Goal: Task Accomplishment & Management: Complete application form

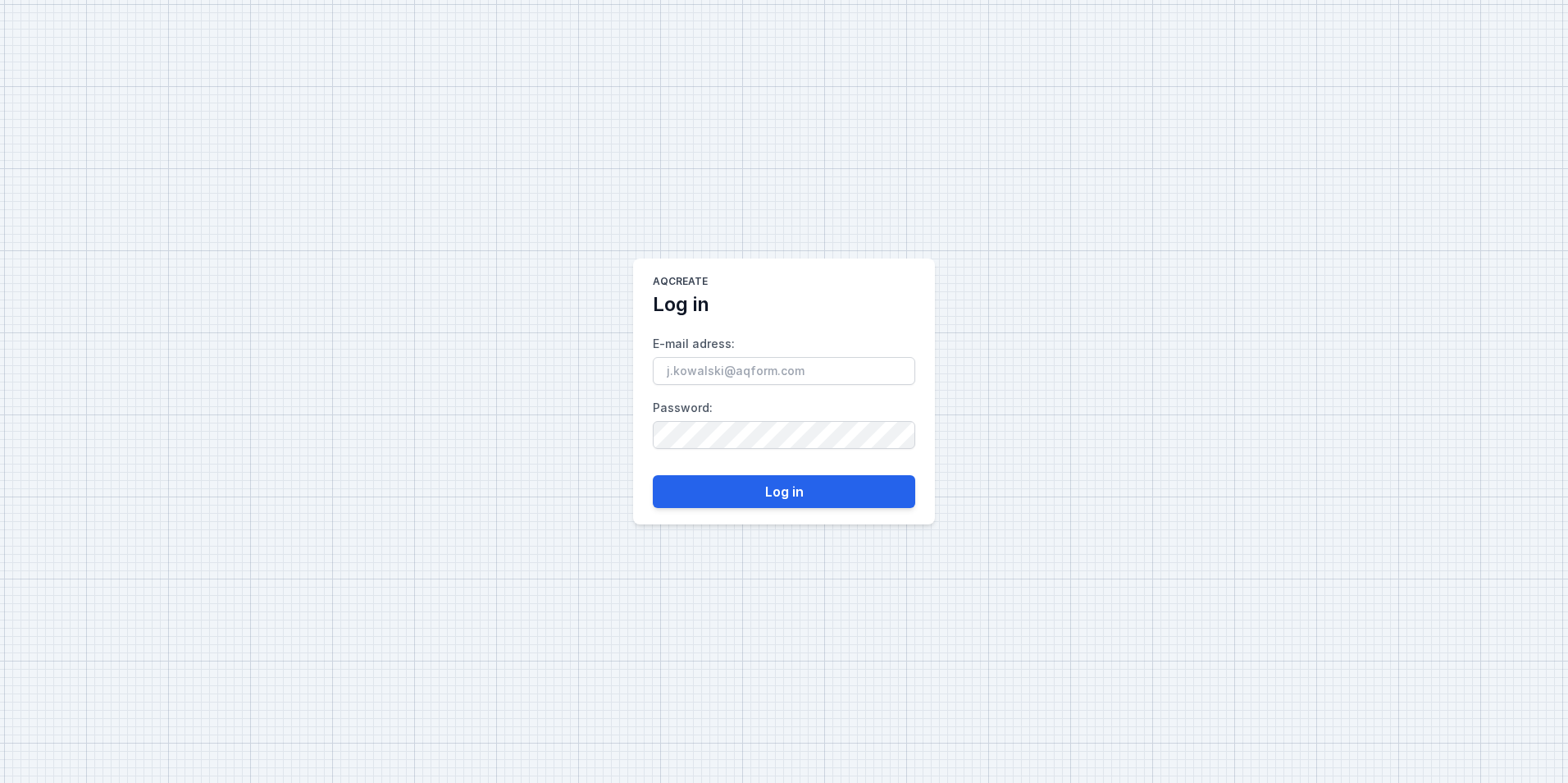
click at [723, 384] on input "E-mail adress :" at bounding box center [784, 371] width 262 height 28
type input "[EMAIL_ADDRESS][DOMAIN_NAME]"
click at [799, 486] on button "Log in" at bounding box center [784, 491] width 262 height 33
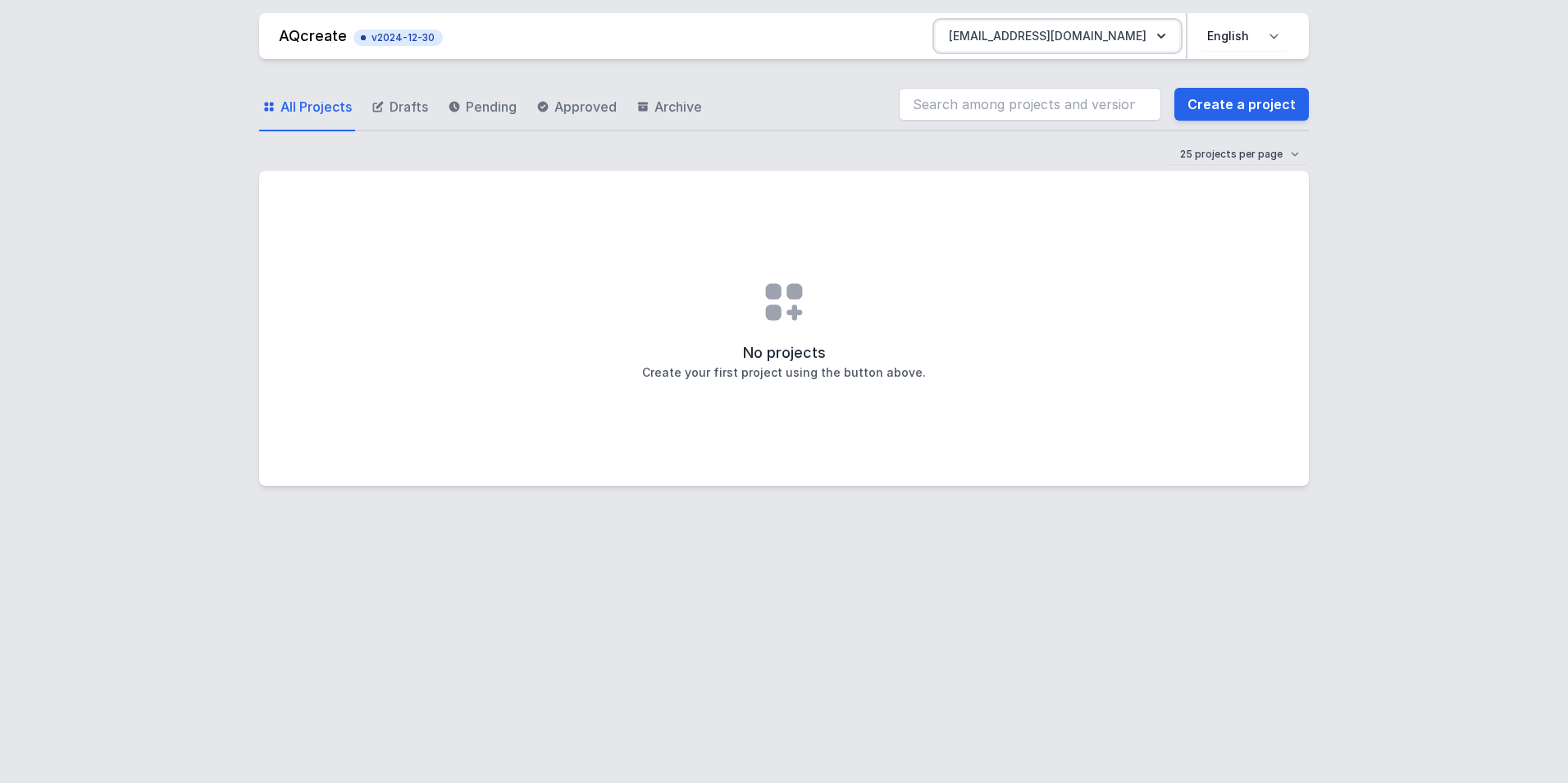
click at [1120, 44] on button "[EMAIL_ADDRESS][DOMAIN_NAME]" at bounding box center [1057, 36] width 244 height 30
click at [1059, 75] on link "Projects" at bounding box center [1057, 75] width 244 height 30
click at [390, 107] on span "Drafts" at bounding box center [409, 106] width 38 height 20
click at [773, 345] on h2 "No projects" at bounding box center [784, 353] width 83 height 23
drag, startPoint x: 793, startPoint y: 321, endPoint x: 812, endPoint y: 321, distance: 19.0
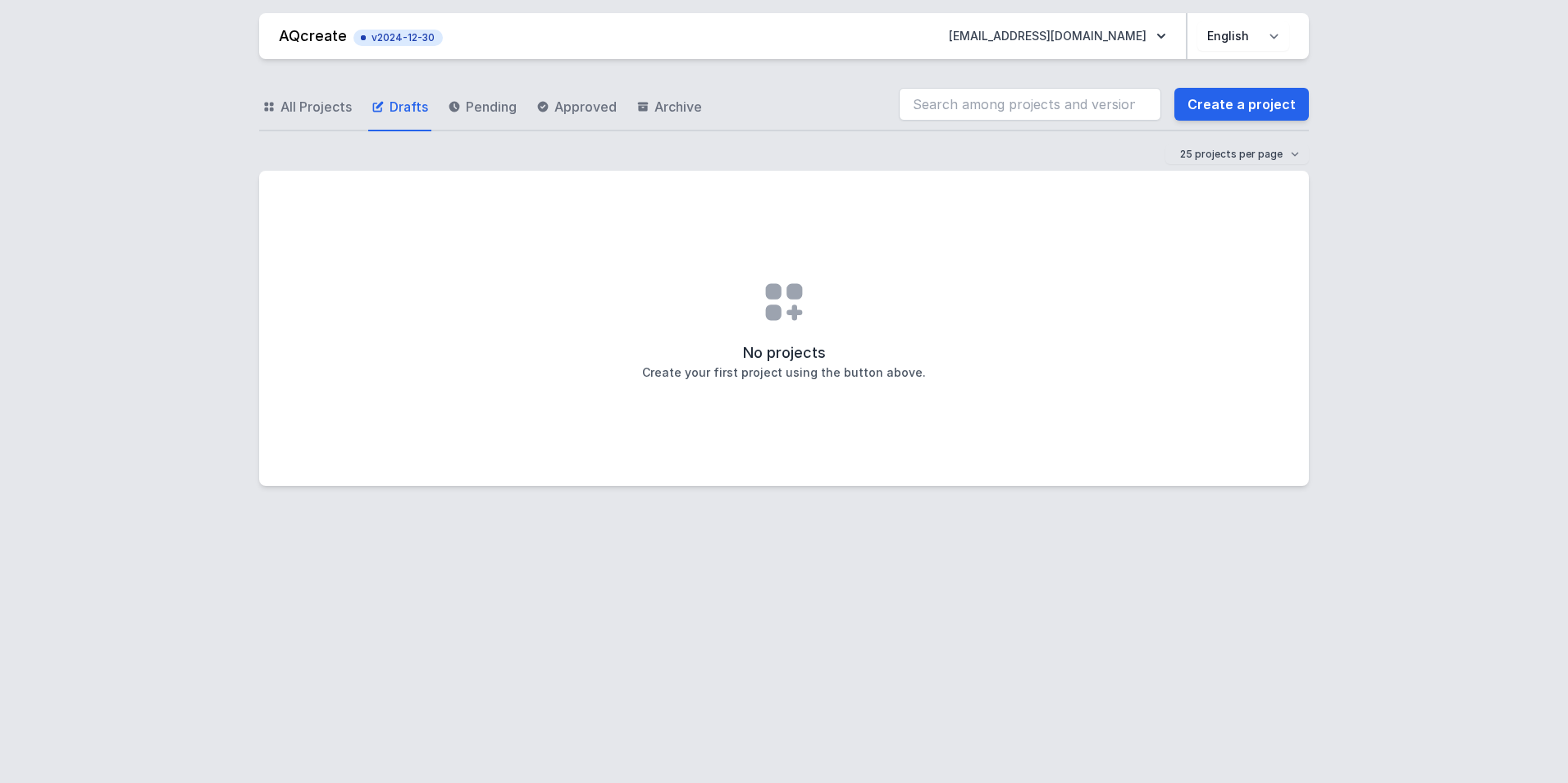
click at [796, 321] on icon at bounding box center [784, 302] width 52 height 52
click at [1273, 115] on link "Create a project" at bounding box center [1241, 103] width 135 height 33
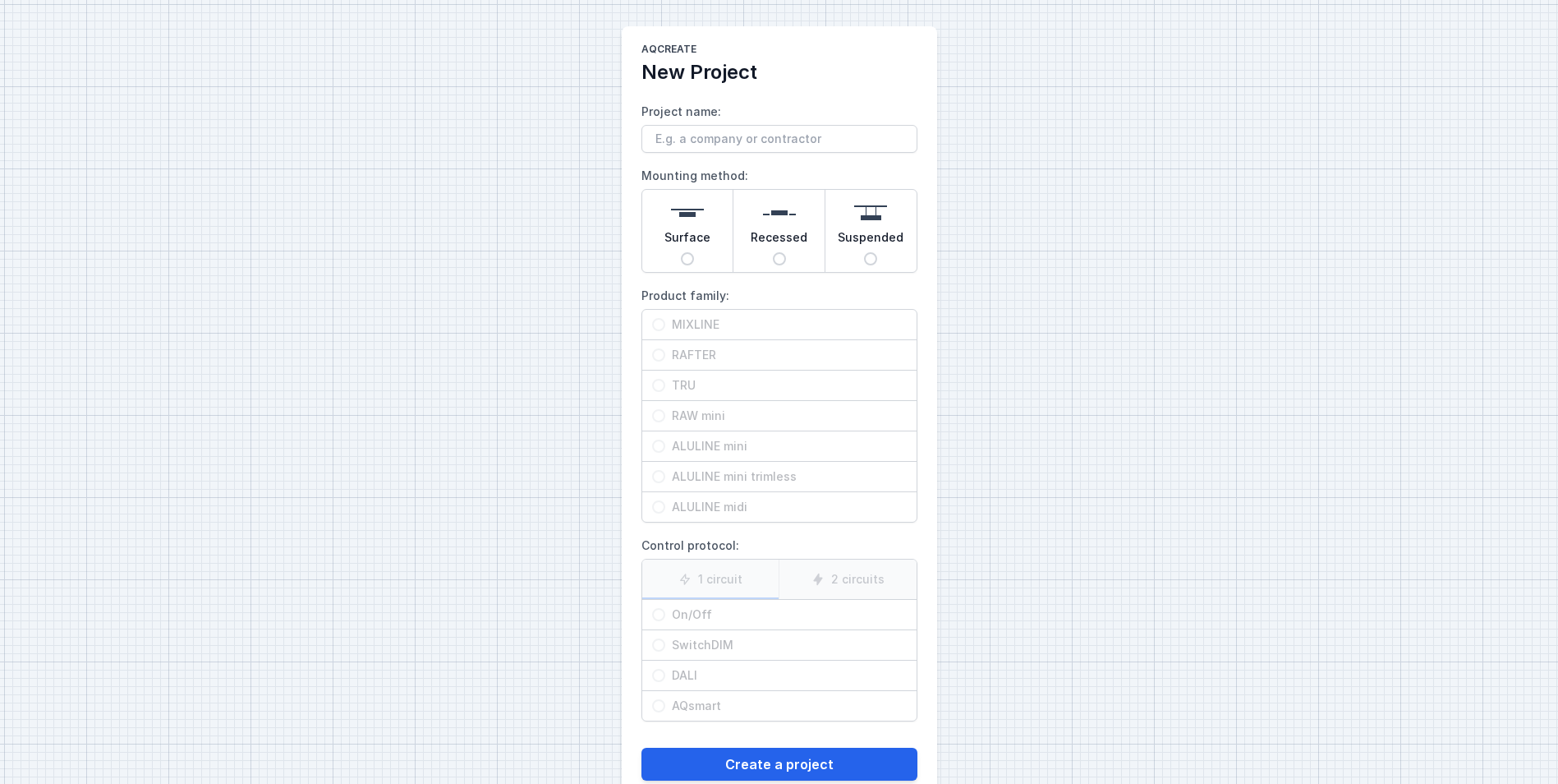
click at [851, 254] on div "Suspended" at bounding box center [872, 231] width 91 height 82
click at [864, 254] on input "Suspended" at bounding box center [871, 259] width 13 height 13
radio input "true"
click at [691, 508] on label "ALULINE midi" at bounding box center [779, 507] width 274 height 30
drag, startPoint x: 691, startPoint y: 508, endPoint x: 661, endPoint y: 356, distance: 154.9
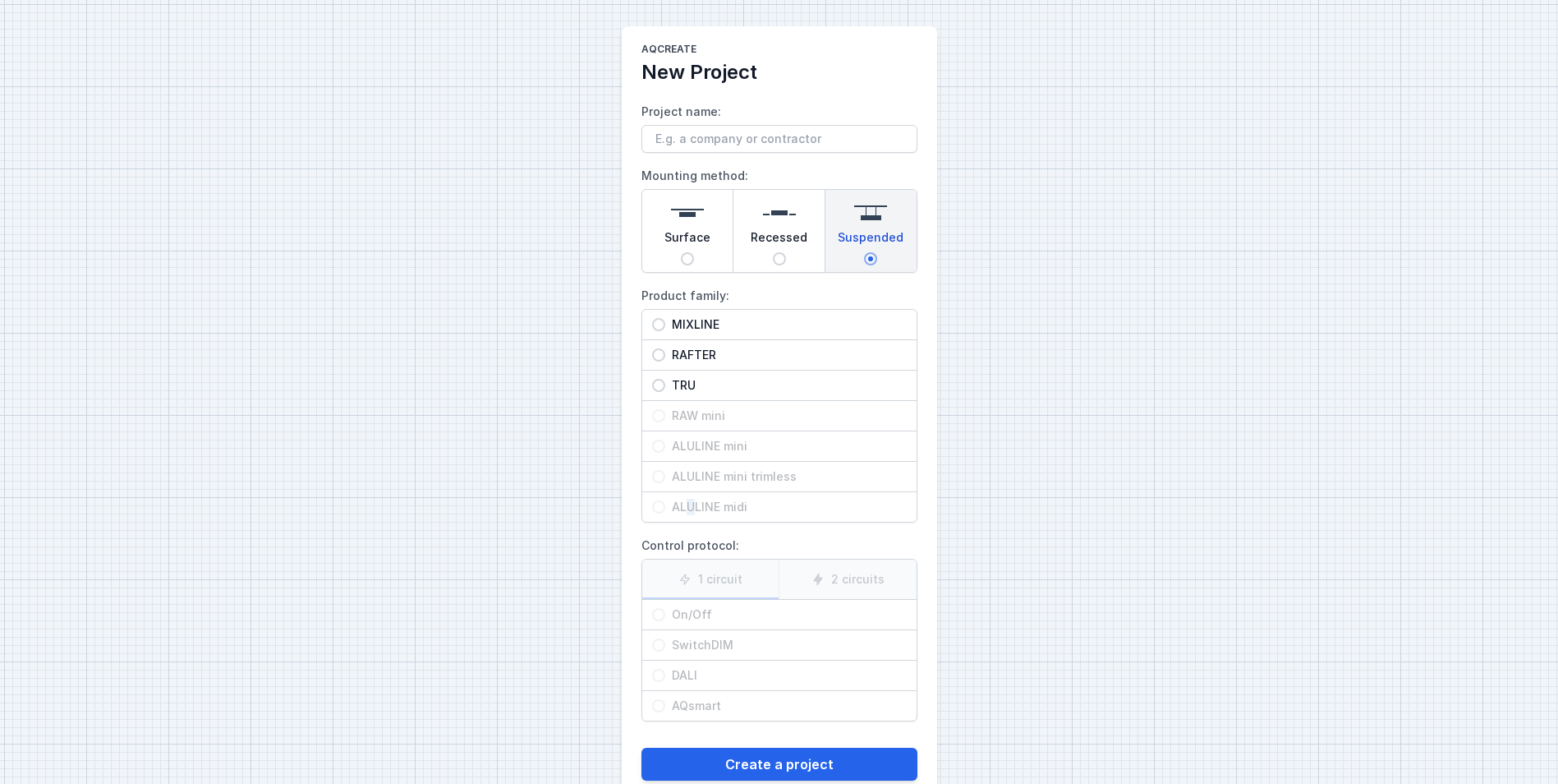
click at [661, 356] on input "RAFTER" at bounding box center [659, 355] width 13 height 13
radio input "true"
click at [658, 322] on input "MIXLINE" at bounding box center [659, 324] width 13 height 13
radio input "true"
click at [656, 356] on input "RAFTER" at bounding box center [659, 355] width 13 height 13
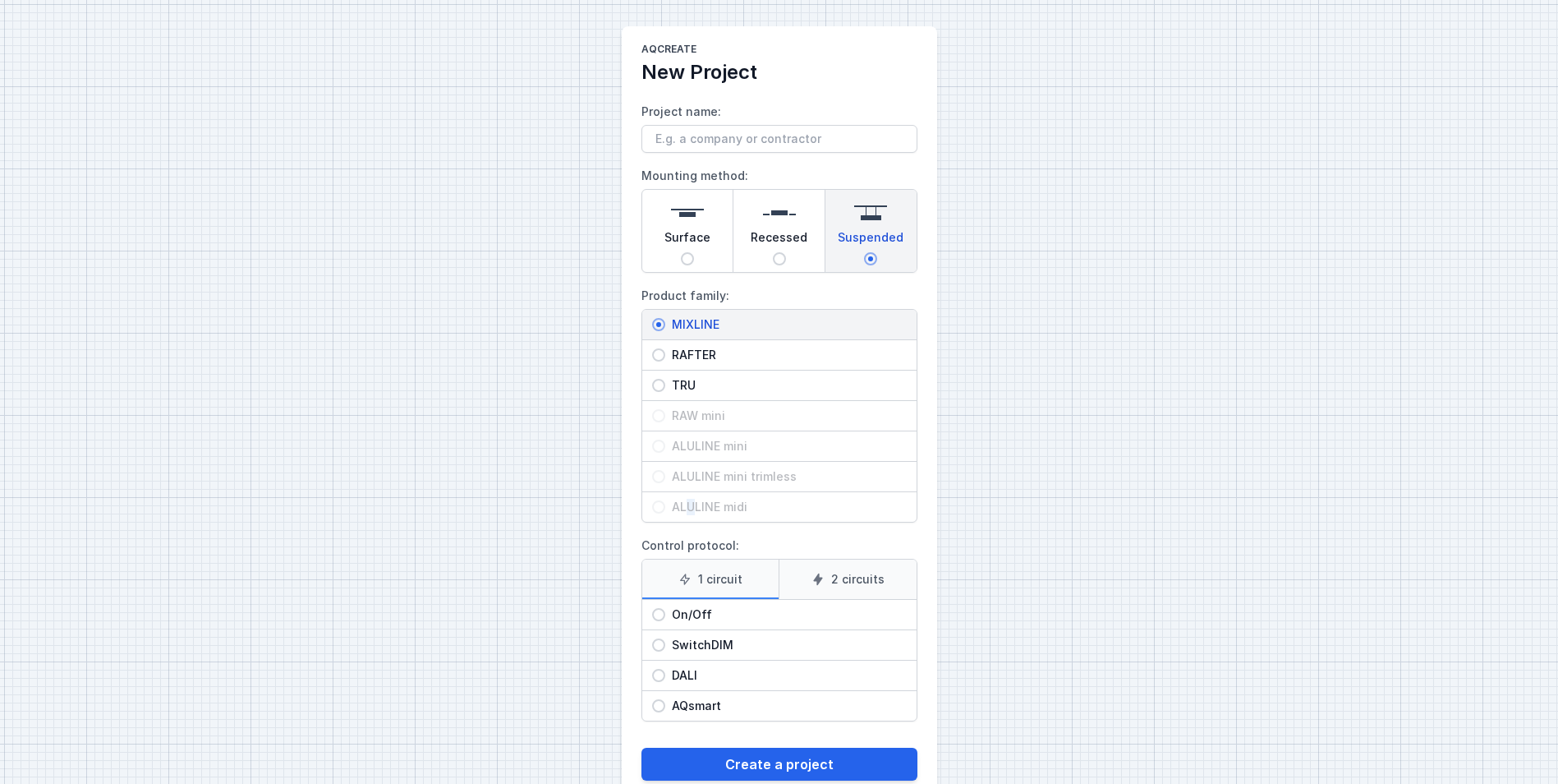
radio input "true"
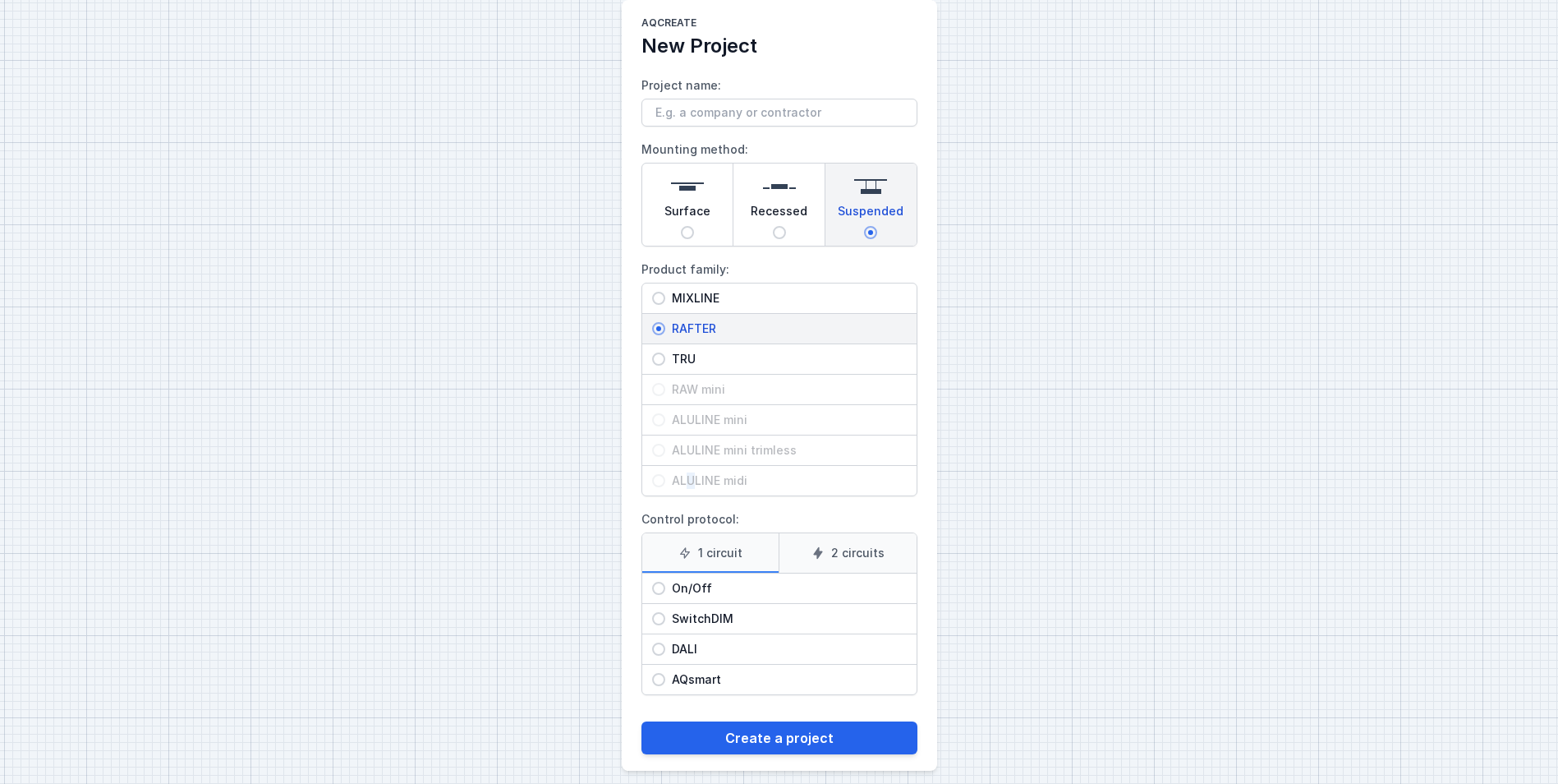
scroll to position [39, 0]
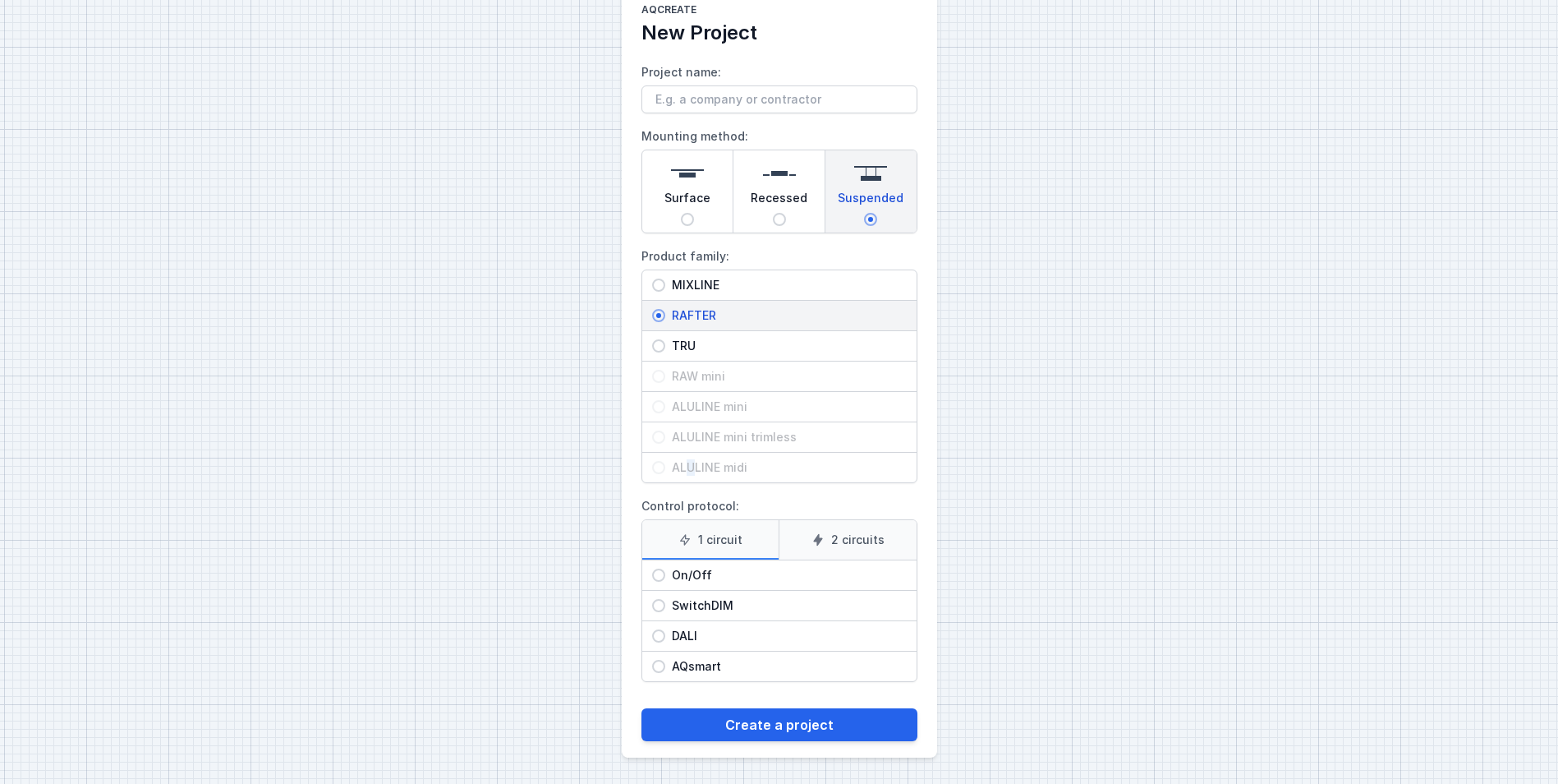
click at [657, 577] on input "On/Off" at bounding box center [659, 575] width 13 height 13
radio input "true"
click at [661, 635] on input "DALI" at bounding box center [659, 636] width 13 height 13
radio input "true"
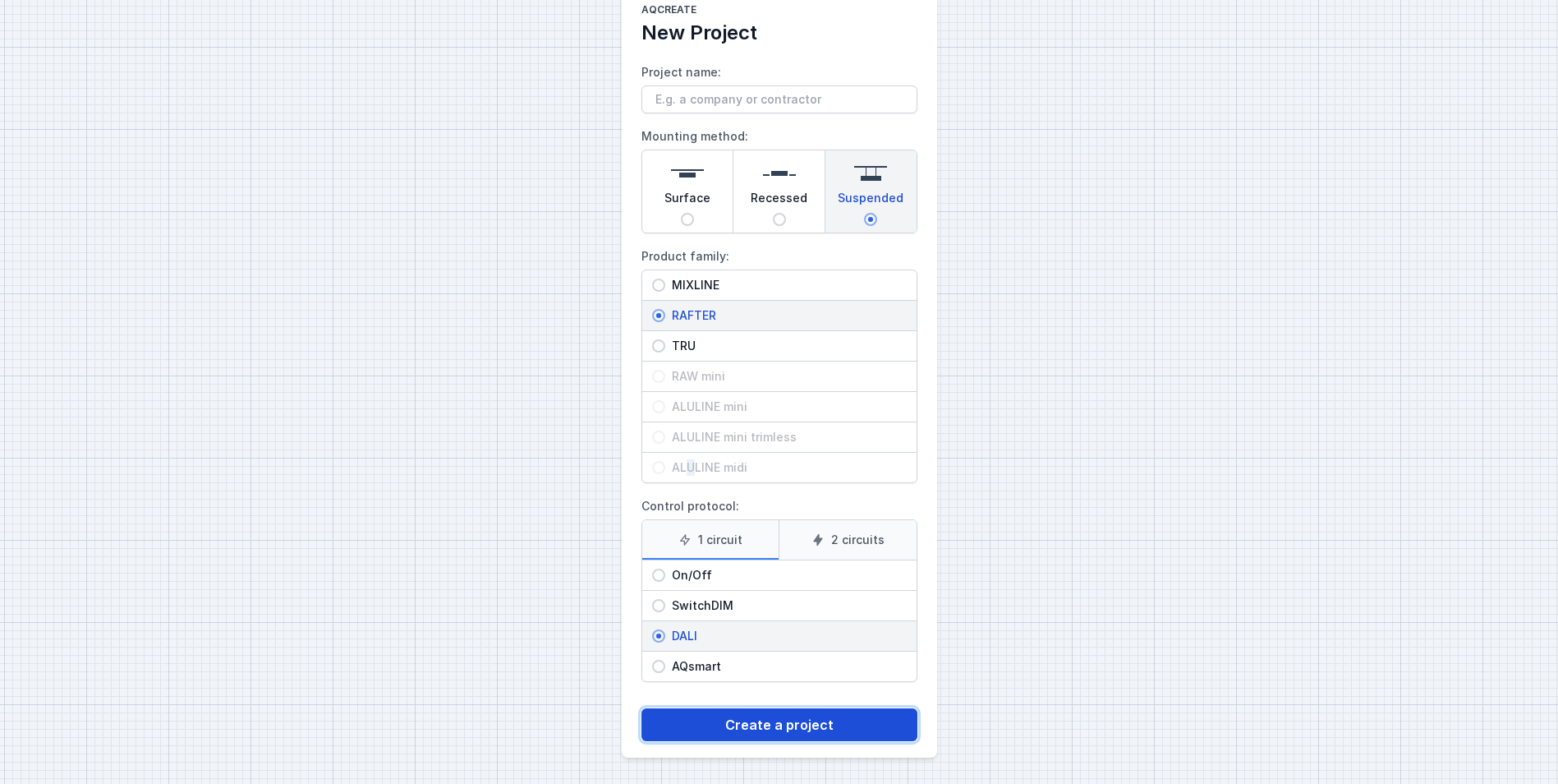
click at [723, 727] on button "Create a project" at bounding box center [779, 724] width 276 height 33
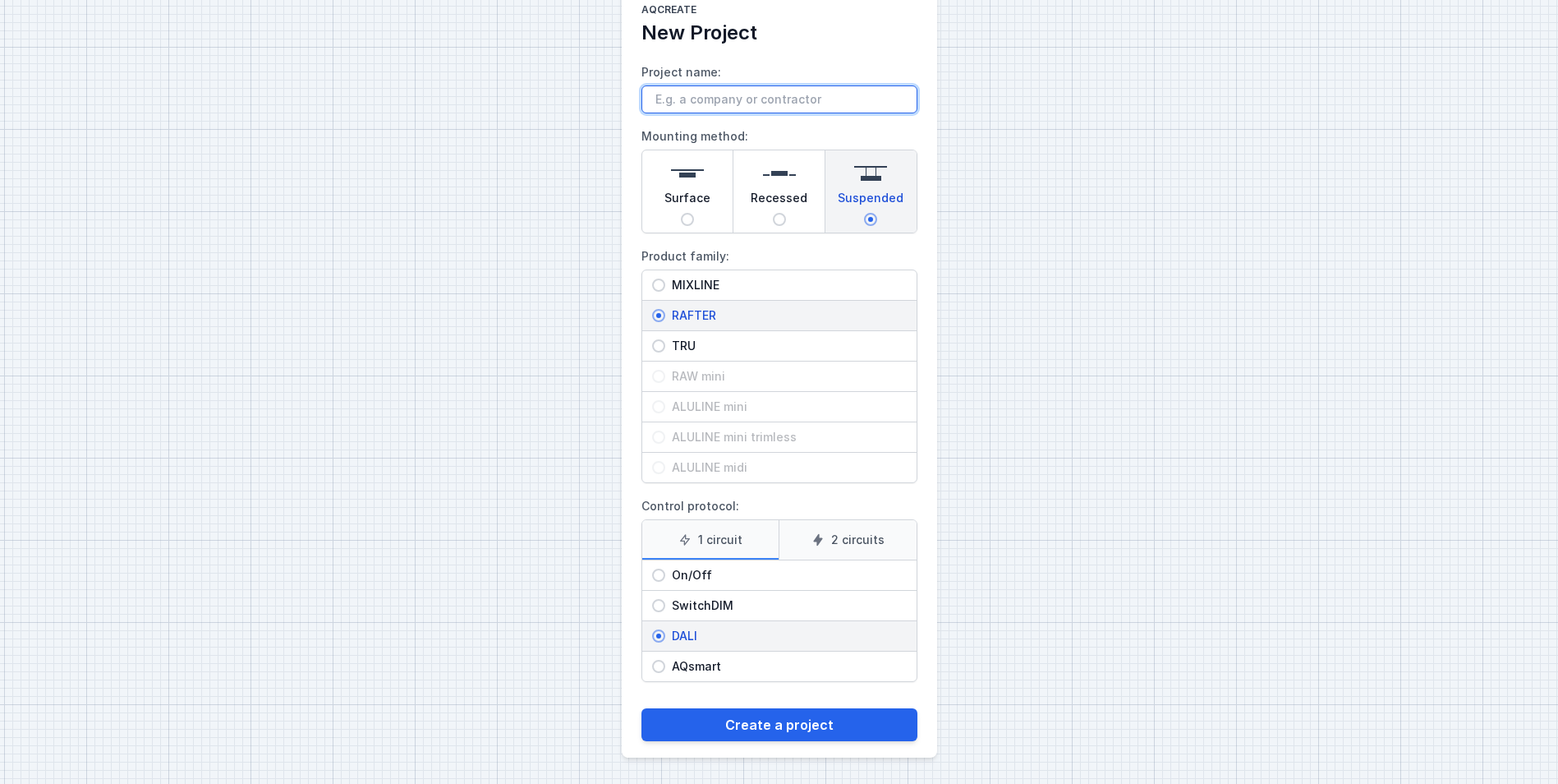
click at [714, 89] on input "Project name:" at bounding box center [779, 100] width 276 height 28
type input "VWR cafetaria 1"
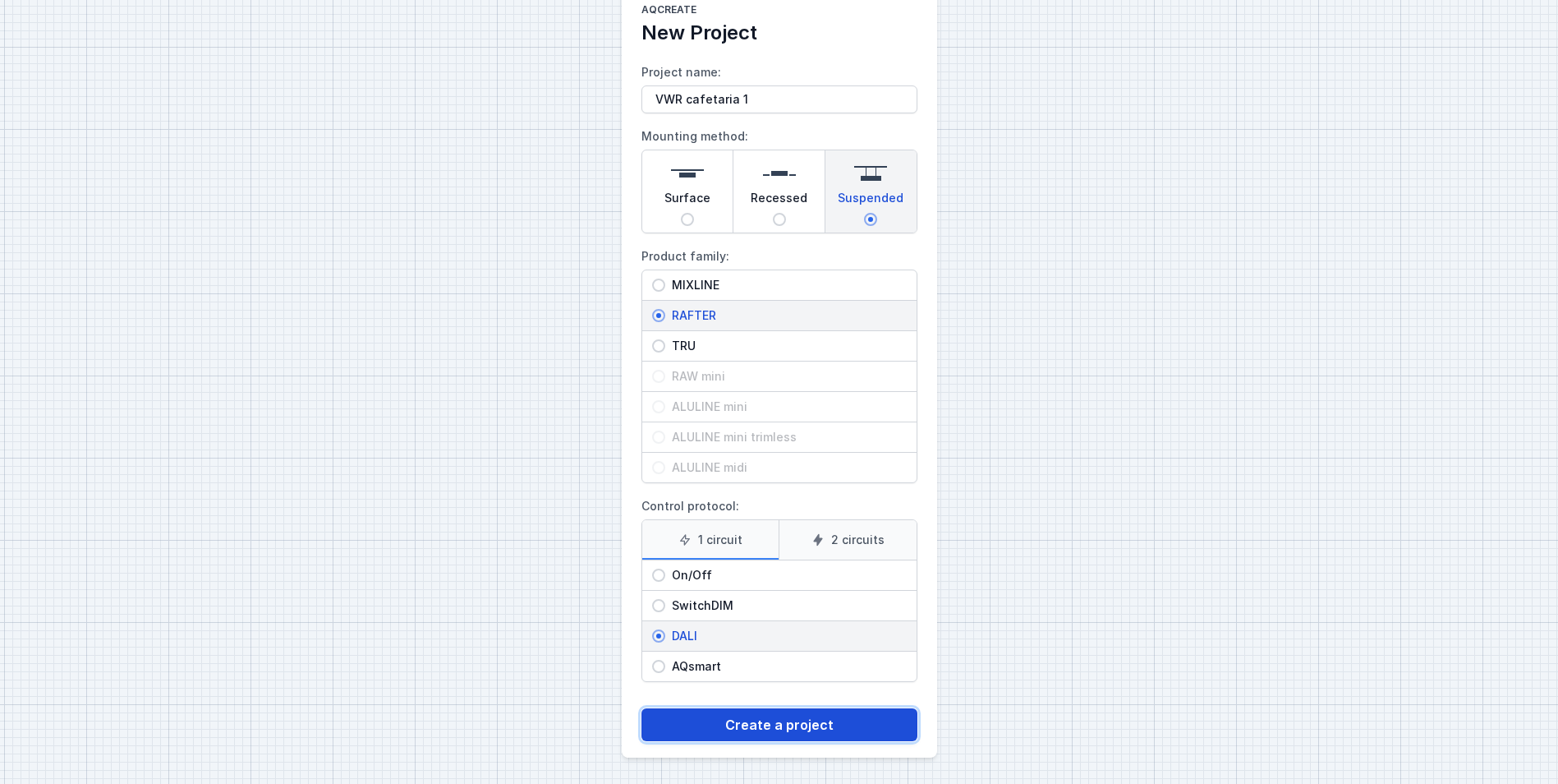
click at [789, 734] on button "Create a project" at bounding box center [779, 724] width 276 height 33
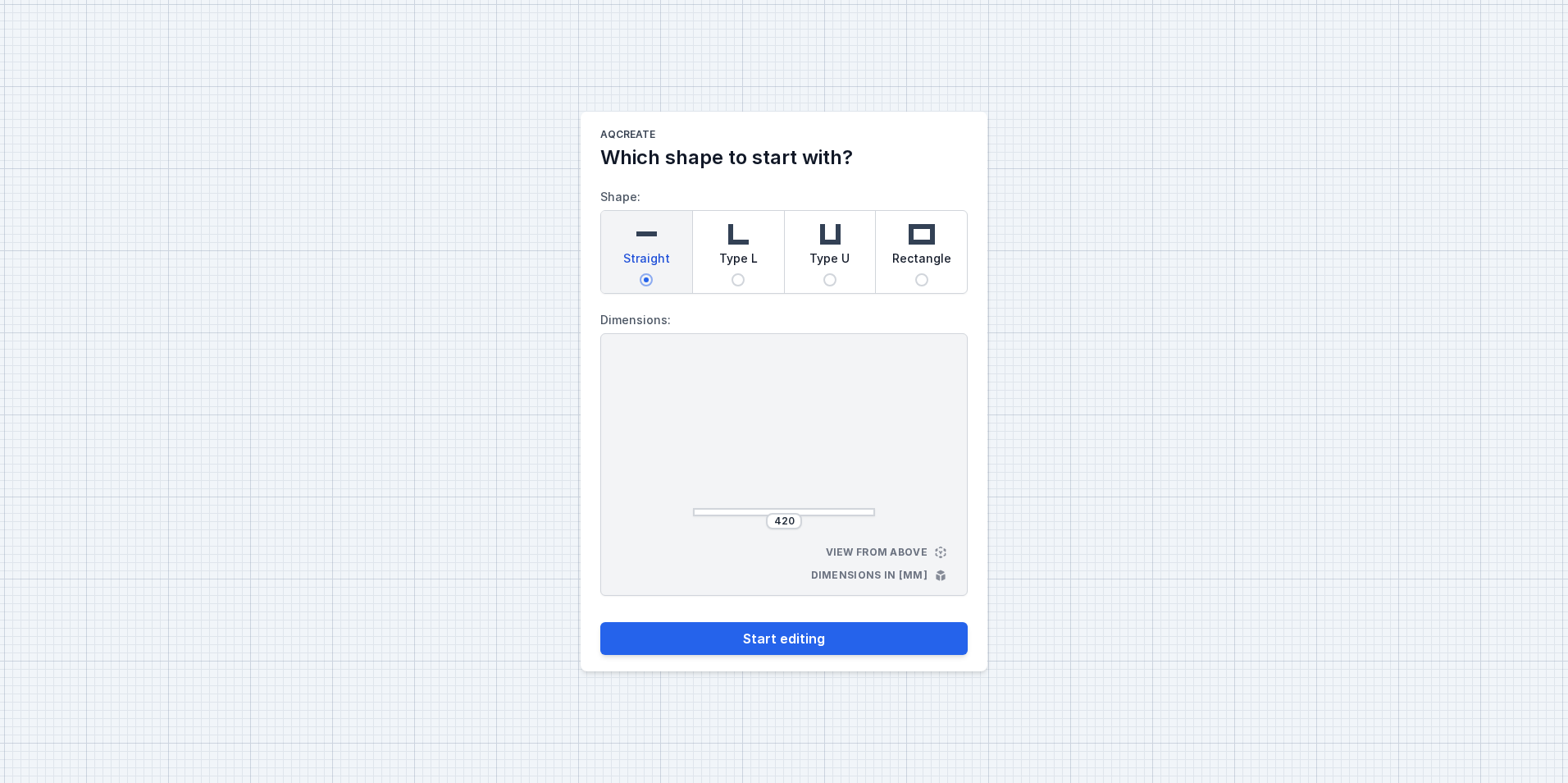
click at [747, 269] on span "Type L" at bounding box center [738, 262] width 38 height 23
click at [744, 273] on input "Type L" at bounding box center [738, 279] width 13 height 13
radio input "true"
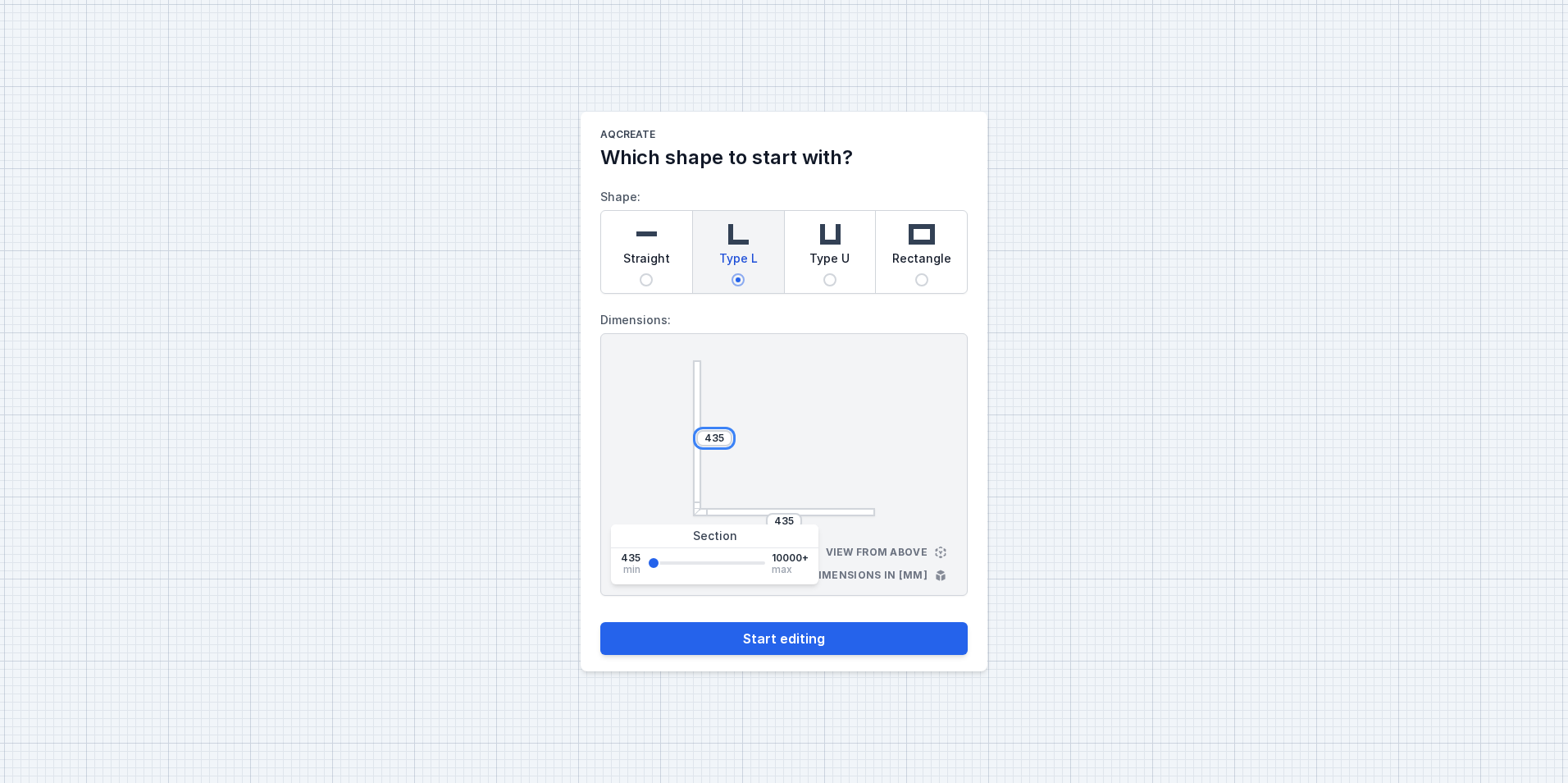
click at [724, 439] on input "435" at bounding box center [714, 438] width 26 height 13
drag, startPoint x: 724, startPoint y: 439, endPoint x: 701, endPoint y: 435, distance: 23.3
click at [701, 435] on input "435" at bounding box center [714, 438] width 26 height 13
type input "400"
drag, startPoint x: 795, startPoint y: 519, endPoint x: 761, endPoint y: 518, distance: 34.0
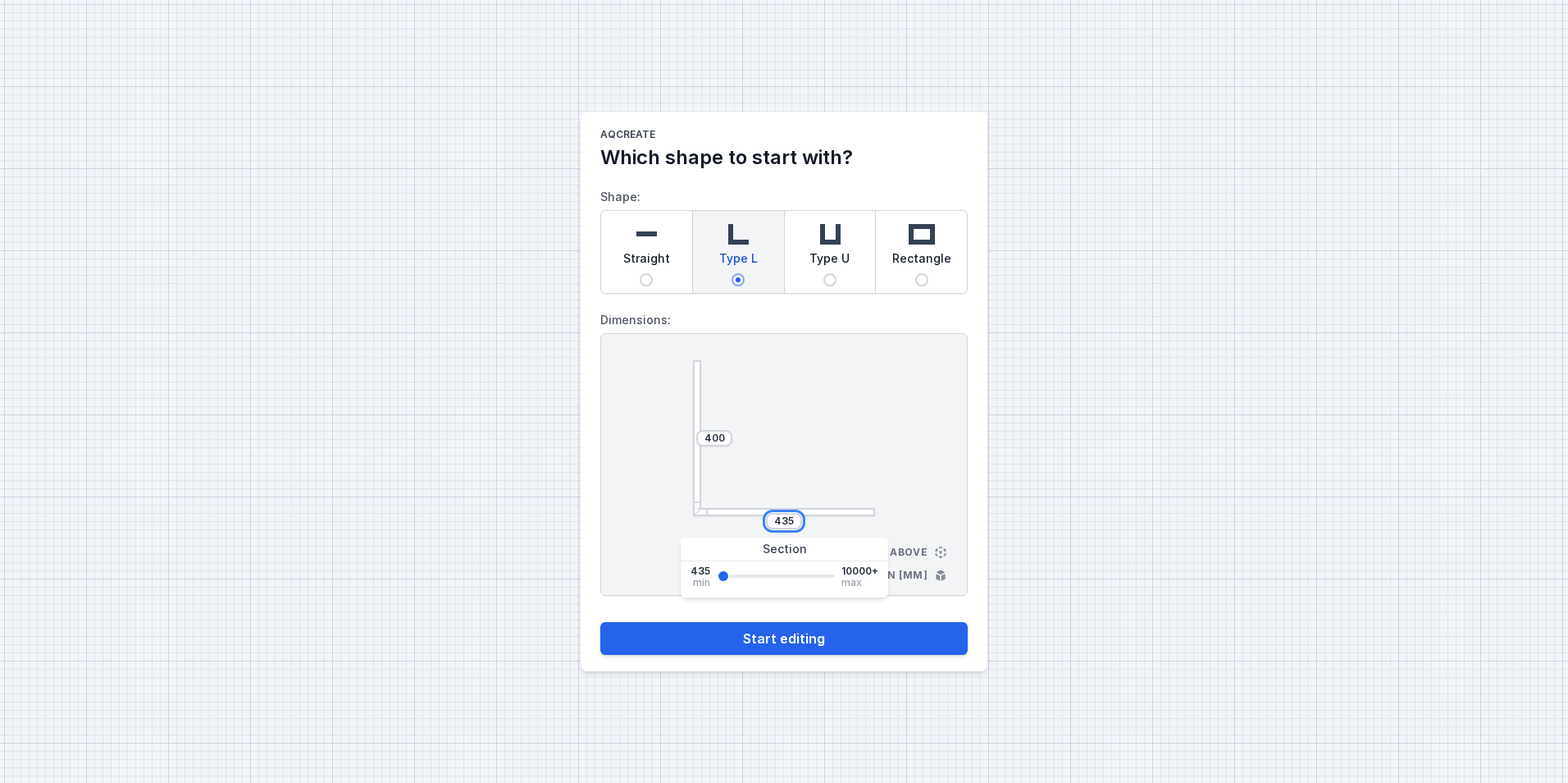
click at [761, 518] on div "435" at bounding box center [784, 521] width 182 height 17
type input "240"
click at [896, 640] on button "Start editing" at bounding box center [784, 638] width 368 height 33
click at [728, 433] on input "400" at bounding box center [714, 438] width 26 height 13
click at [582, 467] on main "AQcreate Which shape to start with? Shape: Straight Type L Type U Rectangle Dim…" at bounding box center [784, 391] width 407 height 560
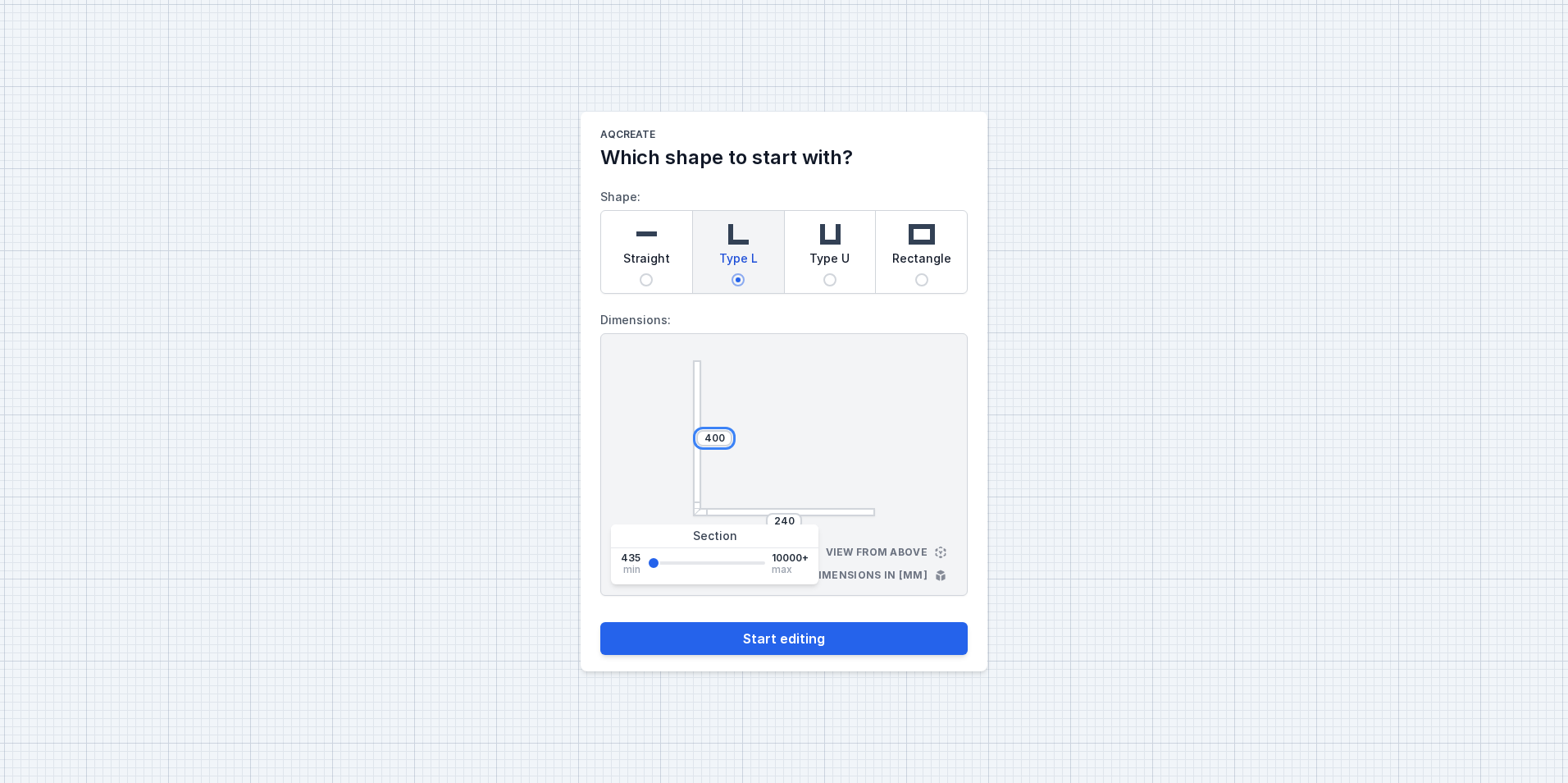
click at [727, 436] on input "400" at bounding box center [714, 438] width 26 height 13
drag, startPoint x: 651, startPoint y: 563, endPoint x: 629, endPoint y: 567, distance: 22.4
click at [647, 564] on input "range" at bounding box center [705, 563] width 118 height 4
click at [727, 439] on input "400" at bounding box center [714, 438] width 26 height 13
click at [721, 438] on input "400" at bounding box center [714, 438] width 26 height 13
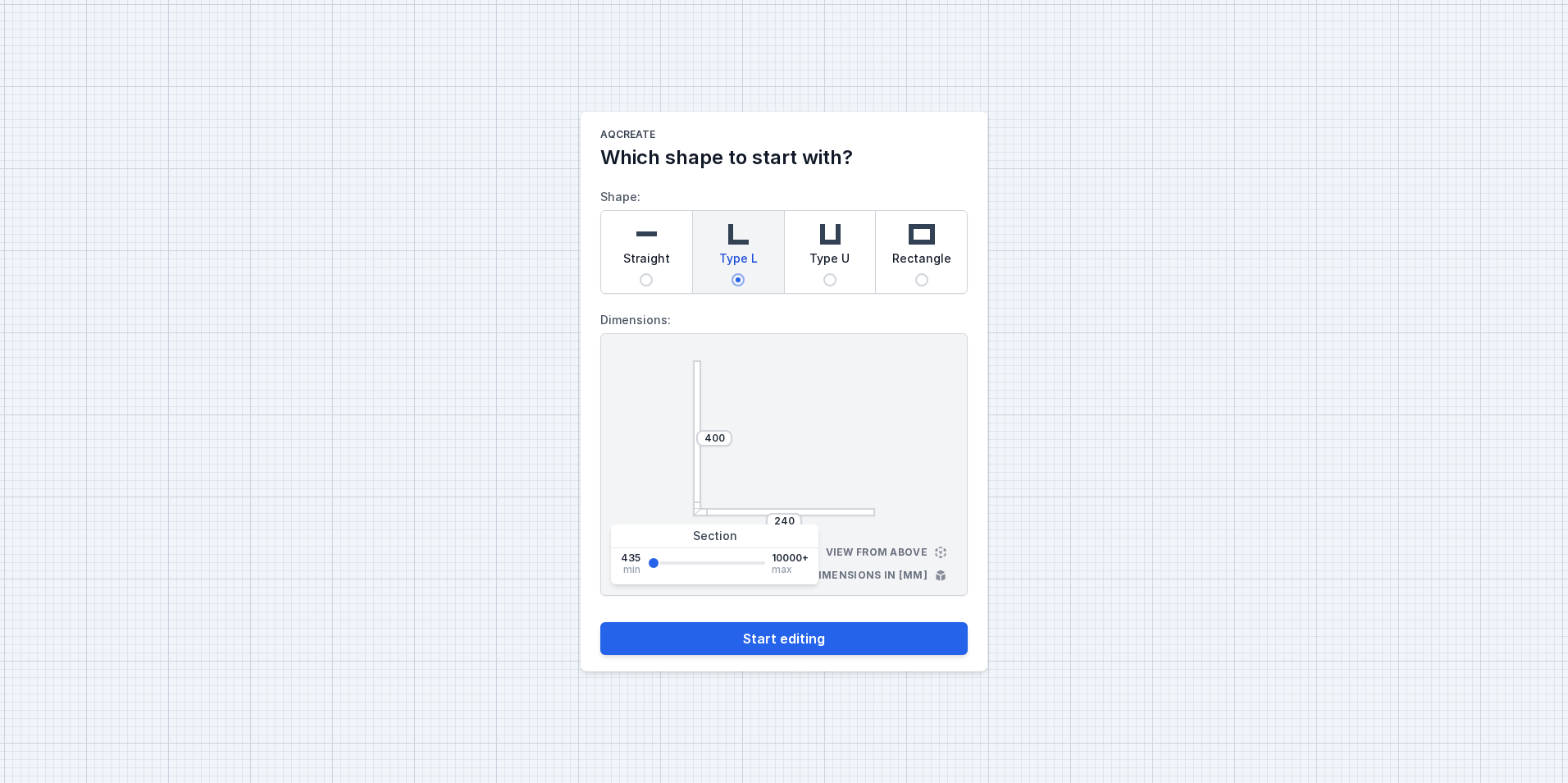
click at [666, 487] on div "400 240 View from above Dimensions in [mm]" at bounding box center [784, 465] width 368 height 263
click at [727, 438] on input "400" at bounding box center [714, 438] width 26 height 13
type input "4000"
click at [793, 521] on input "240" at bounding box center [784, 520] width 26 height 13
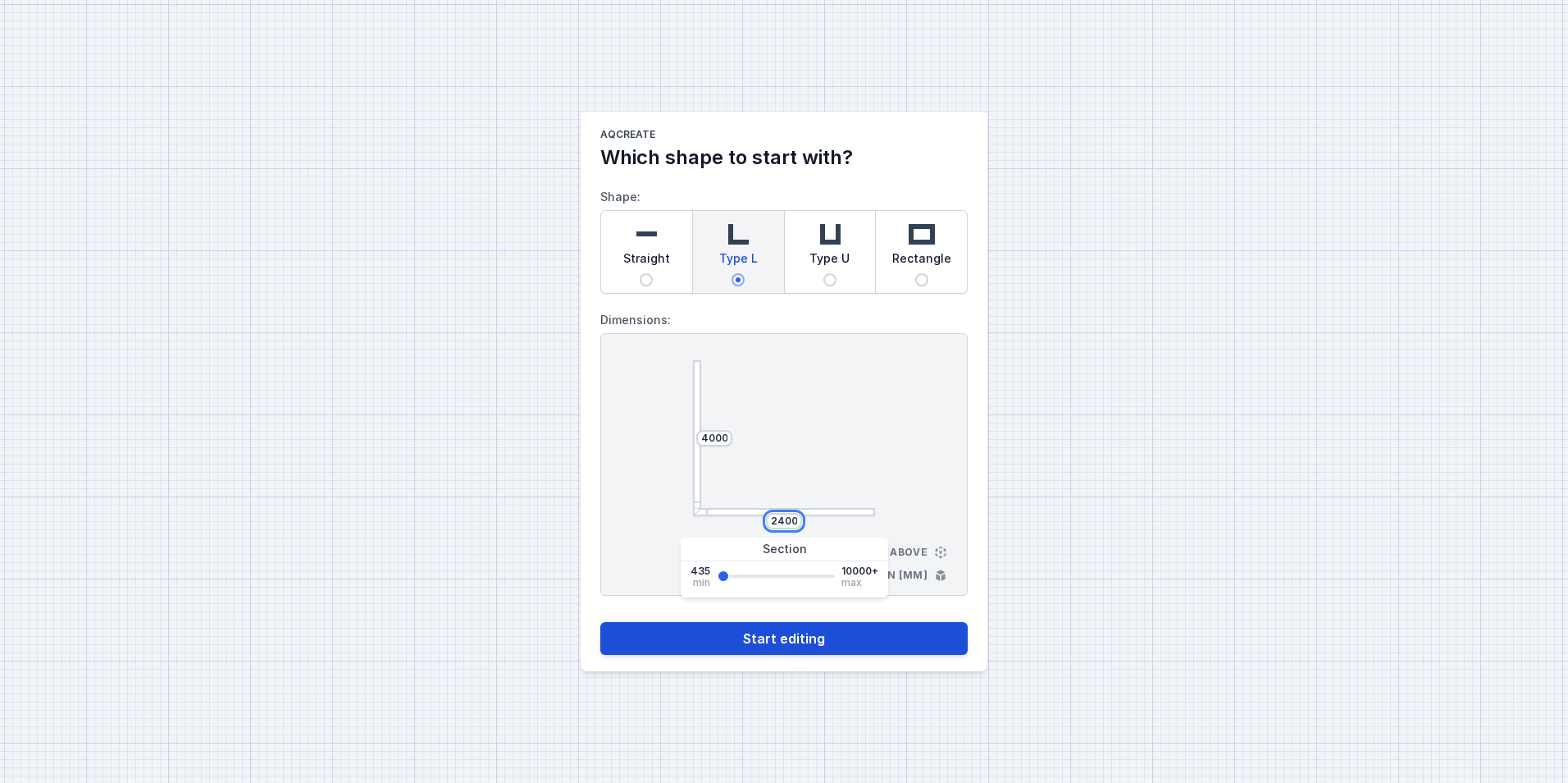
type input "2400"
click at [809, 631] on button "Start editing" at bounding box center [784, 638] width 368 height 33
select select "M"
select select "3000"
select select "4"
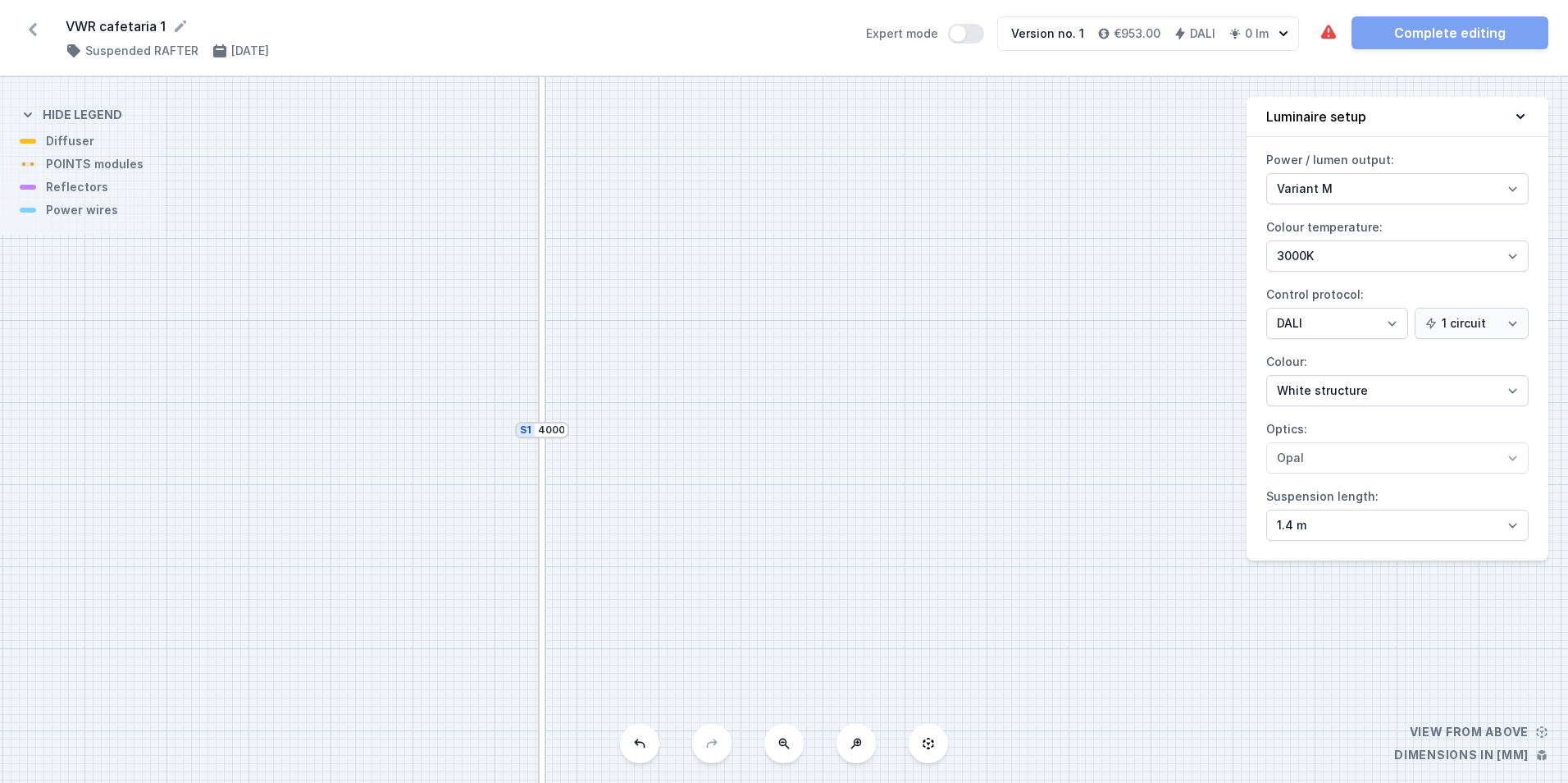
click at [785, 757] on button at bounding box center [784, 743] width 39 height 39
click at [784, 757] on button at bounding box center [784, 743] width 39 height 39
click at [784, 757] on div "S2 2400 S1 4000" at bounding box center [784, 430] width 1568 height 706
drag, startPoint x: 864, startPoint y: 679, endPoint x: 775, endPoint y: 526, distance: 177.0
click at [775, 526] on div "S2 2400 S1 4000" at bounding box center [784, 430] width 1568 height 706
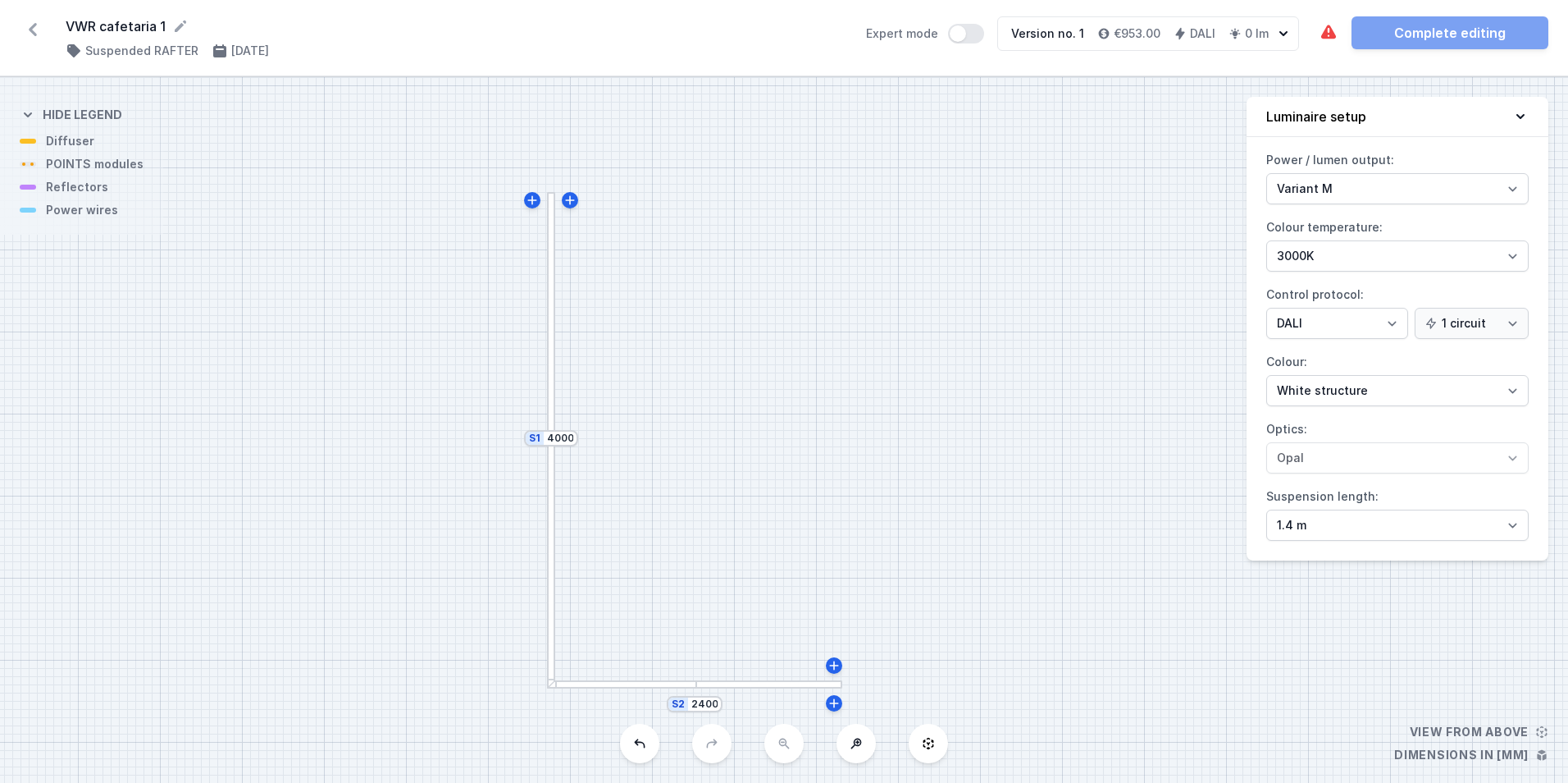
click at [70, 148] on div "S2 2400 S1 4000" at bounding box center [784, 430] width 1568 height 706
click at [1521, 182] on select "Variant L Variant M" at bounding box center [1397, 188] width 262 height 31
select select "L"
click at [1266, 173] on select "Variant L Variant M" at bounding box center [1397, 188] width 262 height 31
click at [1514, 397] on select "White structure Black structure Gold structure Copper Gray Another colour (from…" at bounding box center [1397, 390] width 262 height 31
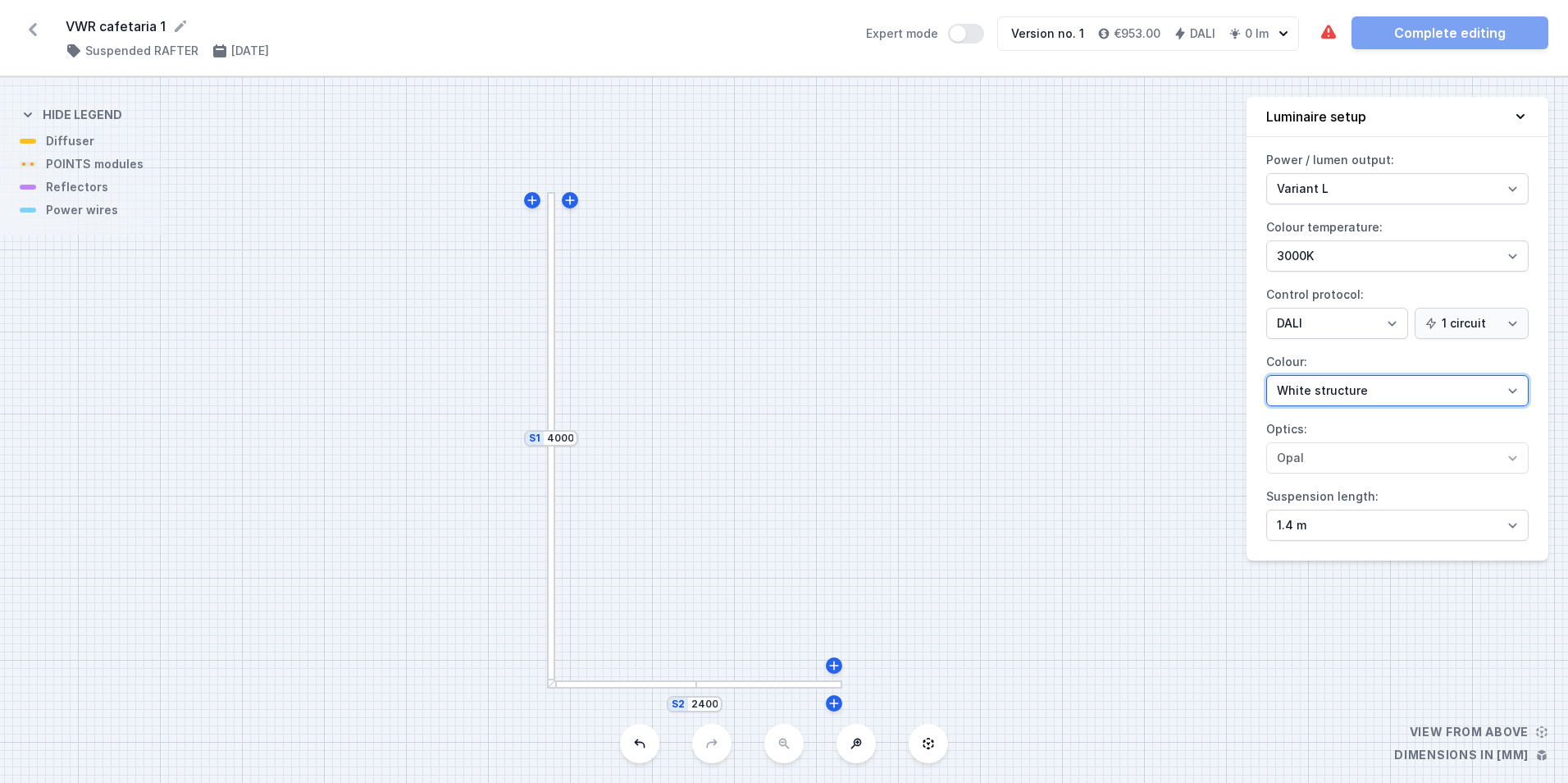
click at [1266, 375] on select "White structure Black structure Gold structure Copper Gray Another colour (from…" at bounding box center [1397, 390] width 262 height 31
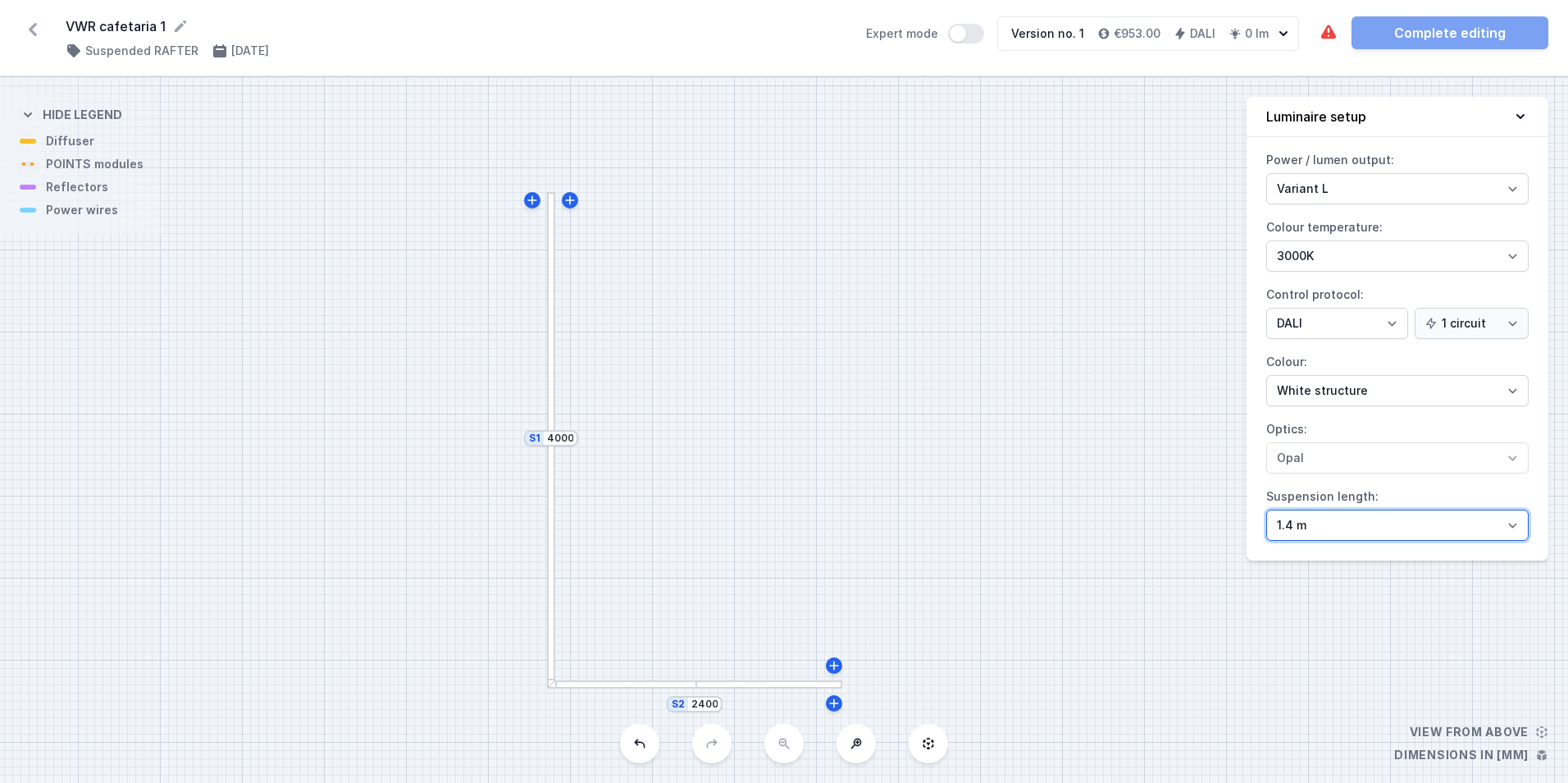
click at [1516, 526] on select "1.4 m 3 m 4 m 5 m" at bounding box center [1397, 524] width 262 height 31
click at [1513, 521] on select "1.4 m 3 m 4 m 5 m" at bounding box center [1397, 524] width 262 height 31
click at [757, 548] on div "S2 2400 S1 4000" at bounding box center [784, 430] width 1568 height 706
click at [1368, 318] on select "On/Off SwitchDIM DALI AQsmart" at bounding box center [1336, 322] width 141 height 31
click at [1266, 307] on select "On/Off SwitchDIM DALI AQsmart" at bounding box center [1336, 322] width 141 height 31
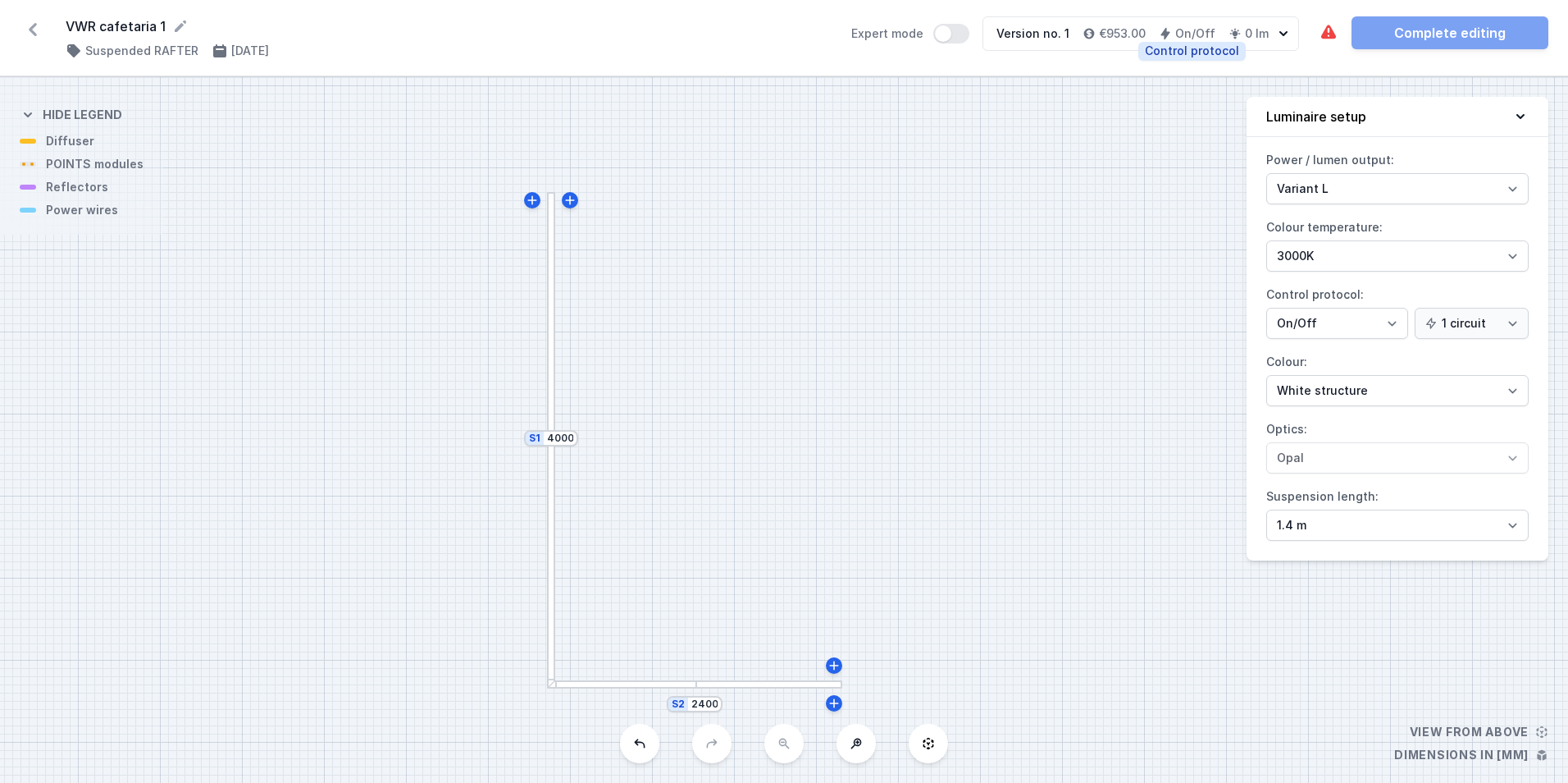
click at [1187, 35] on h4 "On/Off" at bounding box center [1195, 34] width 40 height 17
click at [1126, 34] on h4 "€953.00" at bounding box center [1122, 34] width 47 height 17
click at [1350, 327] on select "On/Off SwitchDIM DALI AQsmart" at bounding box center [1336, 322] width 141 height 31
select select "4"
click at [1266, 307] on select "On/Off SwitchDIM DALI AQsmart" at bounding box center [1336, 322] width 141 height 31
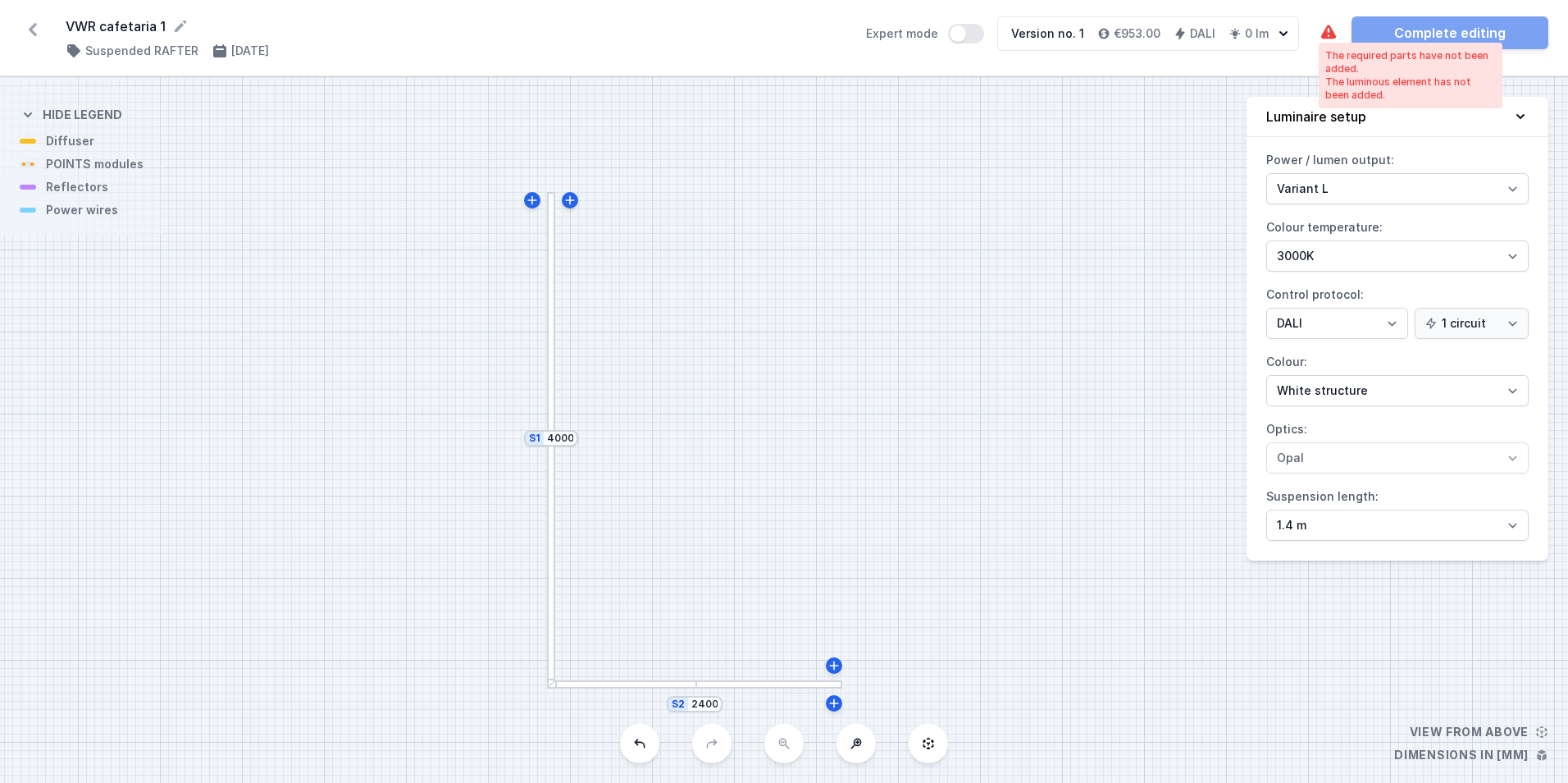
click at [1332, 32] on icon at bounding box center [1328, 31] width 15 height 14
click at [1326, 32] on icon at bounding box center [1328, 31] width 15 height 14
click at [954, 418] on div "S2 2400 S1 4000" at bounding box center [784, 430] width 1568 height 706
click at [65, 165] on div "S2 2400 S1 4000" at bounding box center [784, 430] width 1568 height 706
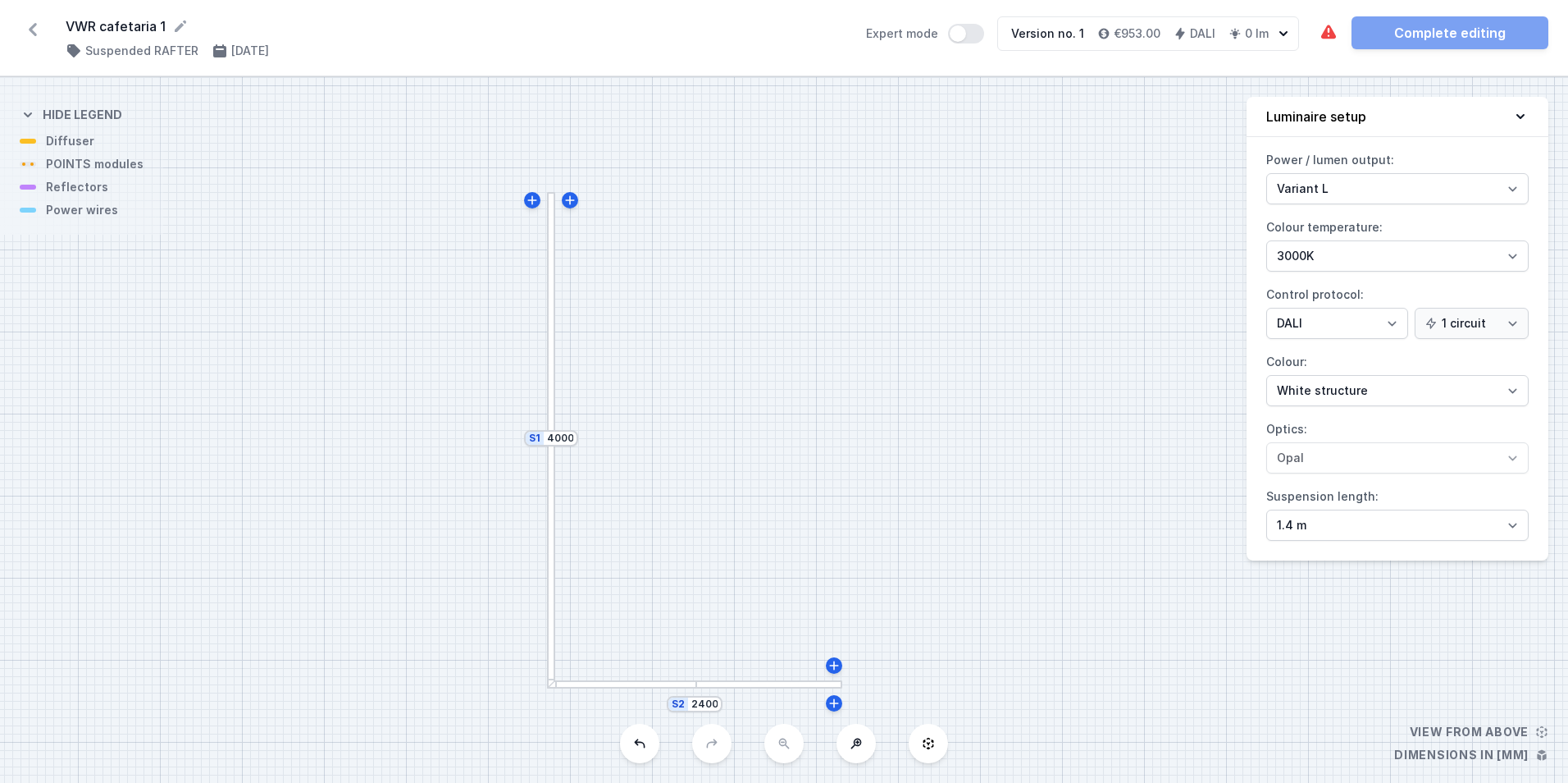
click at [72, 196] on div "S2 2400 S1 4000" at bounding box center [784, 430] width 1568 height 706
drag, startPoint x: 98, startPoint y: 213, endPoint x: 142, endPoint y: 222, distance: 44.9
click at [100, 213] on div "S2 2400 S1 4000" at bounding box center [784, 430] width 1568 height 706
click at [541, 203] on icon at bounding box center [534, 200] width 13 height 13
type input "4015"
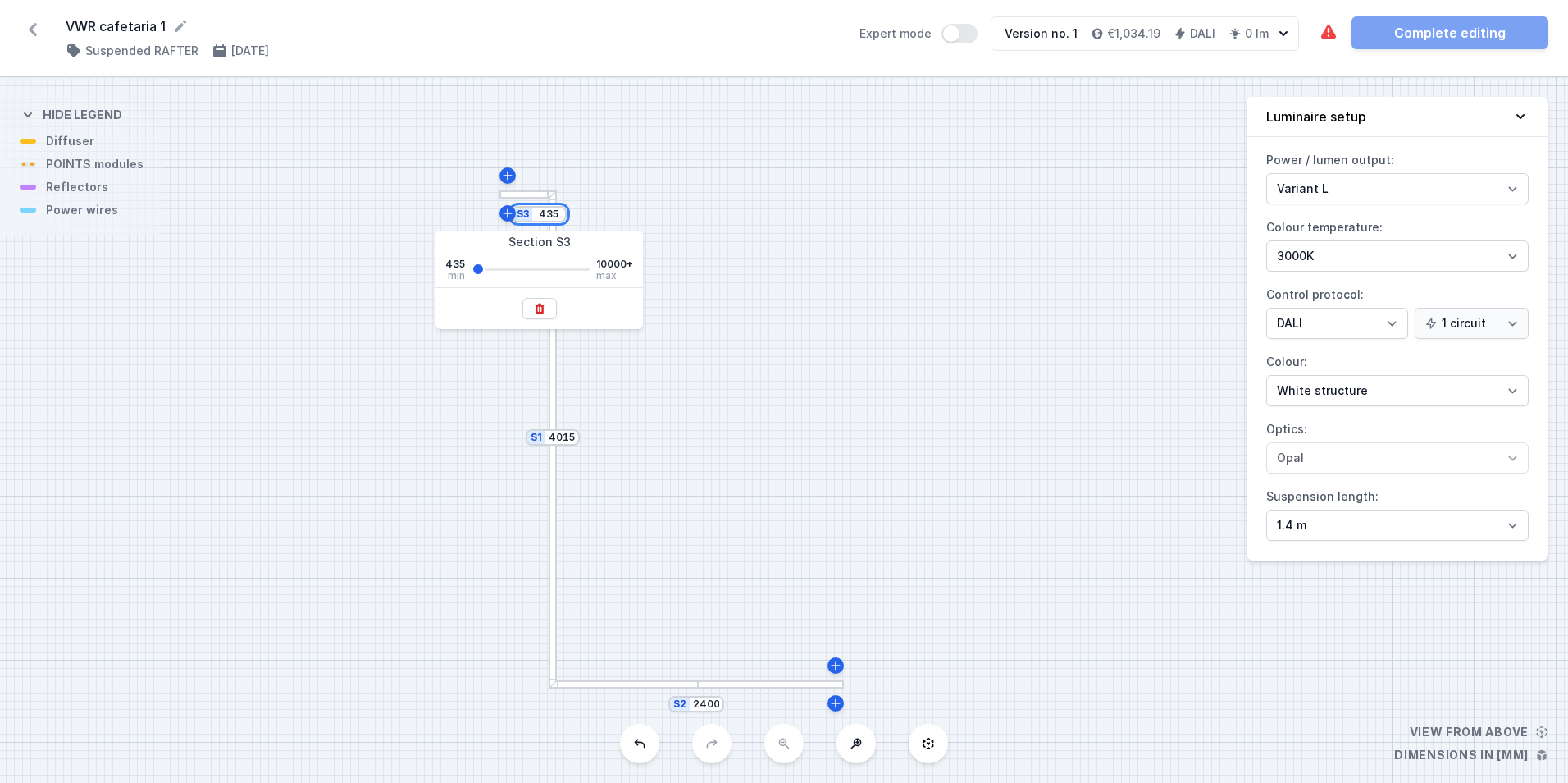
click at [535, 208] on input "435" at bounding box center [548, 214] width 26 height 13
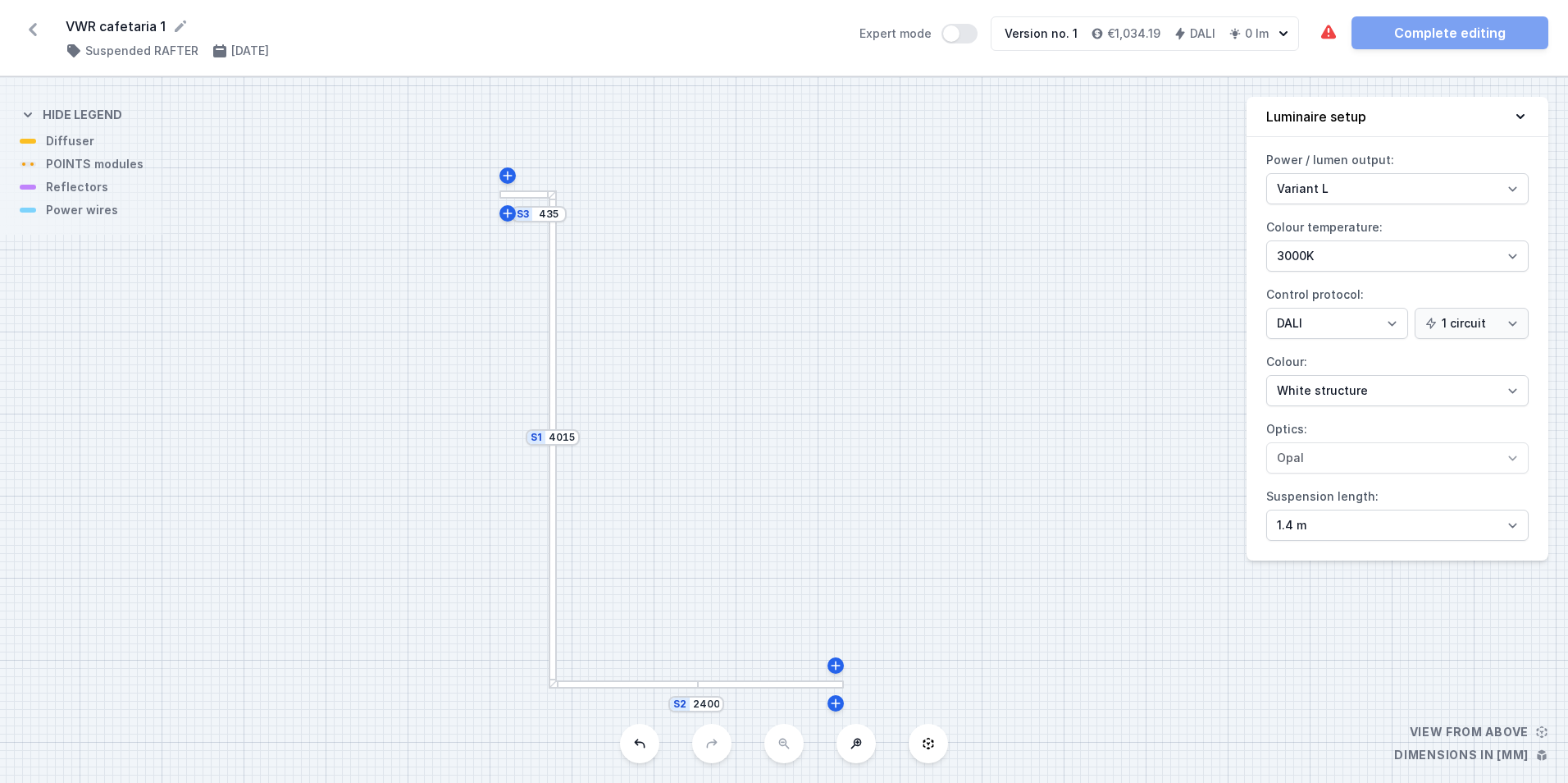
click at [535, 196] on div at bounding box center [526, 194] width 53 height 8
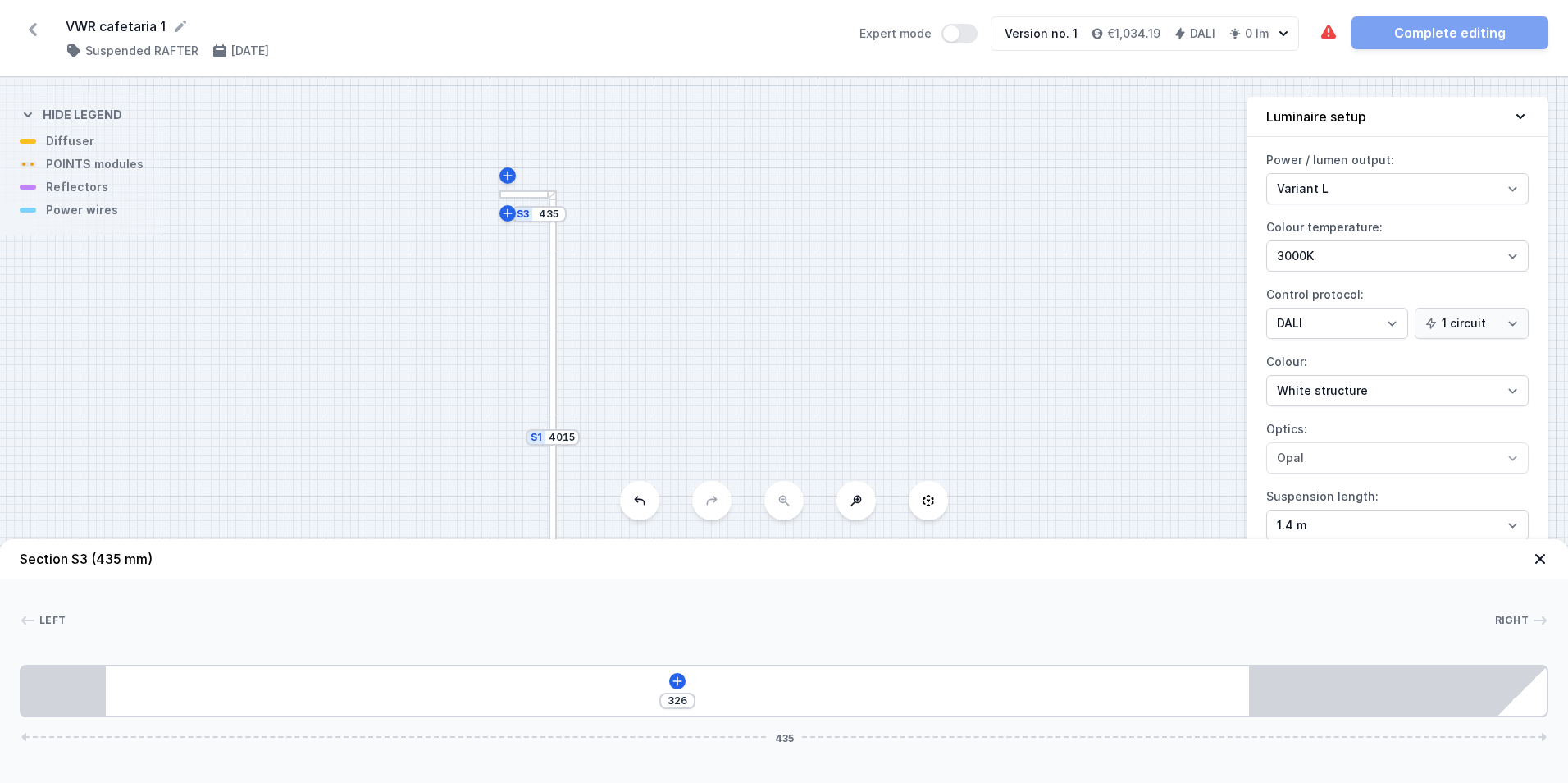
click at [529, 216] on div "S3 435" at bounding box center [539, 214] width 55 height 17
click at [529, 224] on div "S3 435 S2 2400 S1 4015" at bounding box center [784, 430] width 1568 height 706
click at [527, 217] on div "S3 435" at bounding box center [539, 214] width 55 height 17
click at [554, 196] on div at bounding box center [551, 195] width 7 height 7
click at [538, 196] on div at bounding box center [526, 194] width 53 height 8
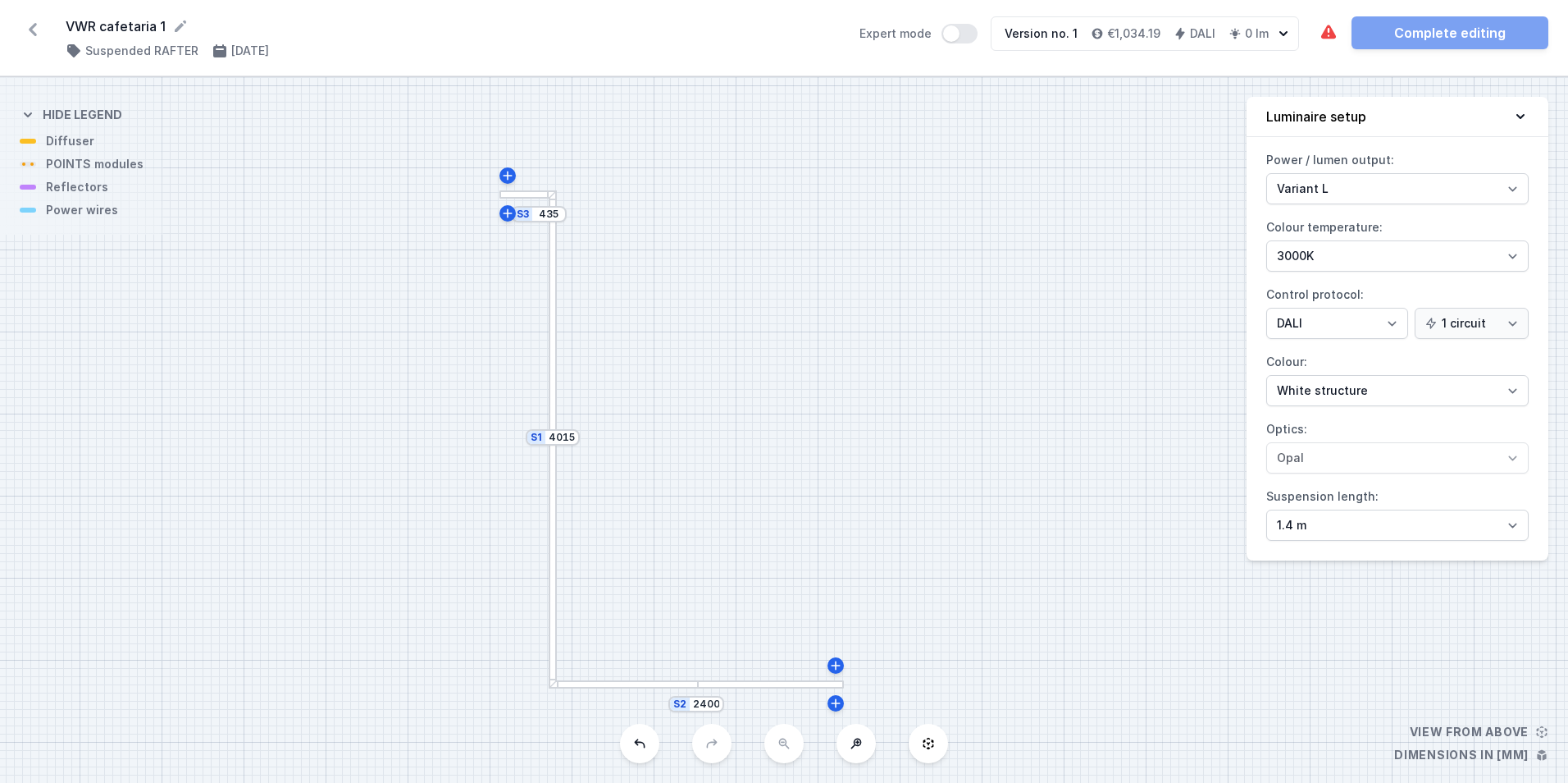
click at [528, 193] on div at bounding box center [526, 194] width 53 height 8
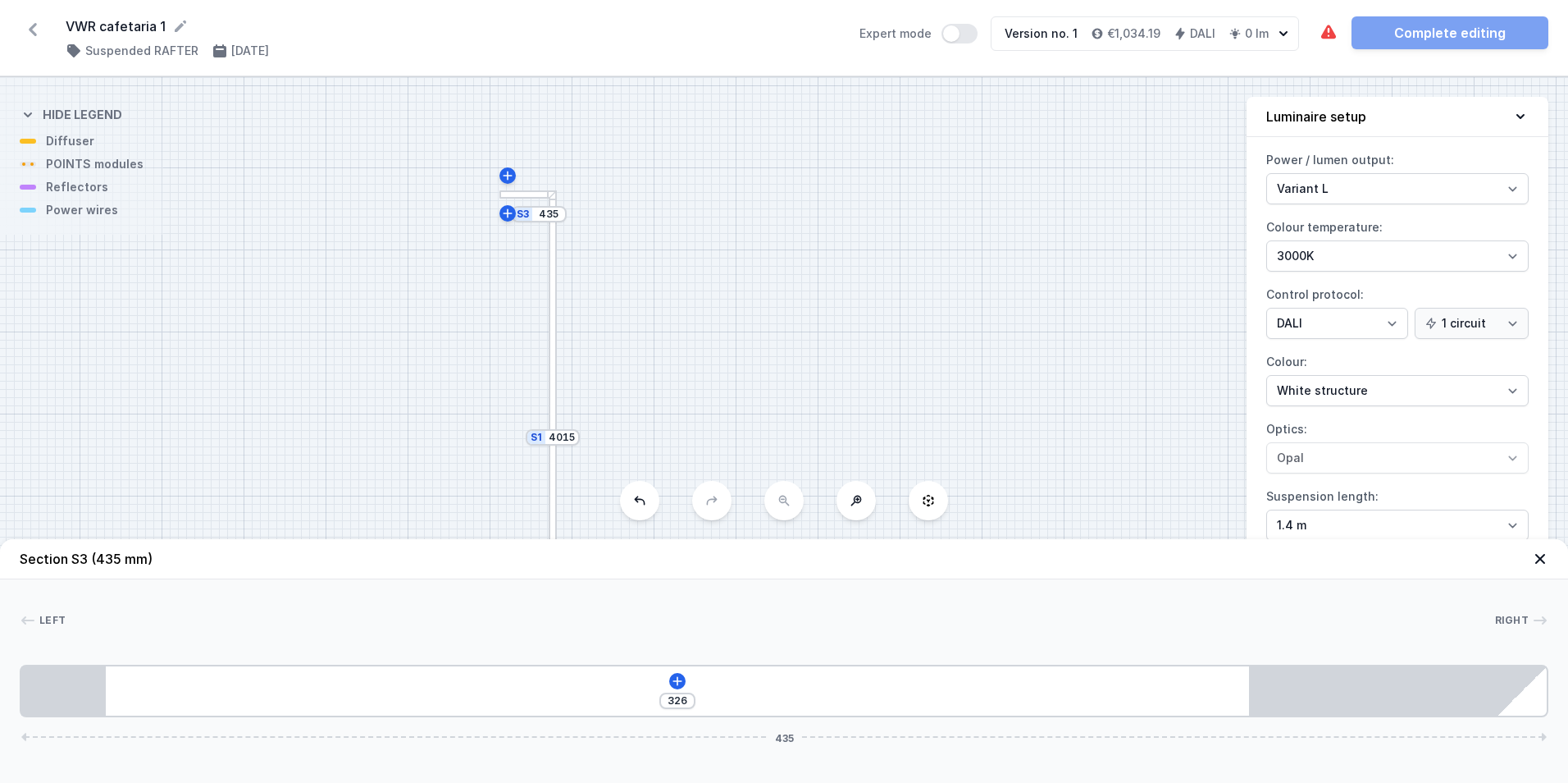
click at [1538, 555] on icon at bounding box center [1540, 559] width 17 height 17
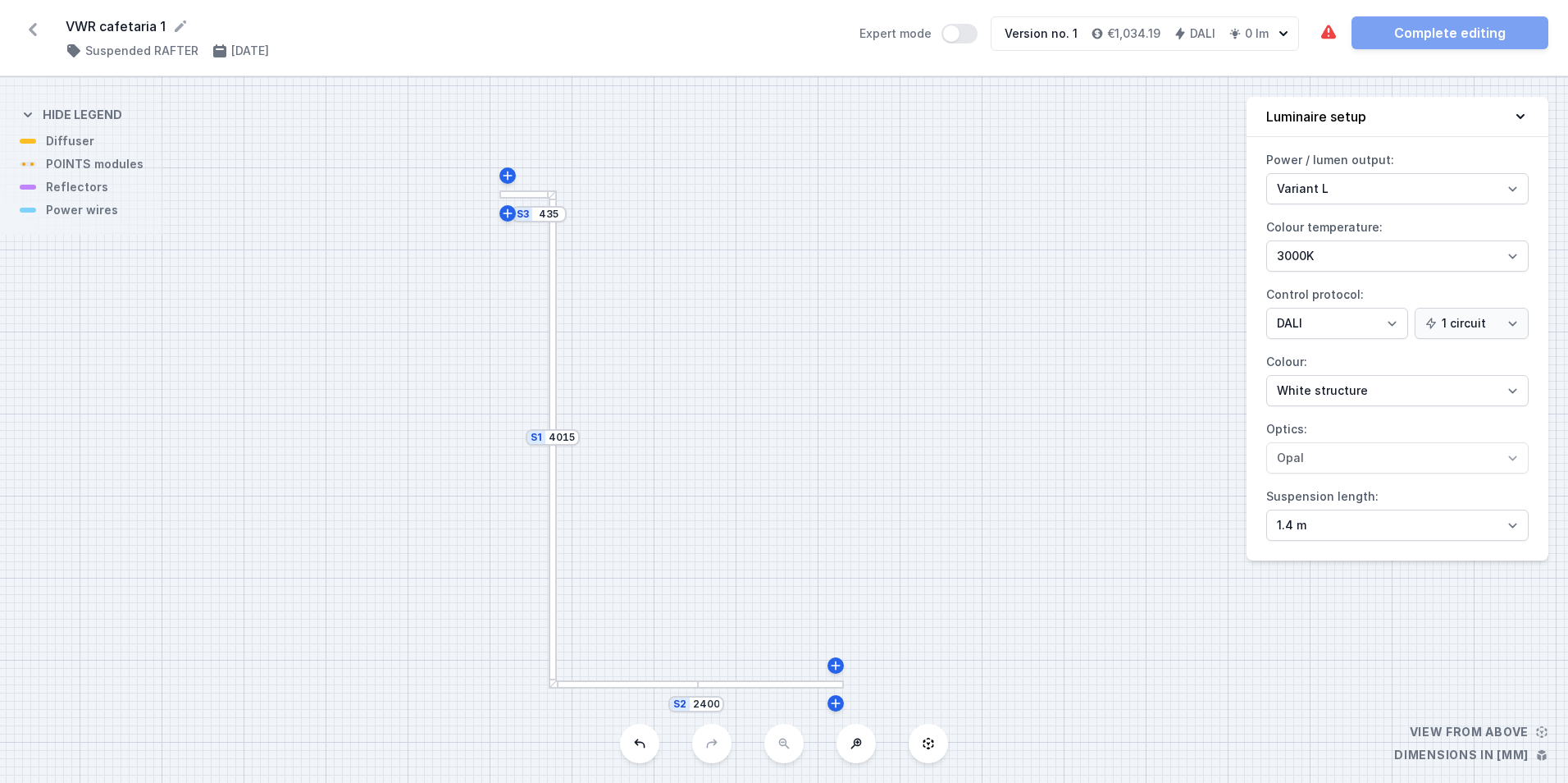
click at [550, 221] on div "S3 435" at bounding box center [539, 214] width 55 height 17
click at [522, 198] on div "S3 435 S2 2400 S1 4015" at bounding box center [784, 430] width 1568 height 706
drag, startPoint x: 520, startPoint y: 196, endPoint x: 430, endPoint y: 489, distance: 306.5
click at [430, 489] on div "S3 435 S2 2400 S1 4015" at bounding box center [784, 430] width 1568 height 706
click at [516, 196] on div at bounding box center [526, 194] width 53 height 8
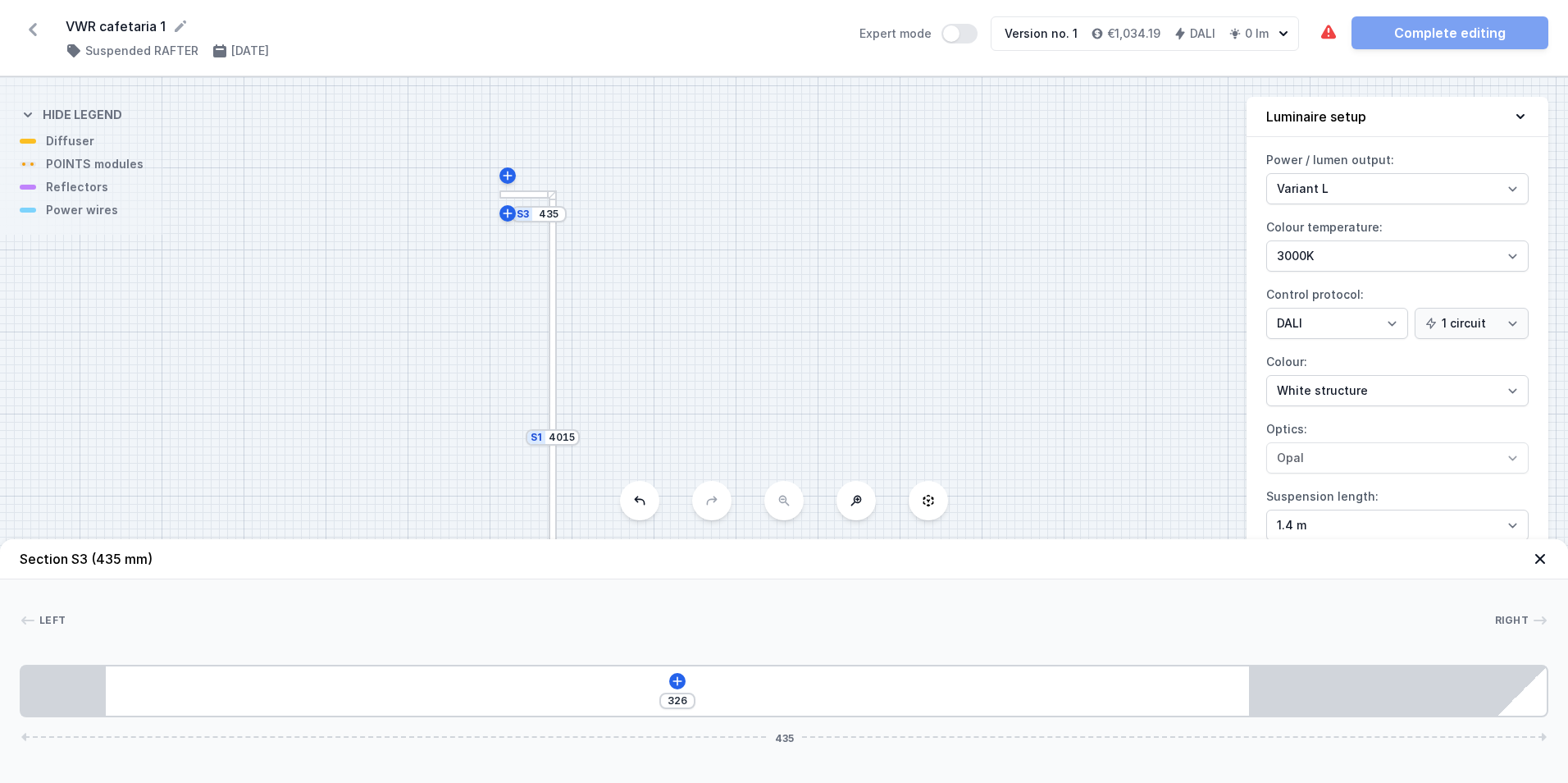
drag, startPoint x: 507, startPoint y: 185, endPoint x: 449, endPoint y: 259, distance: 94.0
drag, startPoint x: 449, startPoint y: 259, endPoint x: 521, endPoint y: 209, distance: 87.7
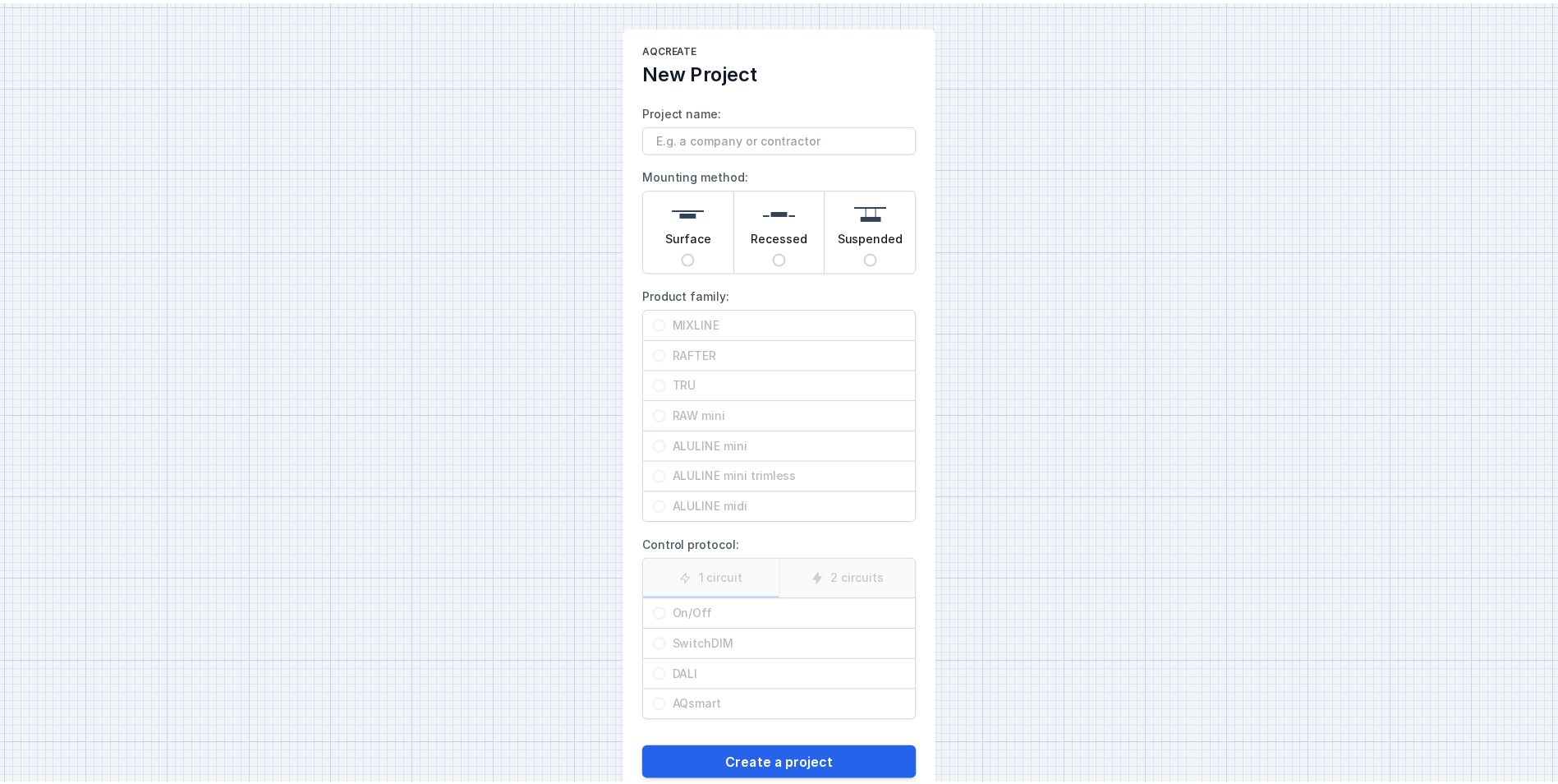
scroll to position [7, 0]
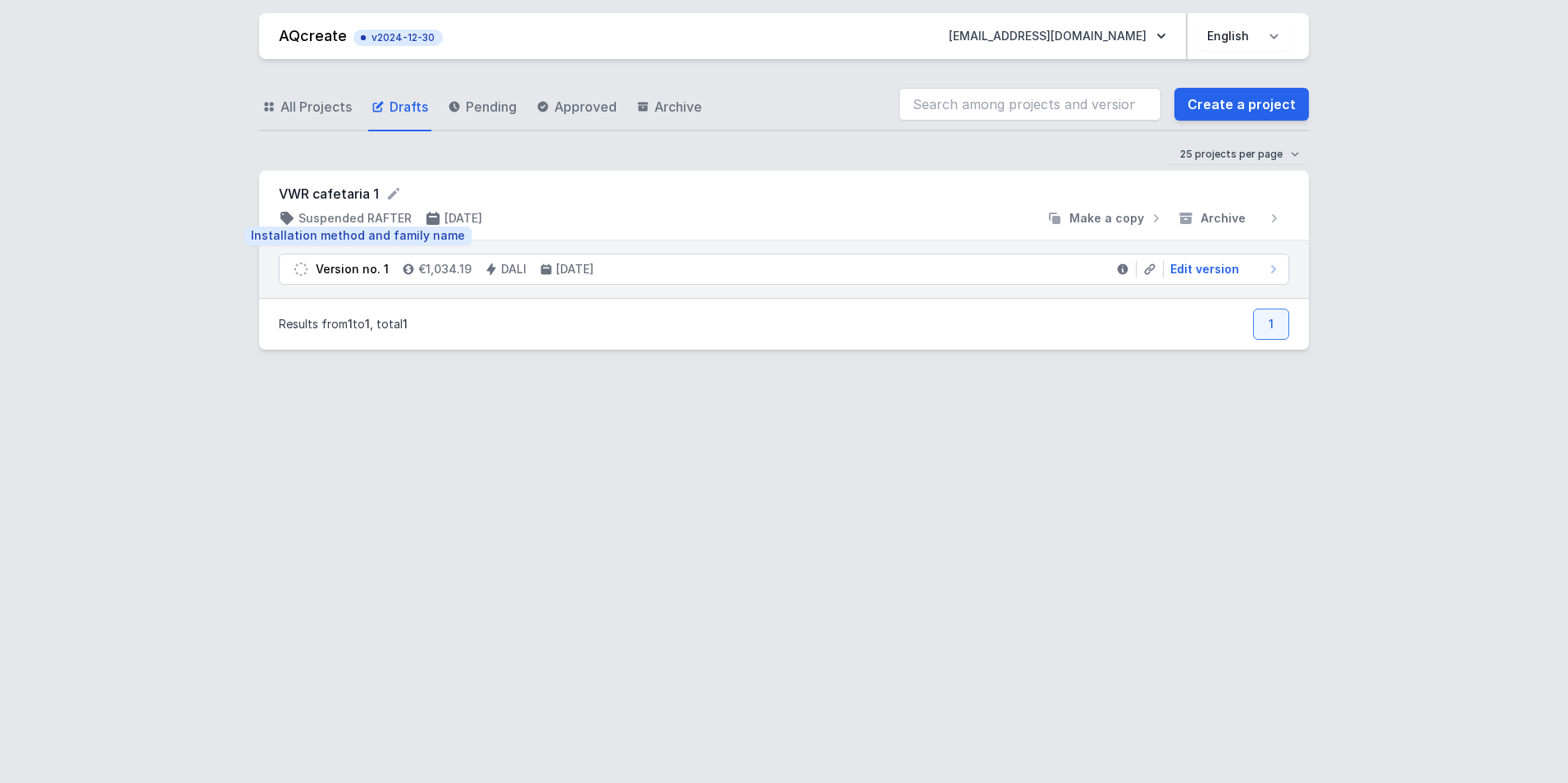
click at [371, 218] on h4 "Suspended RAFTER" at bounding box center [355, 219] width 114 height 17
click at [1233, 271] on span "Edit version" at bounding box center [1204, 269] width 69 height 17
select select "3000"
select select "4"
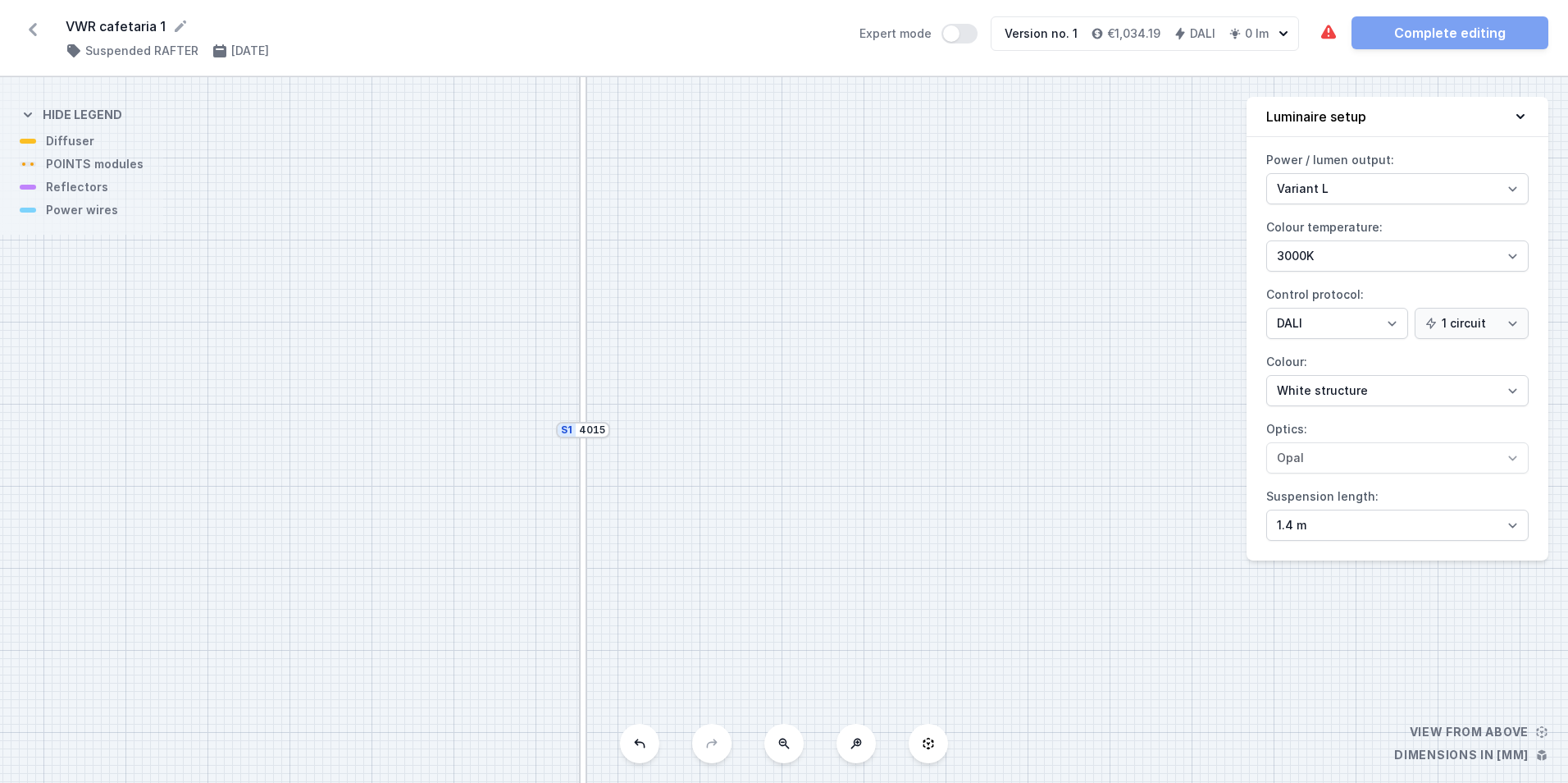
click at [791, 760] on button at bounding box center [784, 743] width 39 height 39
click at [660, 350] on div at bounding box center [653, 348] width 53 height 8
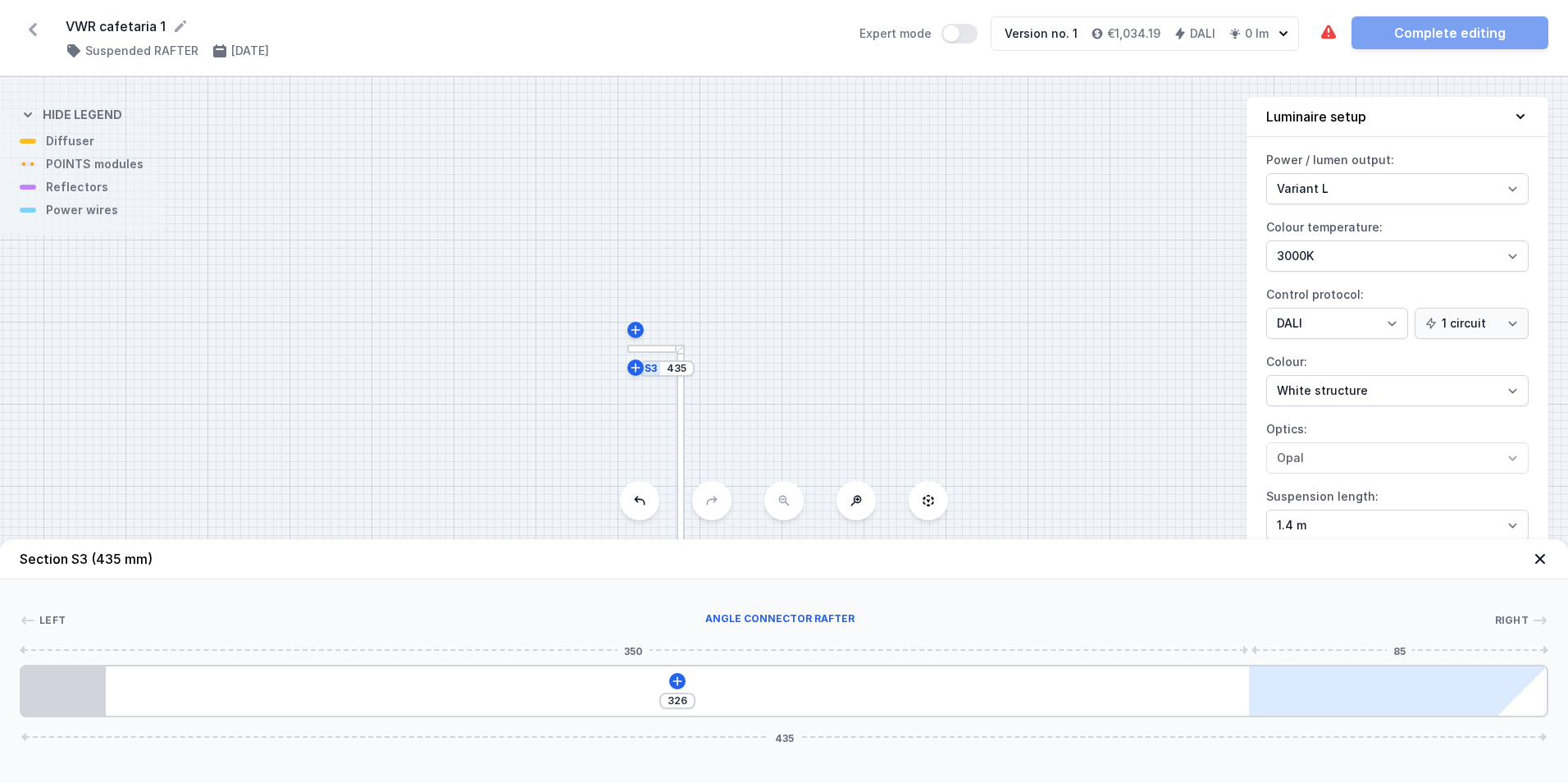
click at [1456, 694] on div at bounding box center [1373, 690] width 248 height 49
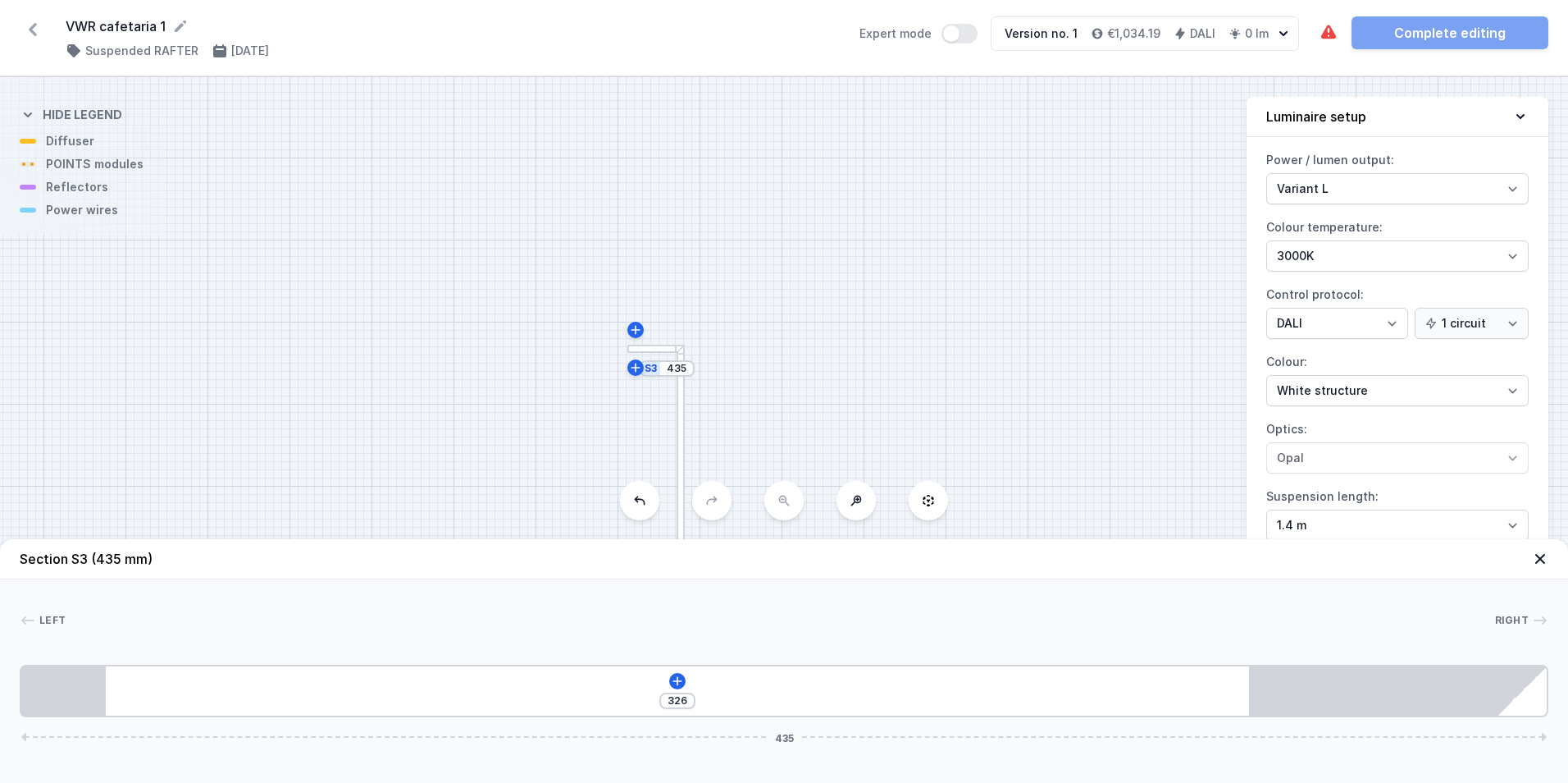
click at [1534, 626] on icon at bounding box center [1540, 620] width 17 height 17
click at [1534, 617] on icon at bounding box center [1540, 620] width 17 height 17
click at [1534, 559] on icon at bounding box center [1540, 559] width 17 height 17
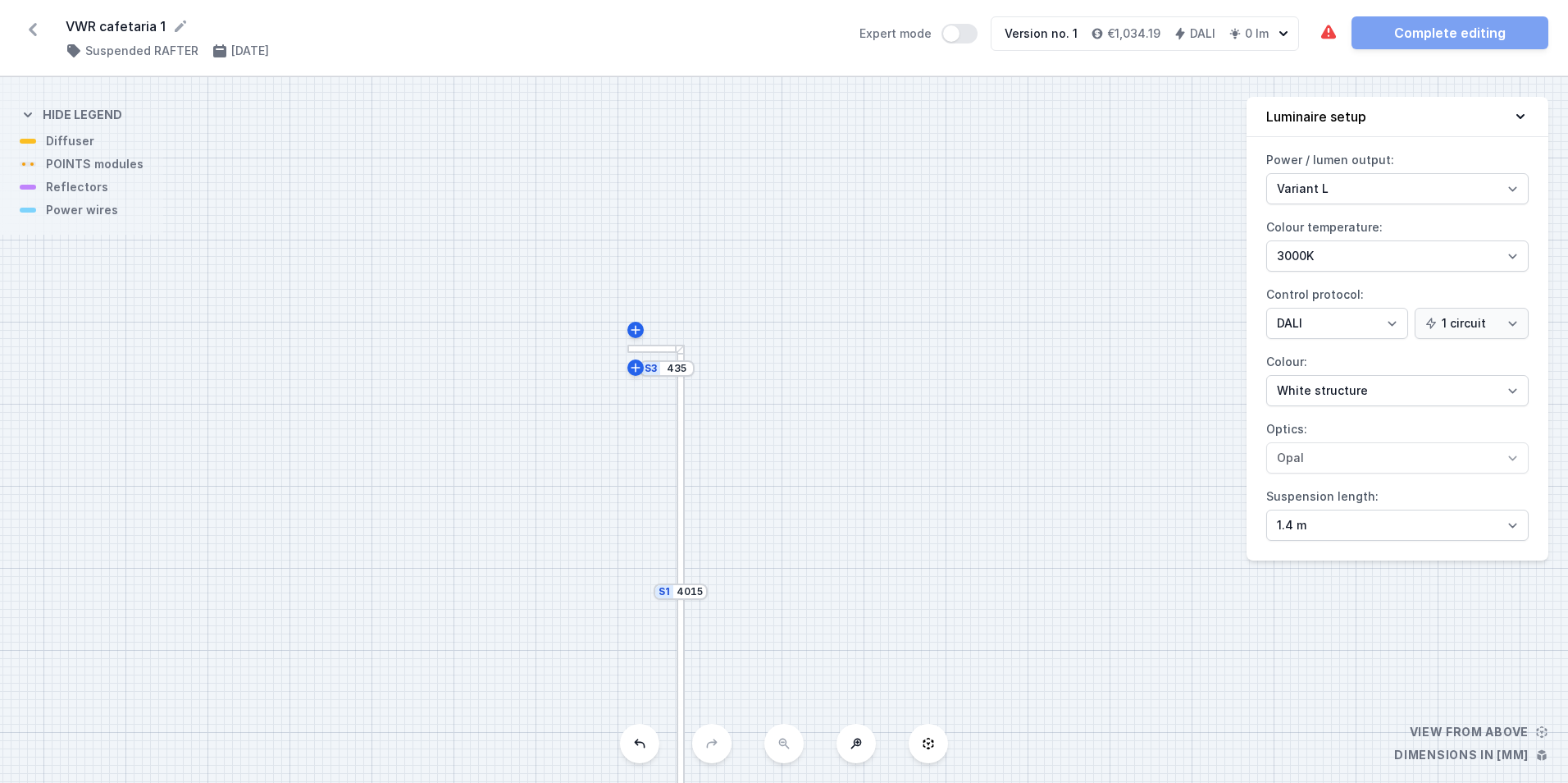
click at [667, 349] on div at bounding box center [653, 348] width 53 height 8
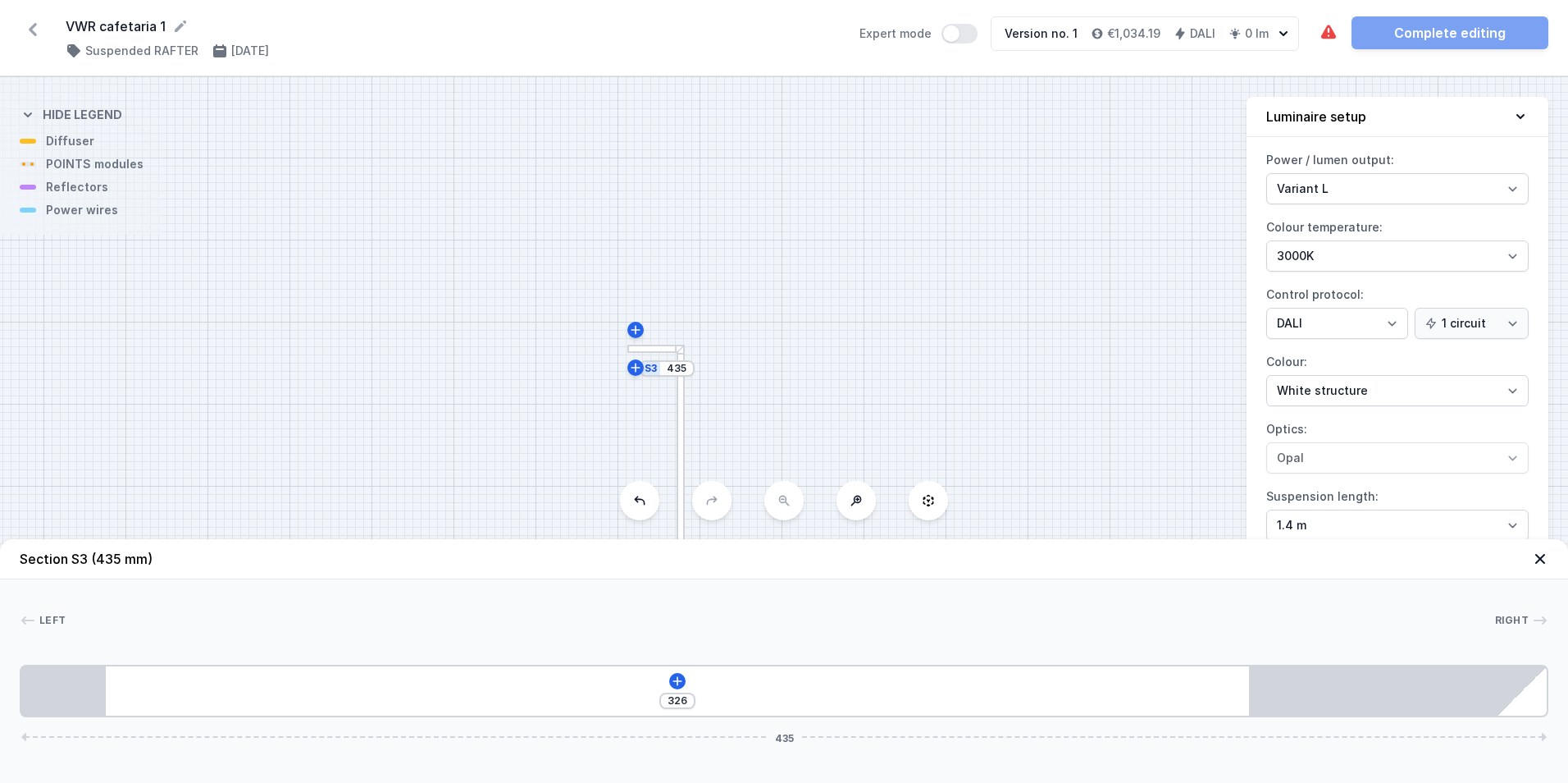
click at [667, 349] on div at bounding box center [653, 348] width 53 height 8
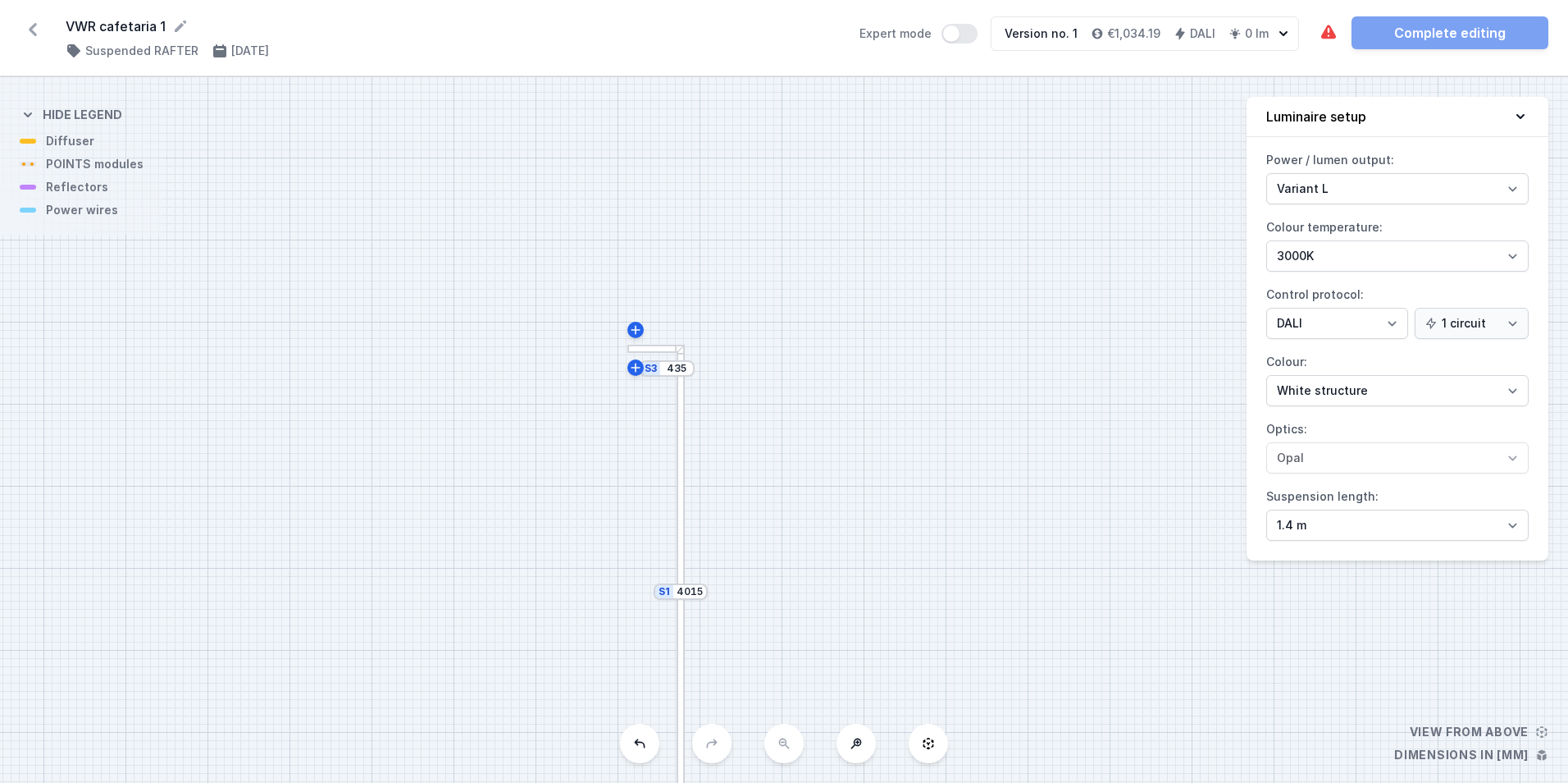
click at [667, 349] on div at bounding box center [653, 348] width 53 height 8
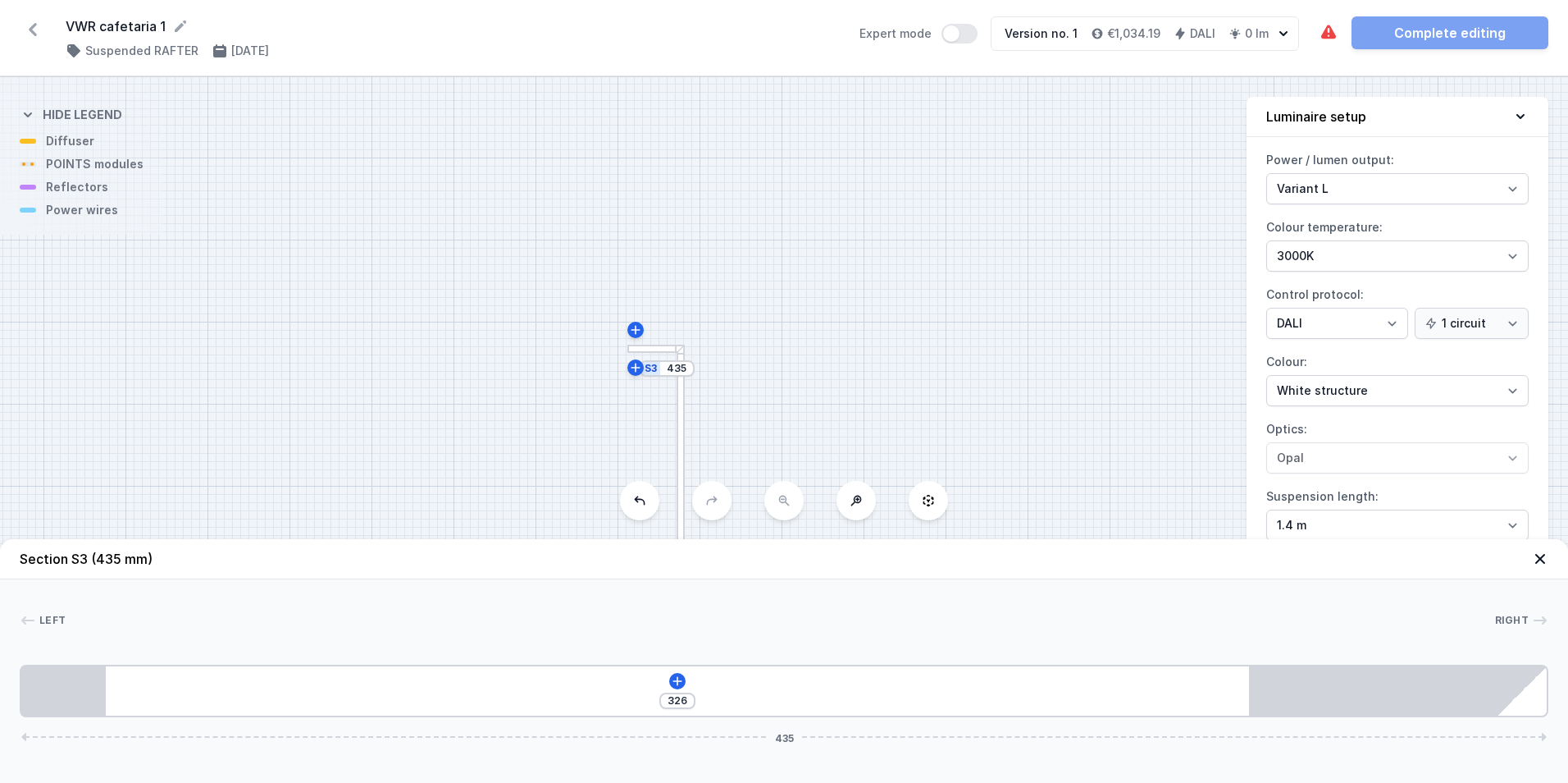
click at [667, 349] on div at bounding box center [653, 348] width 53 height 8
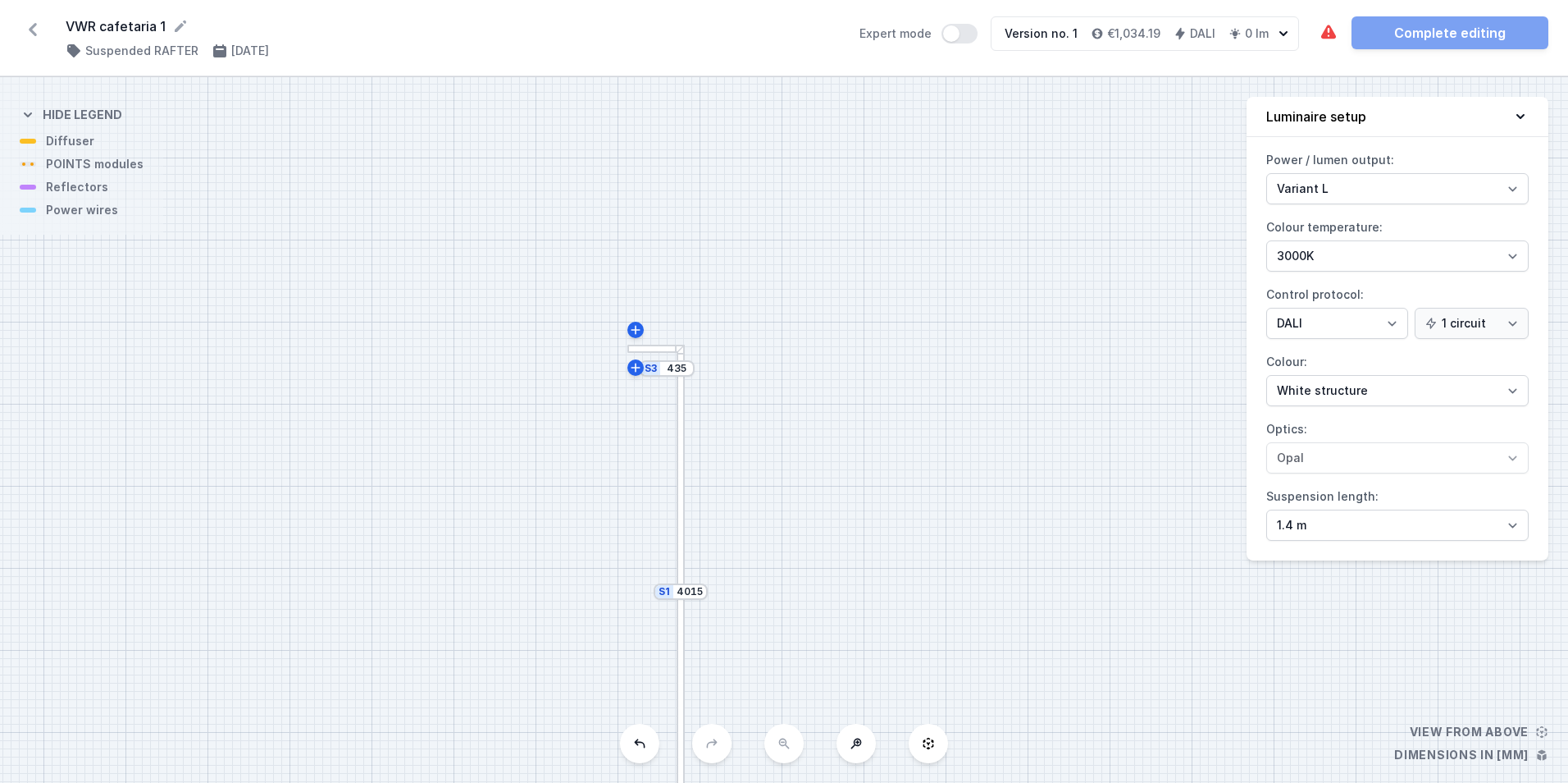
drag, startPoint x: 637, startPoint y: 373, endPoint x: 949, endPoint y: 335, distance: 314.3
click at [949, 335] on div "S3 435 S2 2400 S1 4015" at bounding box center [784, 430] width 1568 height 706
click at [94, 116] on h4 "Hide legend" at bounding box center [82, 115] width 79 height 17
click at [81, 124] on button "Show legend" at bounding box center [75, 113] width 113 height 39
click at [65, 142] on div "S3 435 S2 2400 S1 4015" at bounding box center [784, 430] width 1568 height 706
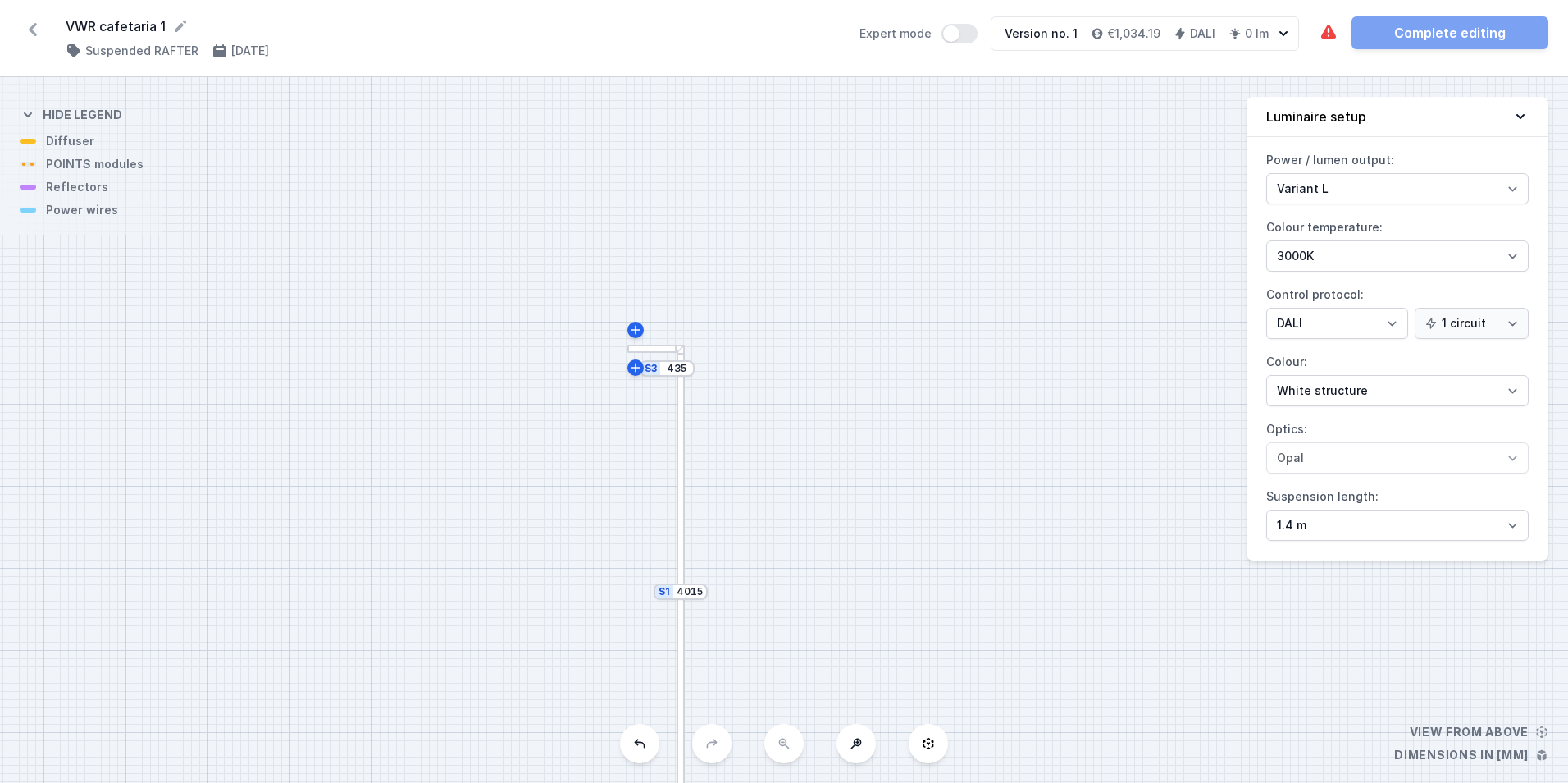
click at [65, 168] on div "S3 435 S2 2400 S1 4015" at bounding box center [784, 430] width 1568 height 706
click at [59, 192] on div "S3 435 S2 2400 S1 4015" at bounding box center [784, 430] width 1568 height 706
click at [55, 220] on div "S3 435 S2 2400 S1 4015" at bounding box center [784, 430] width 1568 height 706
drag, startPoint x: 934, startPoint y: 709, endPoint x: 707, endPoint y: 561, distance: 271.0
click at [707, 560] on div "S3 435 S2 2400 S1 4015" at bounding box center [784, 430] width 1568 height 706
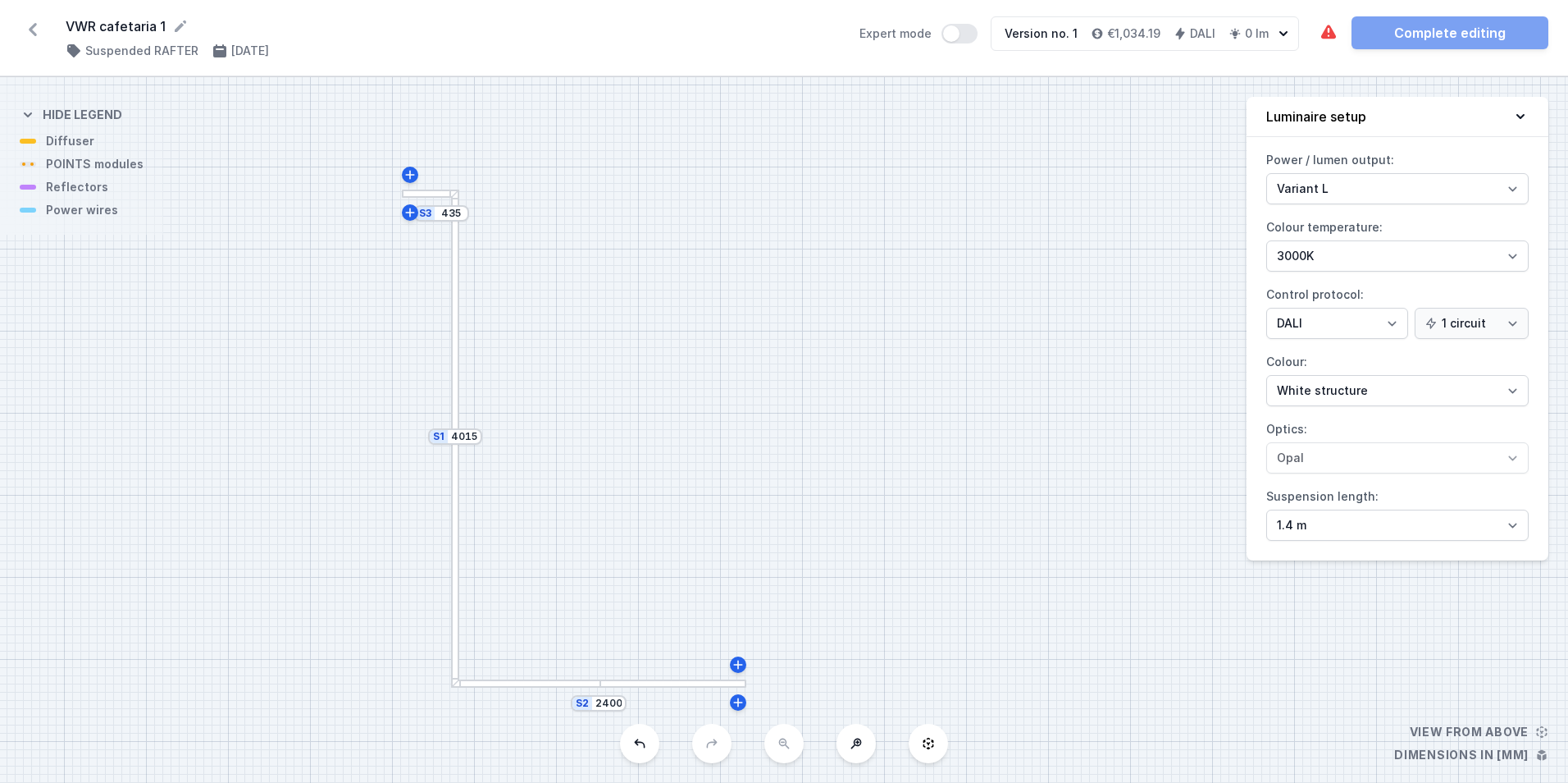
drag, startPoint x: 418, startPoint y: 217, endPoint x: 404, endPoint y: 220, distance: 14.3
drag, startPoint x: 404, startPoint y: 220, endPoint x: 426, endPoint y: 219, distance: 22.0
click at [433, 218] on div "S3 435" at bounding box center [441, 213] width 55 height 17
click at [430, 217] on div "S3 435" at bounding box center [441, 213] width 55 height 17
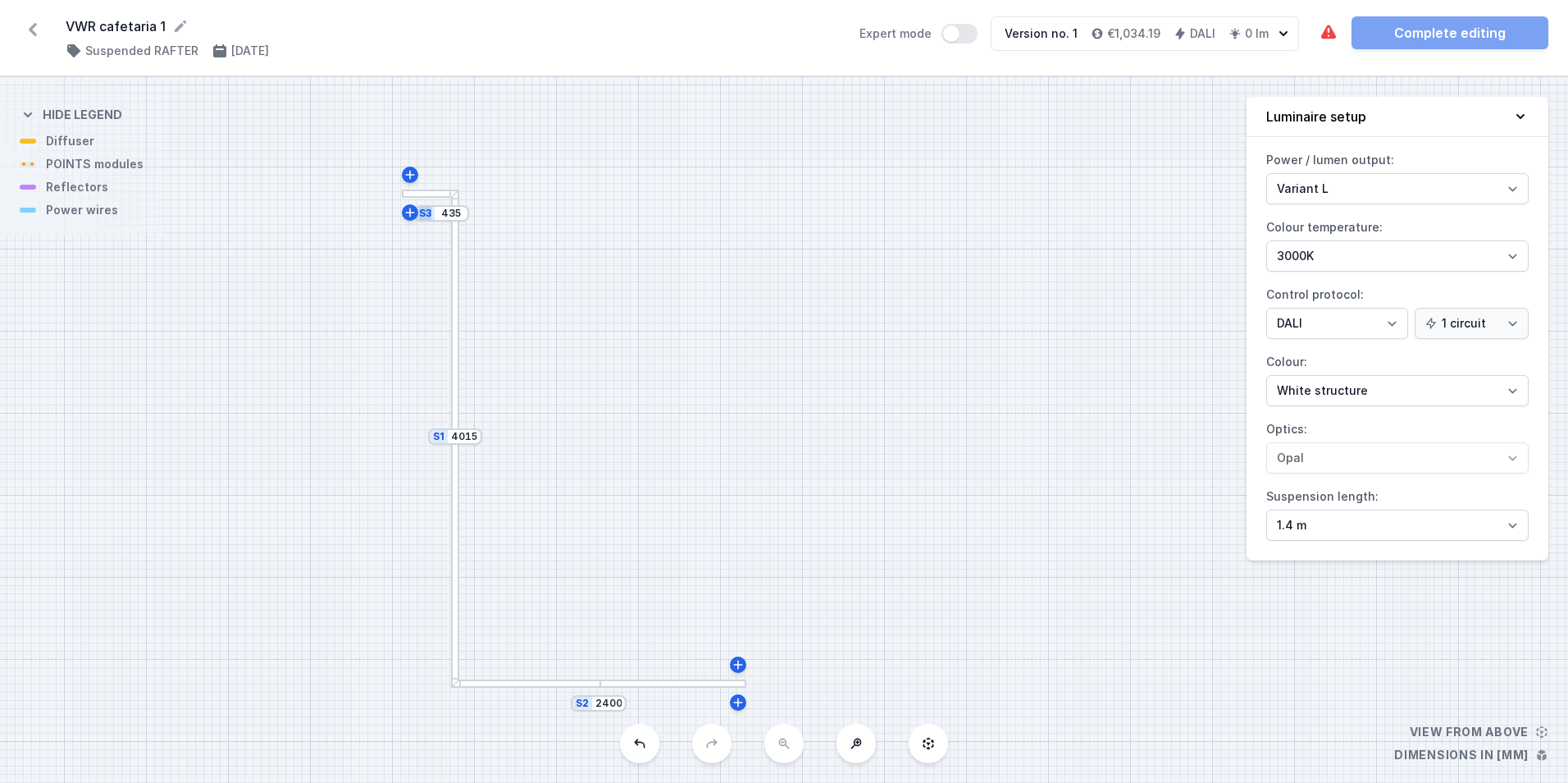
click at [430, 217] on div "S3 435" at bounding box center [441, 213] width 55 height 17
click at [804, 233] on div "S3 435 S2 2400 S1 4015" at bounding box center [784, 430] width 1568 height 706
drag, startPoint x: 434, startPoint y: 195, endPoint x: 663, endPoint y: 213, distance: 229.7
click at [663, 213] on div "S3 435 S2 2400 S1 4015" at bounding box center [784, 430] width 1568 height 706
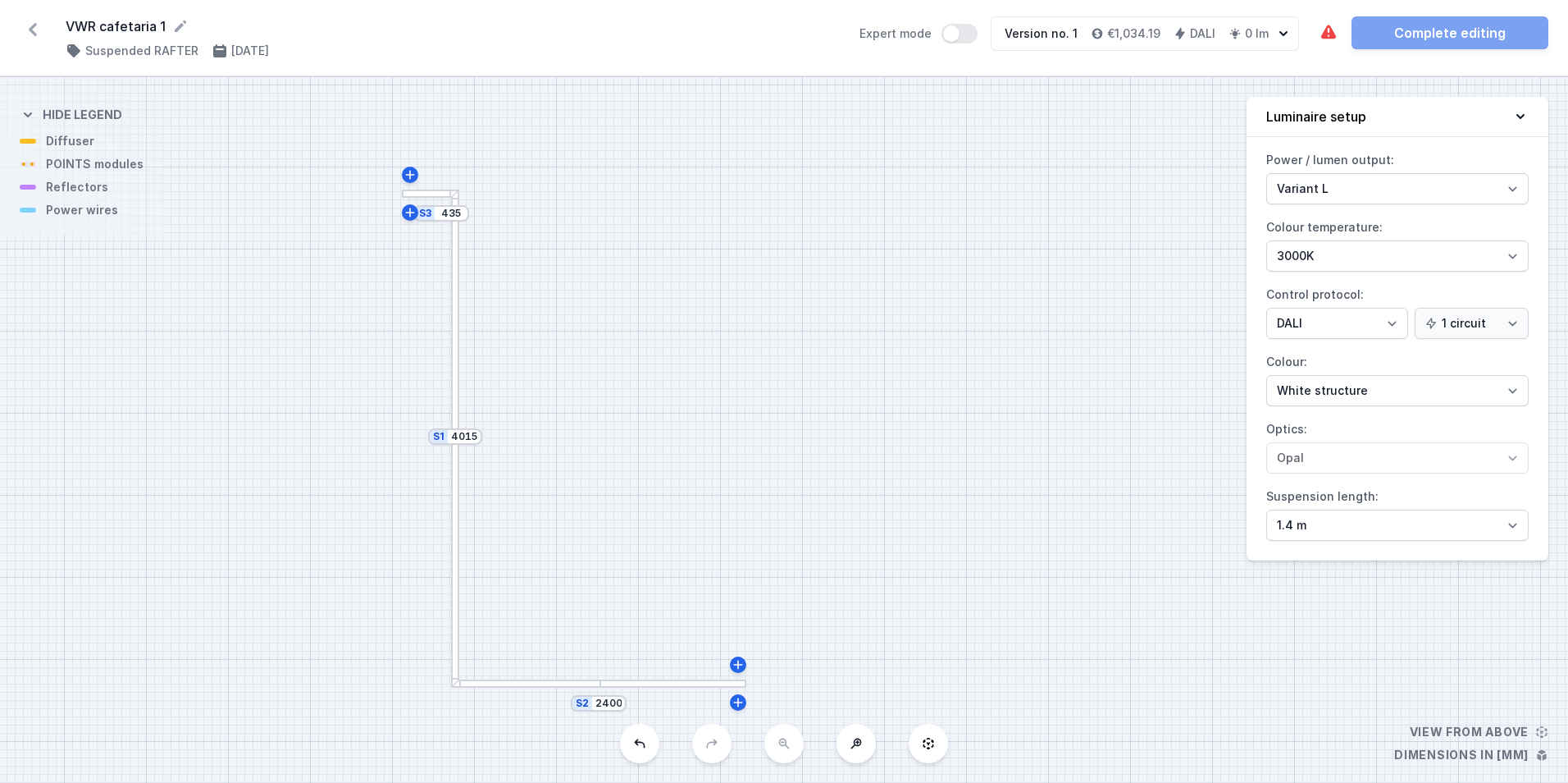
click at [475, 200] on div "S3 435 S2 2400 S1 4015" at bounding box center [784, 430] width 1568 height 706
click at [424, 196] on div at bounding box center [428, 194] width 53 height 8
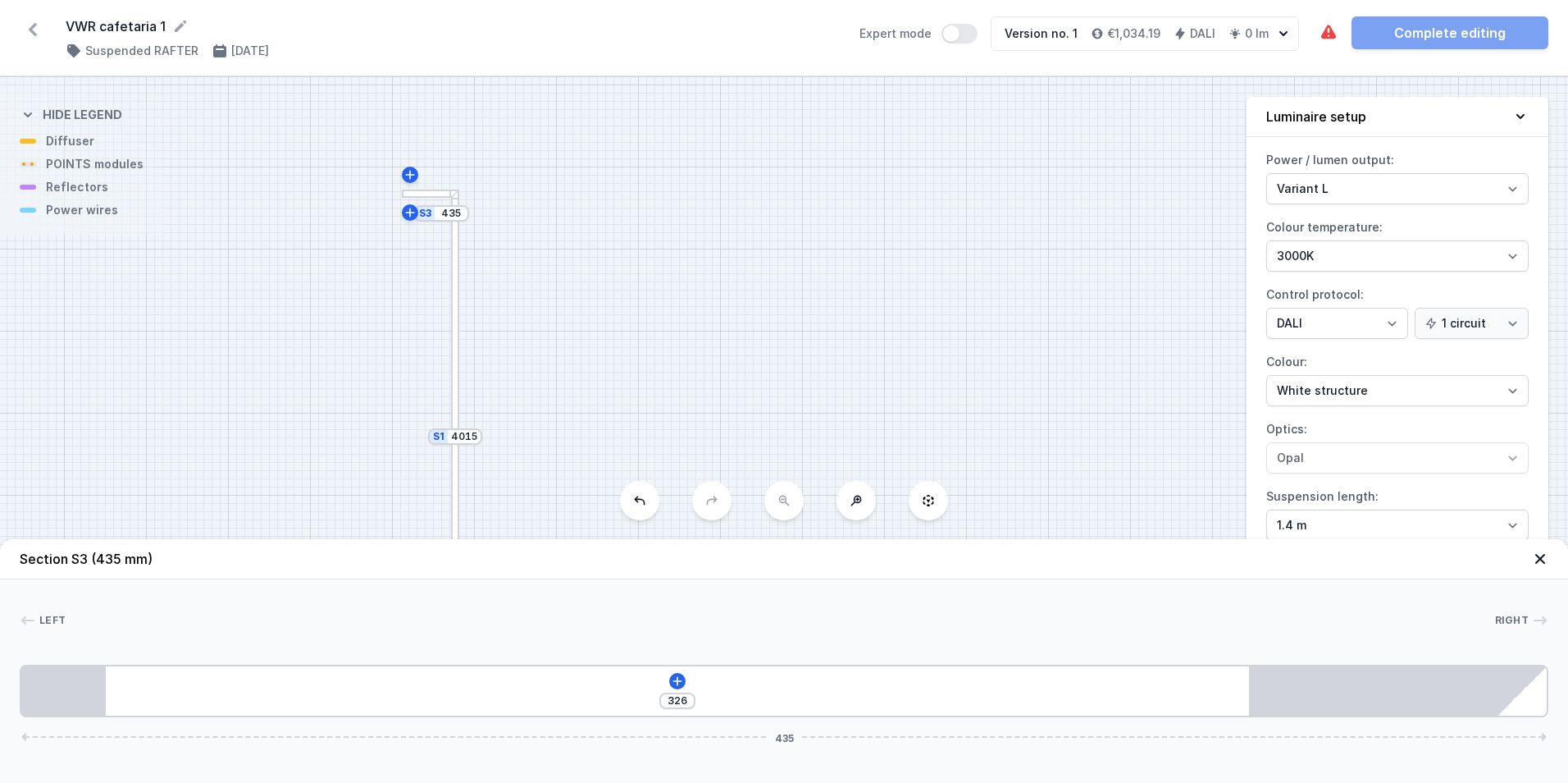
click at [426, 196] on div at bounding box center [428, 194] width 53 height 8
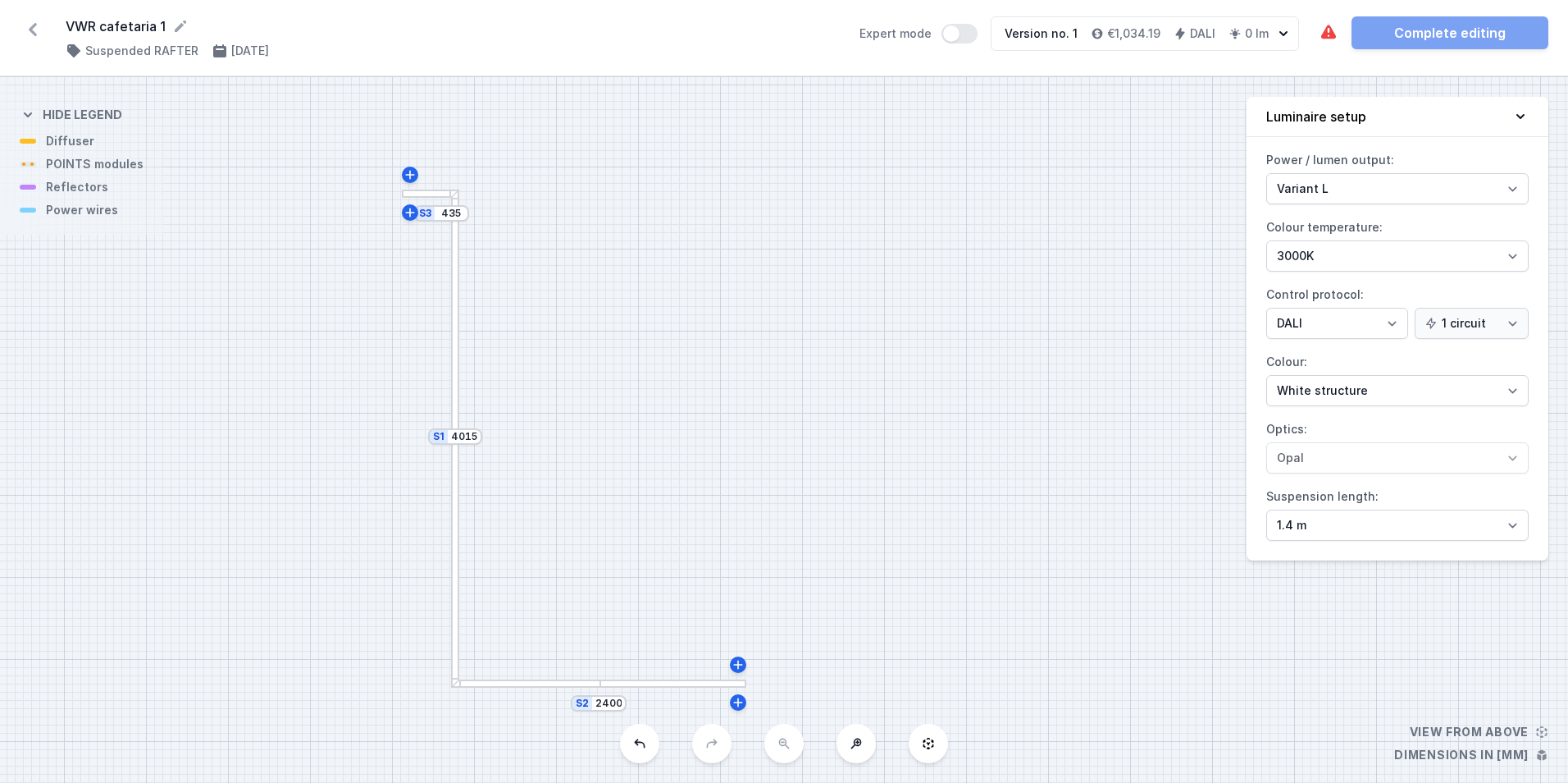
click at [430, 195] on div at bounding box center [428, 194] width 53 height 8
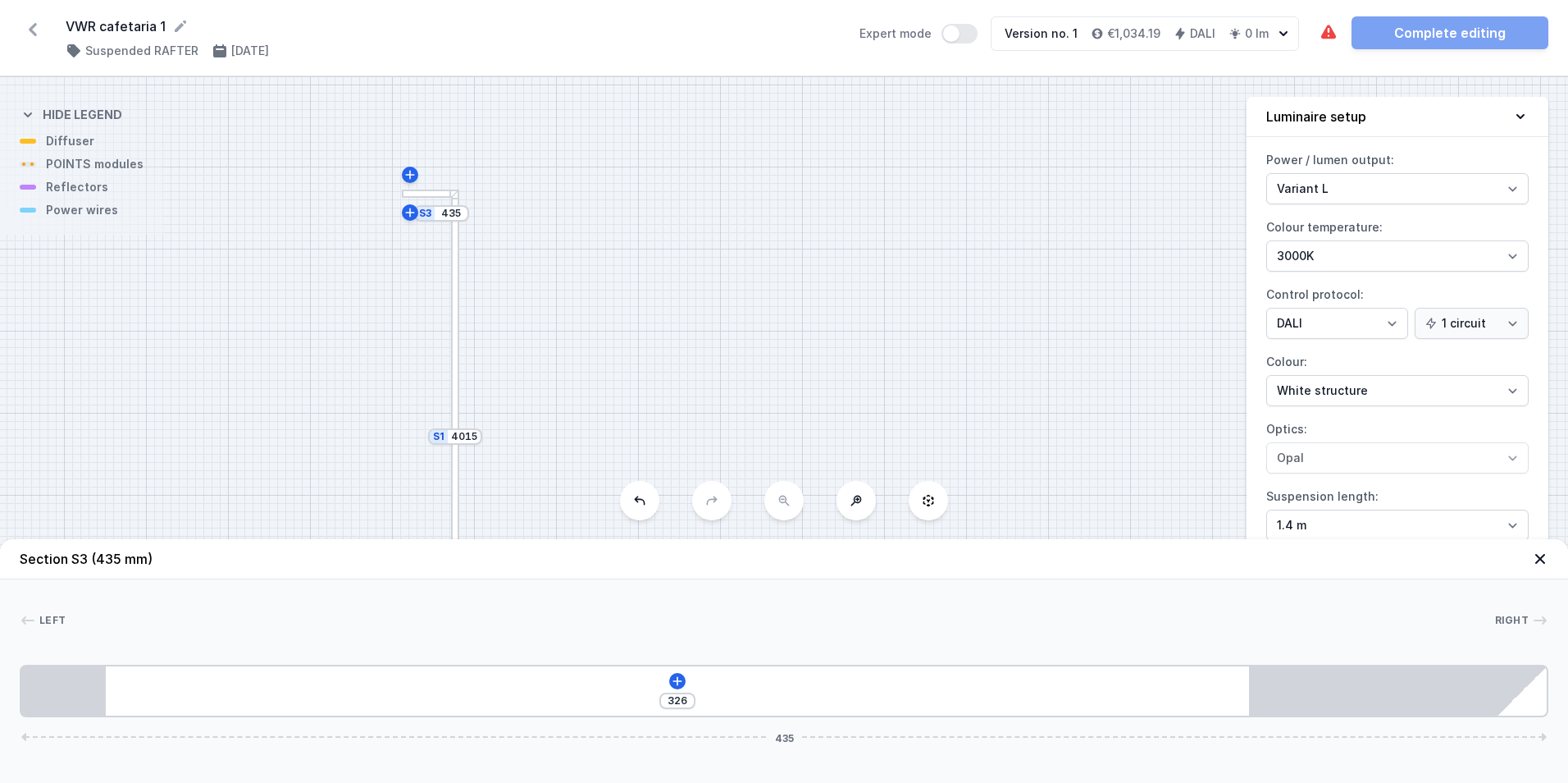
click at [747, 691] on div "326 435" at bounding box center [784, 691] width 1528 height 52
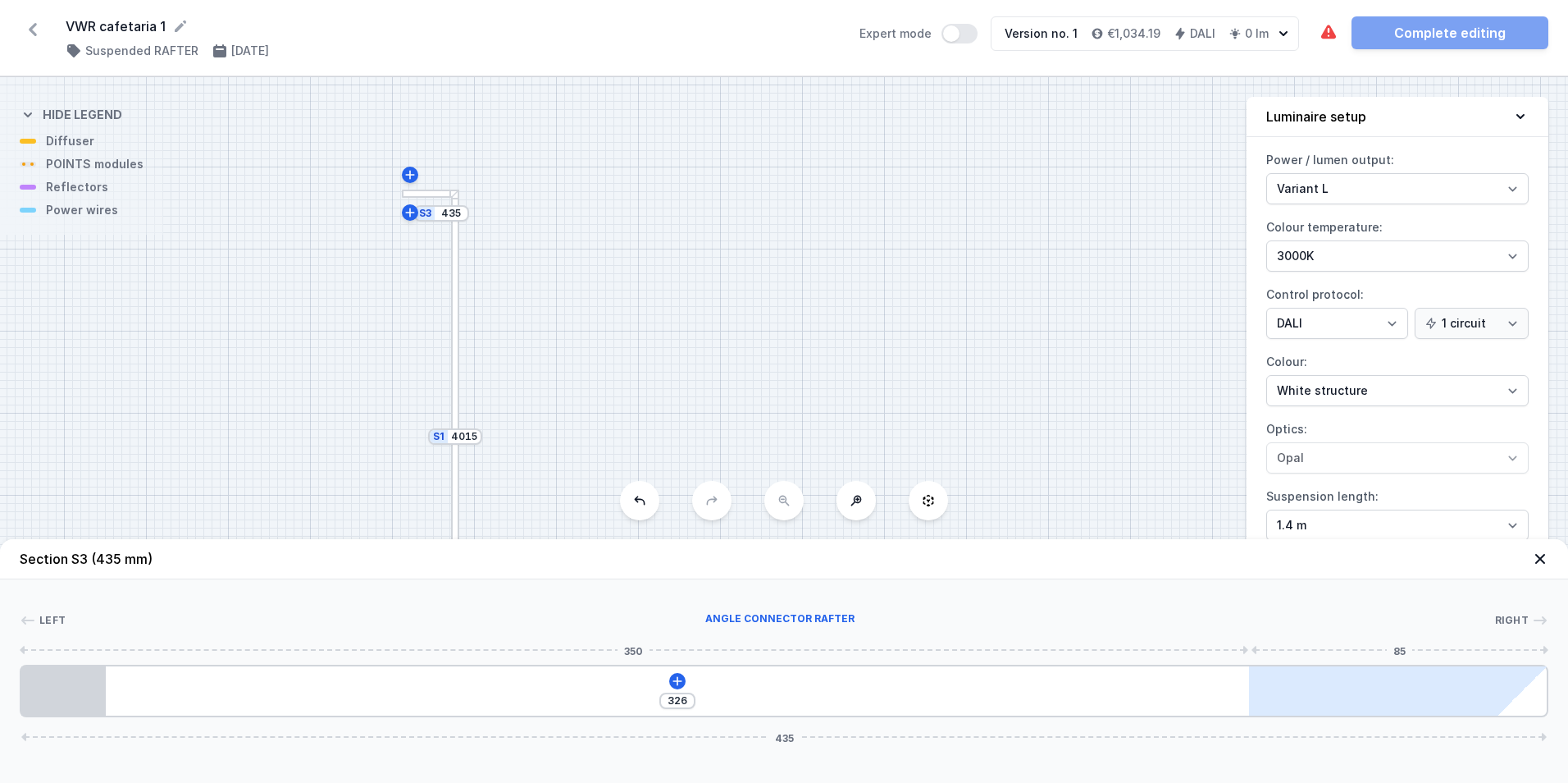
drag, startPoint x: 1406, startPoint y: 687, endPoint x: 1369, endPoint y: 695, distance: 37.9
click at [1369, 695] on div at bounding box center [1373, 690] width 248 height 49
click at [1365, 695] on div at bounding box center [1373, 690] width 248 height 49
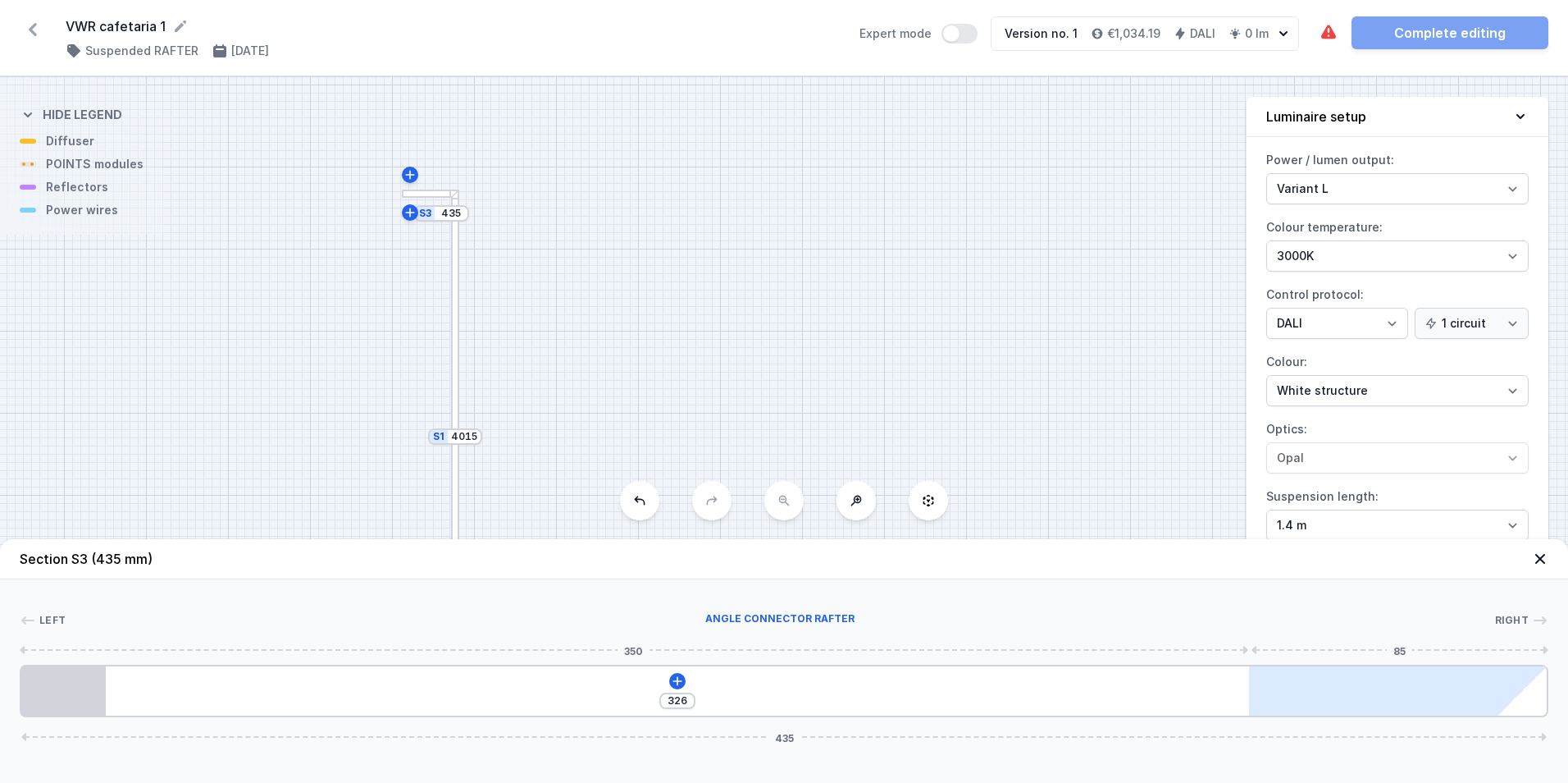
click at [1365, 695] on div at bounding box center [1373, 690] width 248 height 49
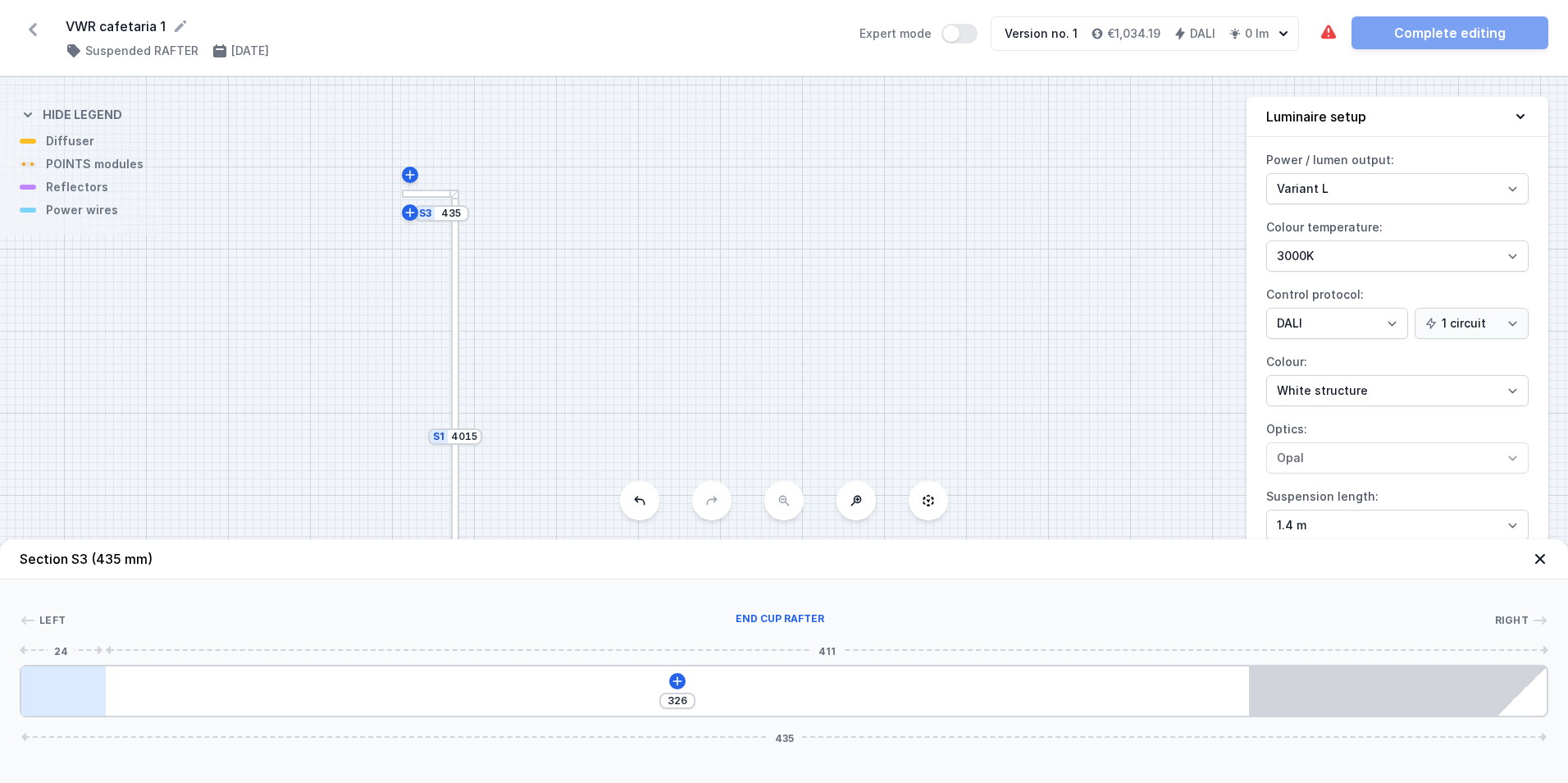
click at [33, 684] on div at bounding box center [63, 690] width 85 height 49
click at [32, 686] on div at bounding box center [63, 690] width 85 height 49
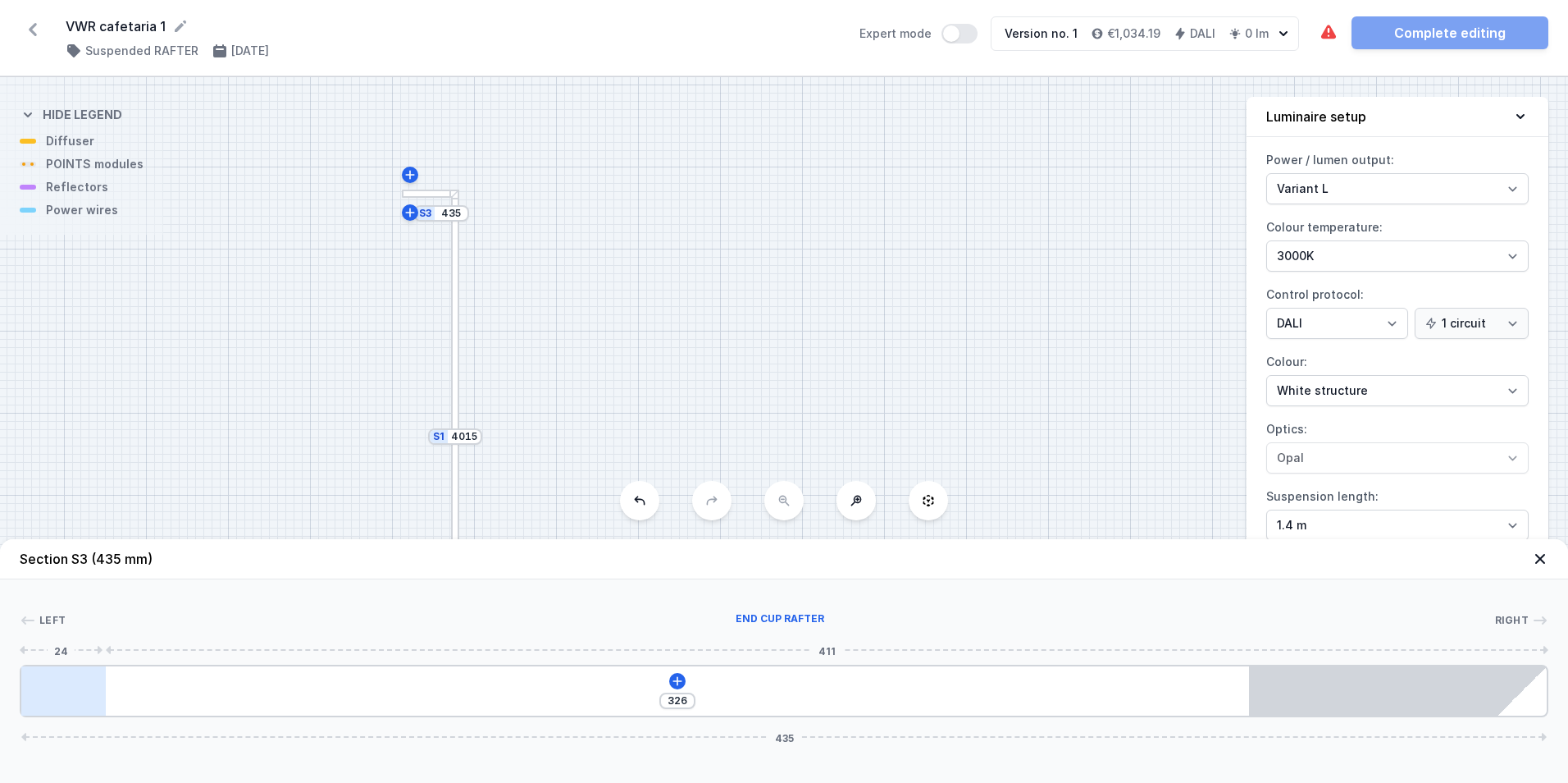
click at [32, 686] on div at bounding box center [63, 690] width 85 height 49
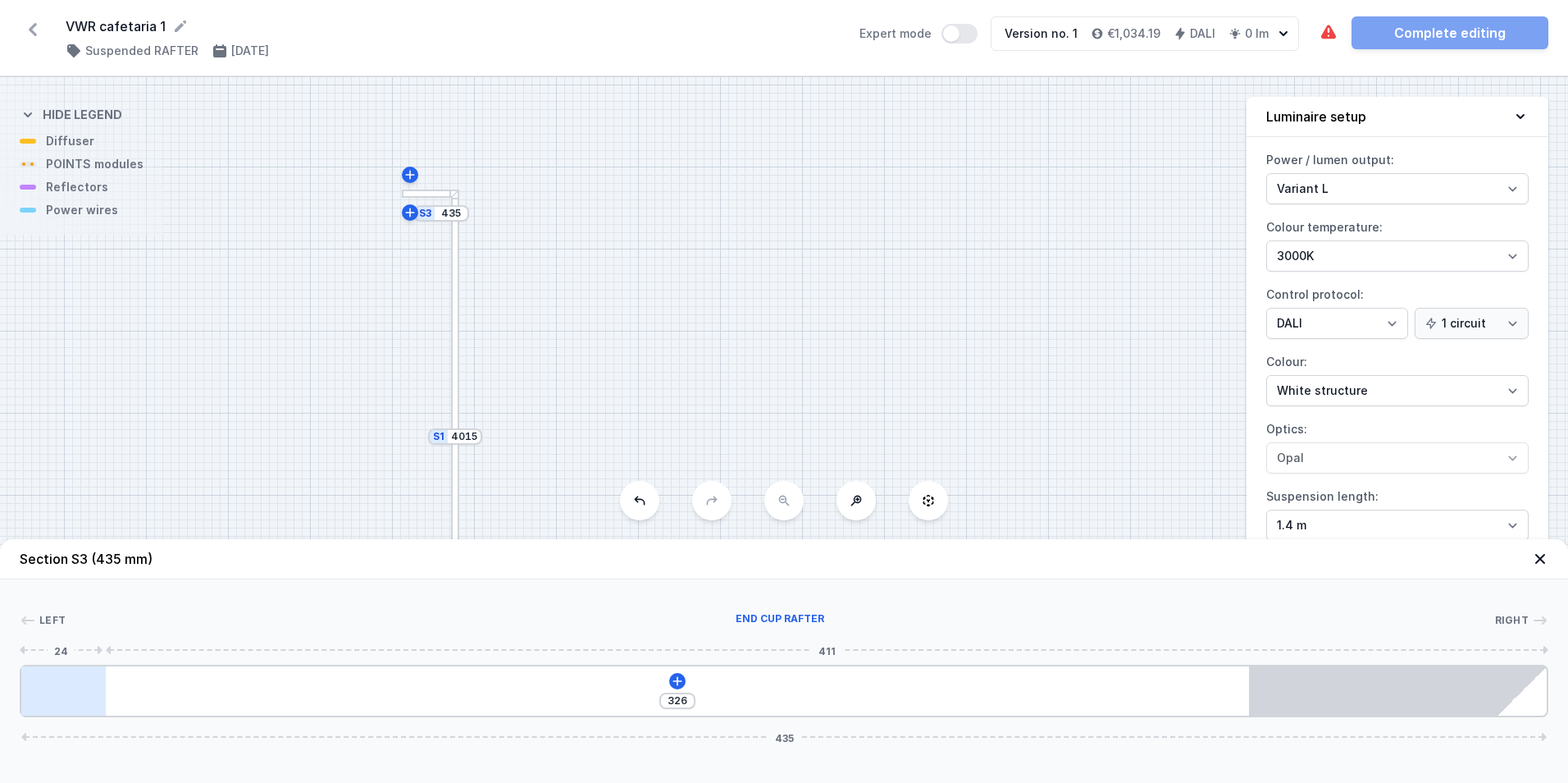
click at [32, 686] on div at bounding box center [63, 690] width 85 height 49
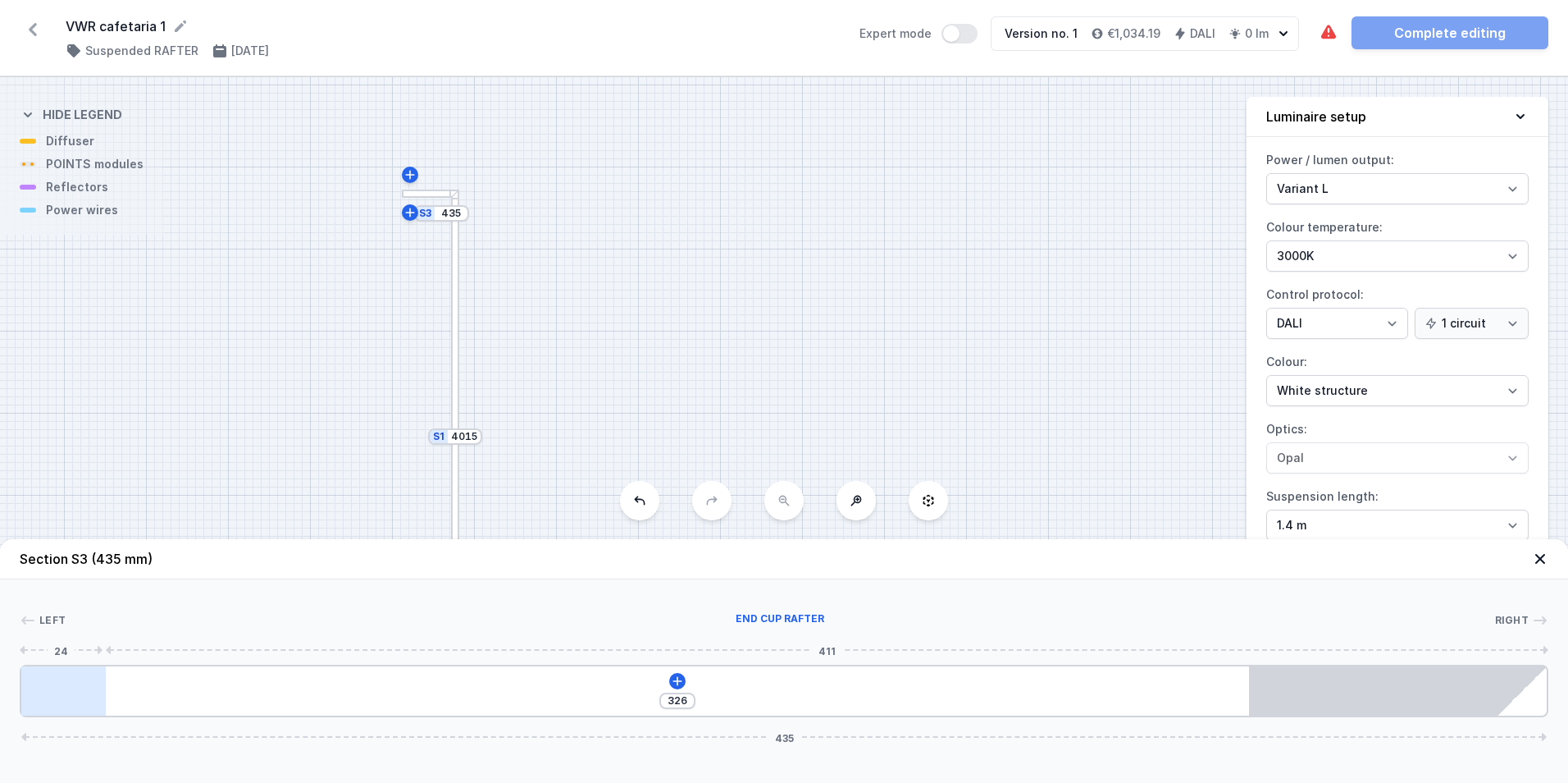
click at [32, 686] on div at bounding box center [63, 690] width 85 height 49
click at [32, 687] on div at bounding box center [63, 690] width 85 height 49
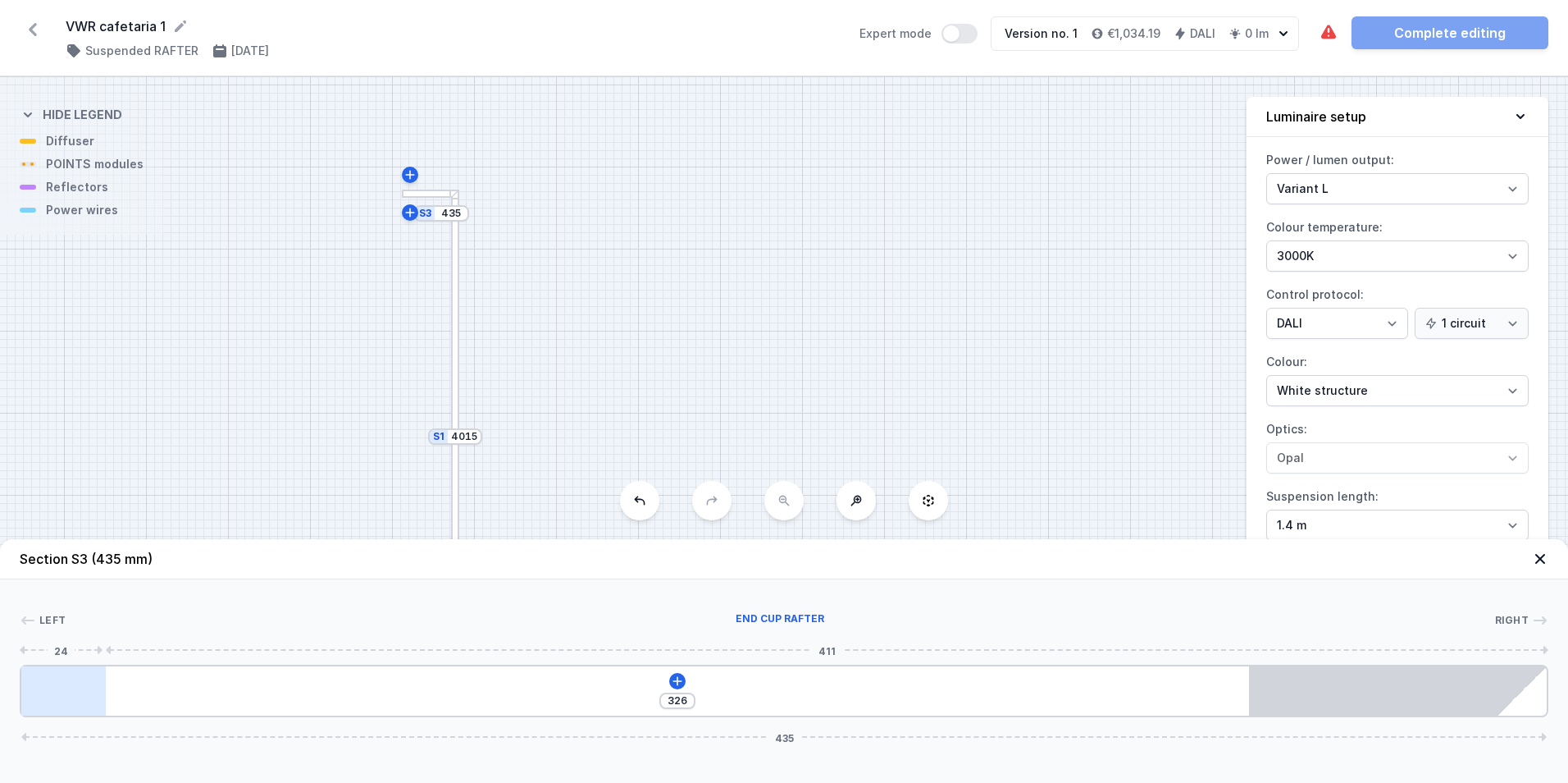
click at [32, 687] on div at bounding box center [63, 690] width 85 height 49
click at [33, 687] on div at bounding box center [63, 690] width 85 height 49
click at [34, 685] on div at bounding box center [63, 690] width 85 height 49
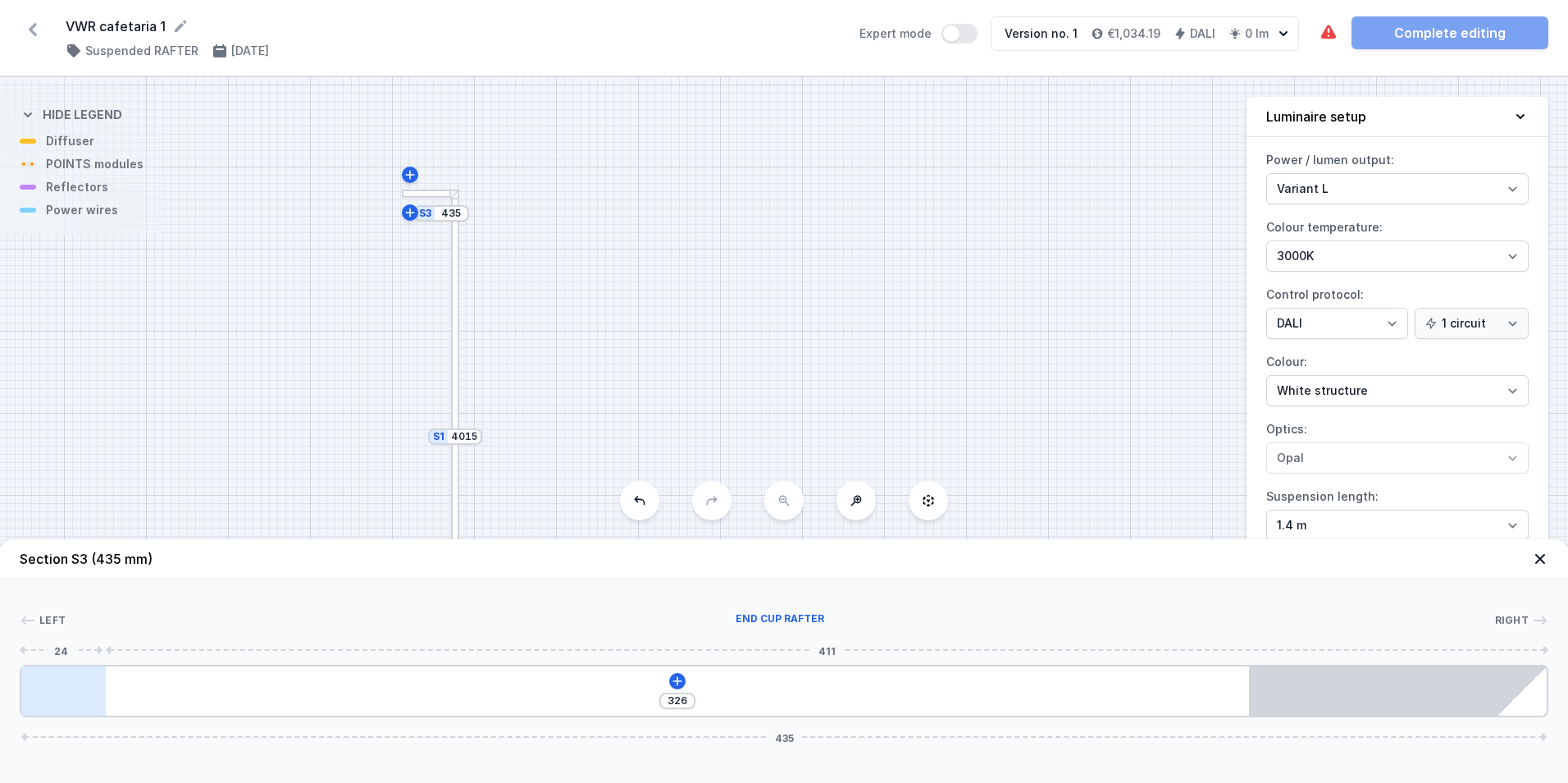
click at [34, 685] on div at bounding box center [63, 690] width 85 height 49
click at [636, 497] on icon at bounding box center [639, 500] width 13 height 13
click at [632, 496] on button at bounding box center [639, 500] width 39 height 39
type input "4000"
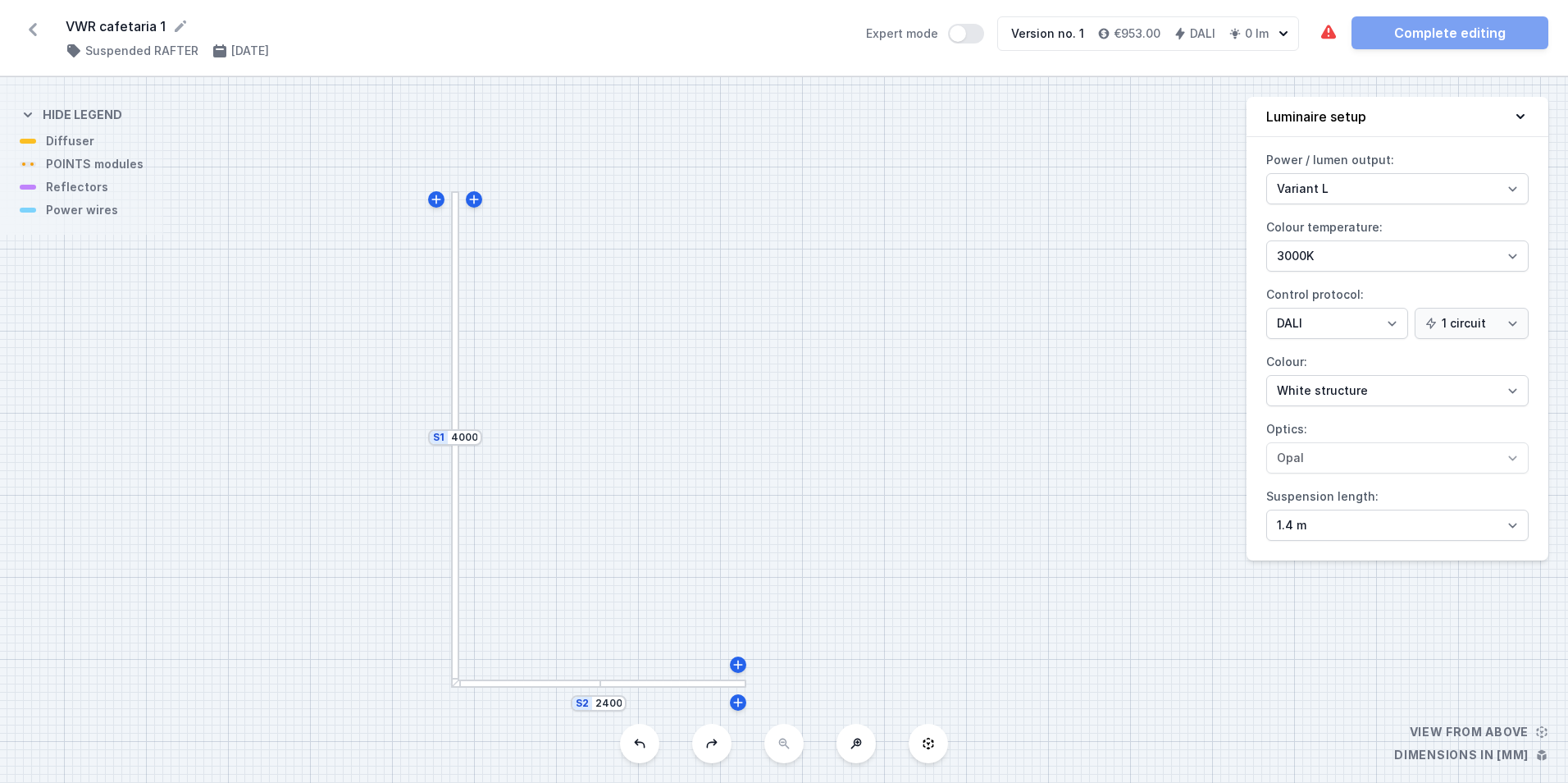
click at [1494, 43] on div "The required parts have not been added. The luminous element has not been added…" at bounding box center [1433, 33] width 230 height 33
click at [1328, 36] on icon at bounding box center [1328, 33] width 20 height 20
click at [453, 477] on div at bounding box center [455, 560] width 8 height 247
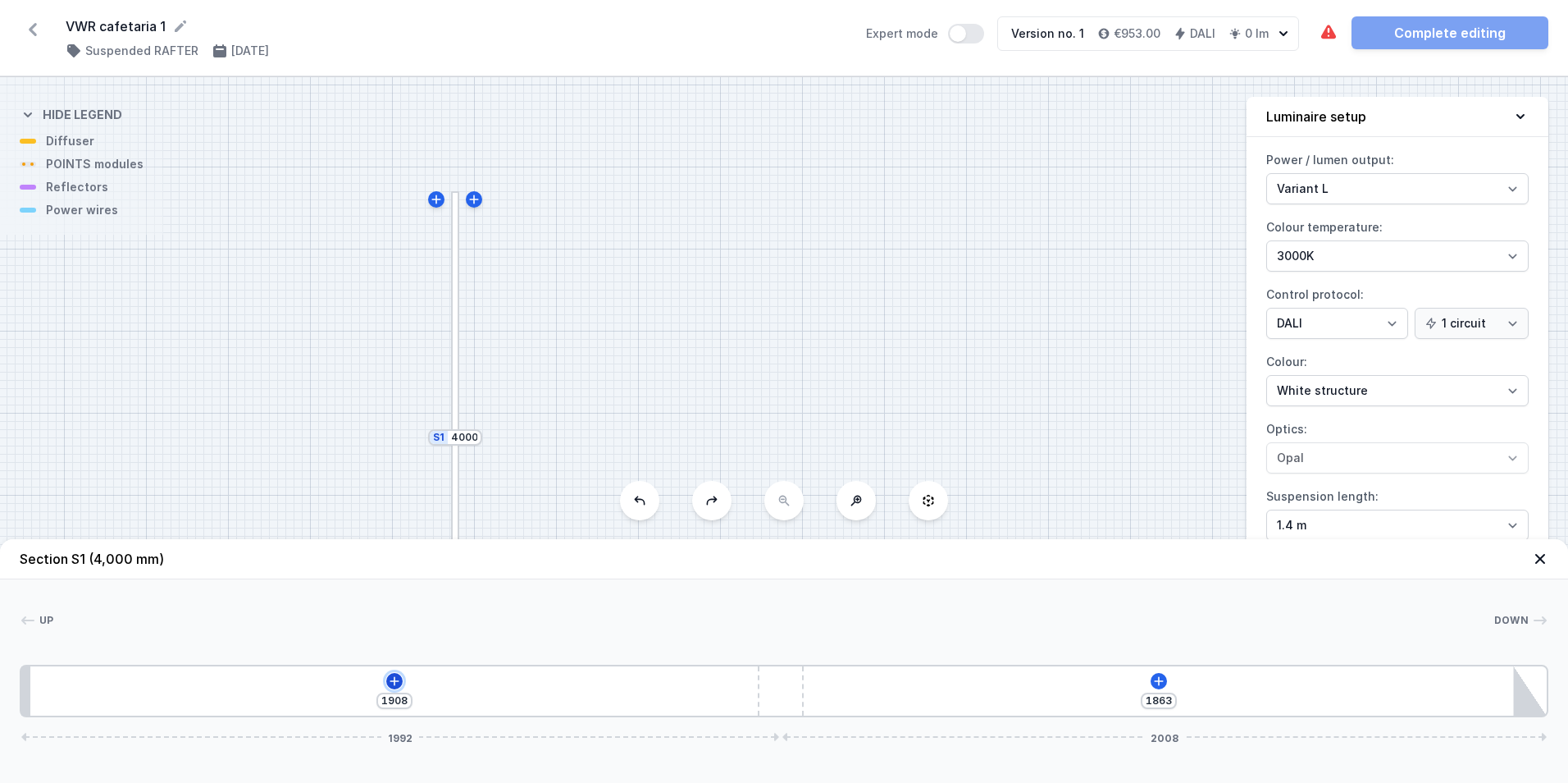
click at [393, 680] on icon at bounding box center [395, 681] width 13 height 13
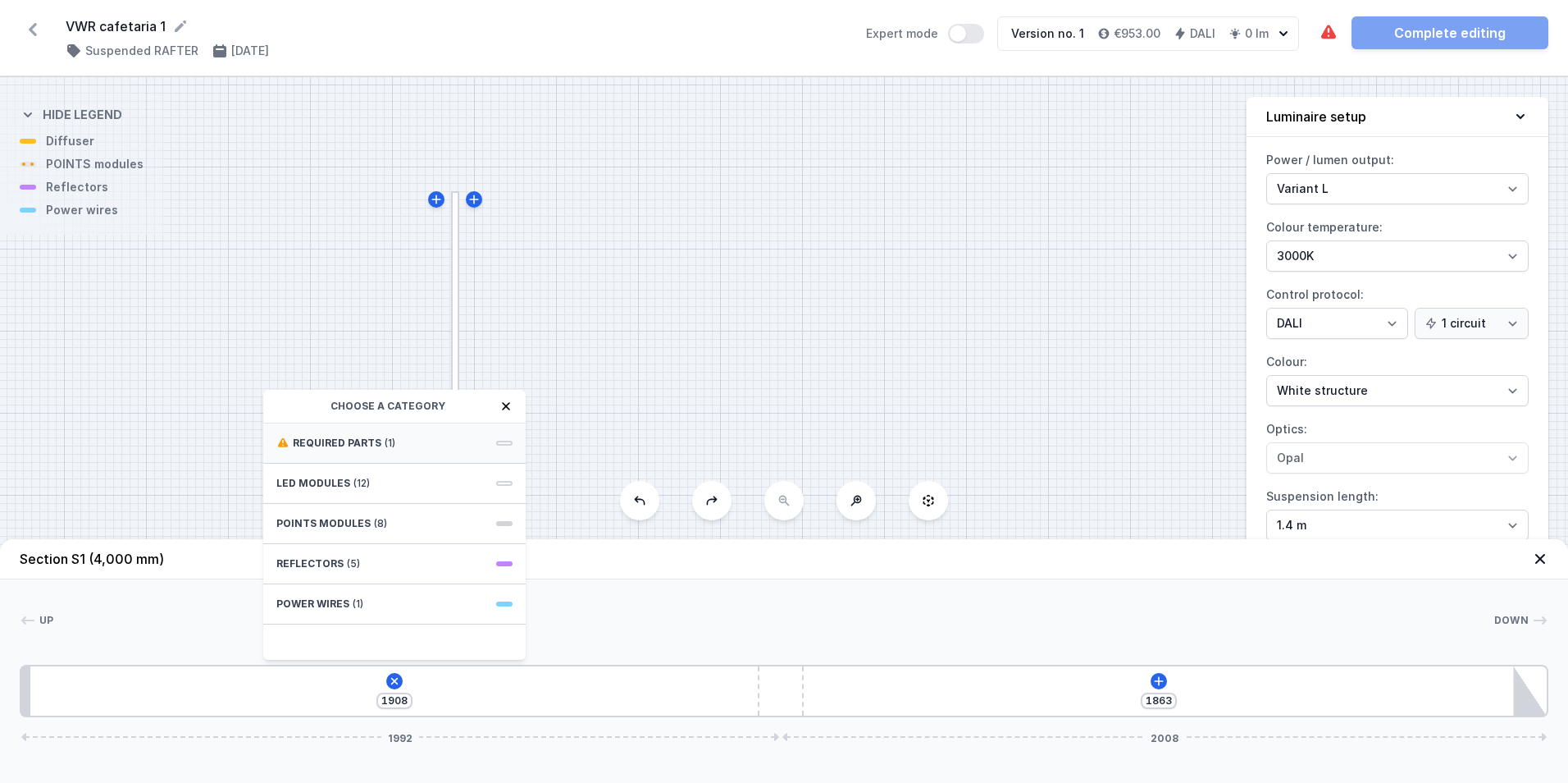
click at [458, 445] on div "Required parts (1)" at bounding box center [395, 443] width 262 height 40
click at [279, 402] on icon at bounding box center [283, 406] width 13 height 13
click at [474, 479] on div "LED modules (12)" at bounding box center [395, 483] width 262 height 40
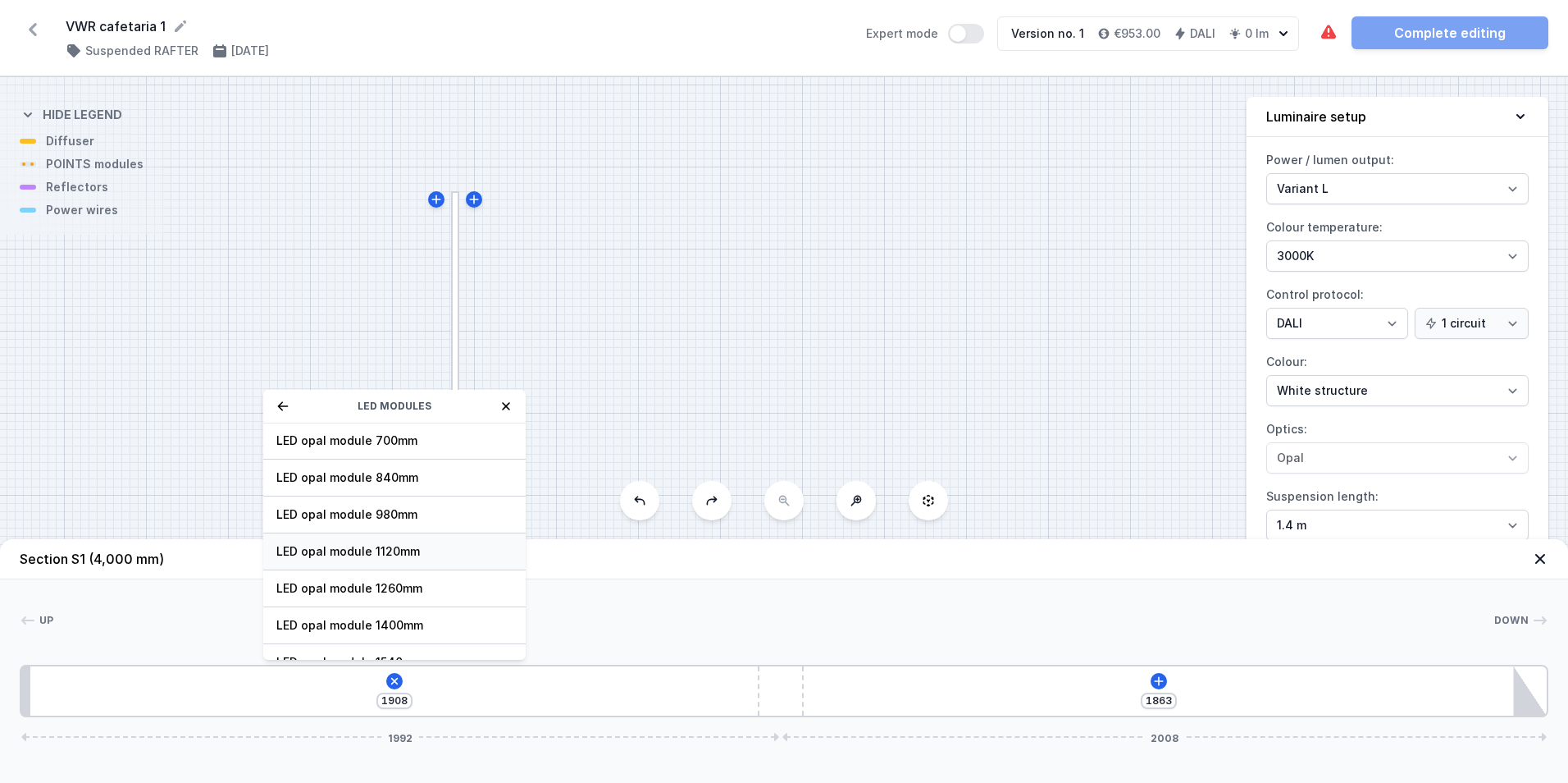
scroll to position [125, 0]
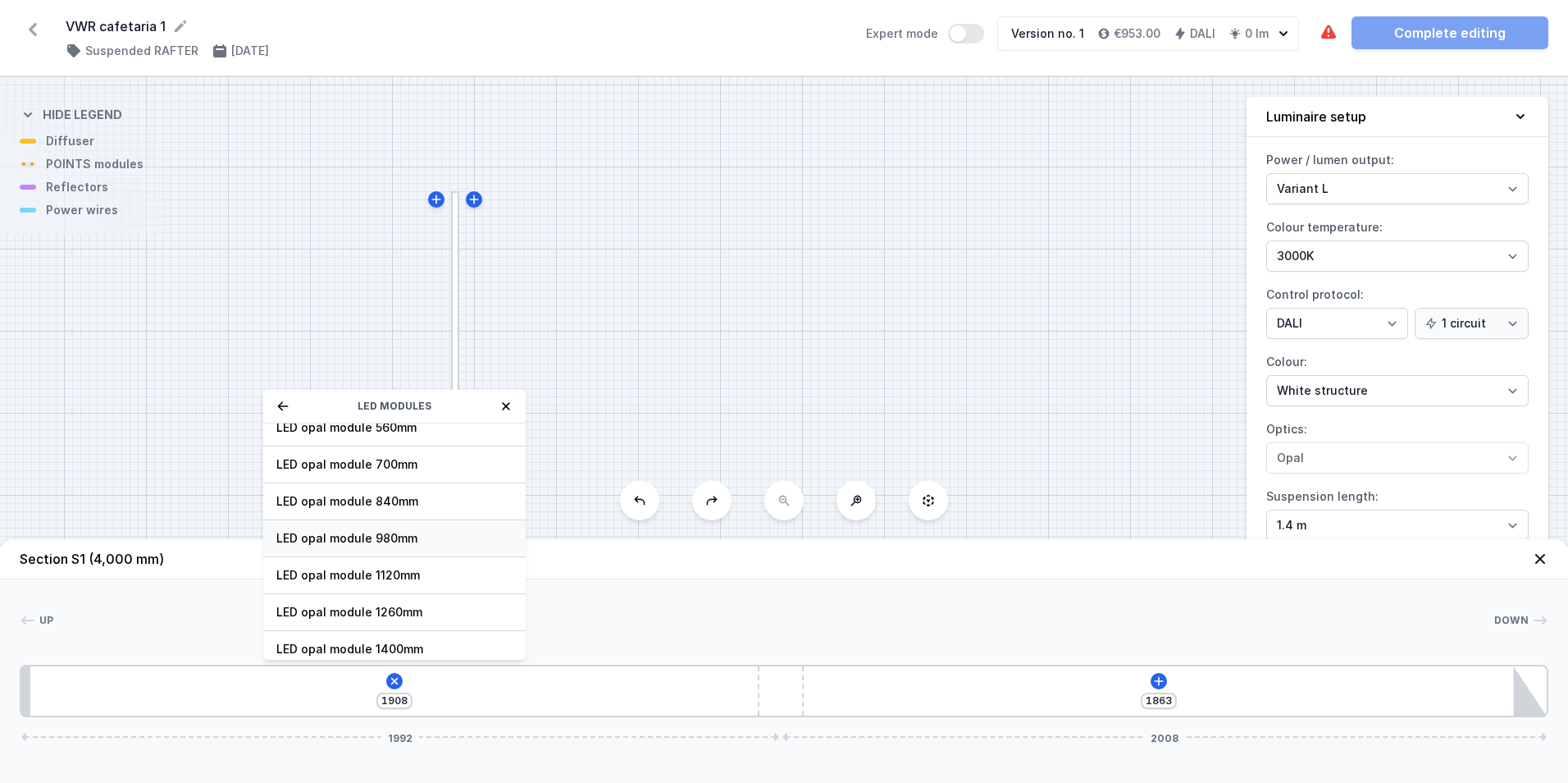
click at [341, 529] on div "LED opal module 980mm" at bounding box center [395, 539] width 262 height 37
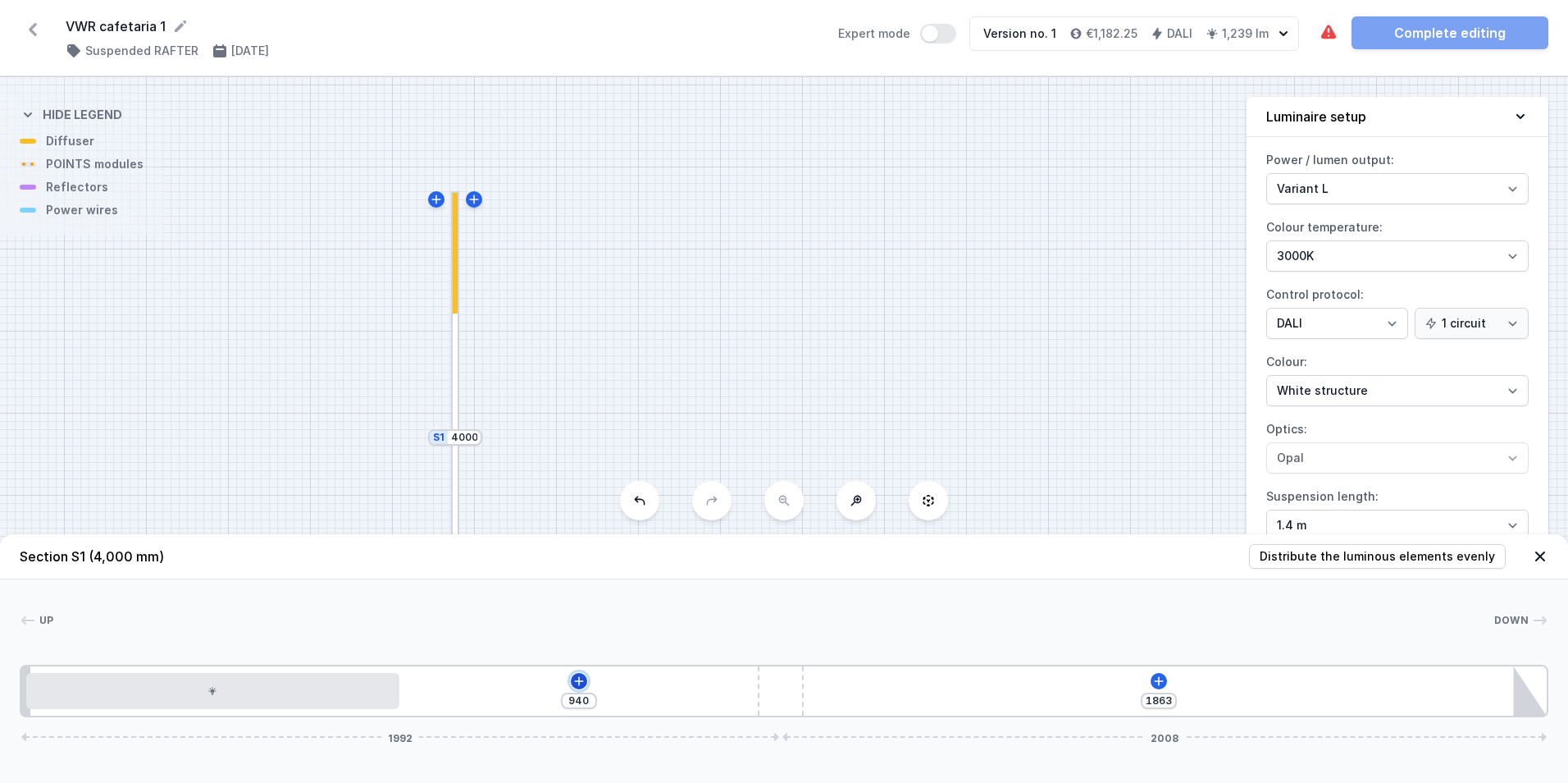
click at [579, 676] on icon at bounding box center [579, 681] width 13 height 13
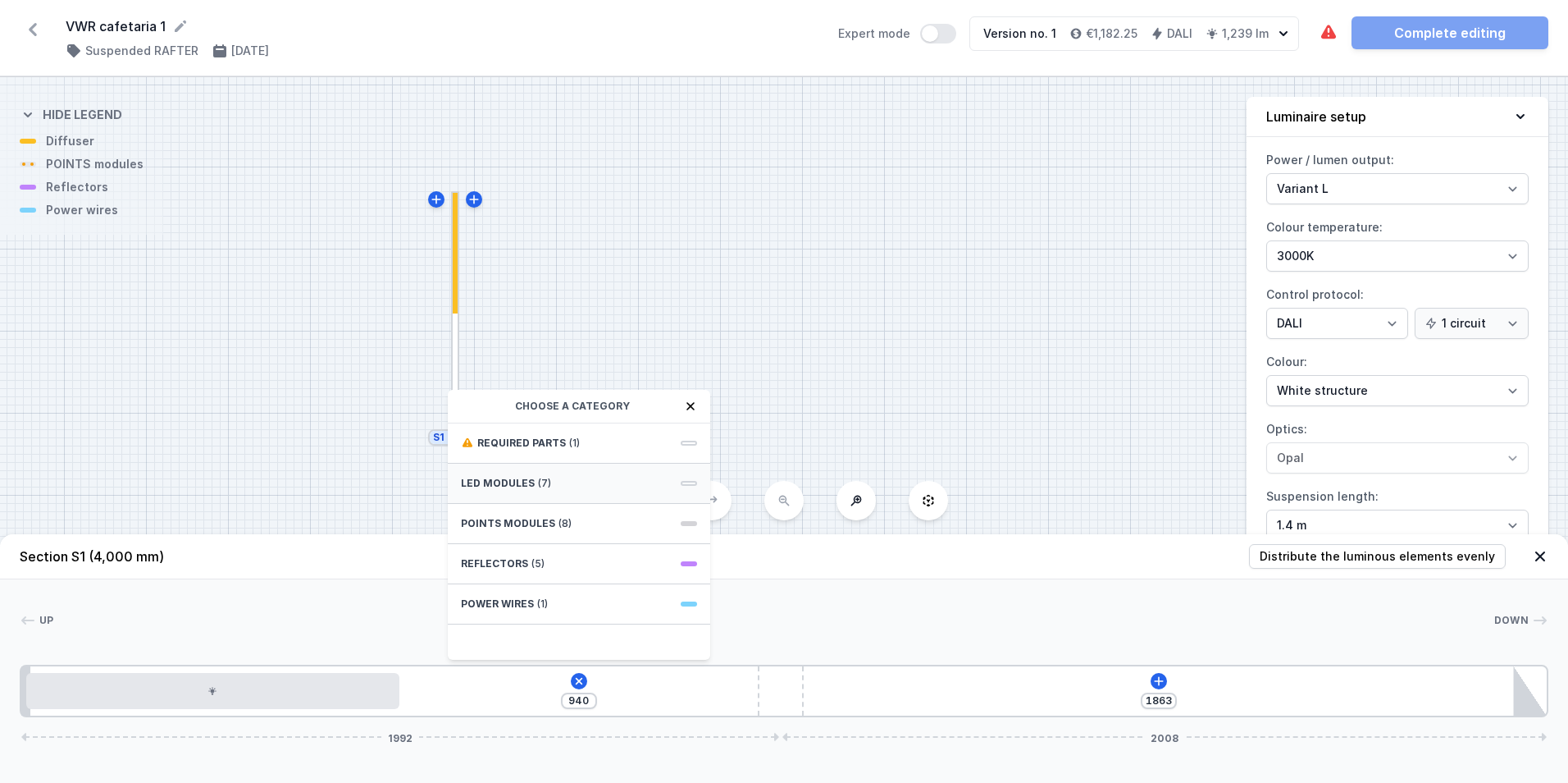
click at [618, 489] on div "LED modules (7)" at bounding box center [579, 483] width 262 height 40
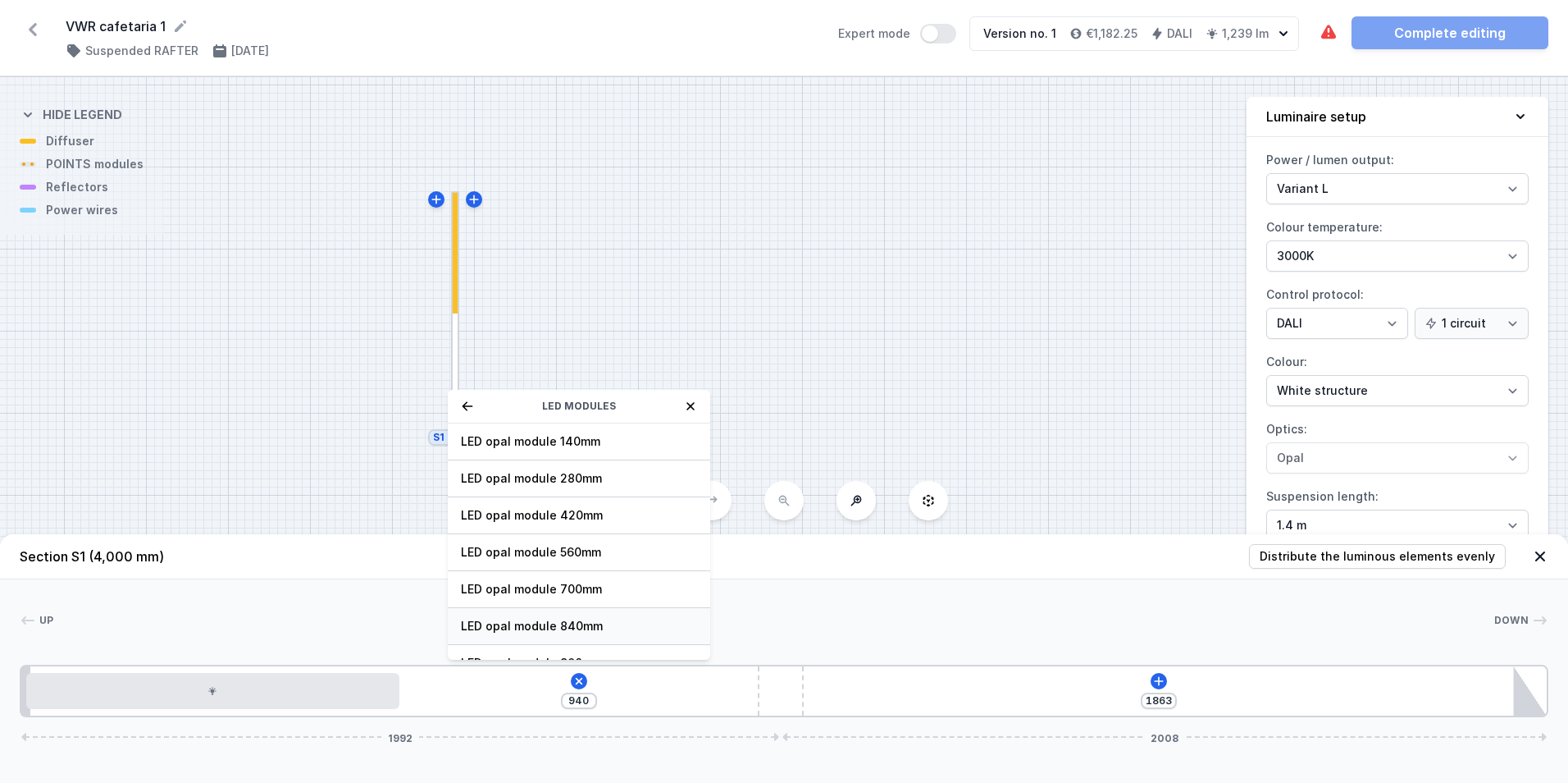
click at [565, 625] on span "LED opal module 840mm" at bounding box center [579, 626] width 236 height 17
type input "100"
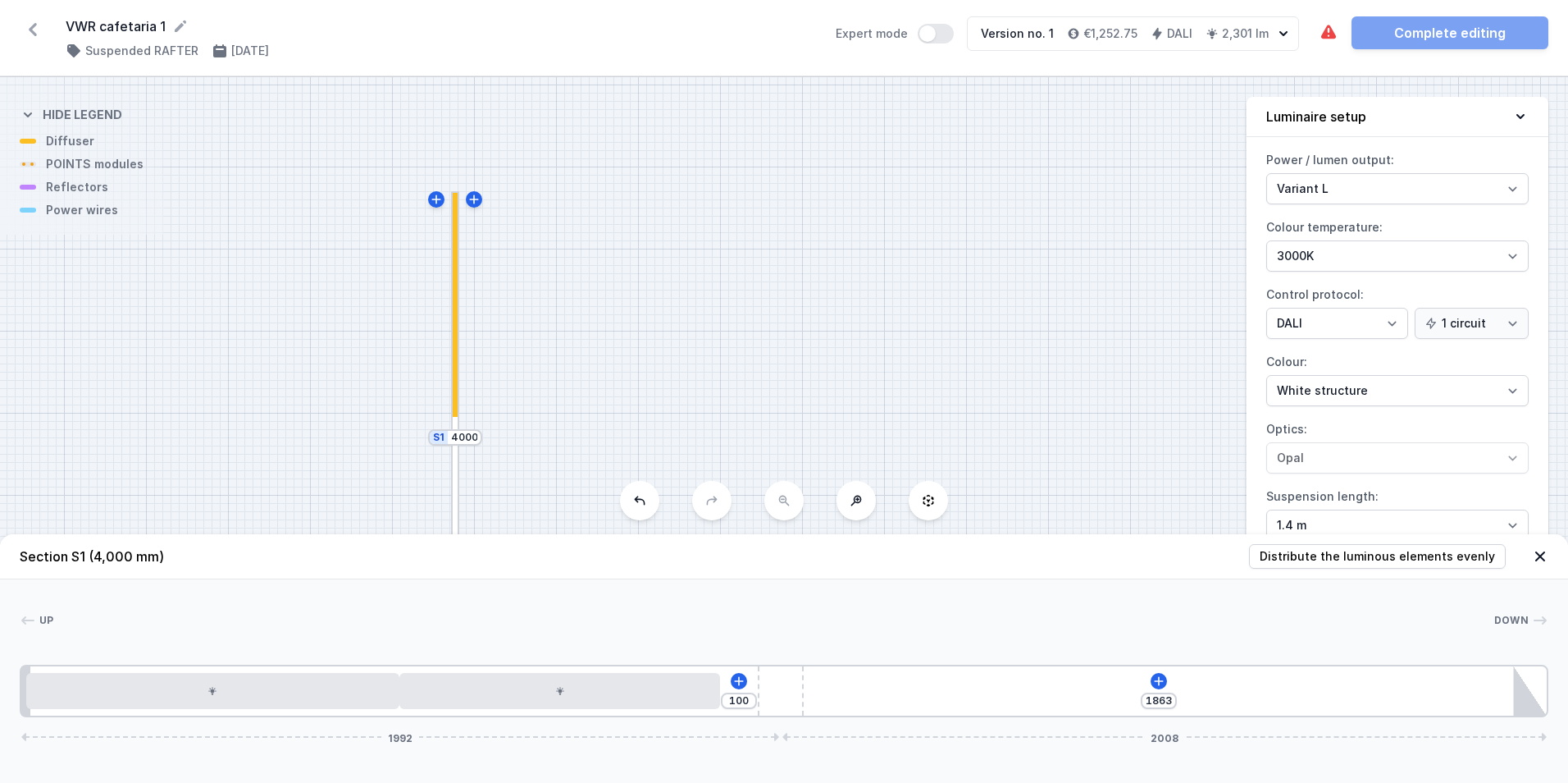
click at [1139, 678] on div "100 1863 1992 2008" at bounding box center [784, 691] width 1528 height 52
click at [1168, 680] on div "100 1863 1992 2008" at bounding box center [784, 691] width 1528 height 52
click at [1162, 680] on icon at bounding box center [1159, 681] width 13 height 13
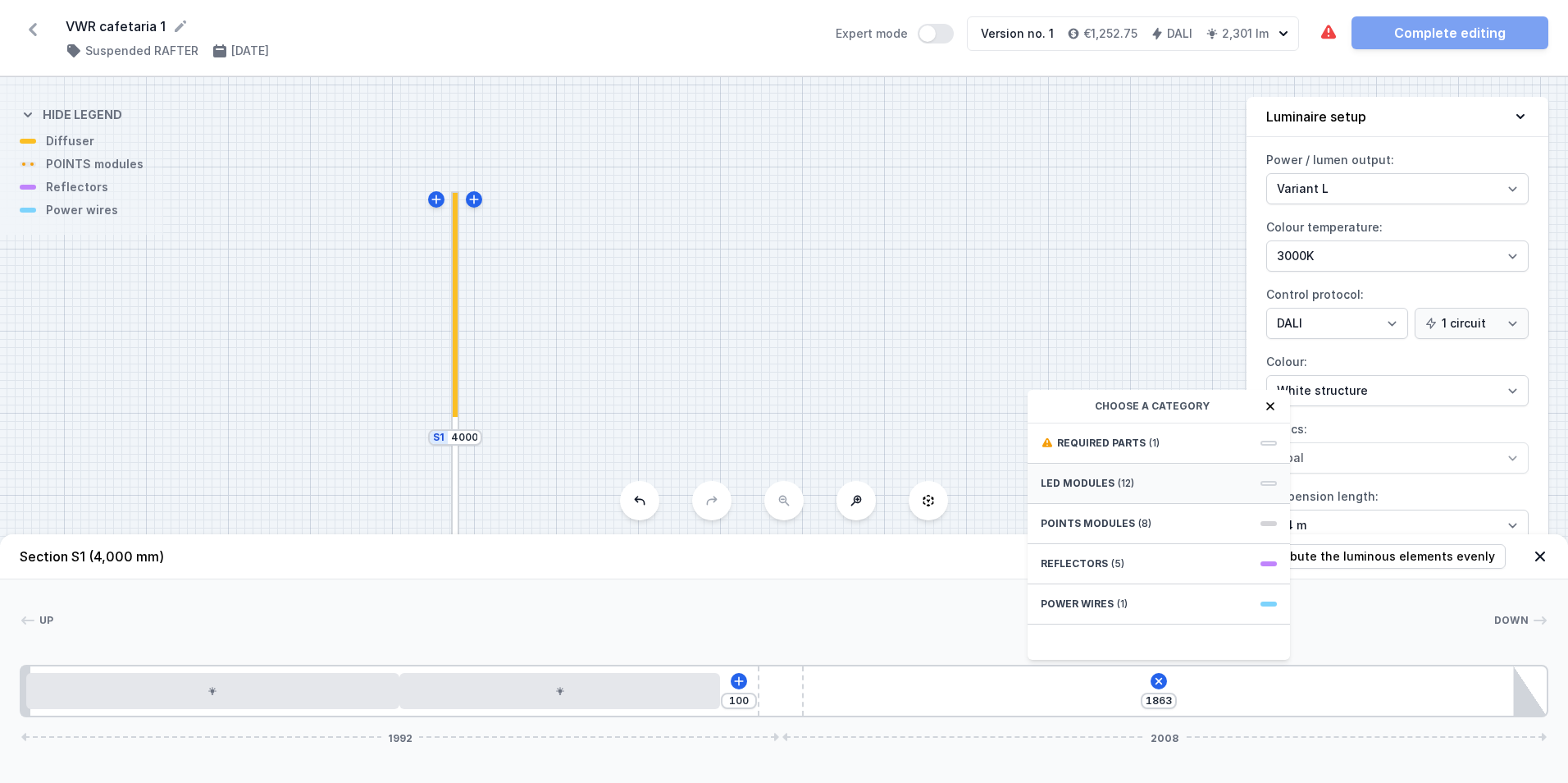
click at [1078, 481] on span "LED modules" at bounding box center [1077, 483] width 74 height 13
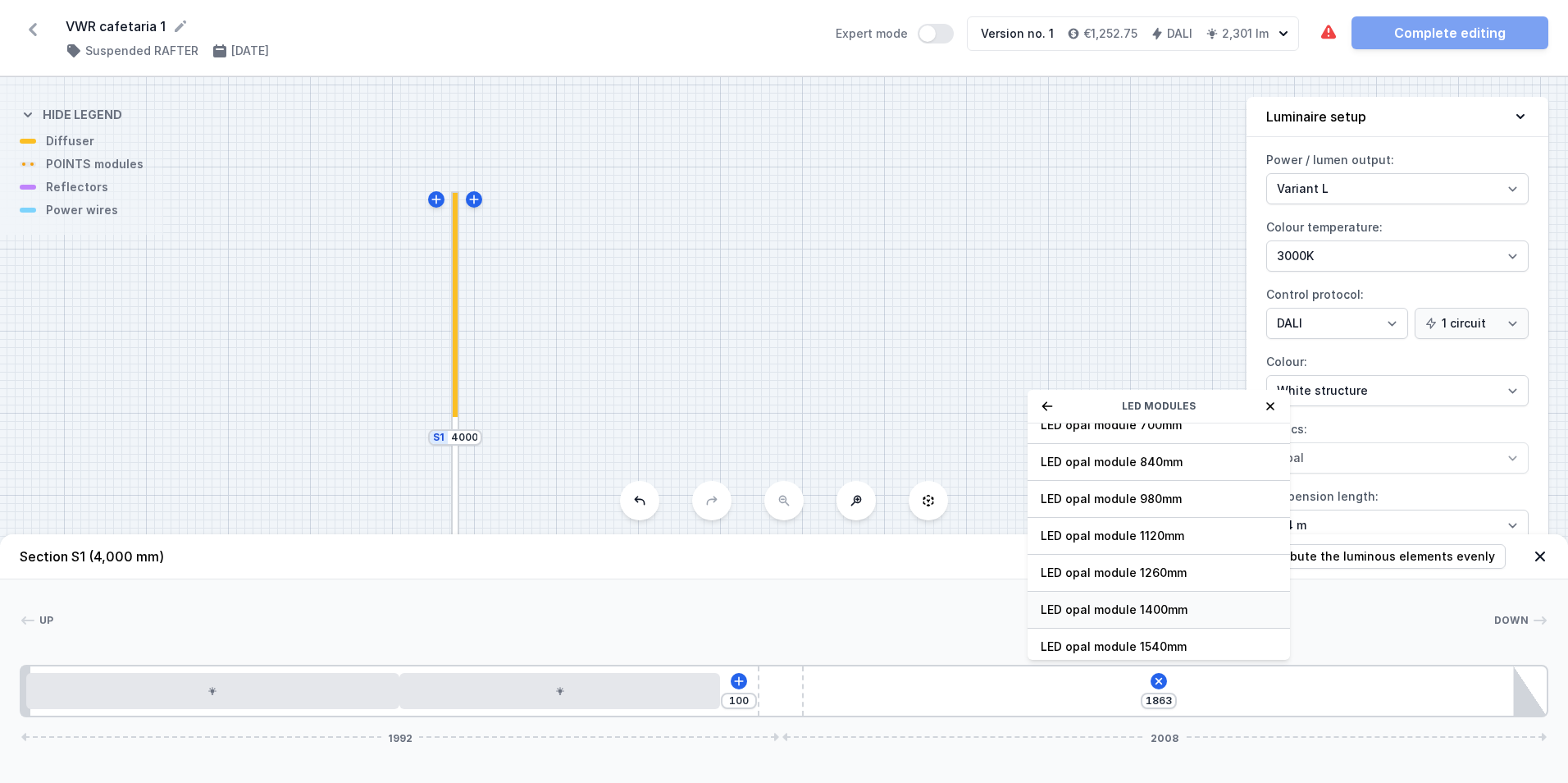
scroll to position [207, 0]
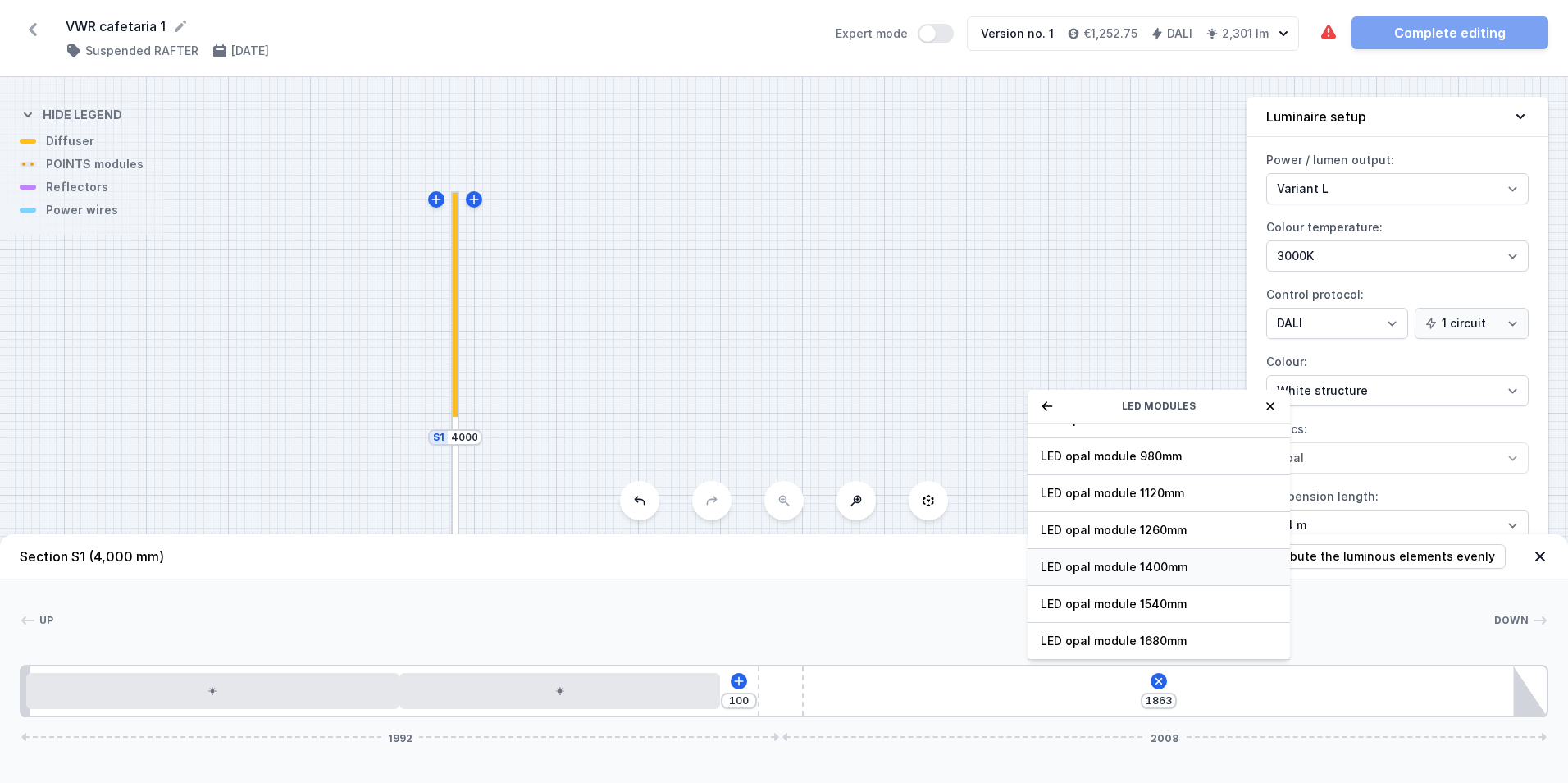
click at [1165, 573] on span "LED opal module 1400mm" at bounding box center [1159, 567] width 236 height 17
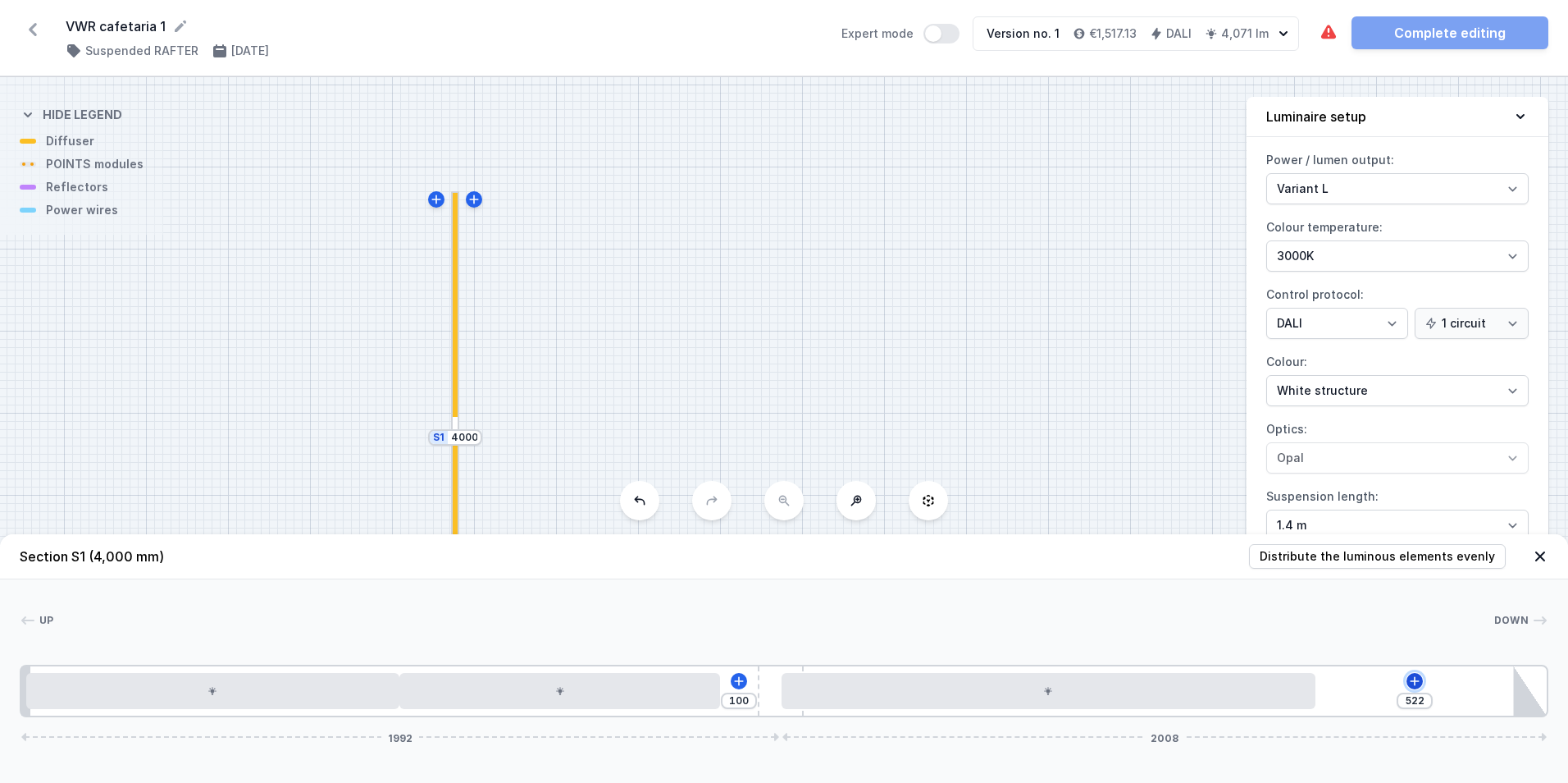
click at [1408, 682] on icon at bounding box center [1414, 681] width 13 height 13
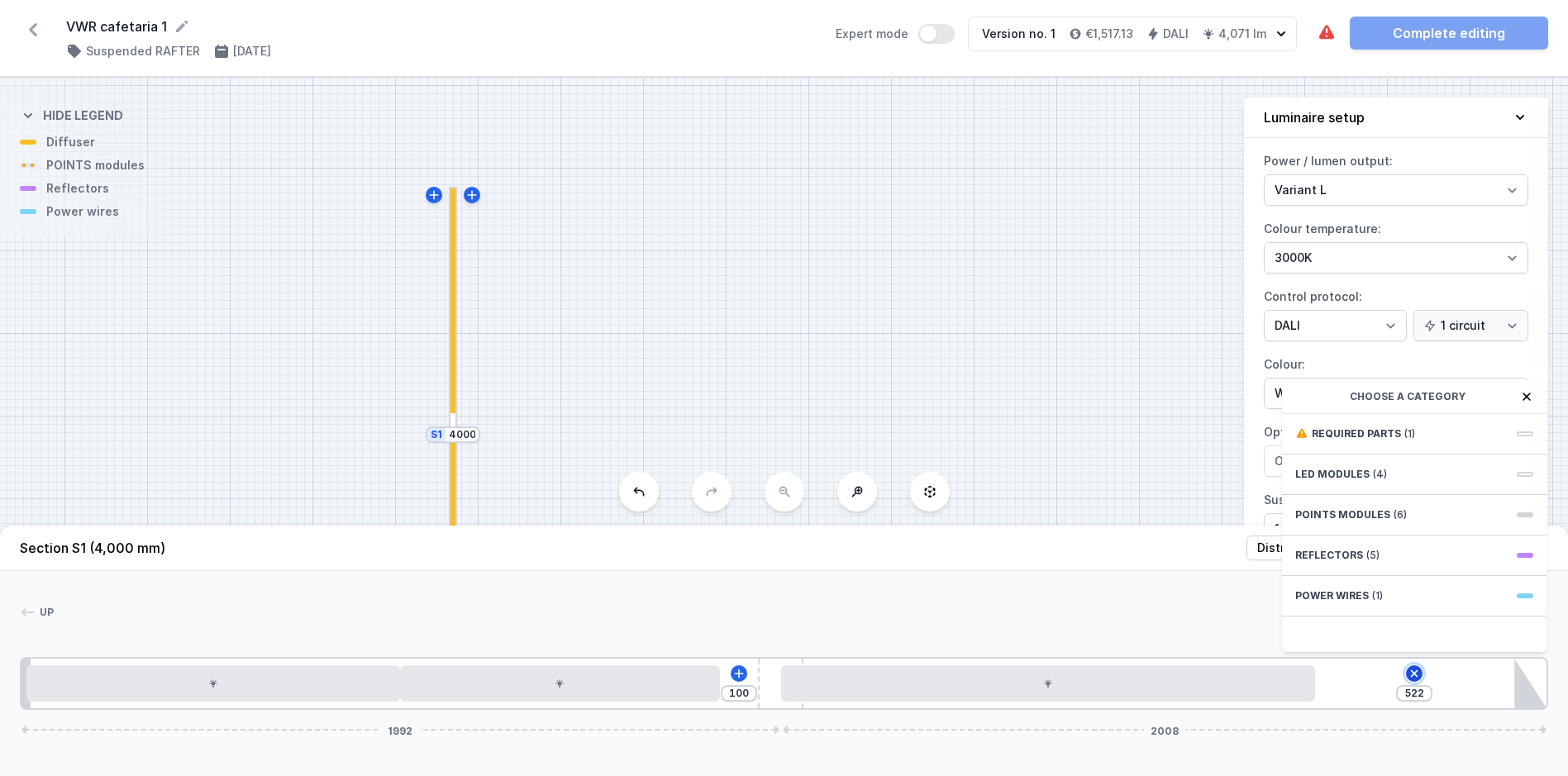
click at [1412, 680] on icon at bounding box center [1415, 674] width 13 height 13
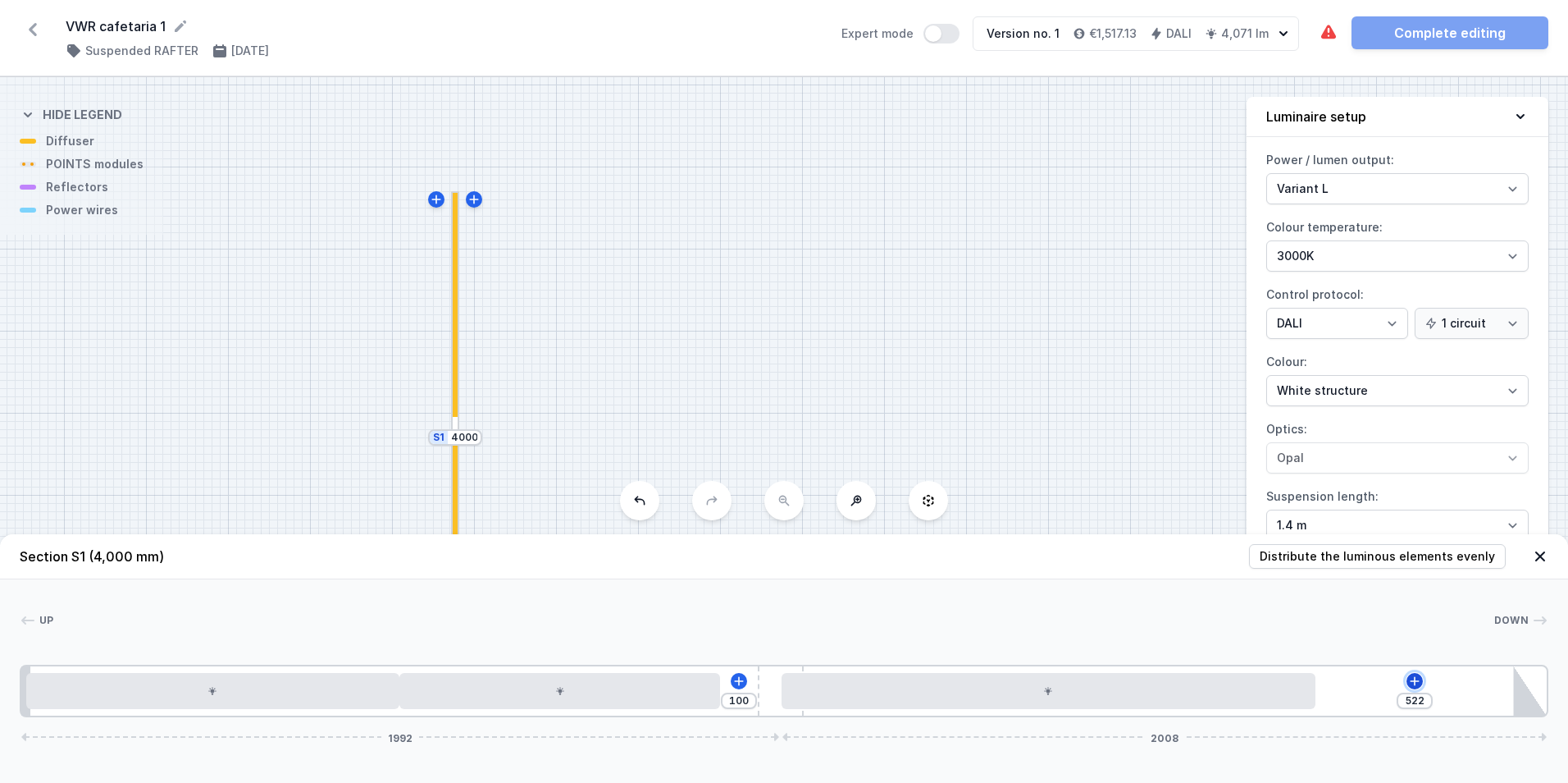
click at [1416, 688] on button at bounding box center [1414, 682] width 17 height 17
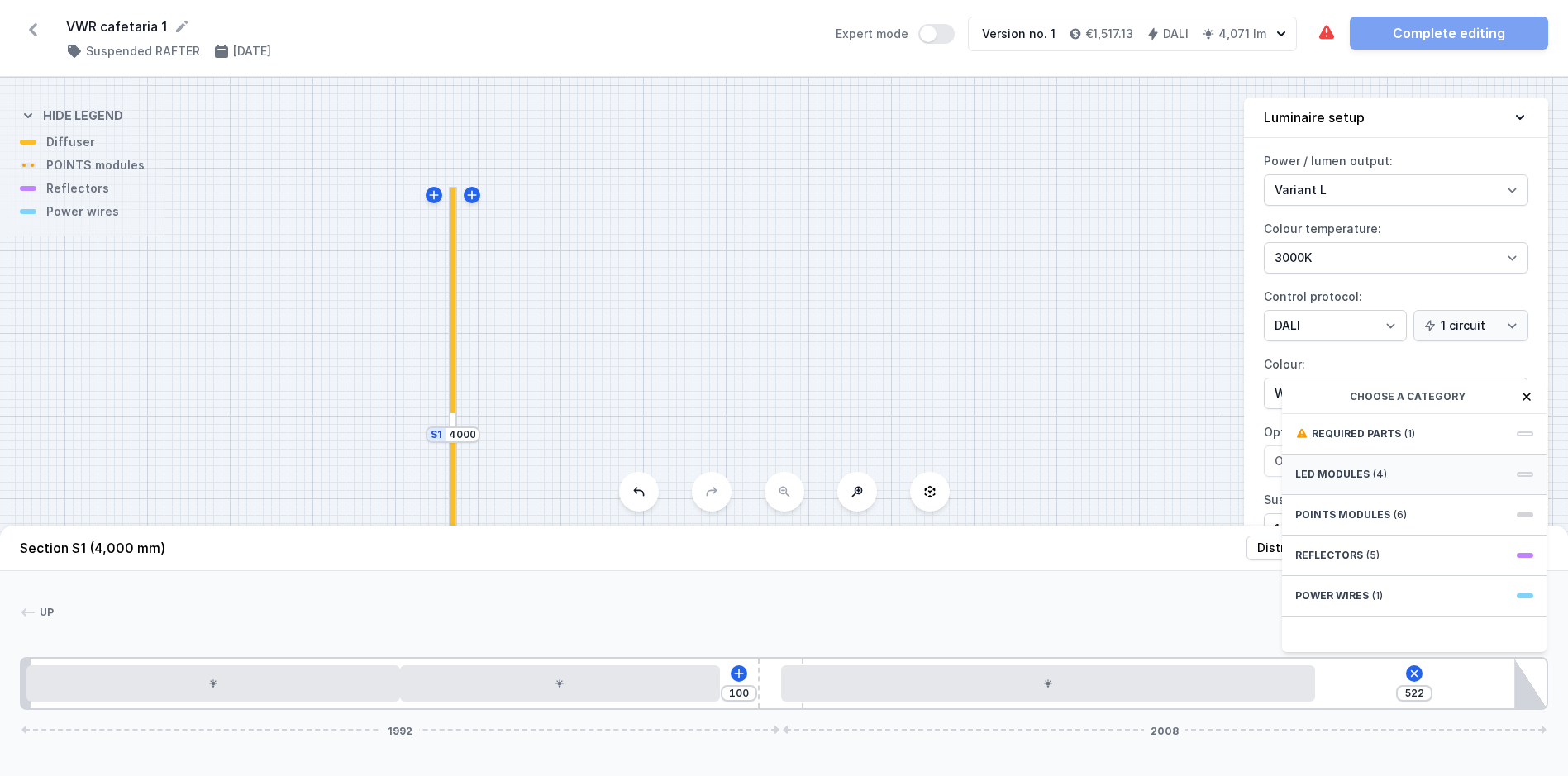
click at [1506, 482] on div "LED modules (4)" at bounding box center [1415, 475] width 265 height 40
click at [1417, 515] on span "LED opal module 420mm" at bounding box center [1415, 507] width 238 height 17
type input "102"
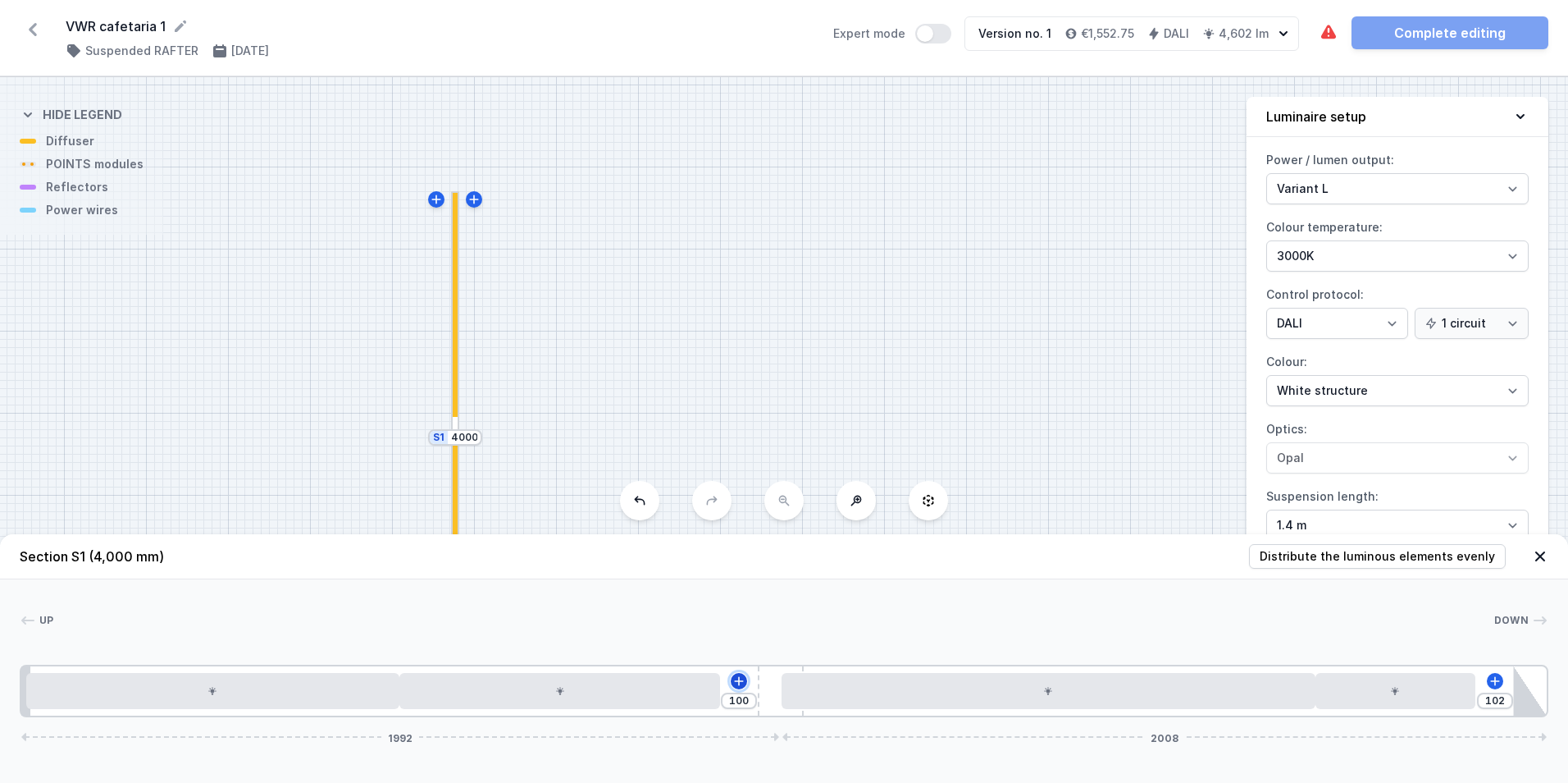
click at [742, 688] on button at bounding box center [739, 682] width 17 height 17
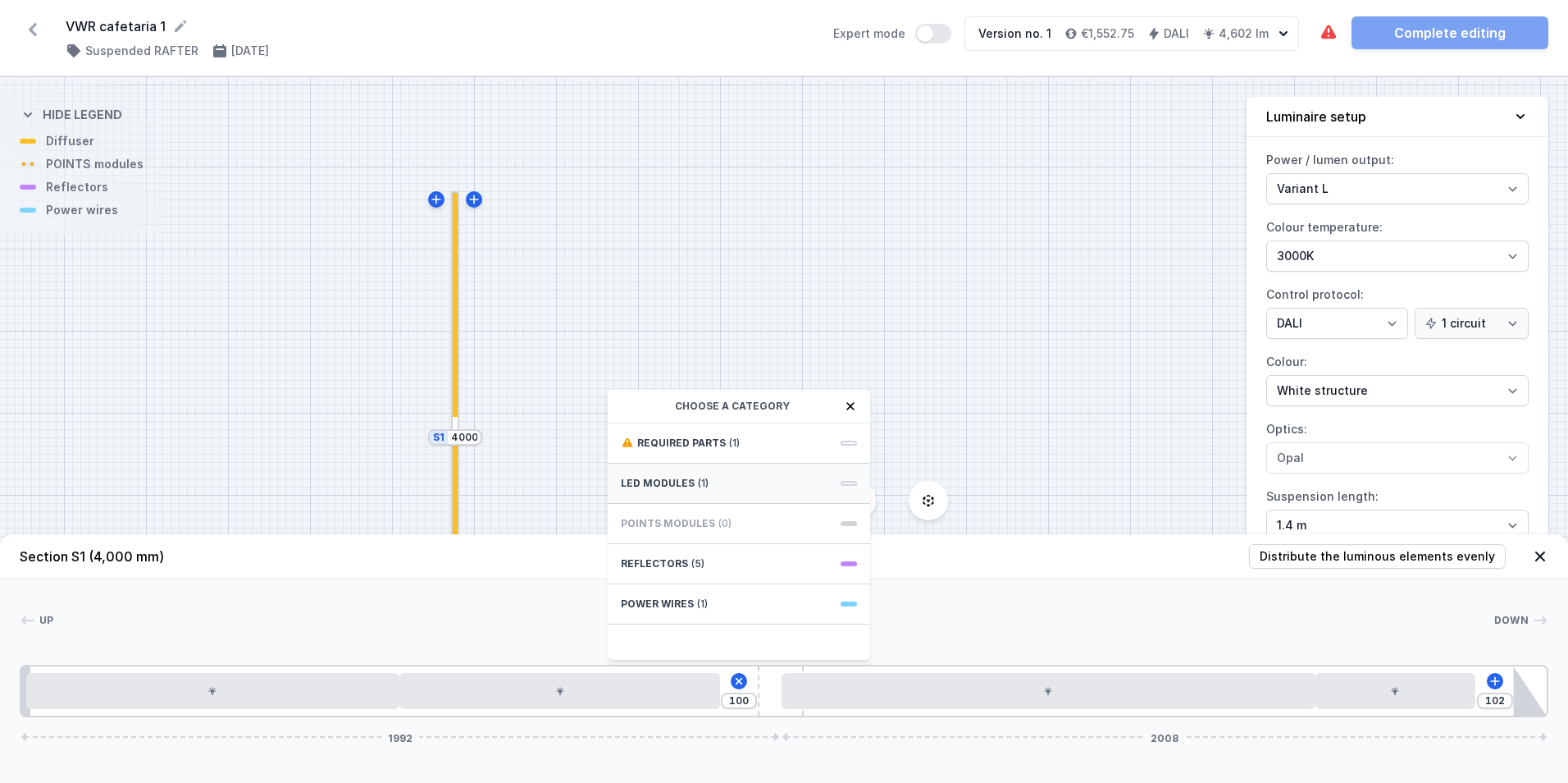
click at [756, 466] on div "LED modules (1)" at bounding box center [739, 483] width 262 height 40
click at [751, 440] on span "LED opal module 140mm" at bounding box center [739, 441] width 236 height 17
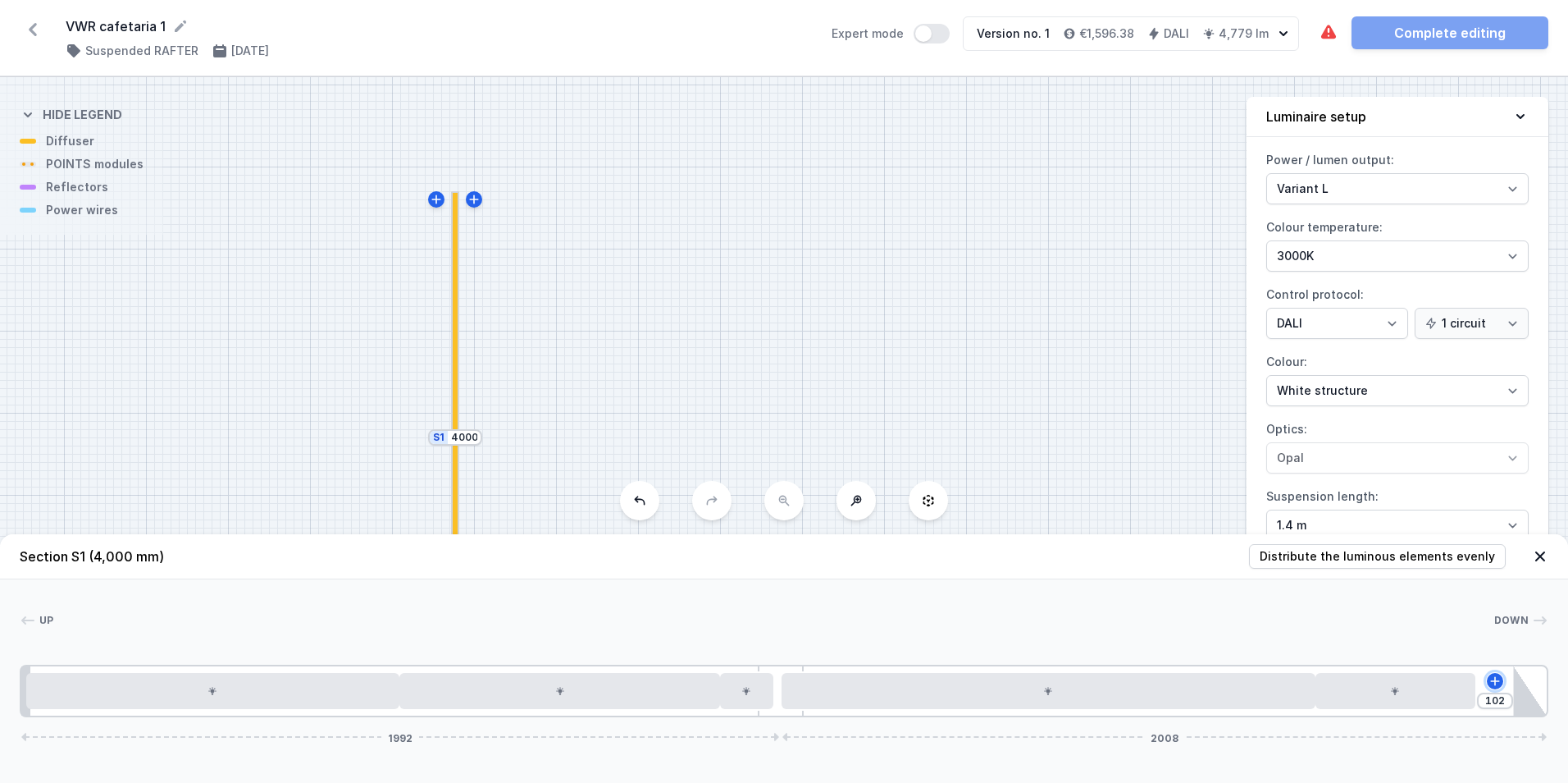
click at [1494, 685] on icon at bounding box center [1494, 681] width 13 height 13
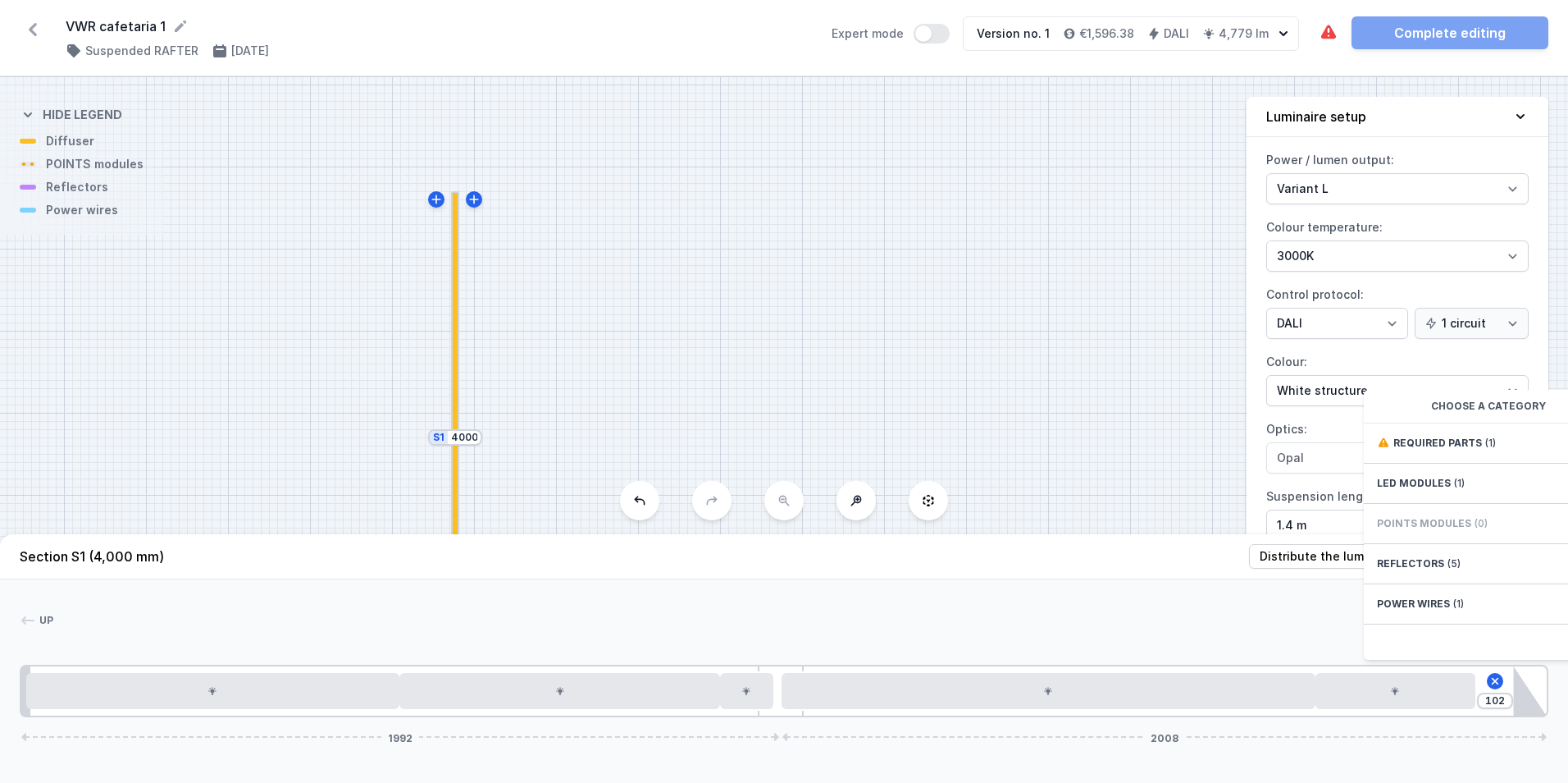
click at [1472, 677] on div "102 Choose a category Required parts (1) LED modules (1) POINTS modules (0) Ref…" at bounding box center [784, 691] width 1528 height 52
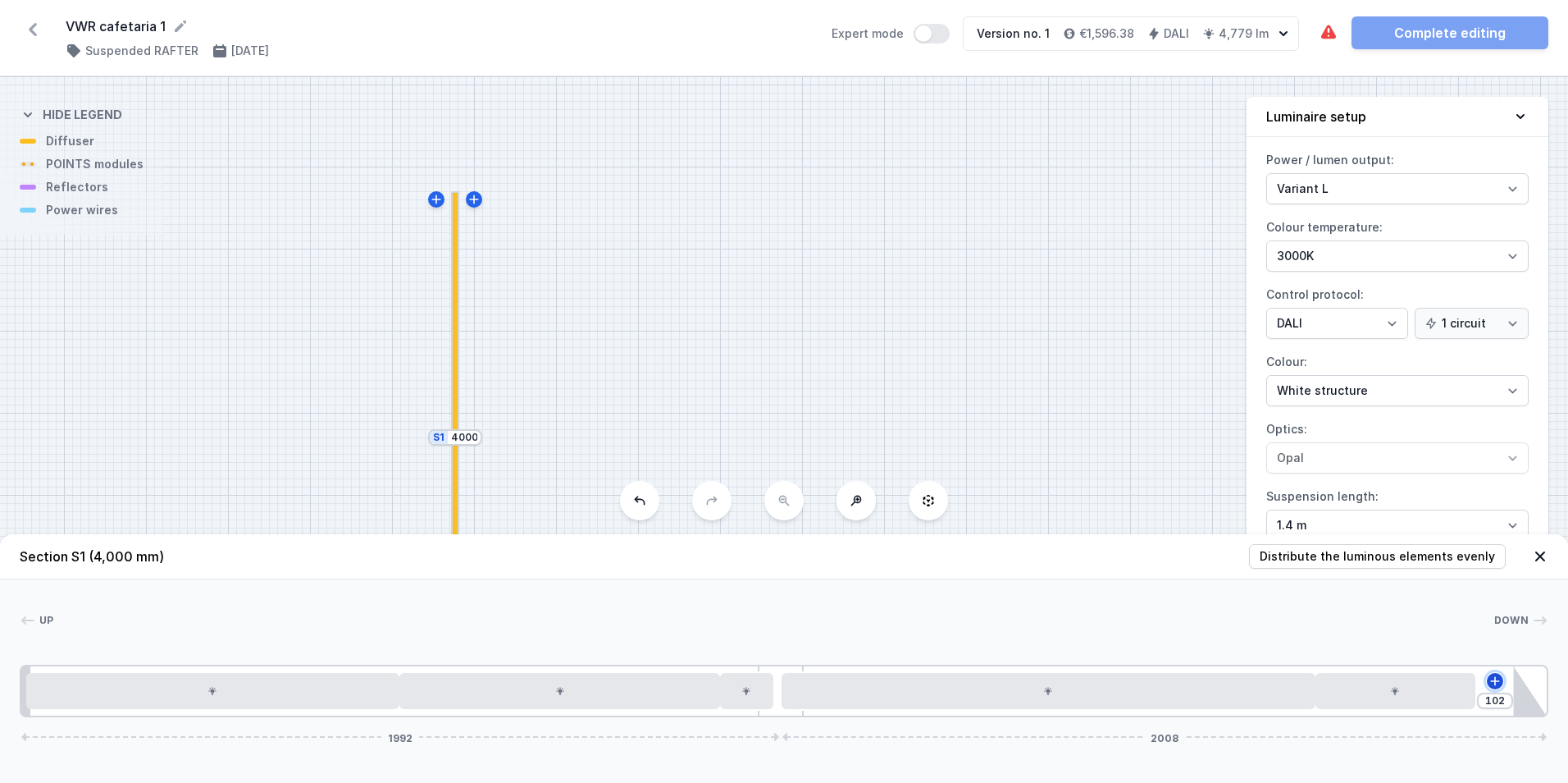
click at [1494, 680] on icon at bounding box center [1494, 681] width 9 height 9
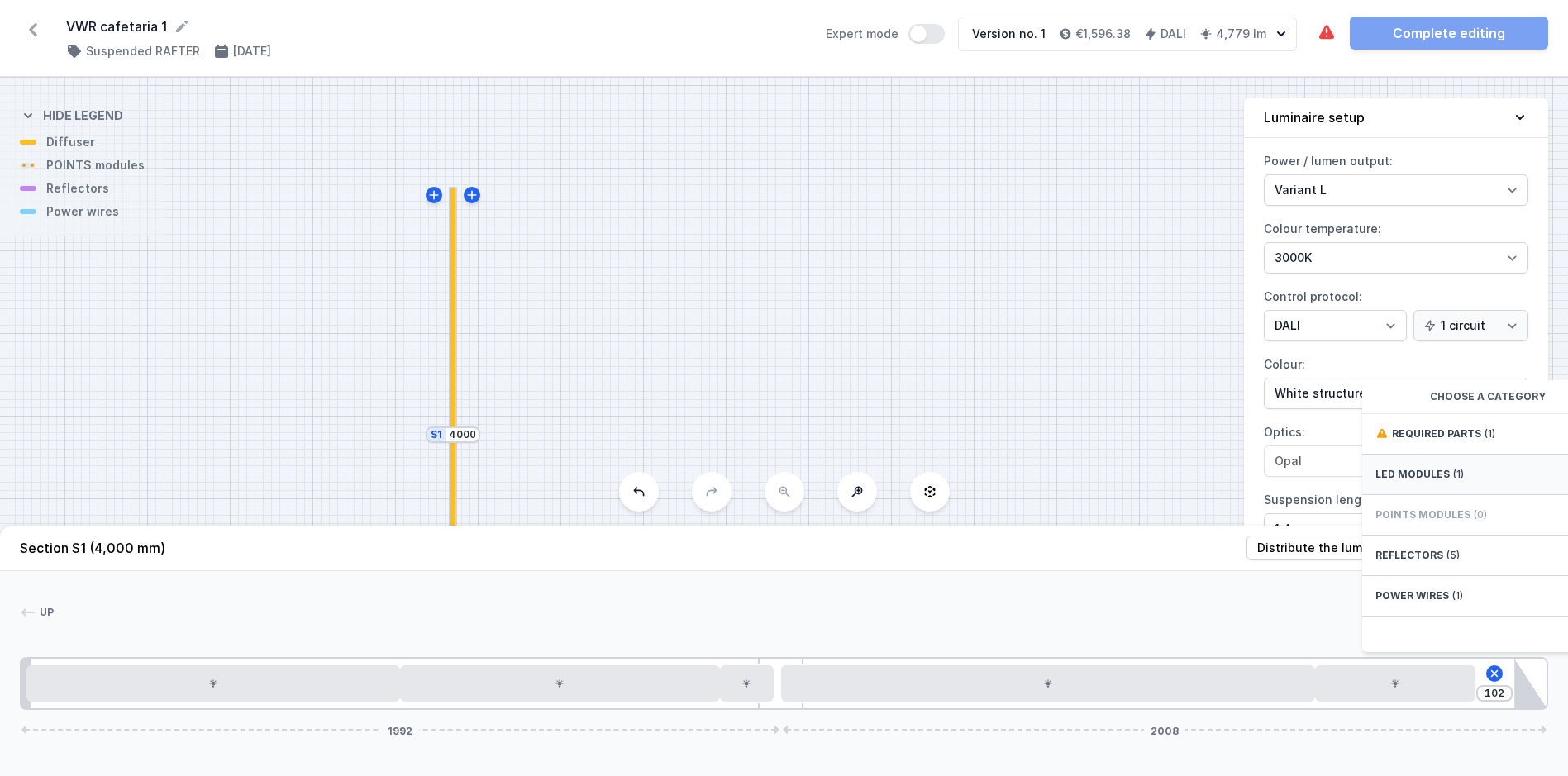
click at [1404, 481] on span "LED modules" at bounding box center [1412, 475] width 74 height 13
click at [1475, 441] on span "LED opal module 140mm" at bounding box center [1495, 433] width 238 height 17
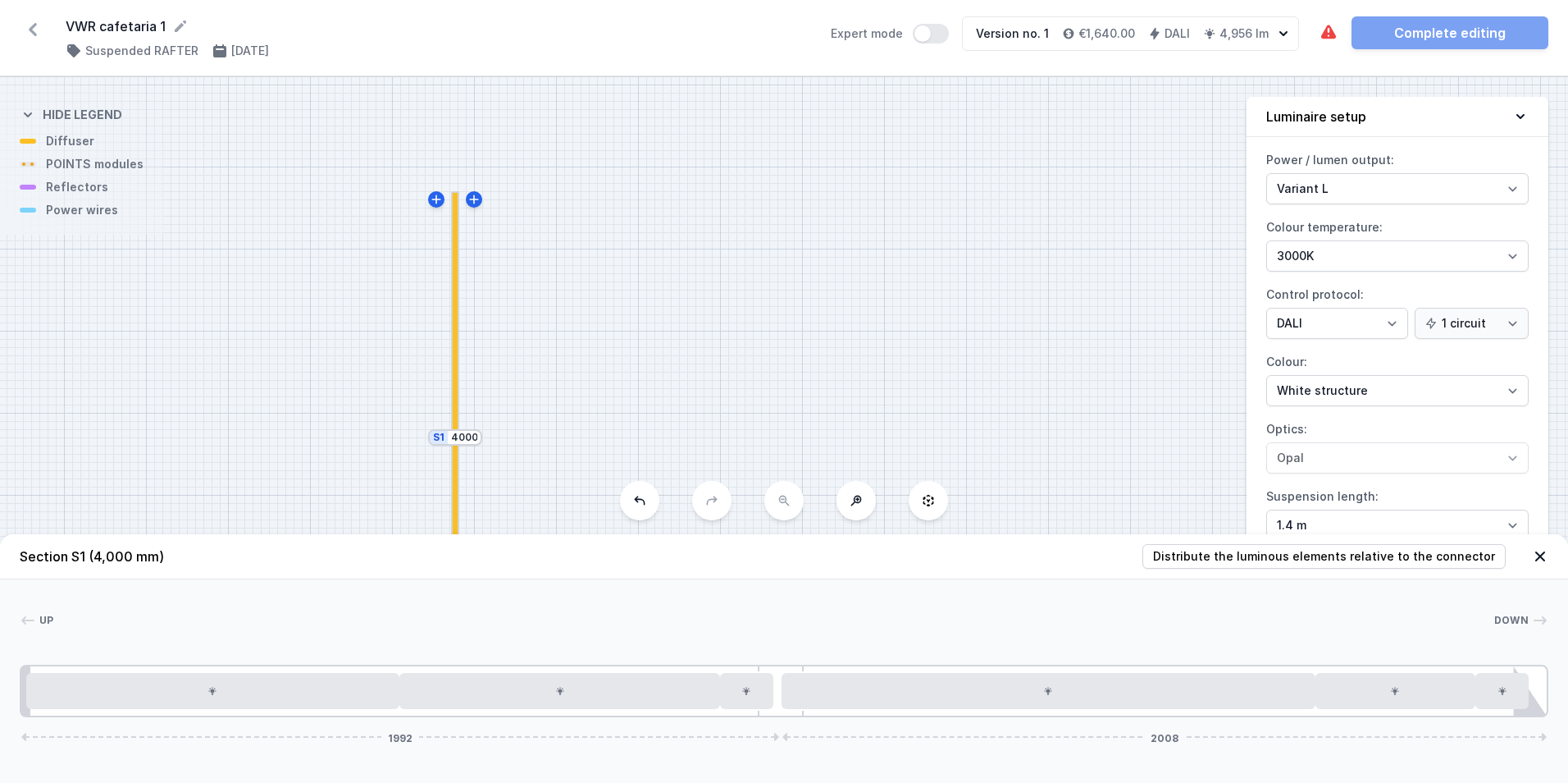
click at [972, 614] on div at bounding box center [773, 620] width 1440 height 17
drag, startPoint x: 1500, startPoint y: 693, endPoint x: 1527, endPoint y: 693, distance: 27.0
click at [1527, 693] on div at bounding box center [1501, 691] width 53 height 36
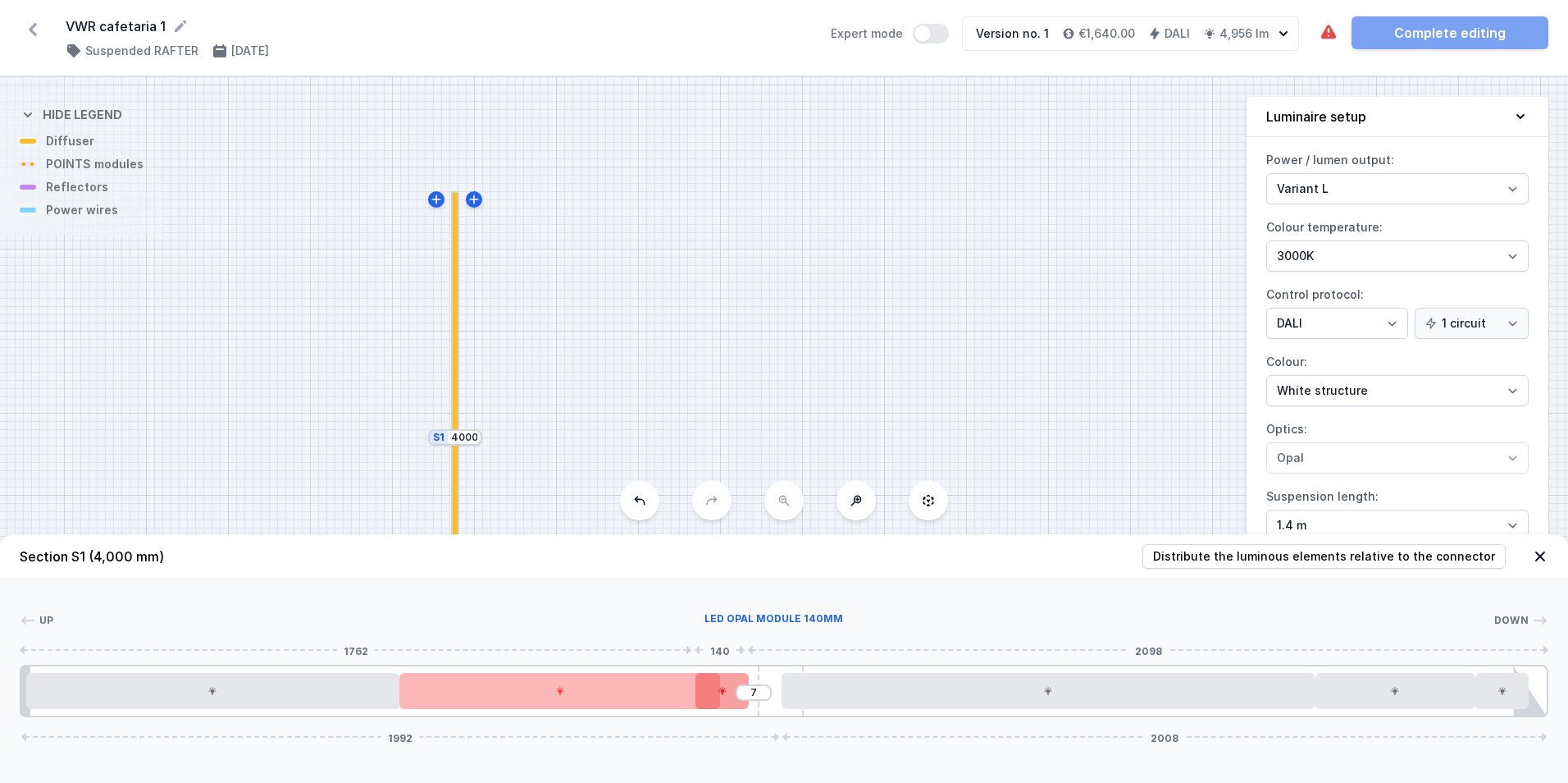
type input "1"
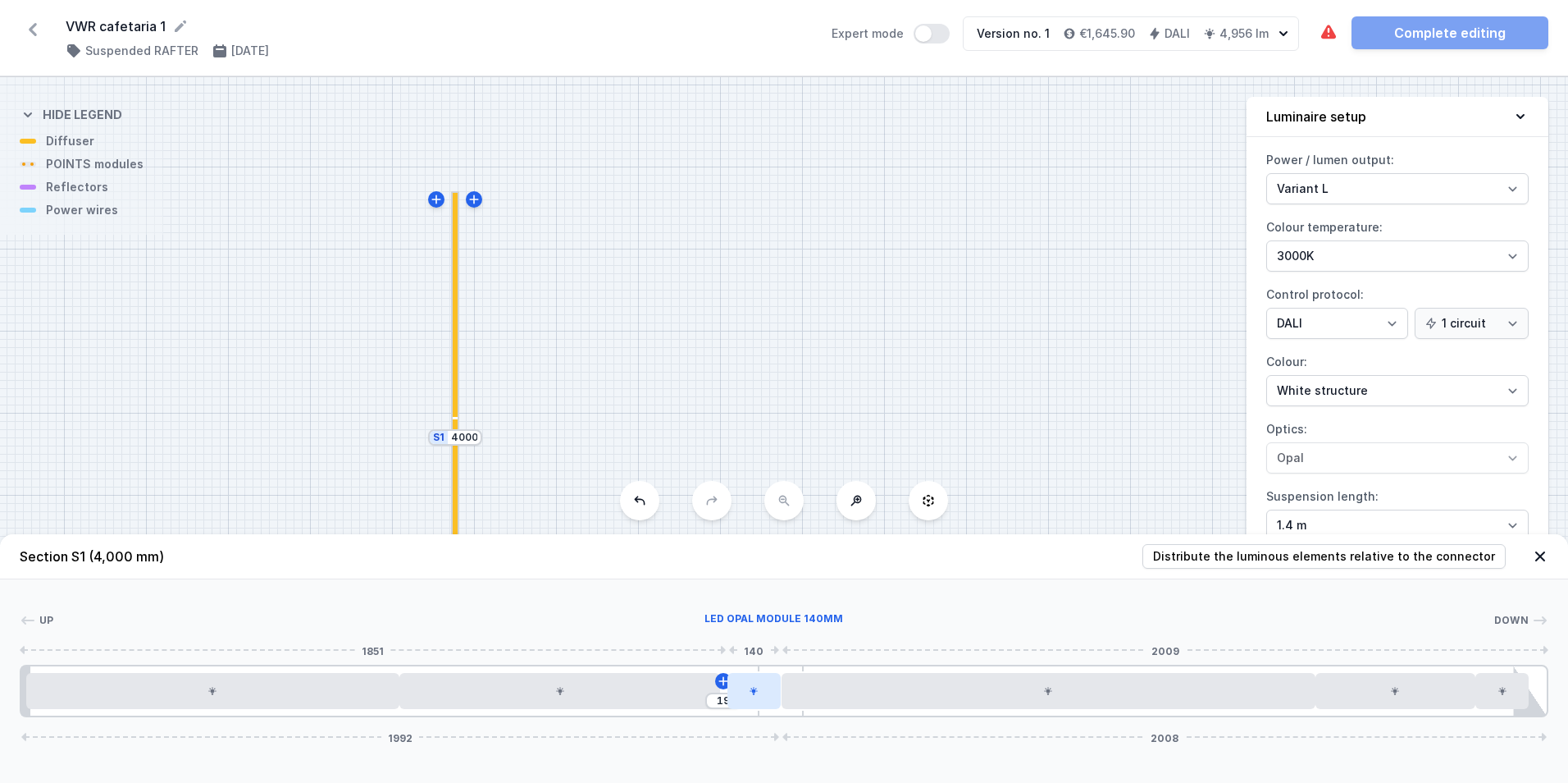
drag, startPoint x: 734, startPoint y: 694, endPoint x: 779, endPoint y: 703, distance: 45.9
click at [1008, 611] on div "Up Down 1 2 3 4 5 6 7 4 [DATE] 2008 12 980 840 19 140 1400 420 140 47 24 1908 1…" at bounding box center [784, 648] width 1568 height 138
click at [19, 672] on div "Up Down 1 2 3 4 5 6 7 4 [DATE] 2008 12 980 840 19 140 1400 420 140 47 24 1908 1…" at bounding box center [784, 648] width 1568 height 138
click at [22, 673] on div at bounding box center [26, 690] width 9 height 49
click at [1536, 708] on div at bounding box center [1530, 690] width 33 height 49
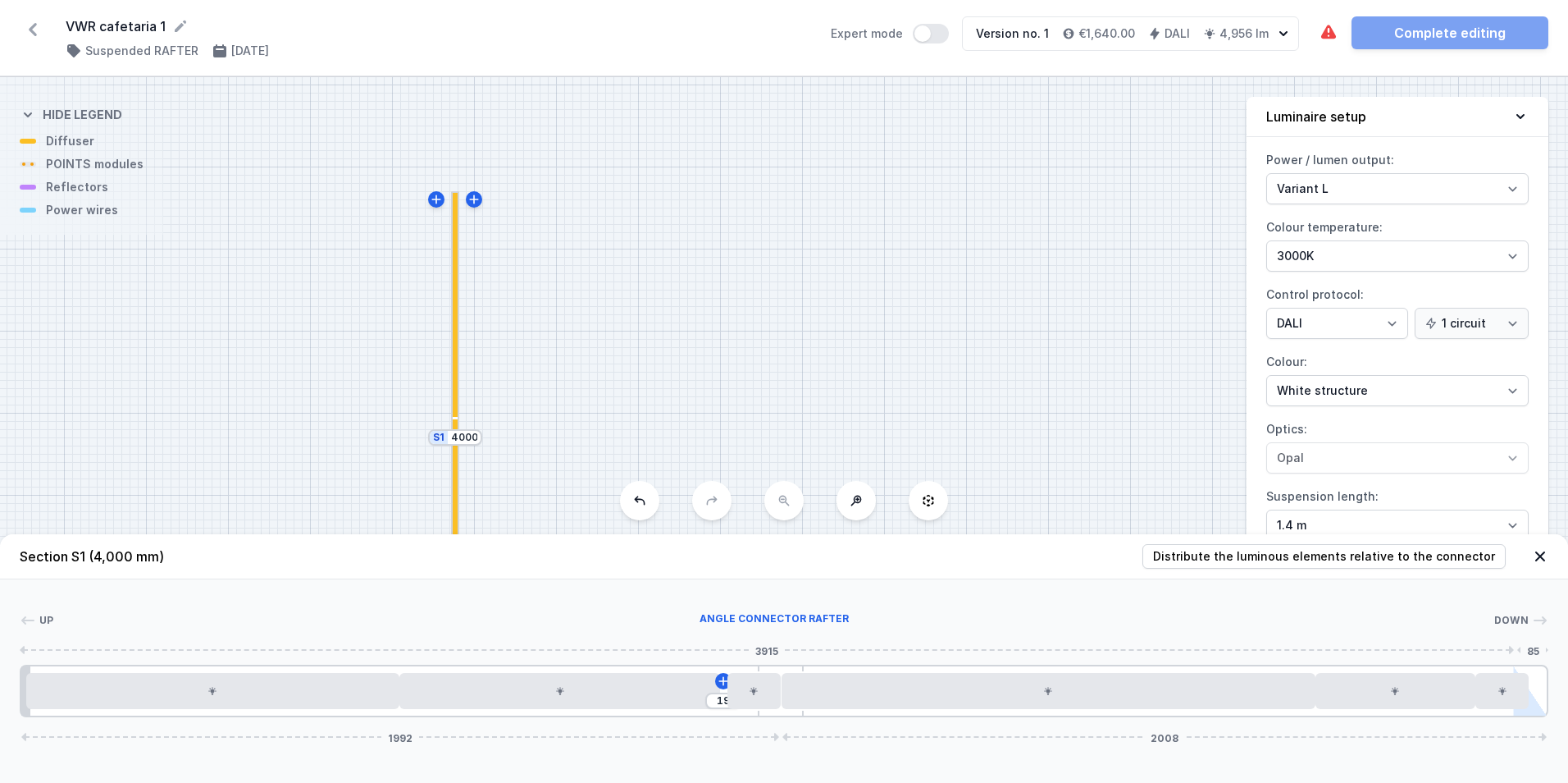
click at [1536, 708] on div at bounding box center [1530, 690] width 33 height 49
drag, startPoint x: 850, startPoint y: 427, endPoint x: 784, endPoint y: 207, distance: 229.7
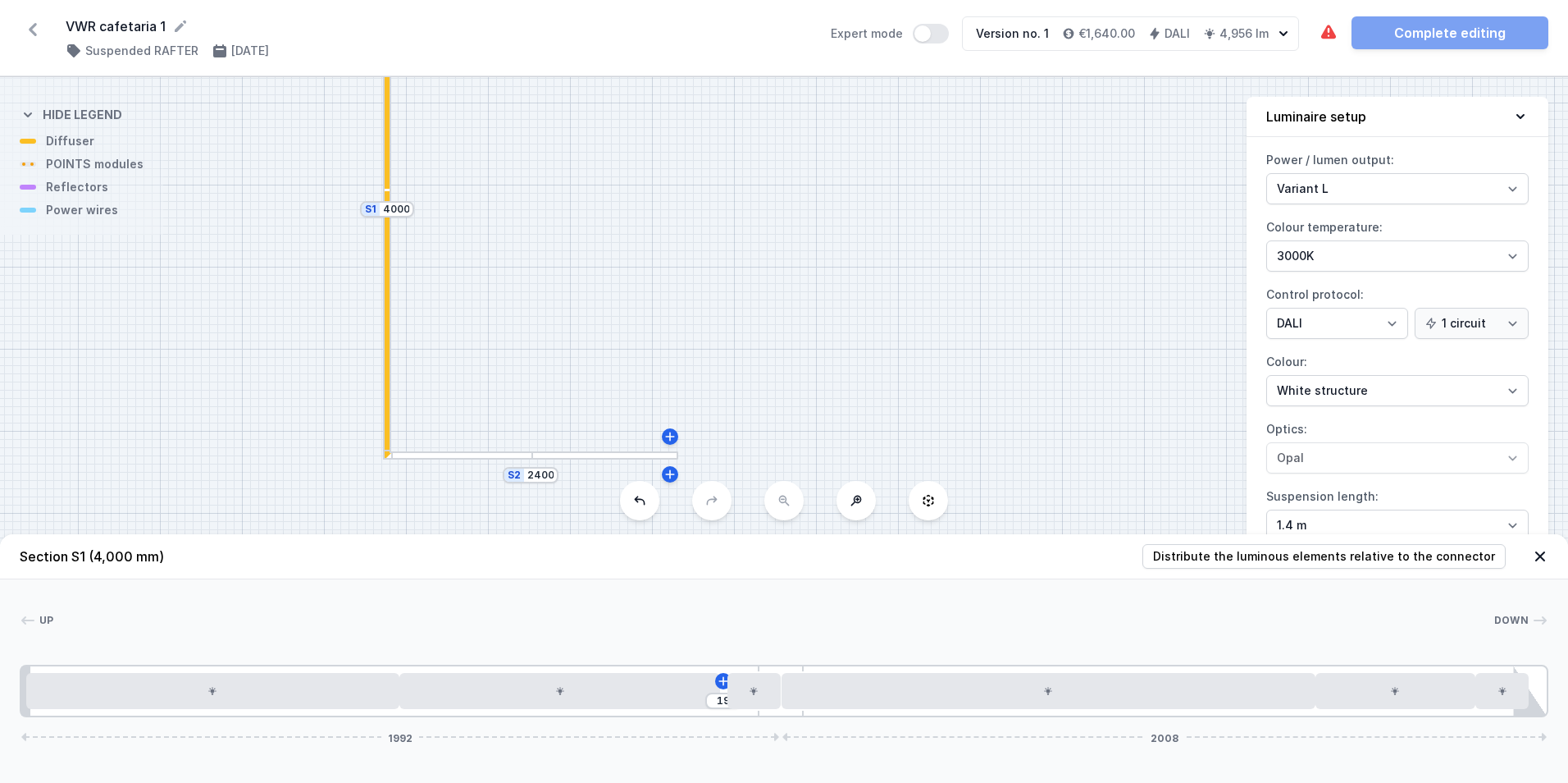
click at [486, 457] on div at bounding box center [456, 455] width 148 height 8
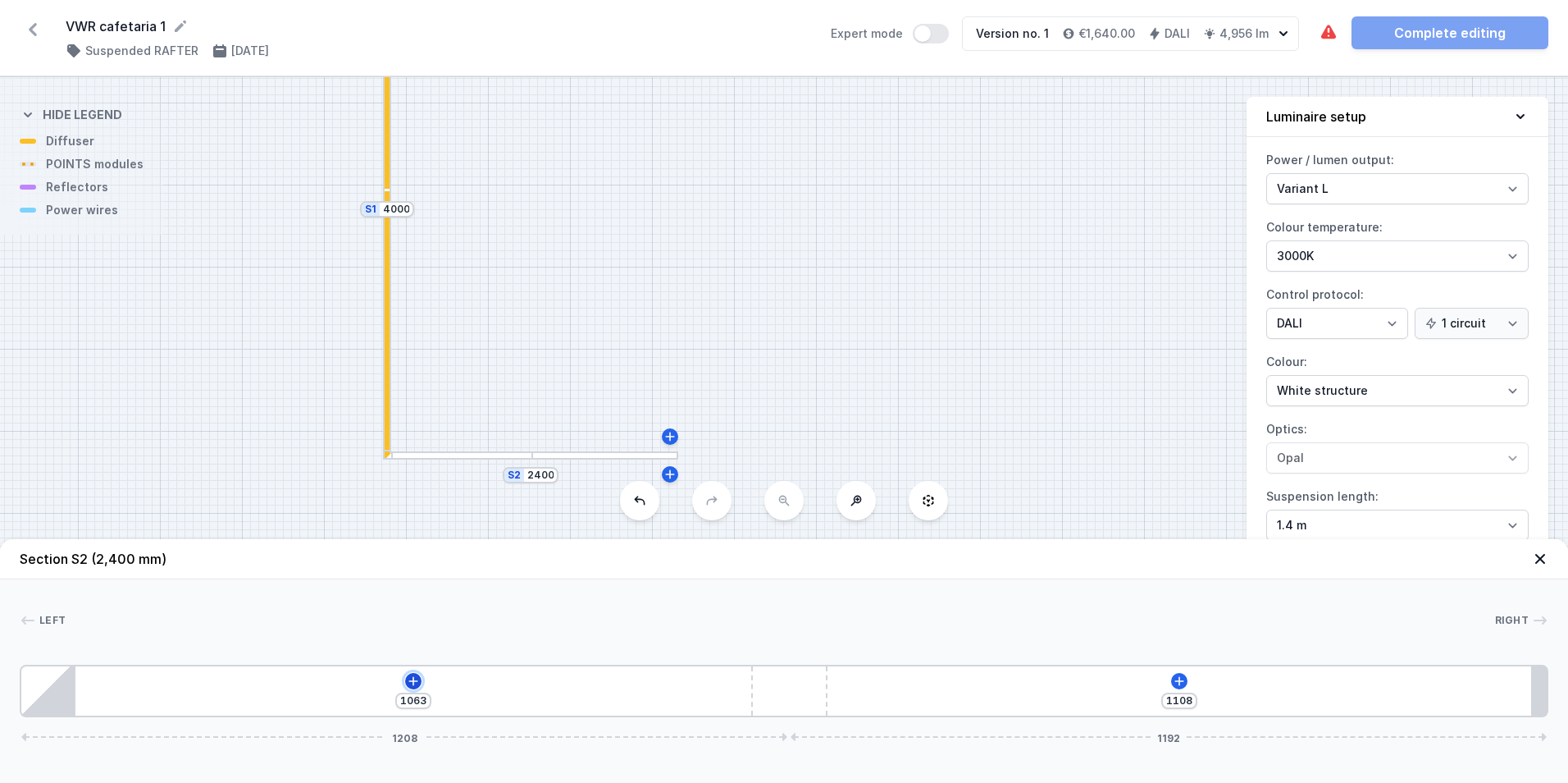
click at [408, 680] on icon at bounding box center [413, 681] width 13 height 13
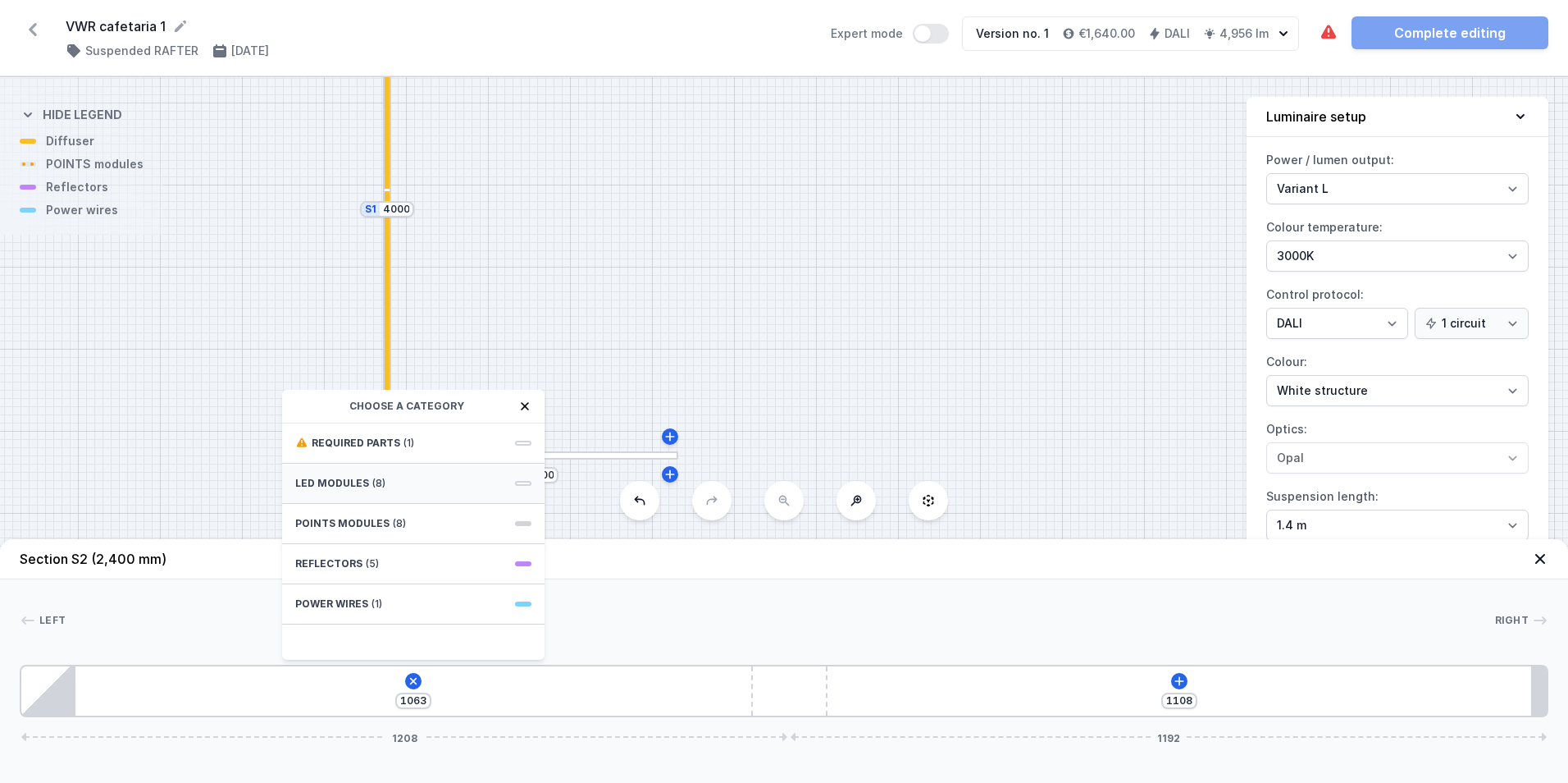
click at [440, 490] on div "LED modules (8)" at bounding box center [413, 483] width 262 height 40
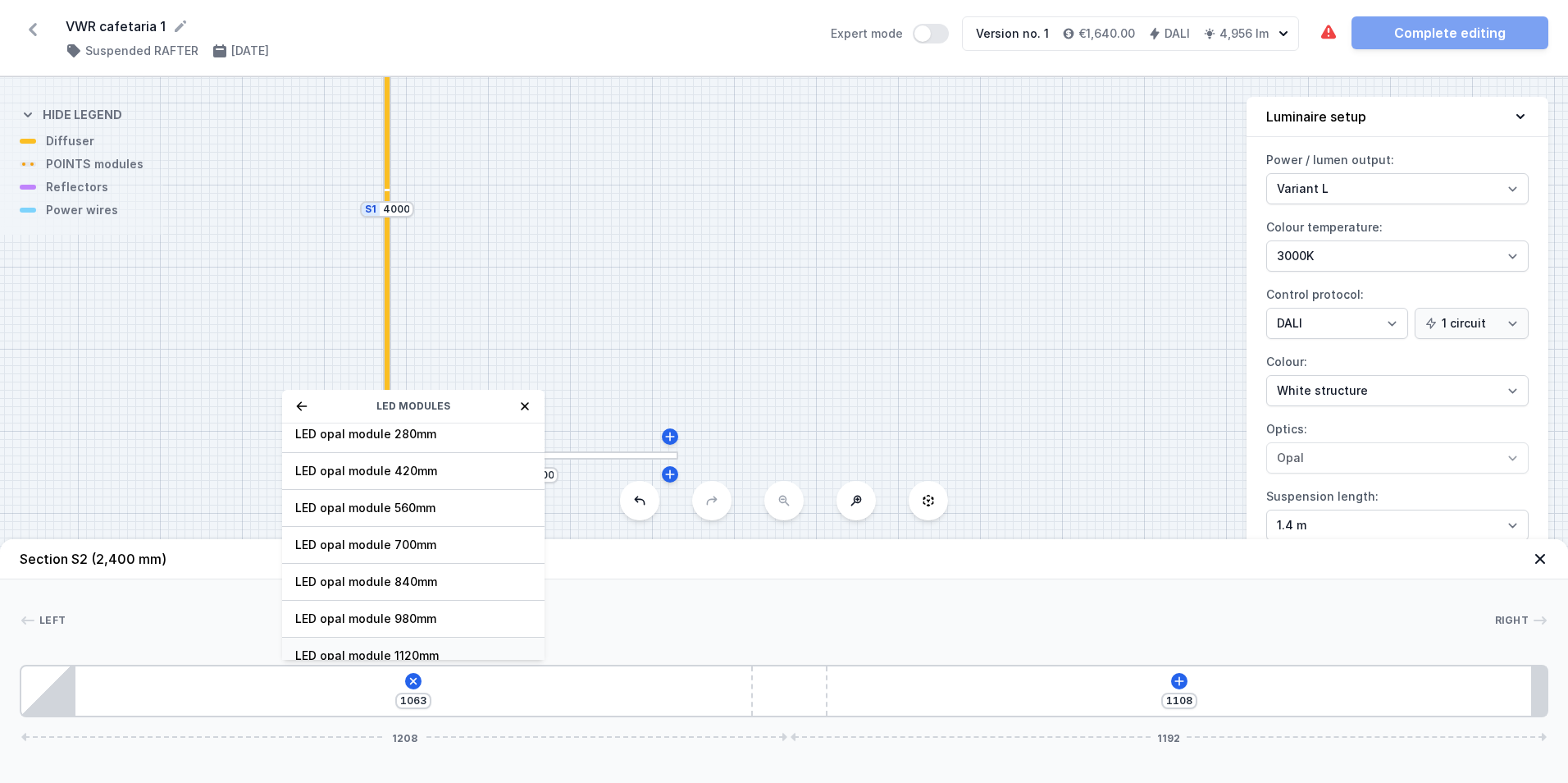
scroll to position [43, 0]
drag, startPoint x: 461, startPoint y: 408, endPoint x: 253, endPoint y: 454, distance: 213.0
click at [202, 452] on div "S2 2400 S1 4000 Section S2 (2,400 mm) Left Right 1 2 3 1063 LED modules LED opa…" at bounding box center [784, 430] width 1568 height 706
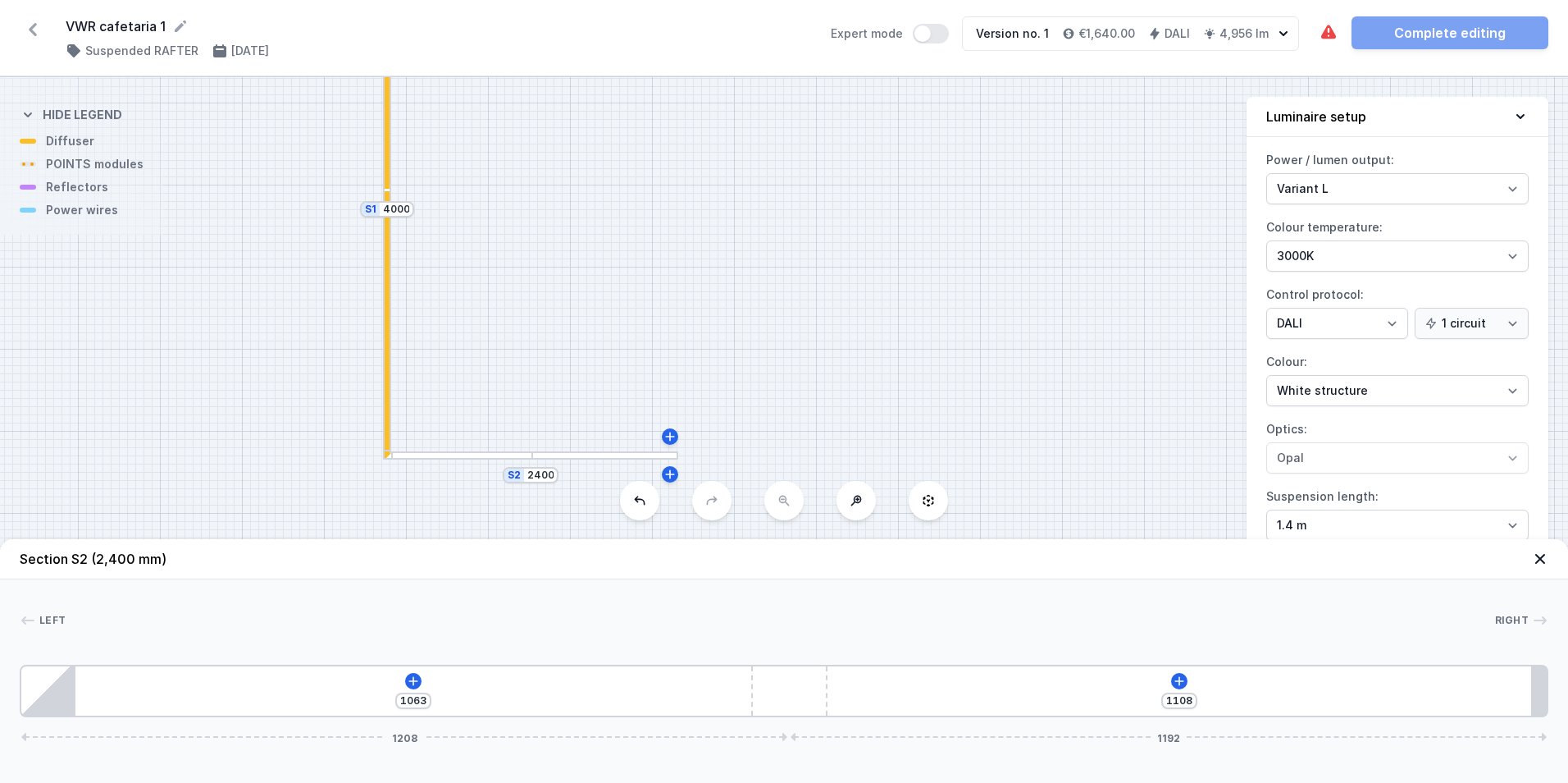
click at [673, 620] on div at bounding box center [779, 620] width 1428 height 17
click at [471, 459] on div at bounding box center [456, 455] width 148 height 8
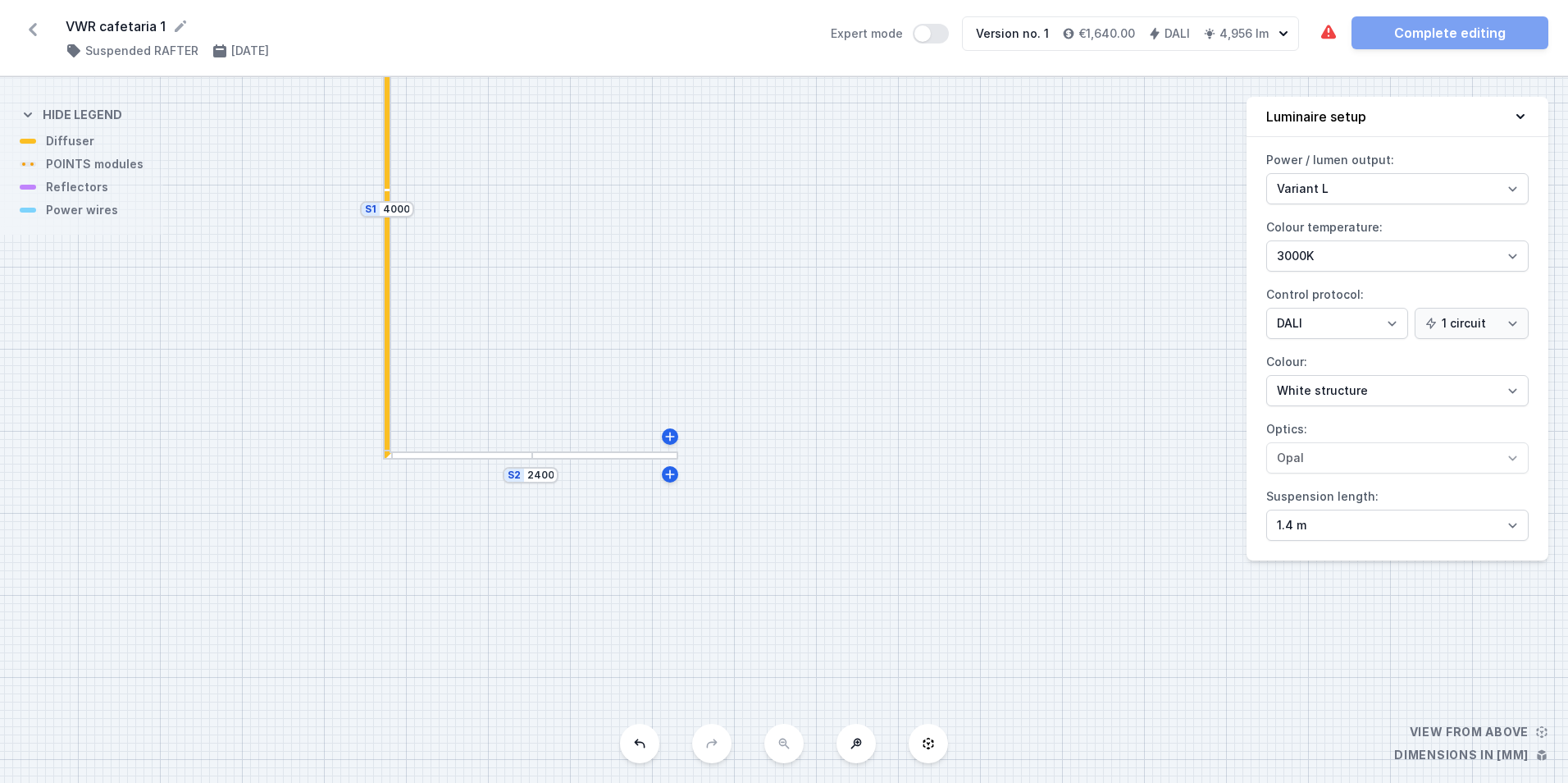
click at [471, 459] on div at bounding box center [456, 455] width 148 height 8
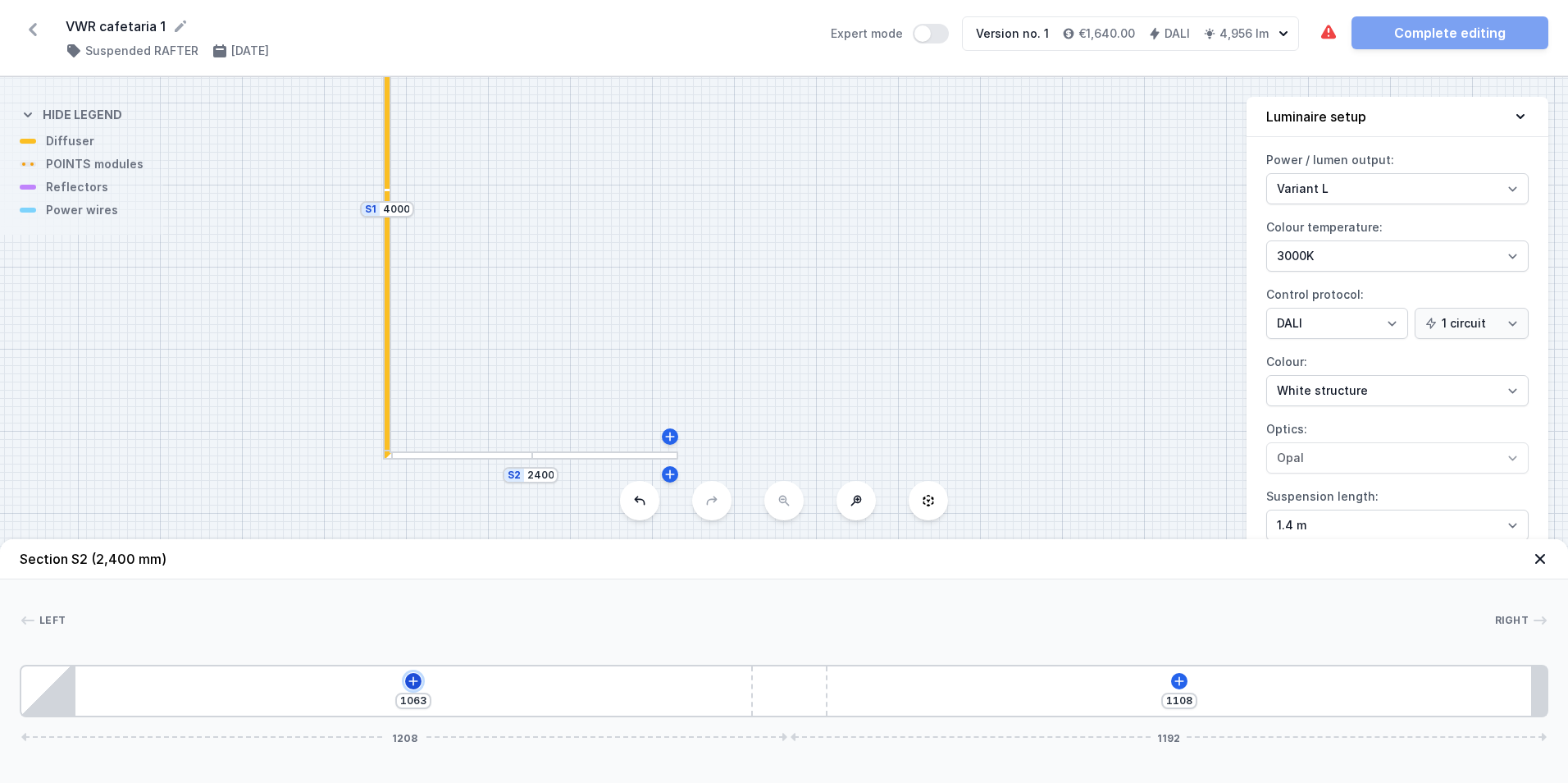
click at [415, 683] on icon at bounding box center [413, 681] width 13 height 13
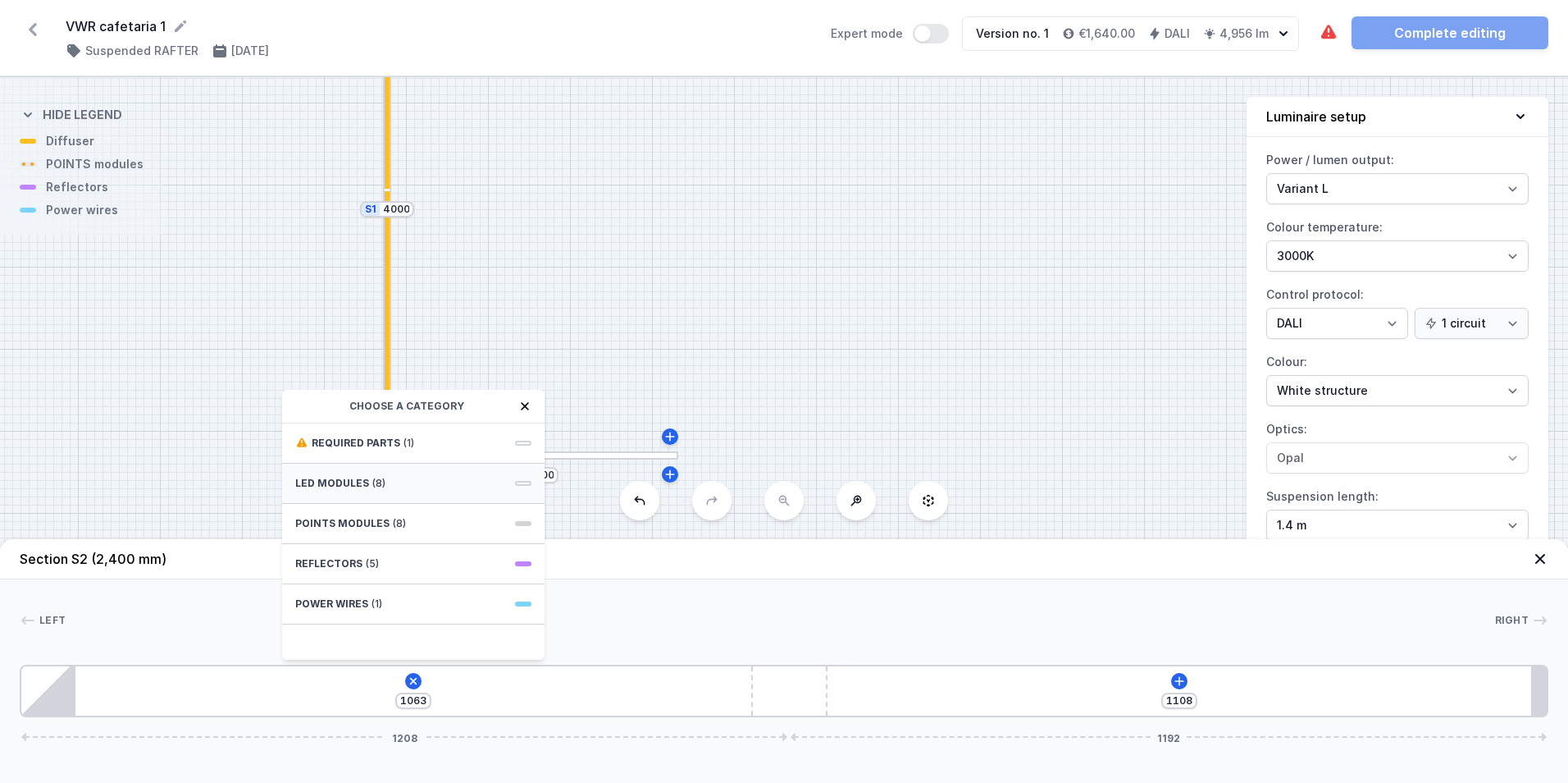
click at [443, 479] on div "LED modules (8)" at bounding box center [413, 483] width 262 height 40
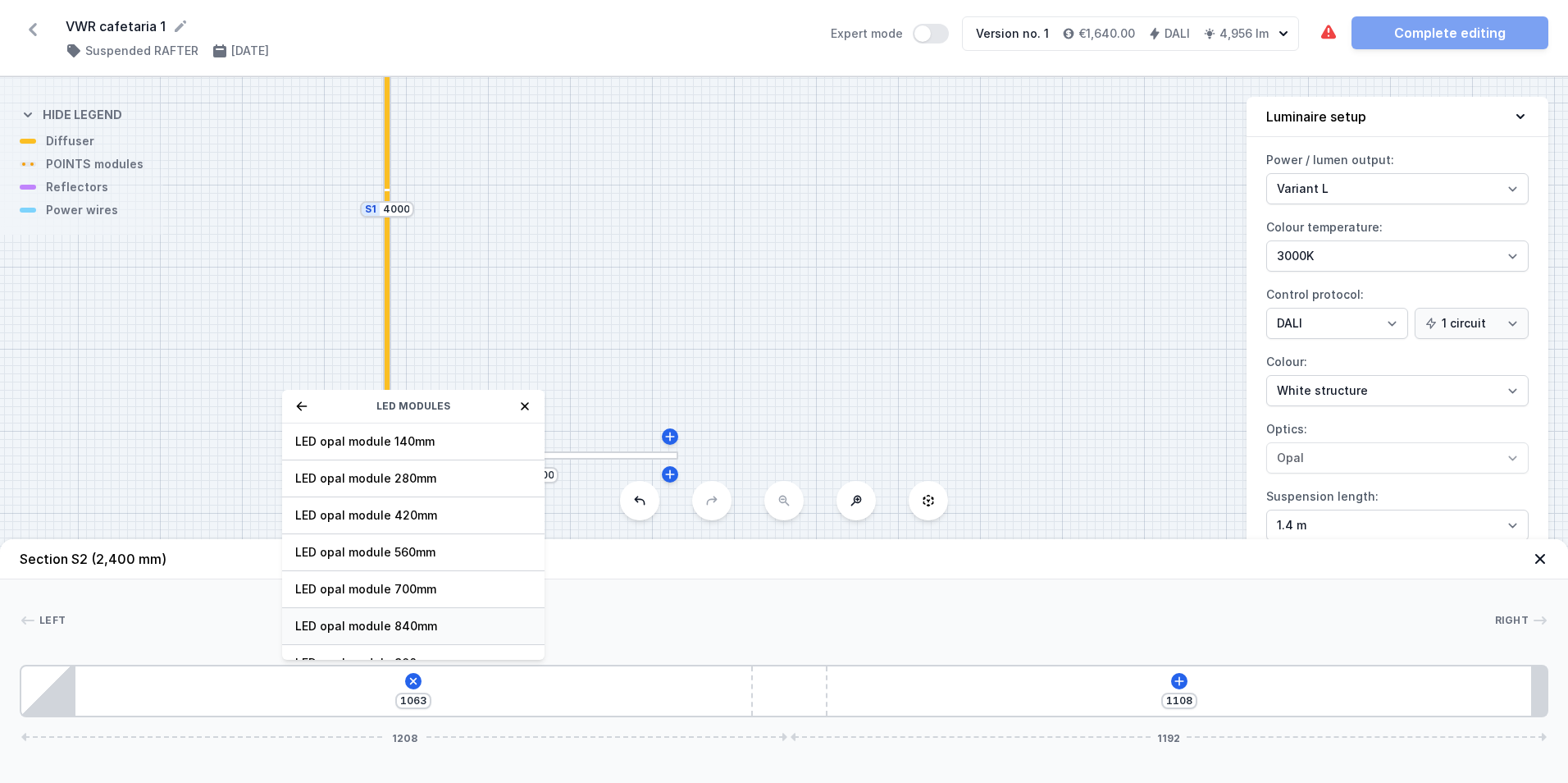
scroll to position [82, 0]
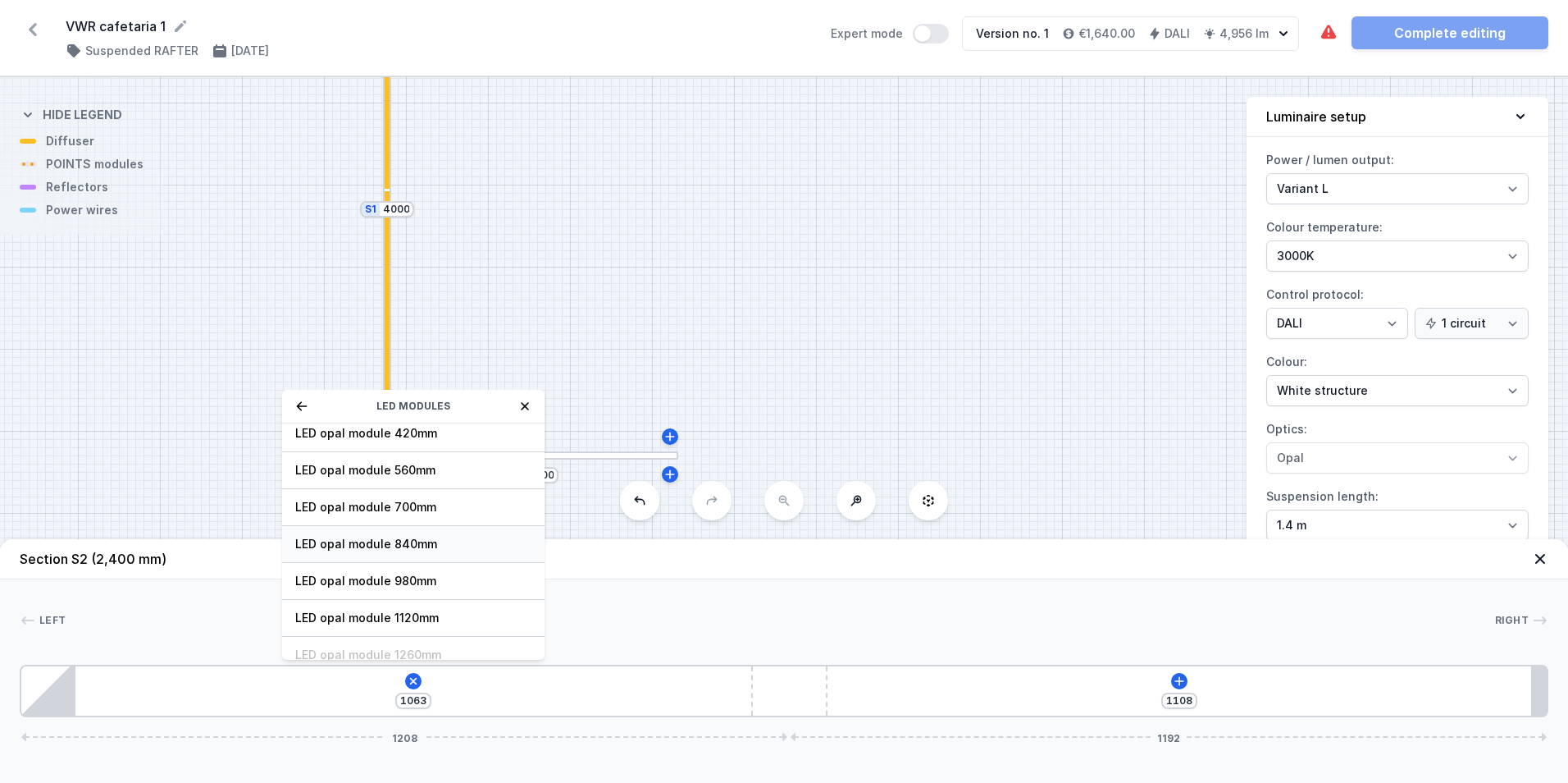
click at [424, 549] on span "LED opal module 840mm" at bounding box center [413, 544] width 236 height 17
type input "273"
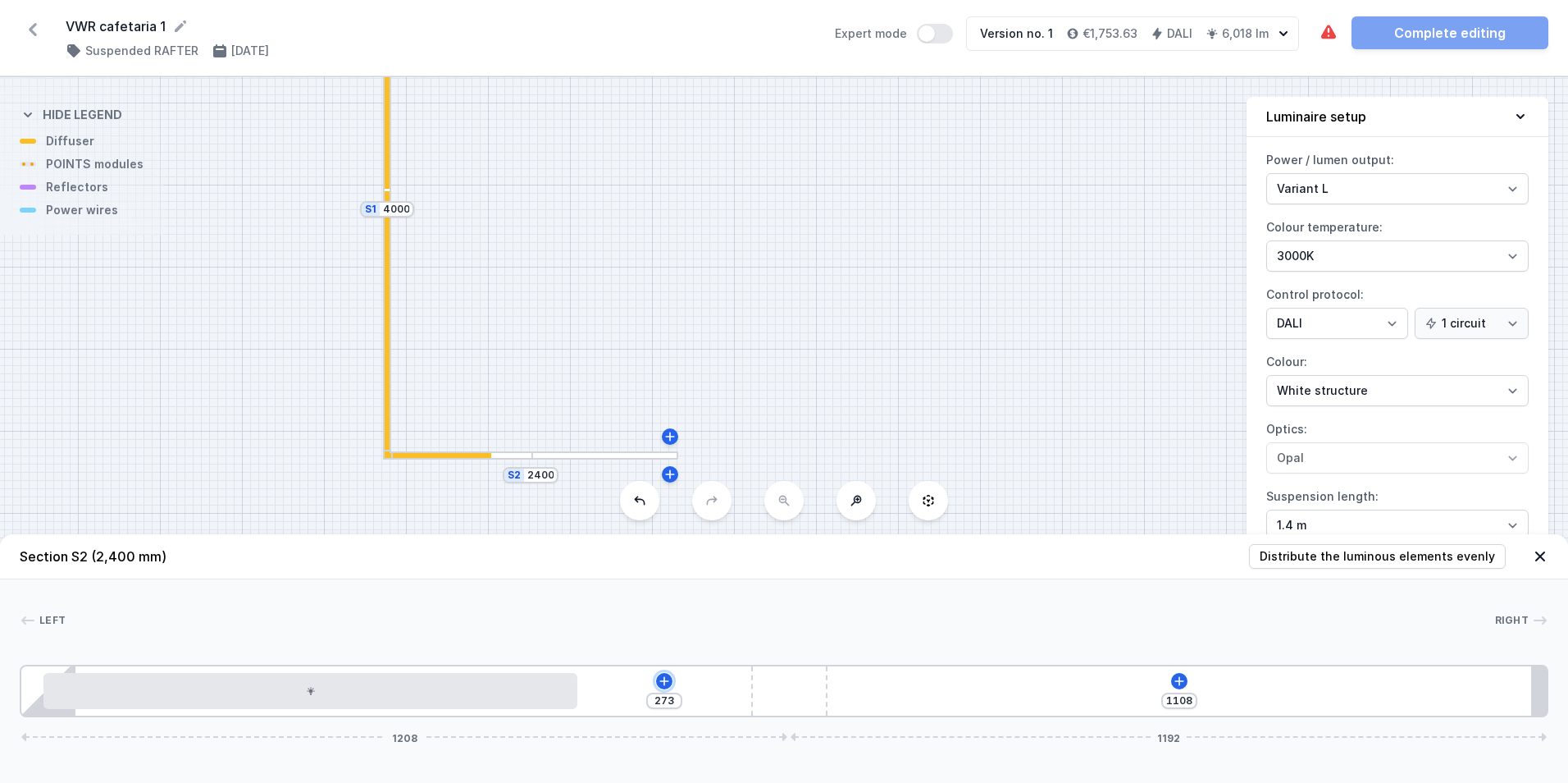
drag, startPoint x: 658, startPoint y: 681, endPoint x: 638, endPoint y: 673, distance: 21.5
click at [658, 680] on icon at bounding box center [664, 681] width 13 height 13
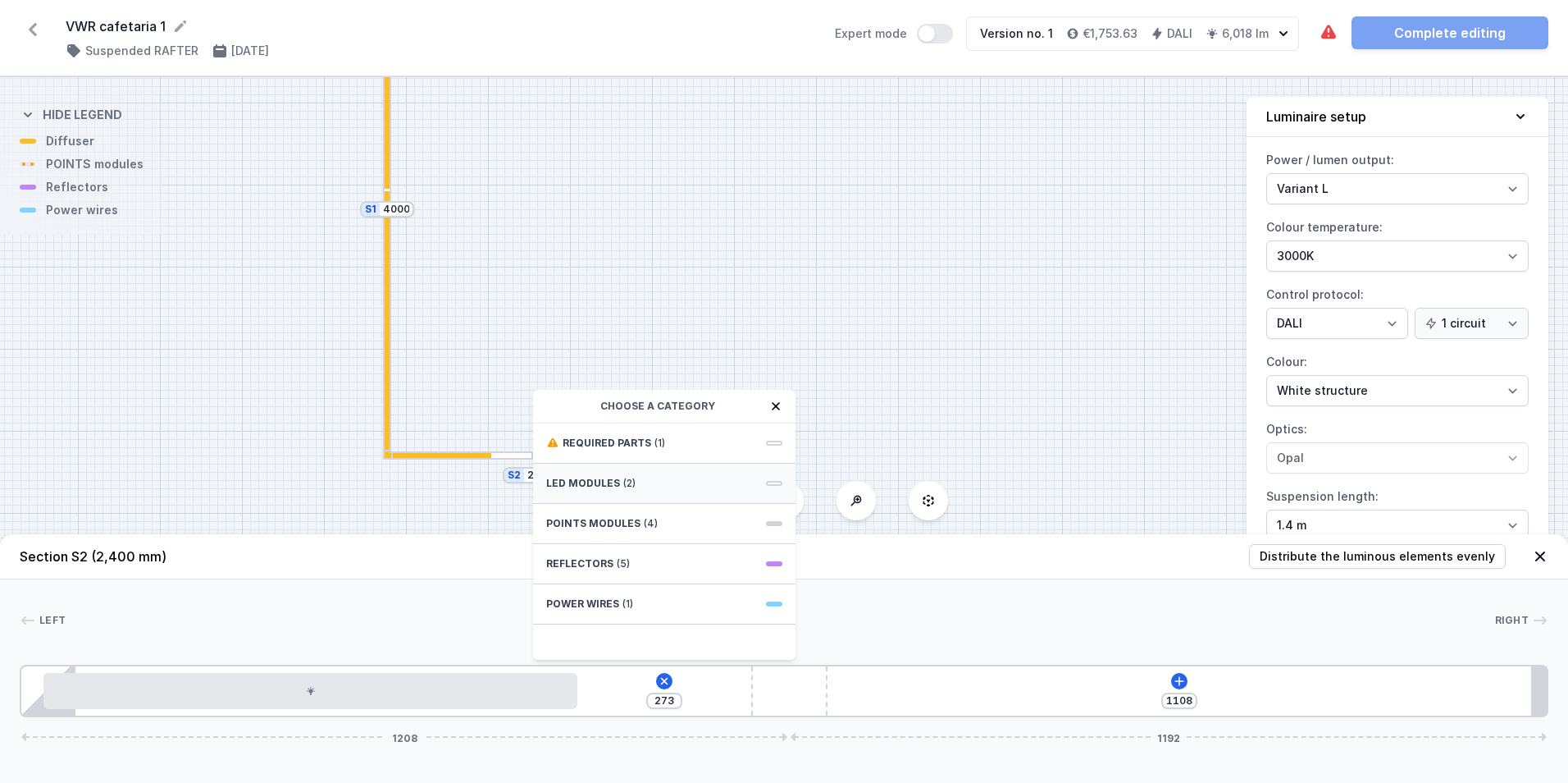
click at [626, 473] on div "LED modules (2)" at bounding box center [664, 483] width 262 height 40
click at [645, 473] on span "LED opal module 280mm" at bounding box center [664, 479] width 236 height 17
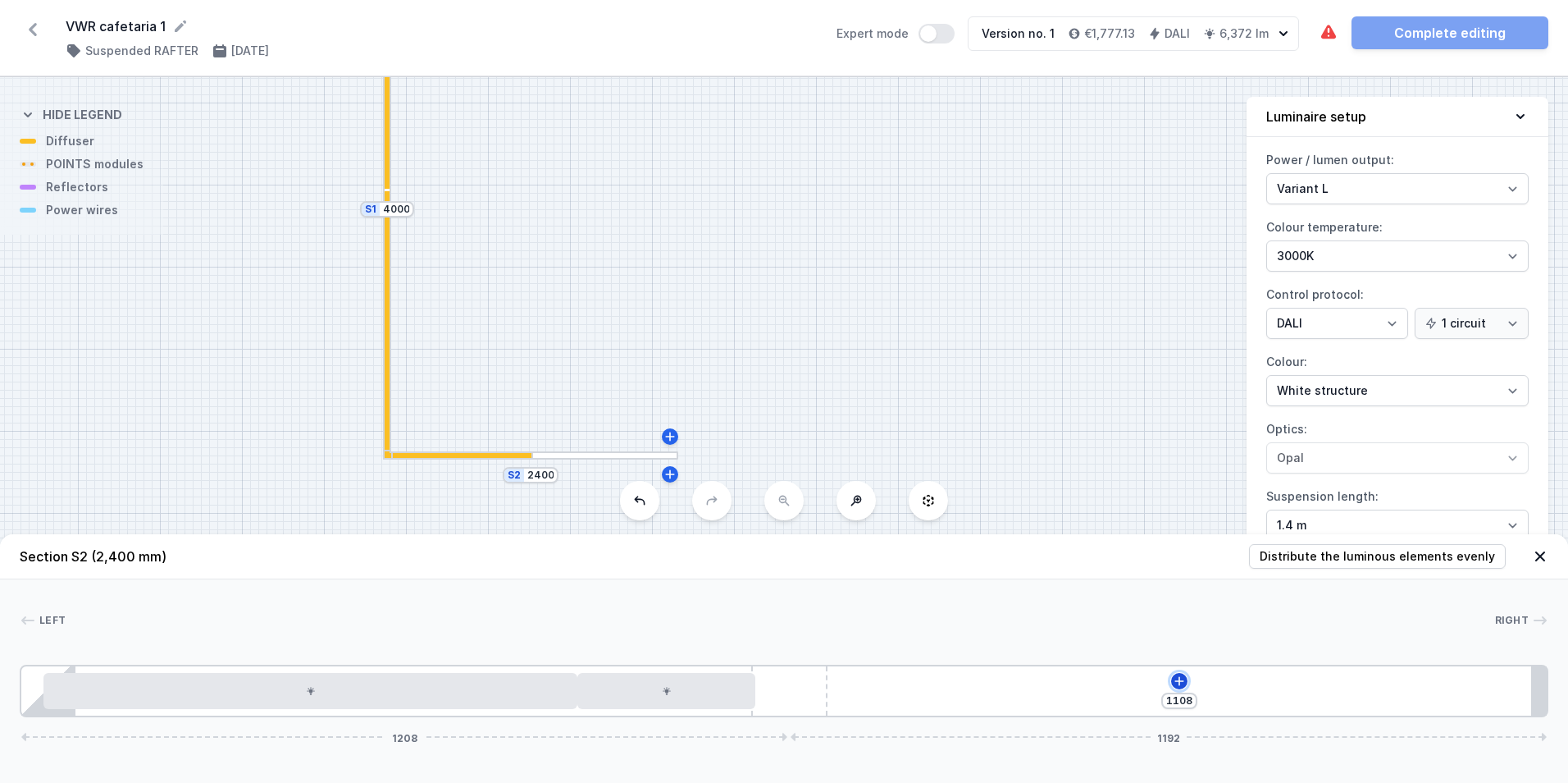
click at [1173, 681] on icon at bounding box center [1179, 681] width 13 height 13
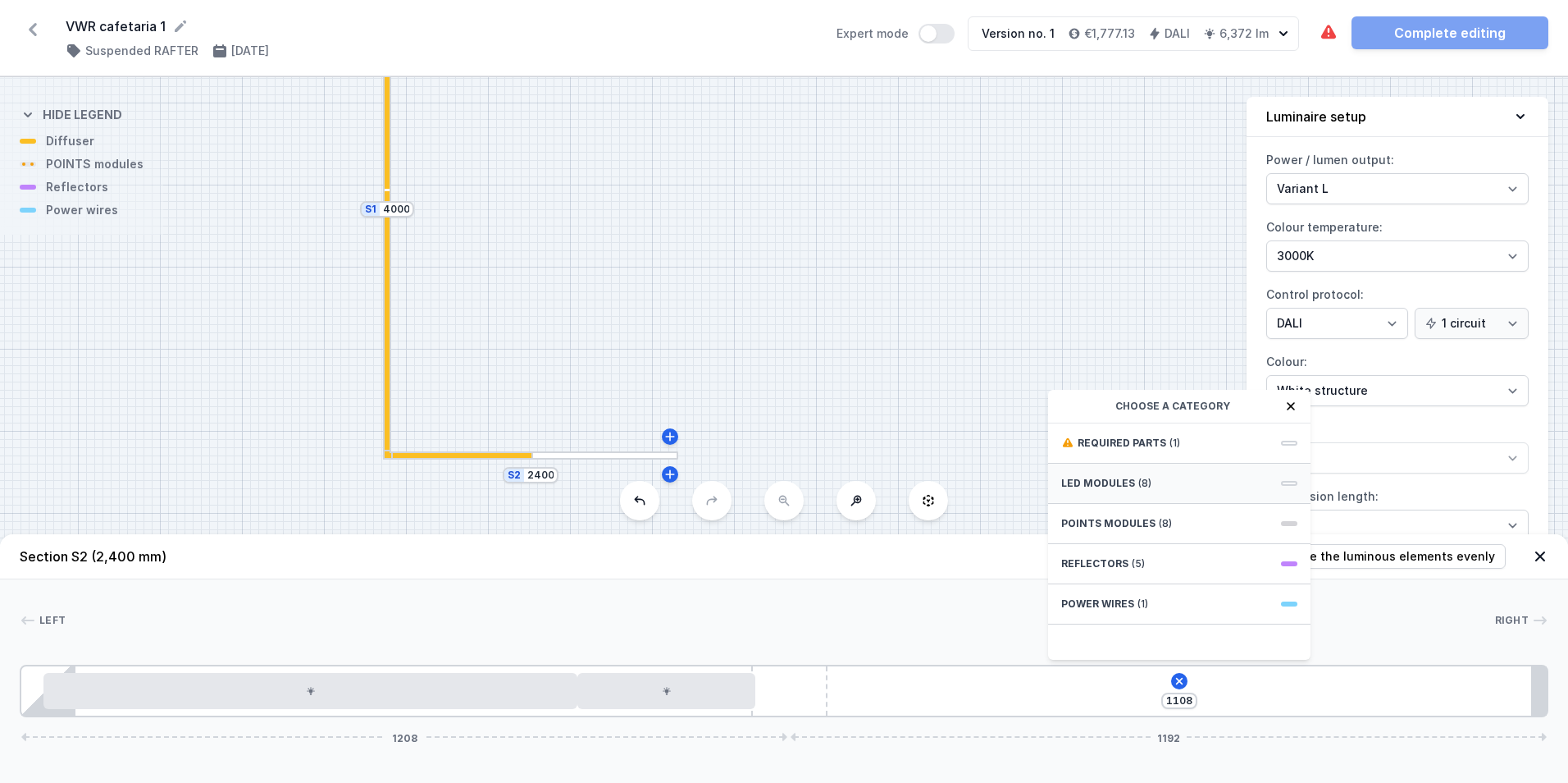
click at [1128, 478] on span "LED modules" at bounding box center [1097, 483] width 74 height 13
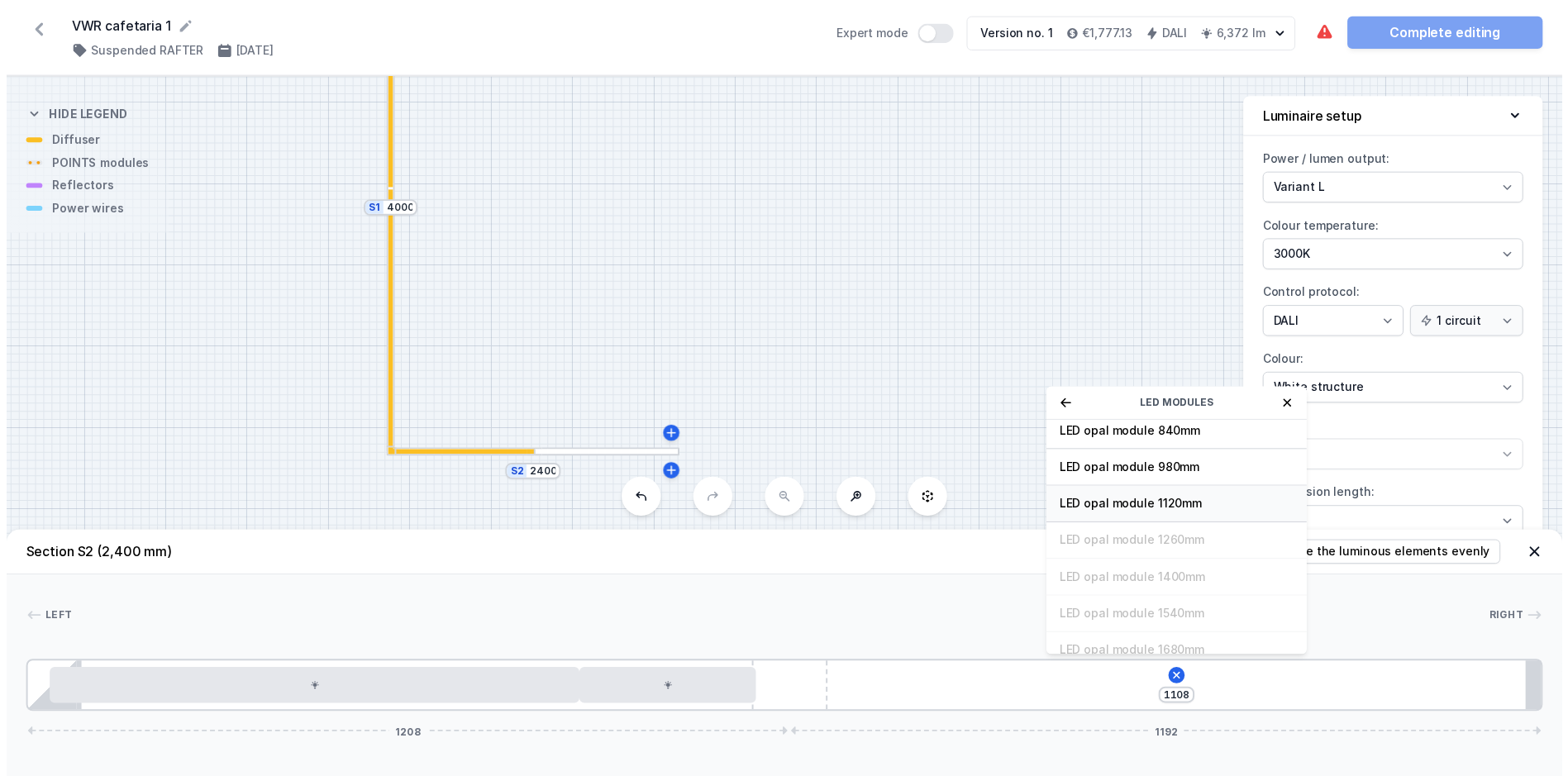
scroll to position [208, 0]
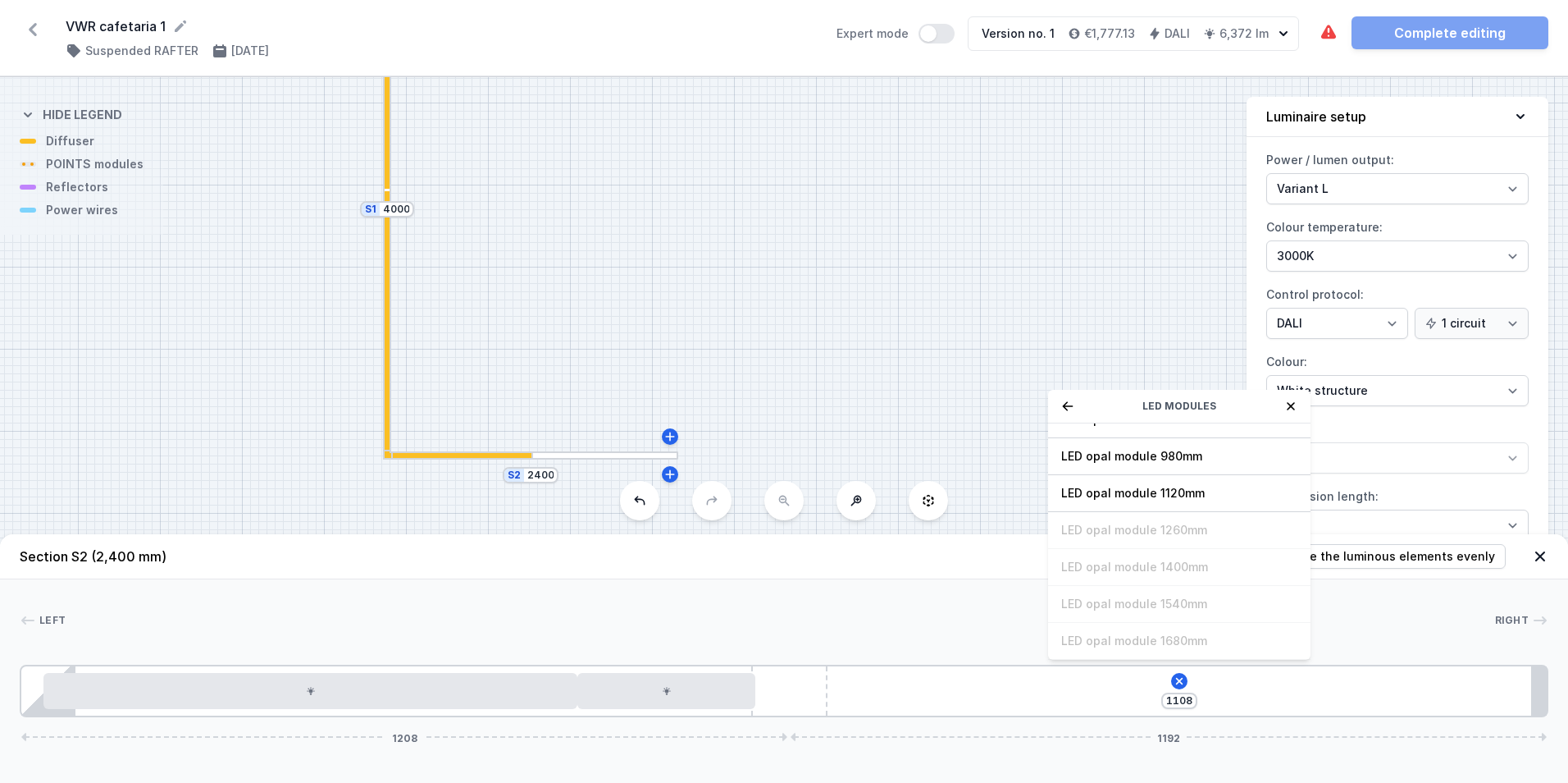
click at [1128, 463] on div "LED opal module 980mm" at bounding box center [1179, 457] width 262 height 37
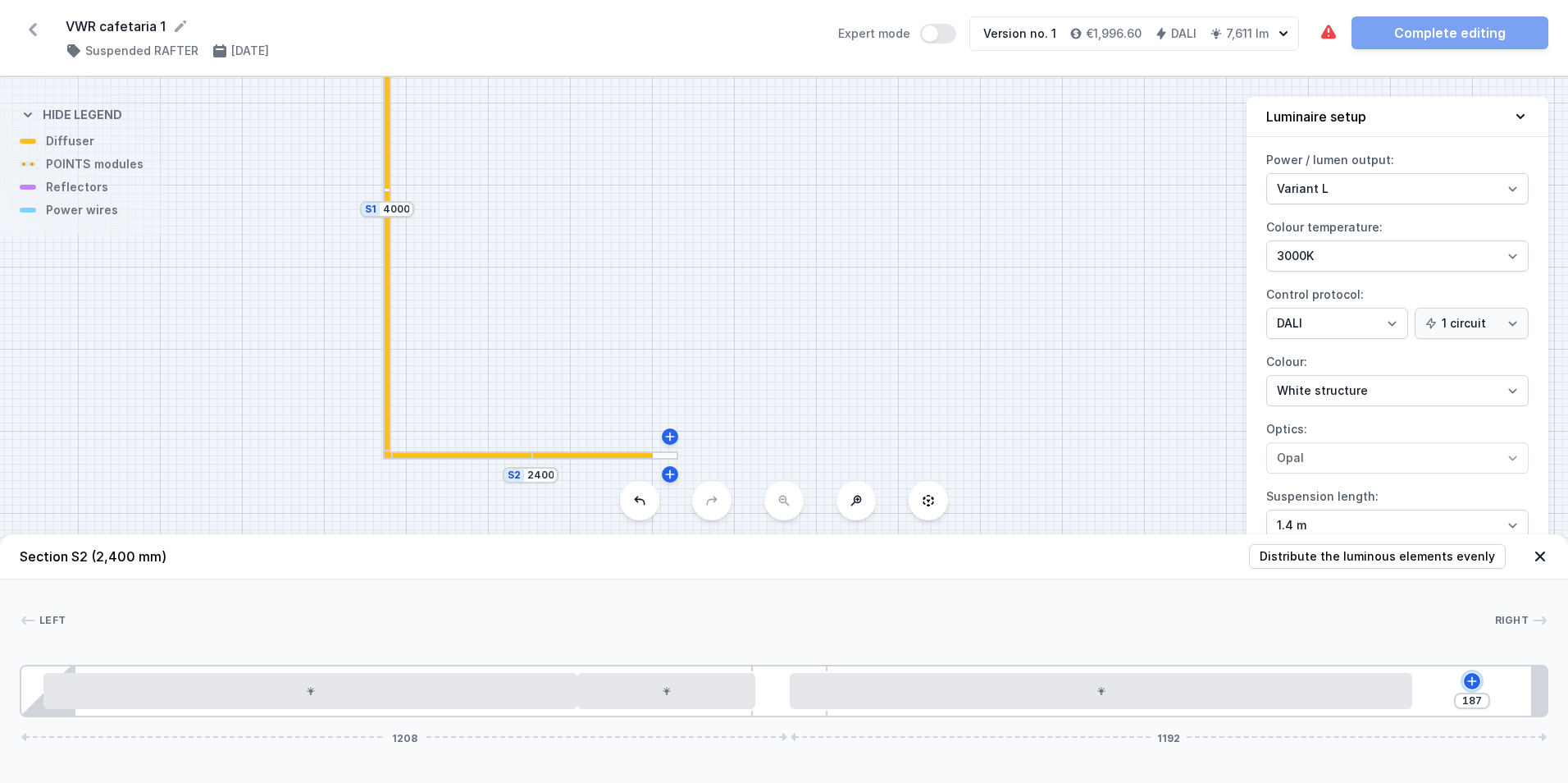
click at [1477, 682] on icon at bounding box center [1472, 681] width 13 height 13
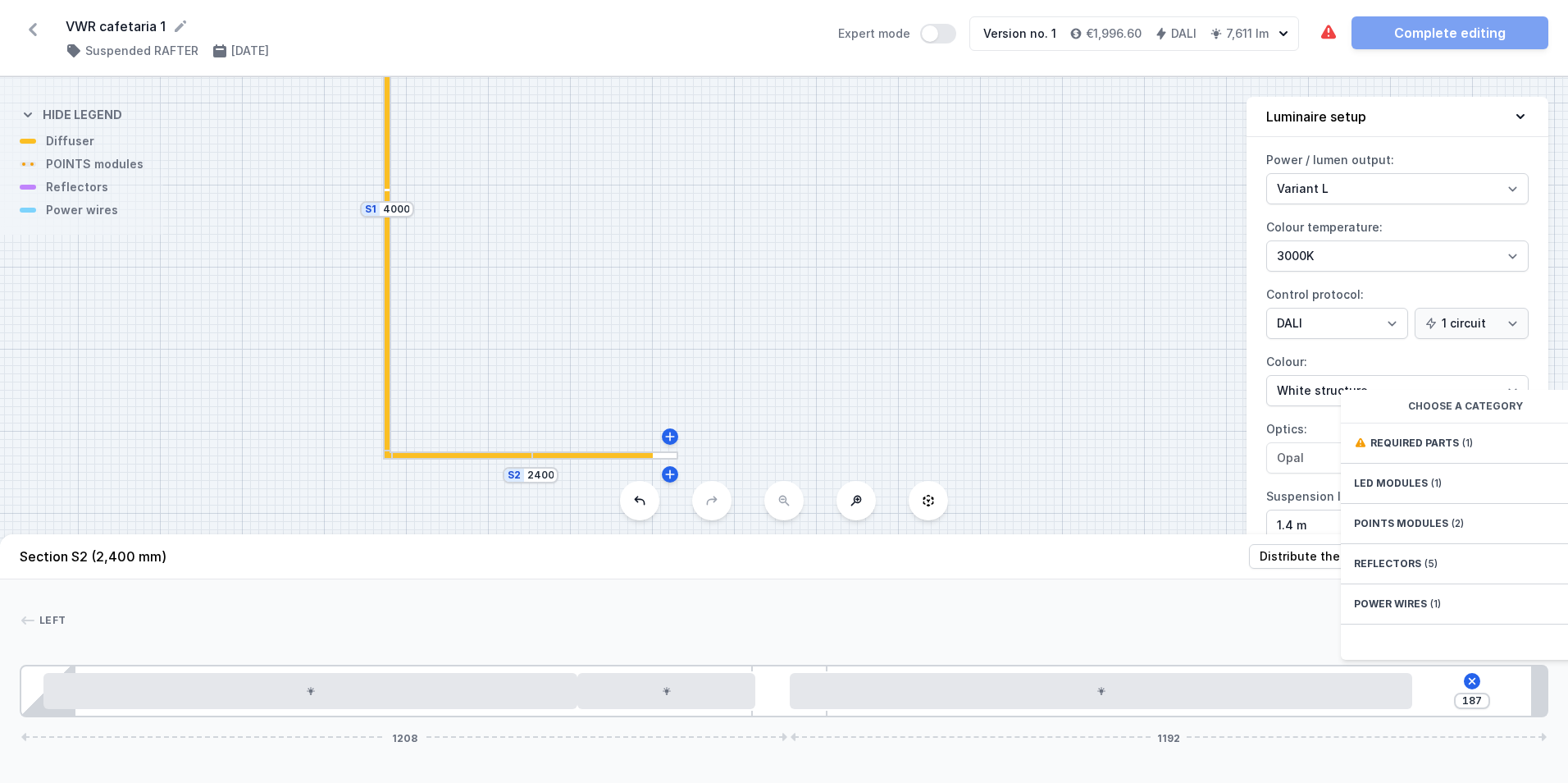
click at [1468, 672] on div "187 Choose a category Required parts (1) LED modules (1) POINTS modules (2) Ref…" at bounding box center [784, 691] width 1528 height 52
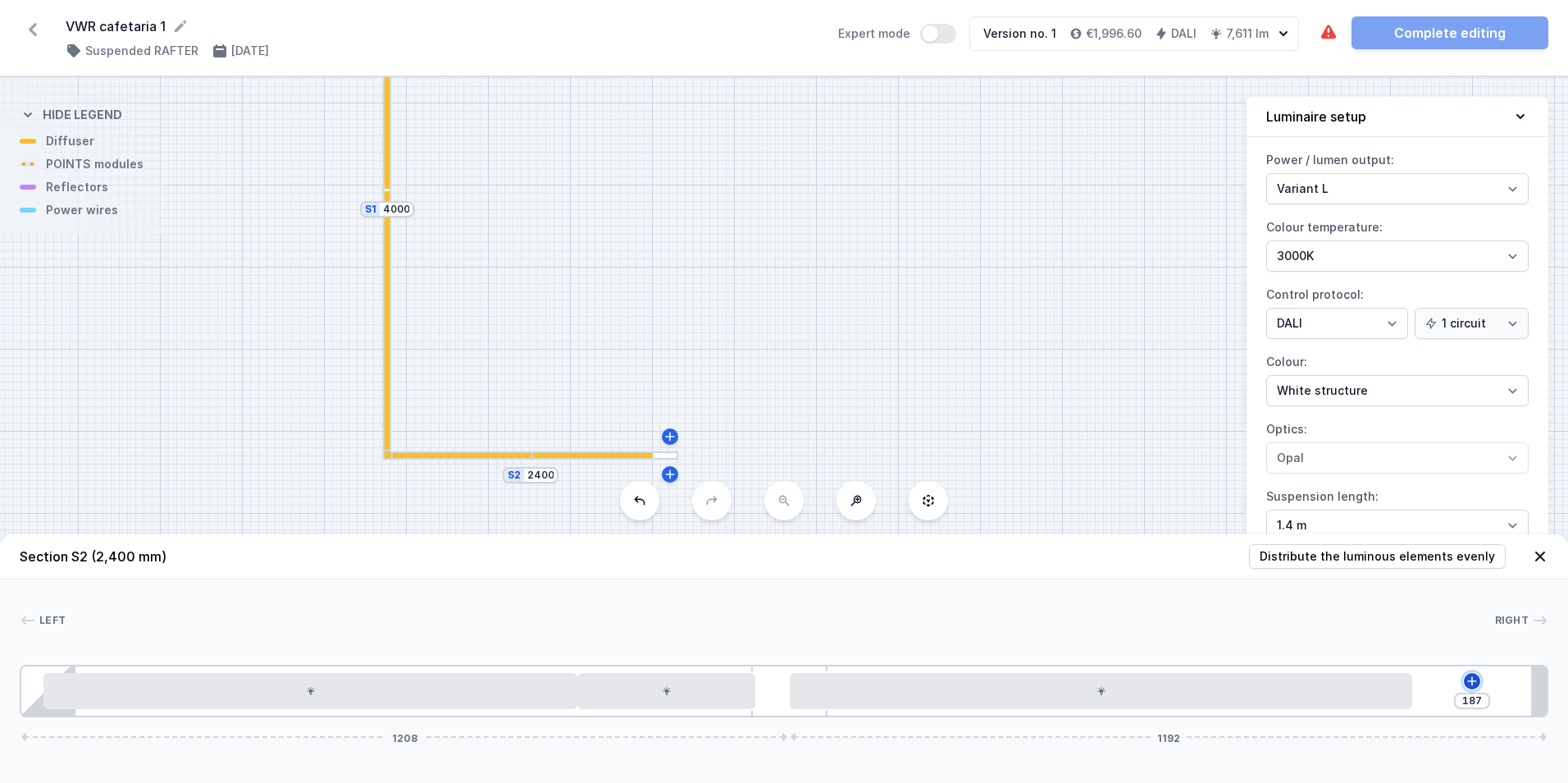
click at [1467, 679] on icon at bounding box center [1472, 681] width 13 height 13
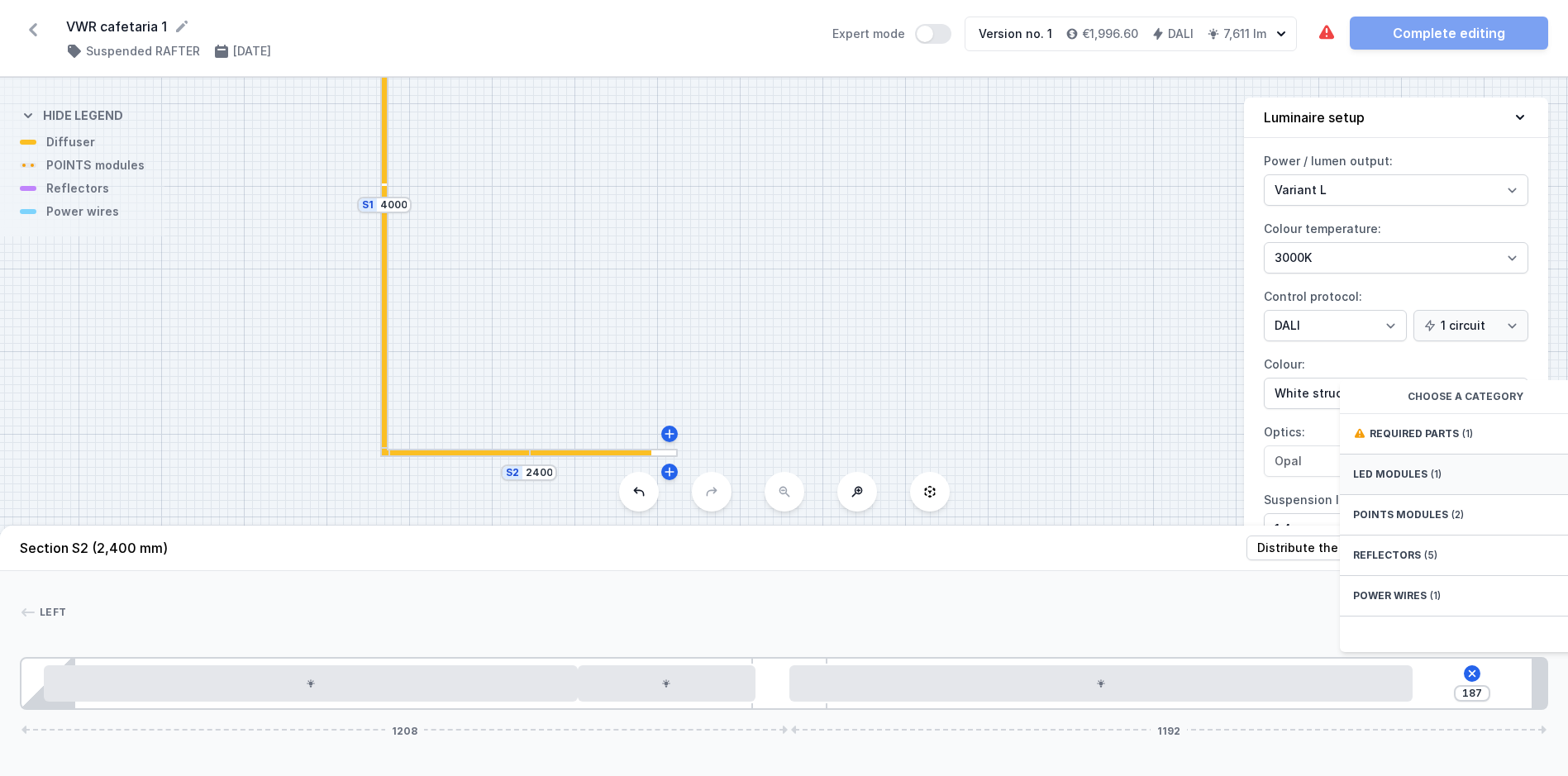
click at [1407, 494] on div "LED modules (1)" at bounding box center [1472, 475] width 265 height 40
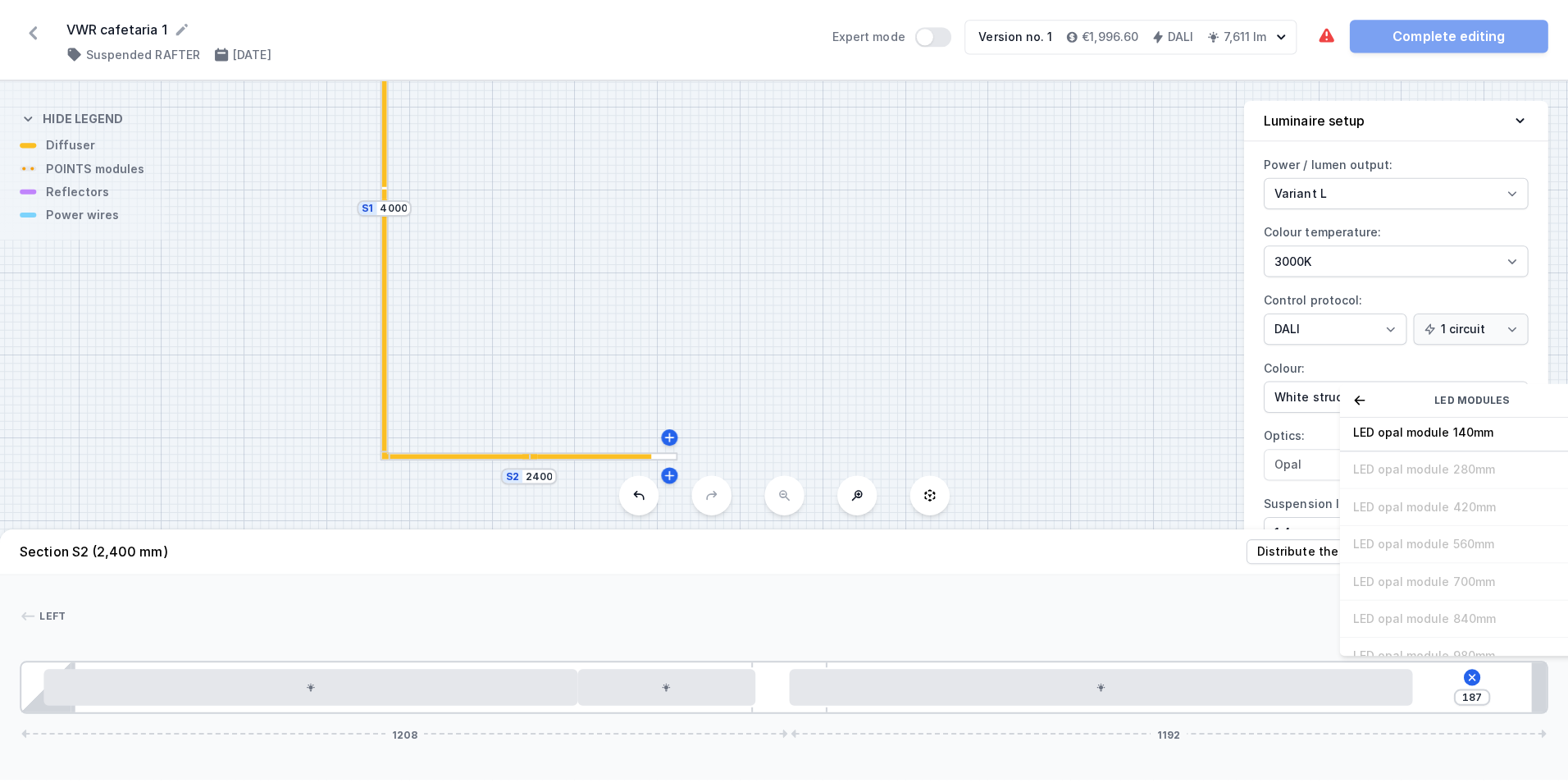
scroll to position [0, 0]
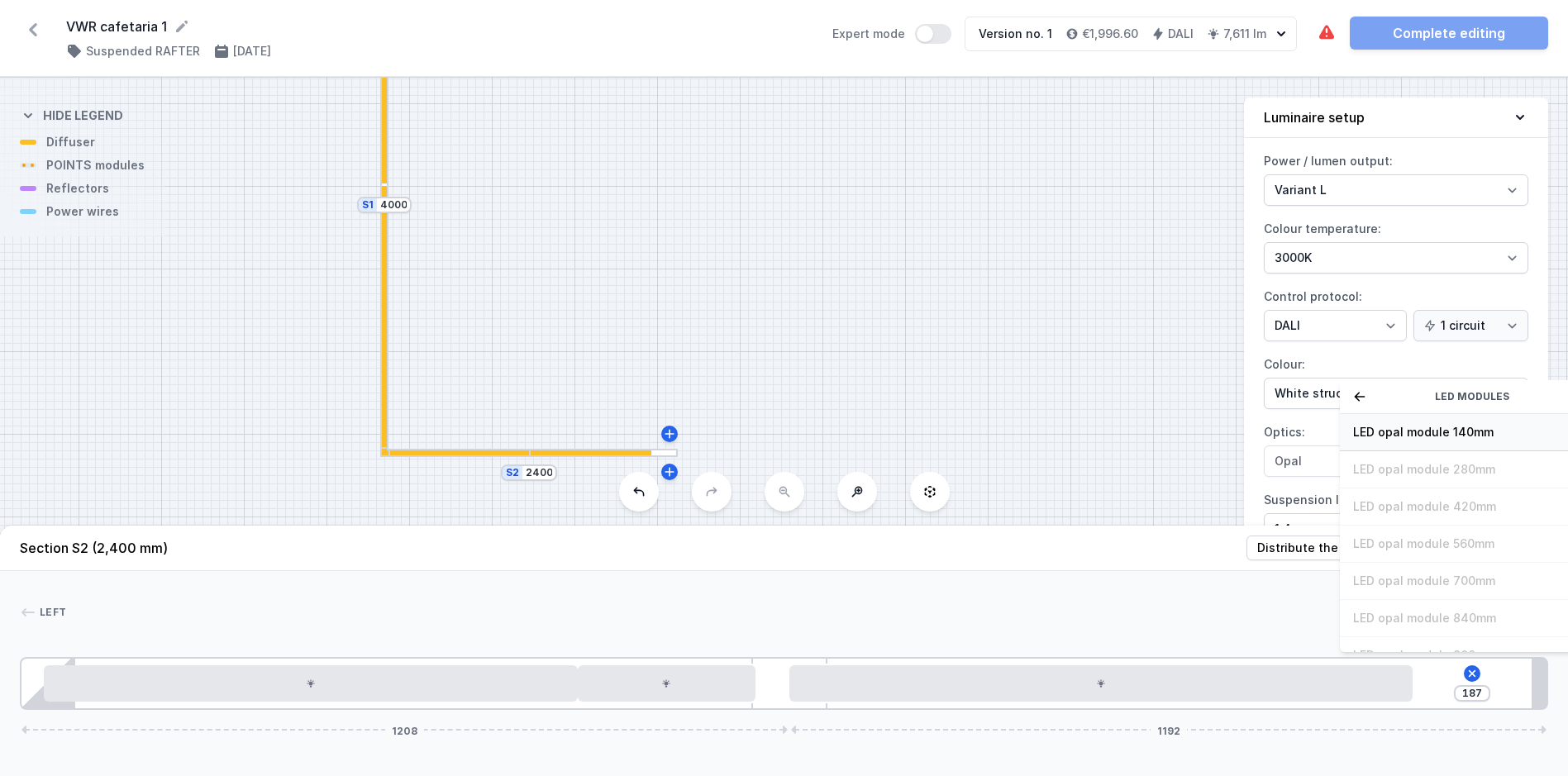
click at [1423, 441] on span "LED opal module 140mm" at bounding box center [1472, 433] width 238 height 17
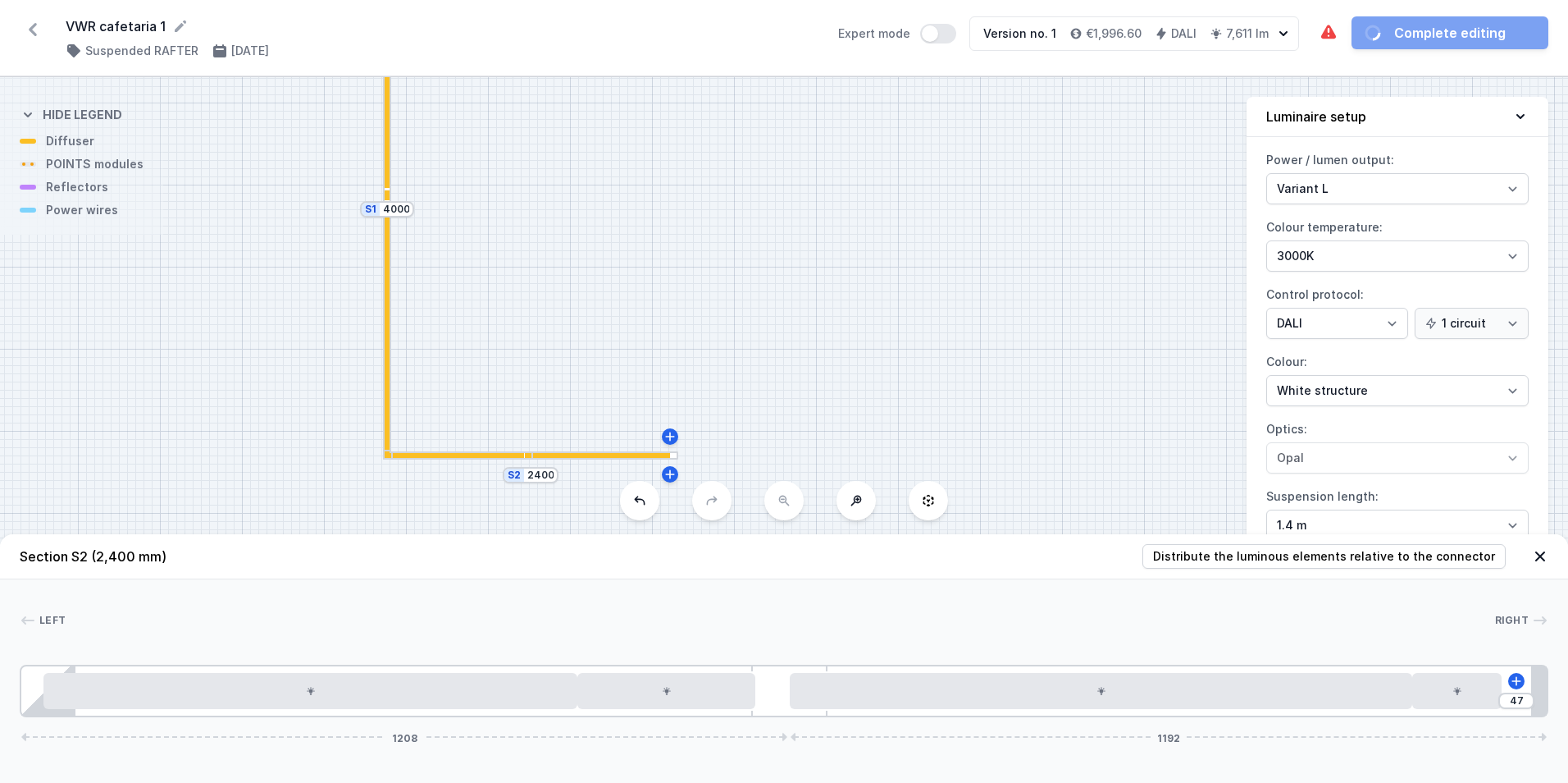
click at [1124, 651] on div at bounding box center [784, 650] width 1528 height 10
type input "47"
drag, startPoint x: 1459, startPoint y: 695, endPoint x: 1520, endPoint y: 695, distance: 61.0
click at [1520, 695] on div "47 1208 1192" at bounding box center [784, 691] width 1528 height 52
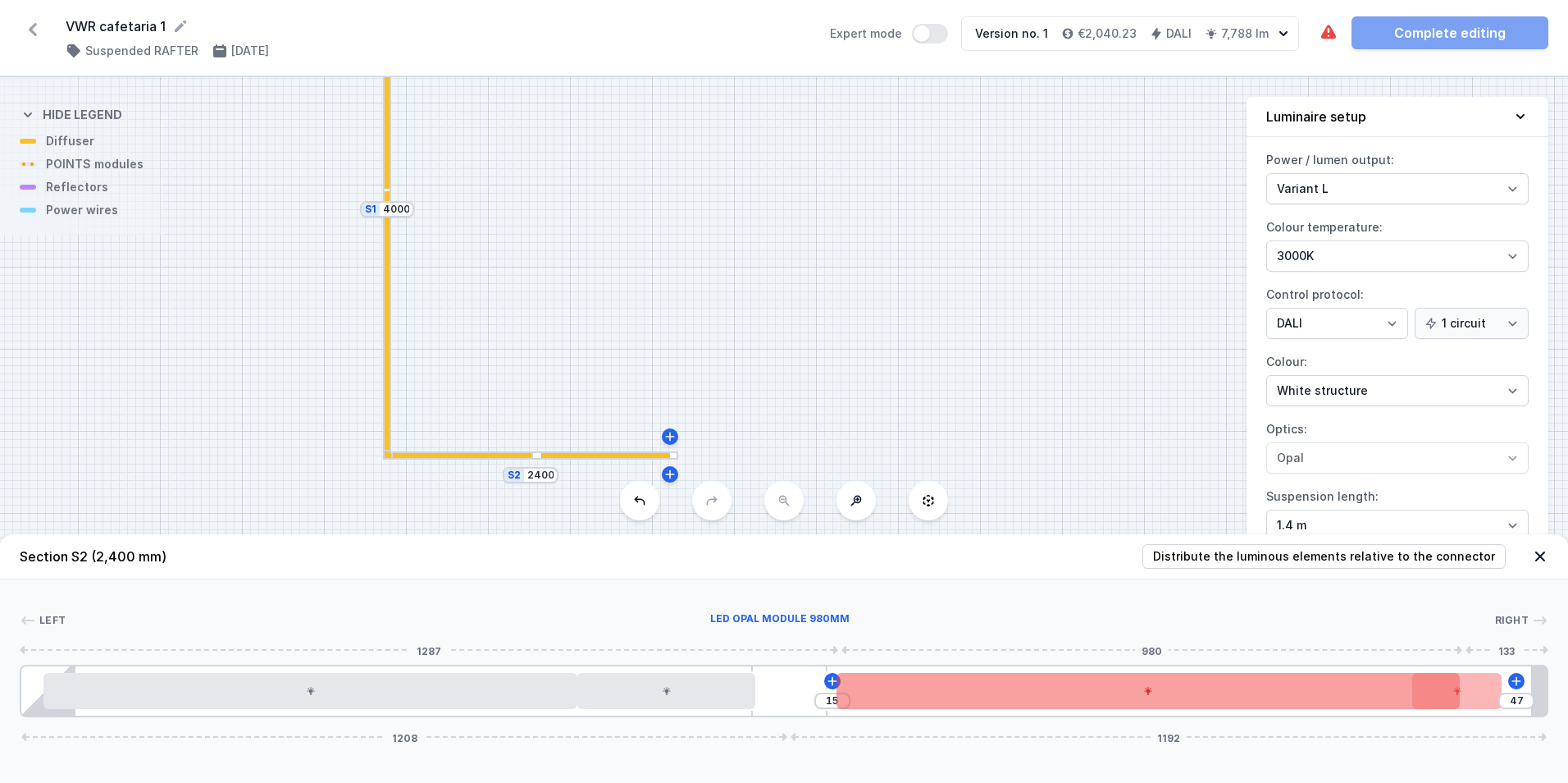
type input "14"
drag, startPoint x: 1240, startPoint y: 697, endPoint x: 1307, endPoint y: 700, distance: 67.1
click at [1307, 700] on div at bounding box center [1147, 691] width 623 height 36
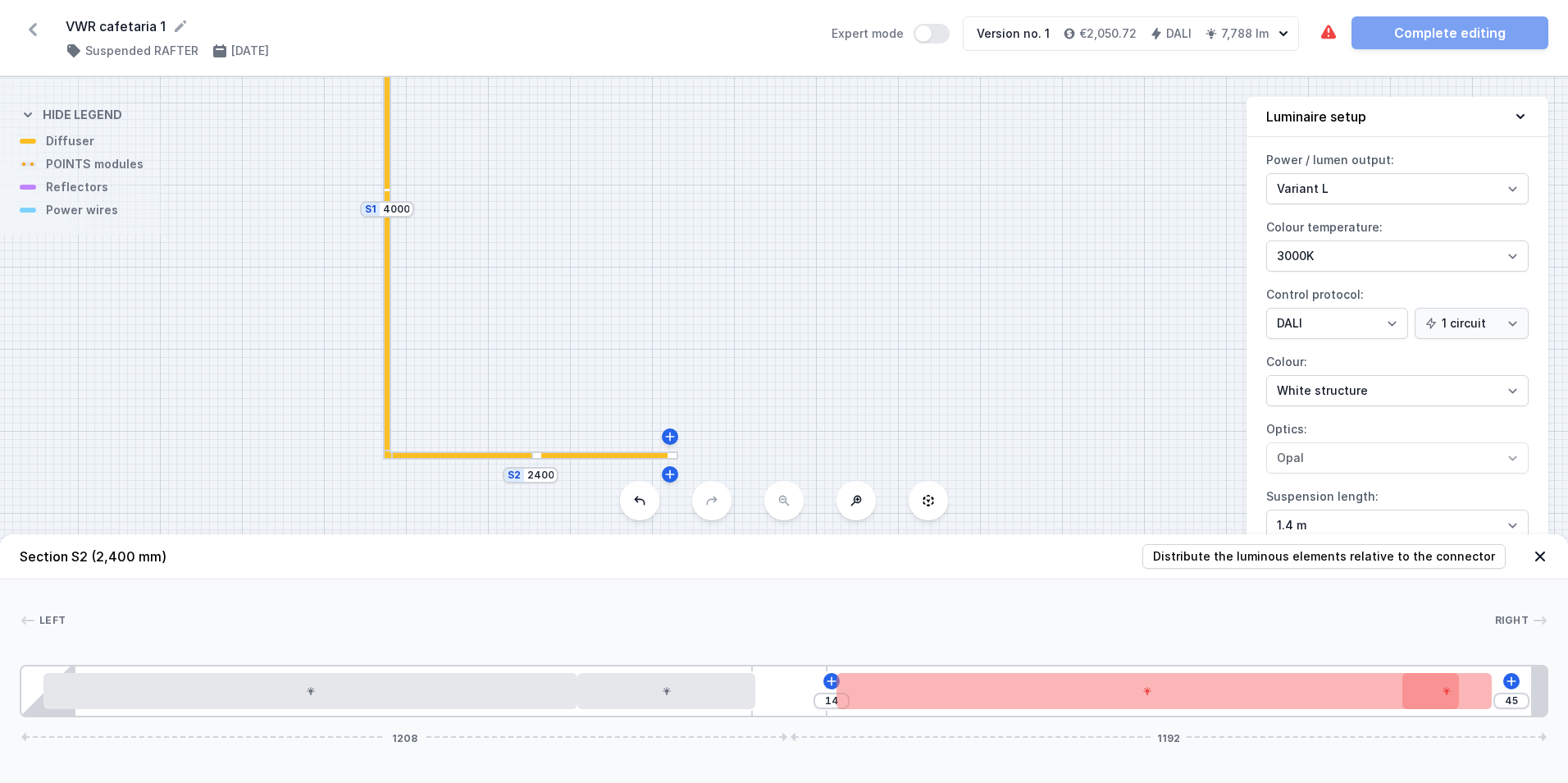
type input "43"
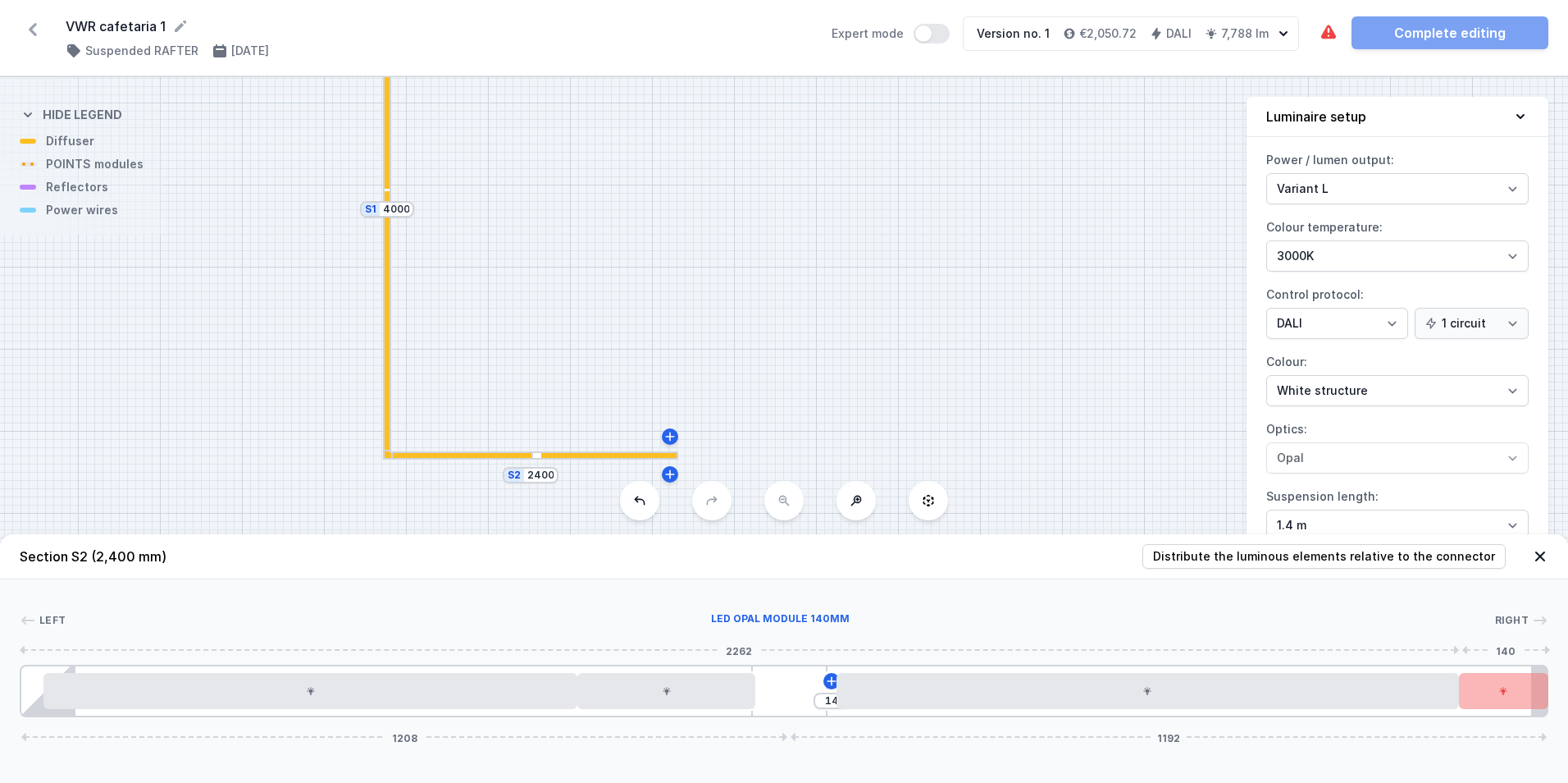
drag, startPoint x: 1473, startPoint y: 698, endPoint x: 1546, endPoint y: 698, distance: 73.0
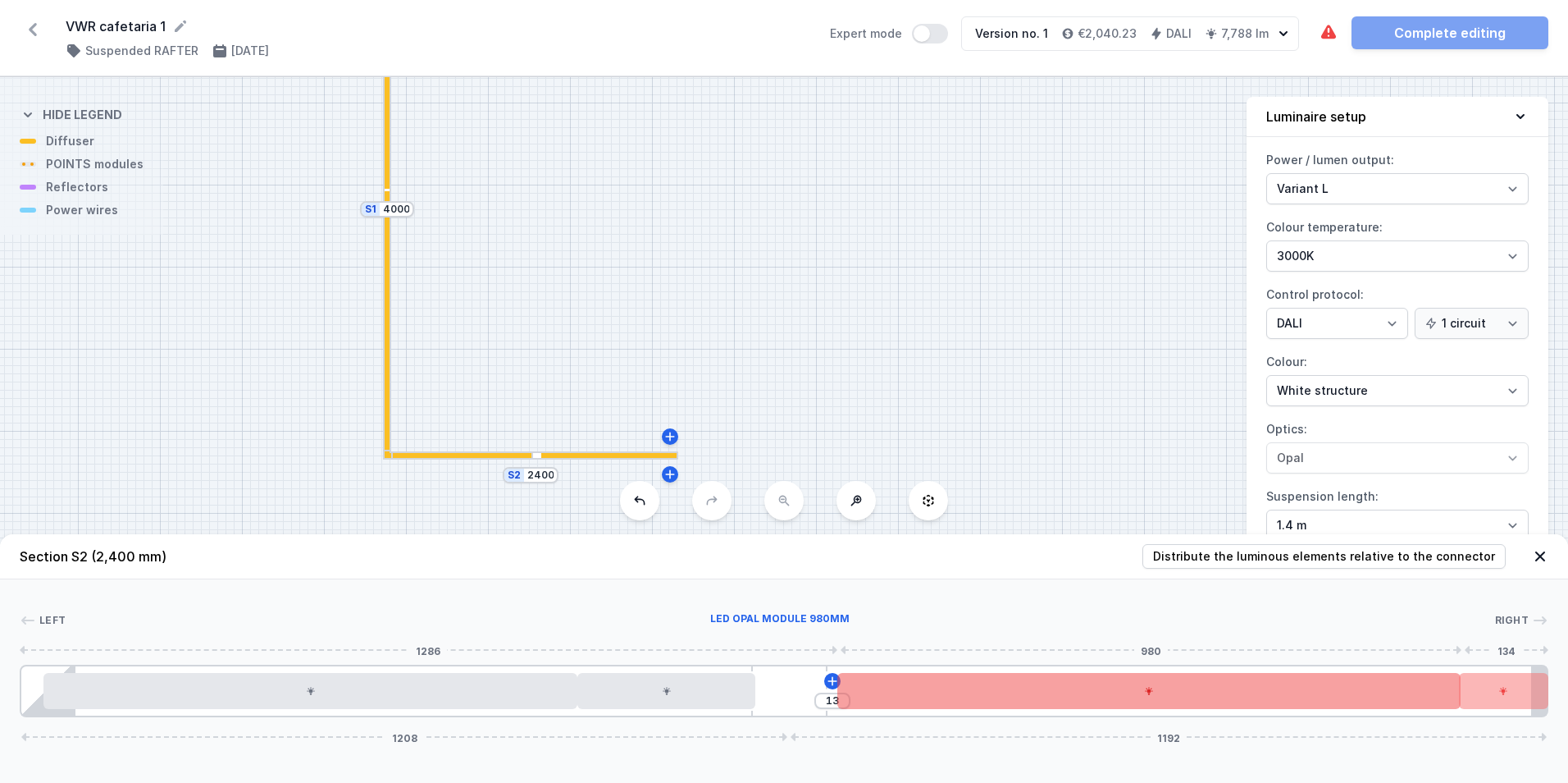
type input "14"
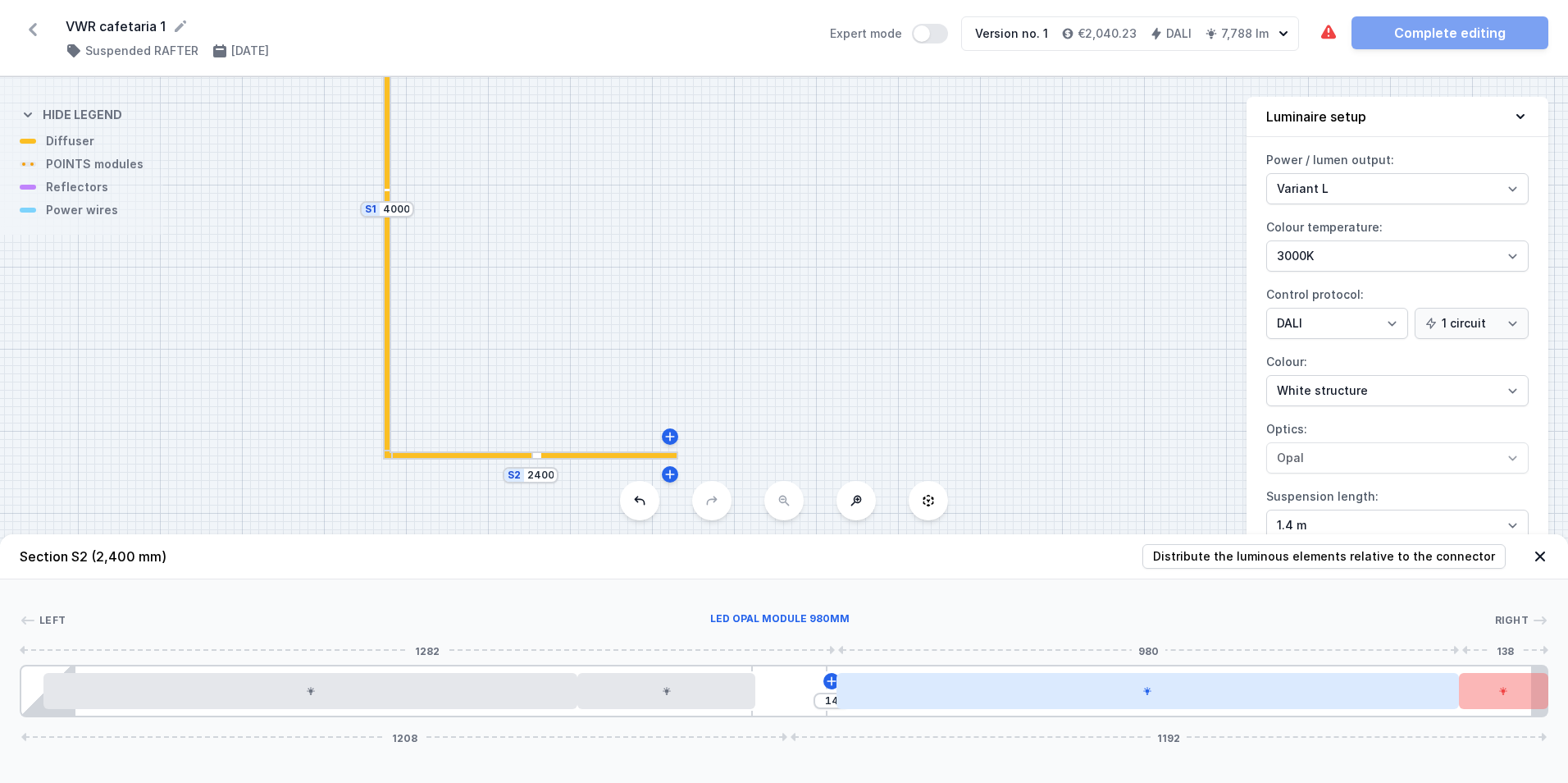
drag, startPoint x: 904, startPoint y: 687, endPoint x: 929, endPoint y: 696, distance: 26.6
click at [929, 696] on div at bounding box center [1147, 691] width 623 height 36
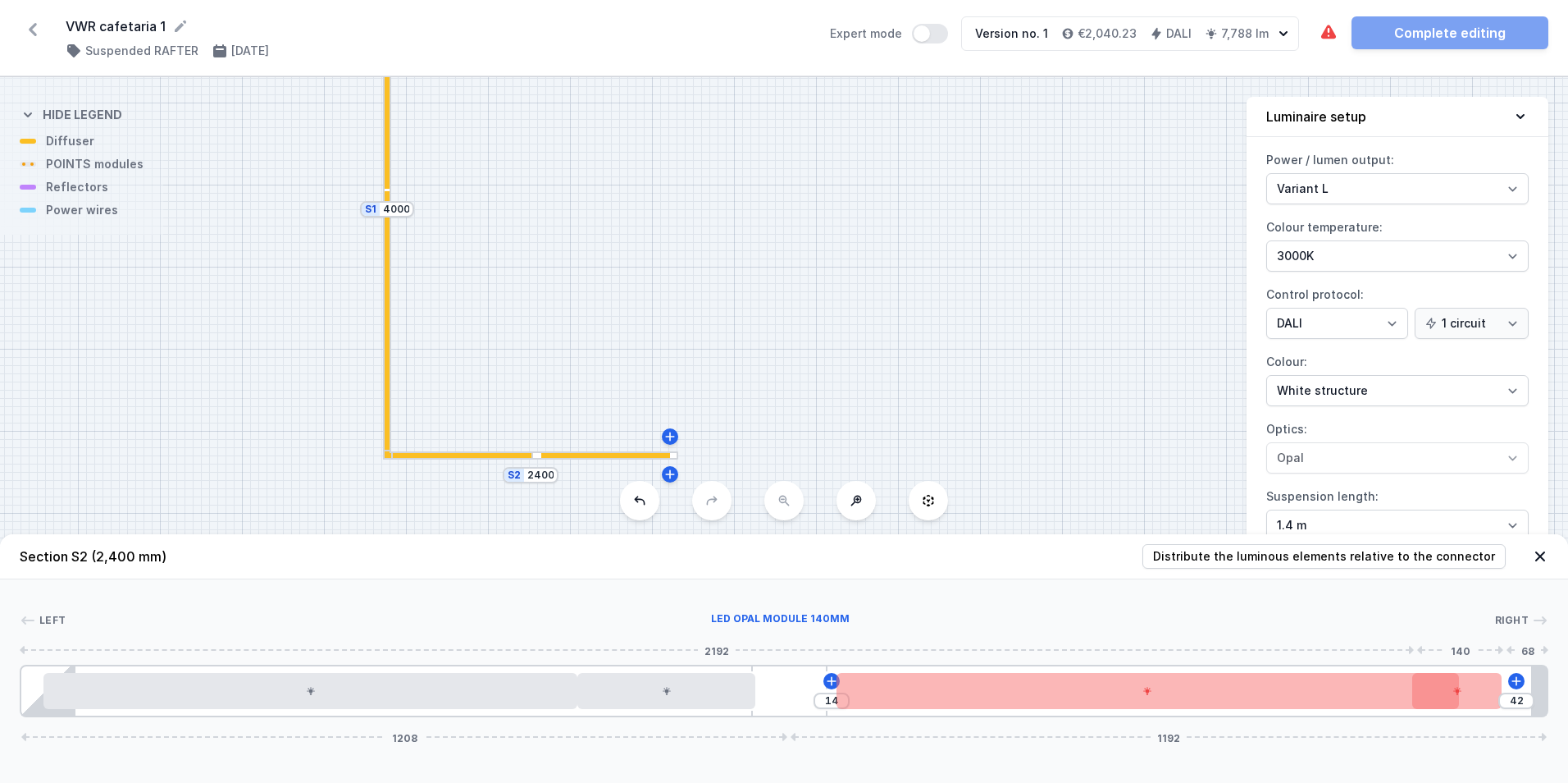
type input "39"
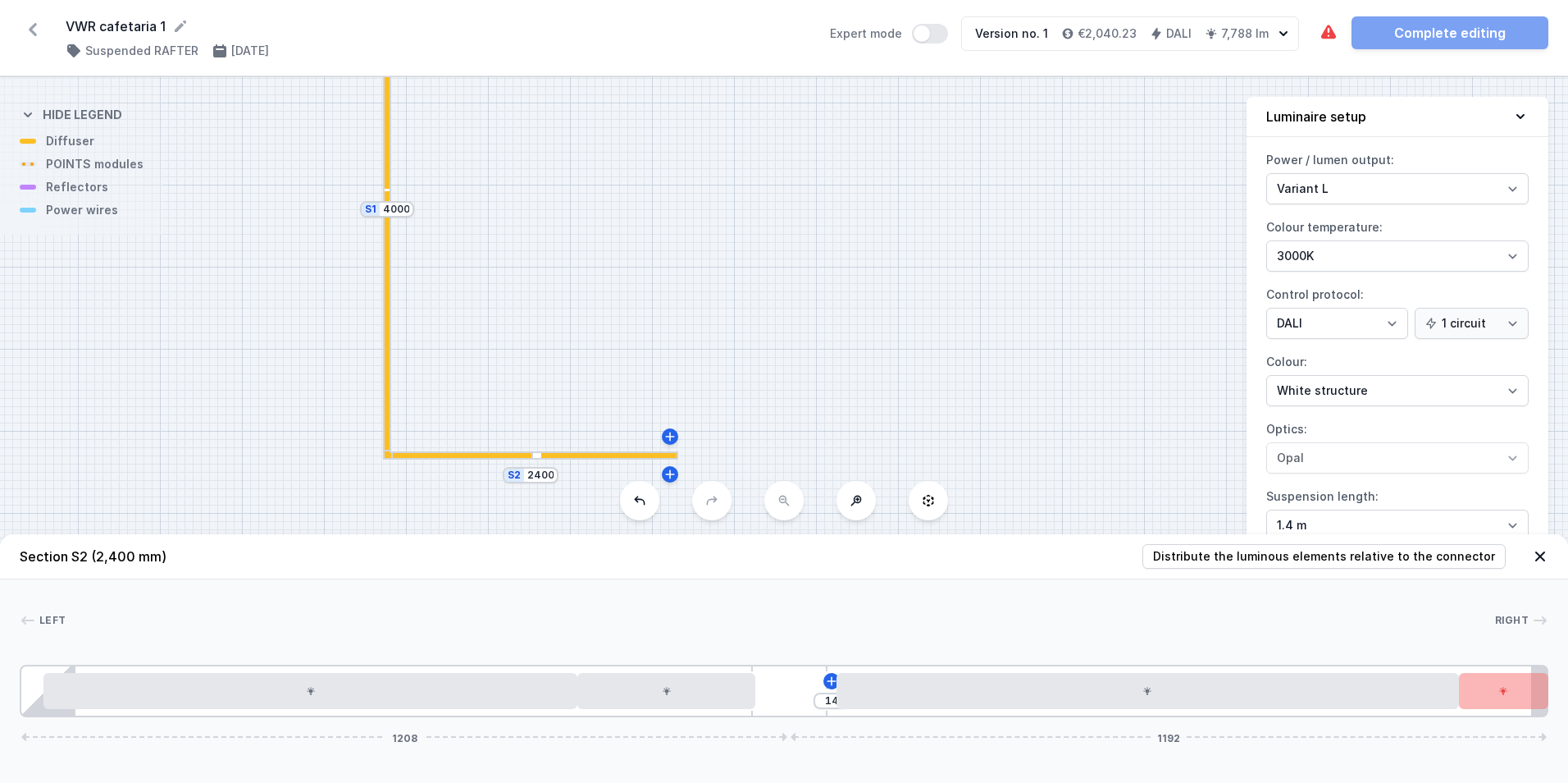
click at [1333, 766] on div "Section S2 (2,400 mm) Distribute the luminous elements relative to the connecto…" at bounding box center [784, 658] width 1568 height 249
drag, startPoint x: 1494, startPoint y: 695, endPoint x: 1512, endPoint y: 694, distance: 18.0
click at [1202, 654] on div at bounding box center [784, 650] width 1528 height 10
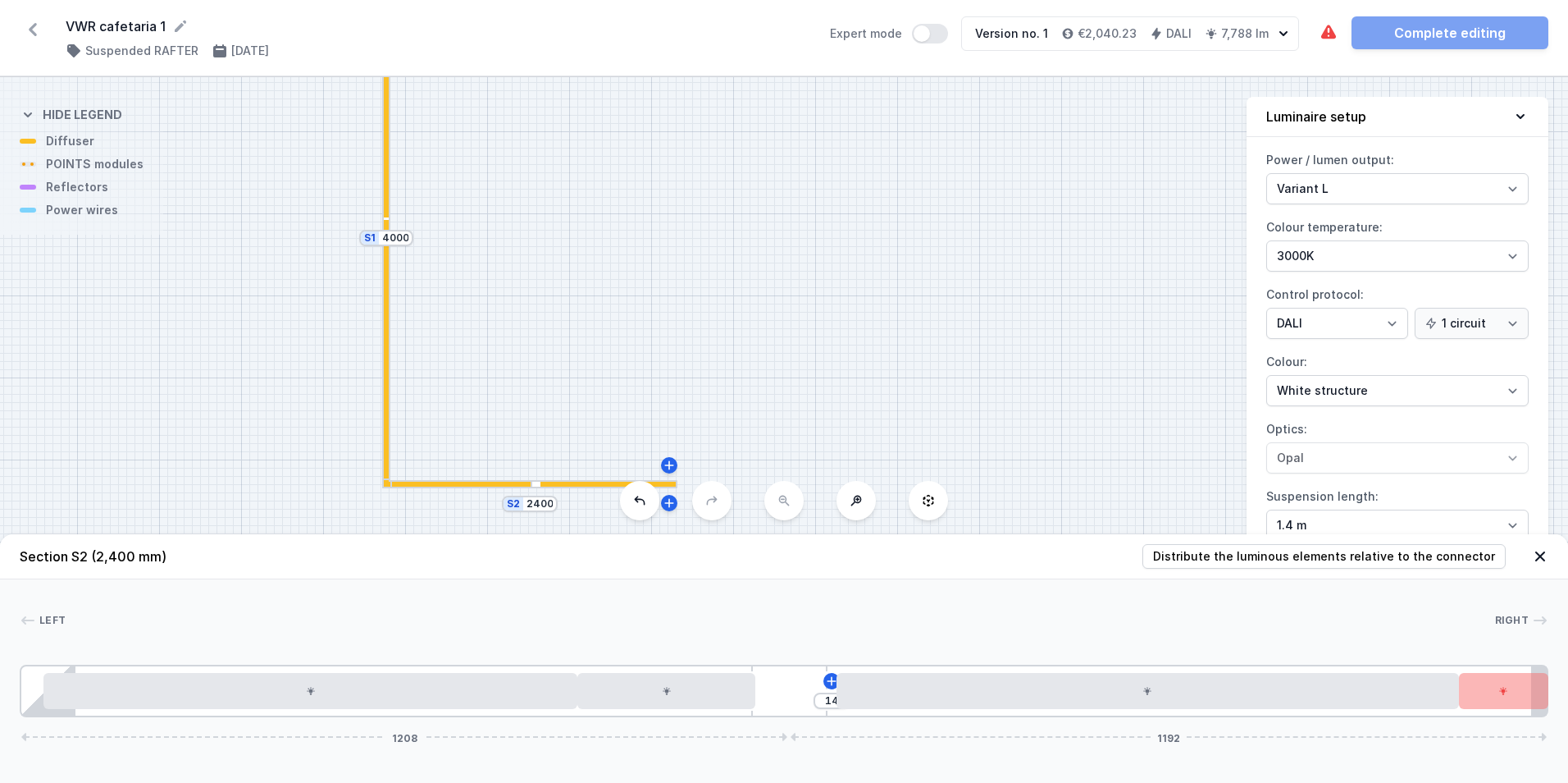
drag, startPoint x: 640, startPoint y: 322, endPoint x: 639, endPoint y: 351, distance: 29.0
click at [639, 351] on div "S2 2400 S1 4000" at bounding box center [784, 430] width 1568 height 706
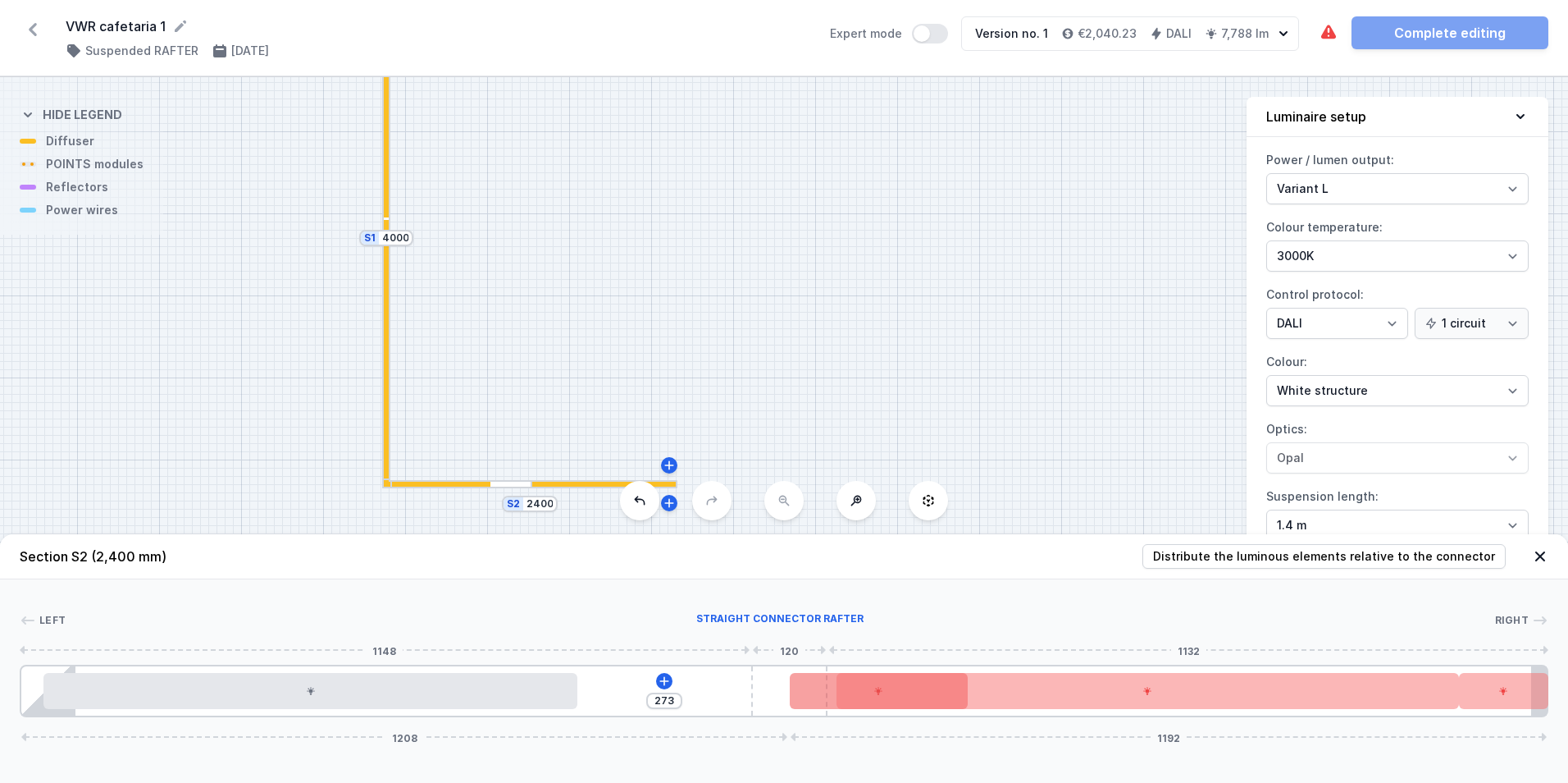
drag, startPoint x: 782, startPoint y: 695, endPoint x: 804, endPoint y: 695, distance: 22.0
drag, startPoint x: 851, startPoint y: 700, endPoint x: 617, endPoint y: 695, distance: 234.1
click at [617, 695] on div "273 73 1208 1192" at bounding box center [784, 691] width 1528 height 52
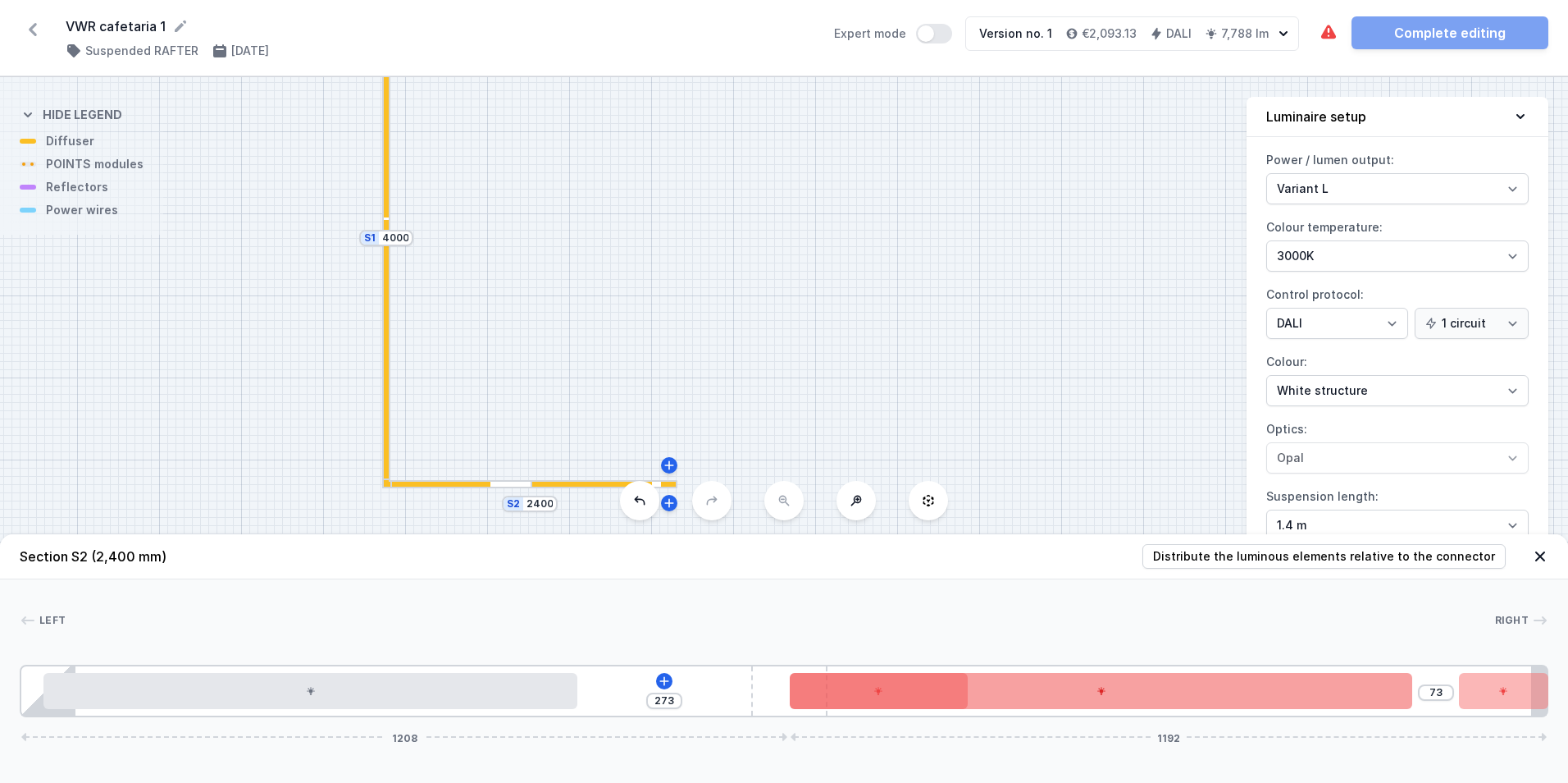
drag, startPoint x: 799, startPoint y: 688, endPoint x: 850, endPoint y: 699, distance: 52.2
click at [675, 690] on div "273 73 1208 1192" at bounding box center [784, 691] width 1528 height 52
drag, startPoint x: 895, startPoint y: 699, endPoint x: 838, endPoint y: 695, distance: 57.1
click at [728, 697] on div "273 73 1208 1192" at bounding box center [784, 691] width 1528 height 52
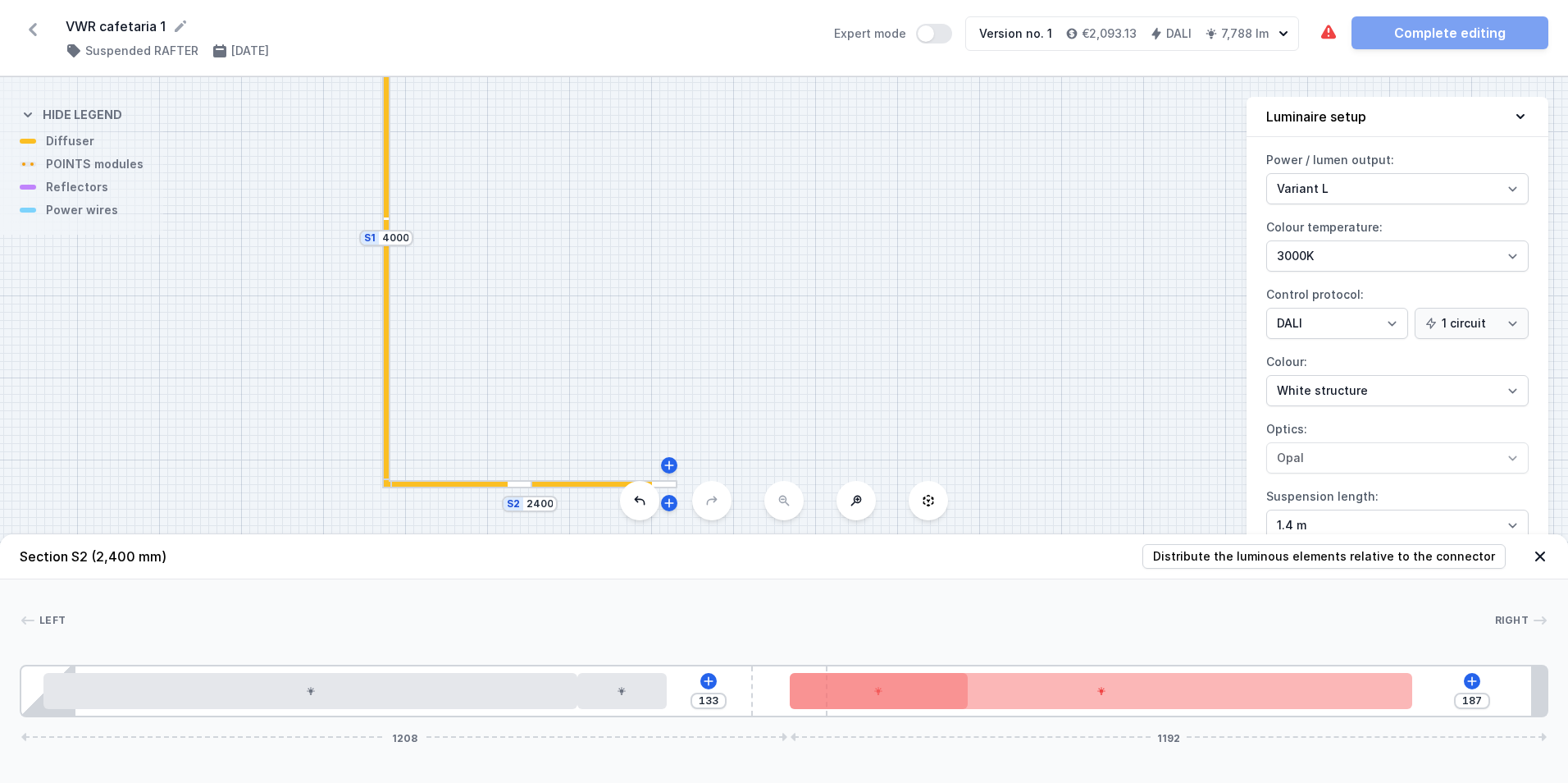
drag, startPoint x: 1495, startPoint y: 691, endPoint x: 655, endPoint y: 632, distance: 842.1
click at [655, 632] on div "Left Right 1 2 3 4 5 6 7 133 187 1208 1192 35 840 140 194 280 980 211 85 1063 1…" at bounding box center [784, 648] width 1568 height 138
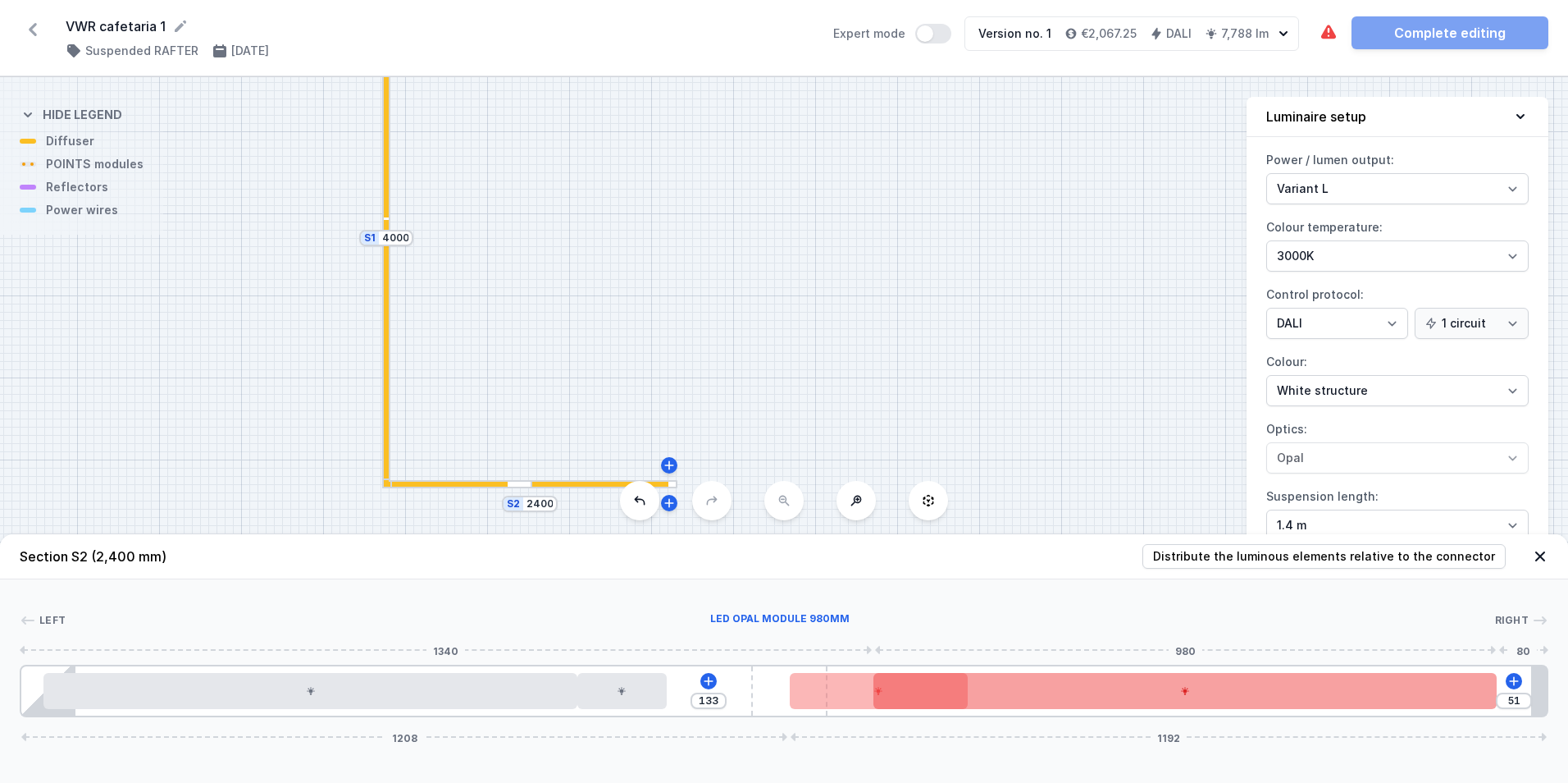
type input "49"
drag, startPoint x: 1117, startPoint y: 702, endPoint x: 1252, endPoint y: 691, distance: 135.4
click at [1252, 691] on div at bounding box center [1226, 691] width 623 height 36
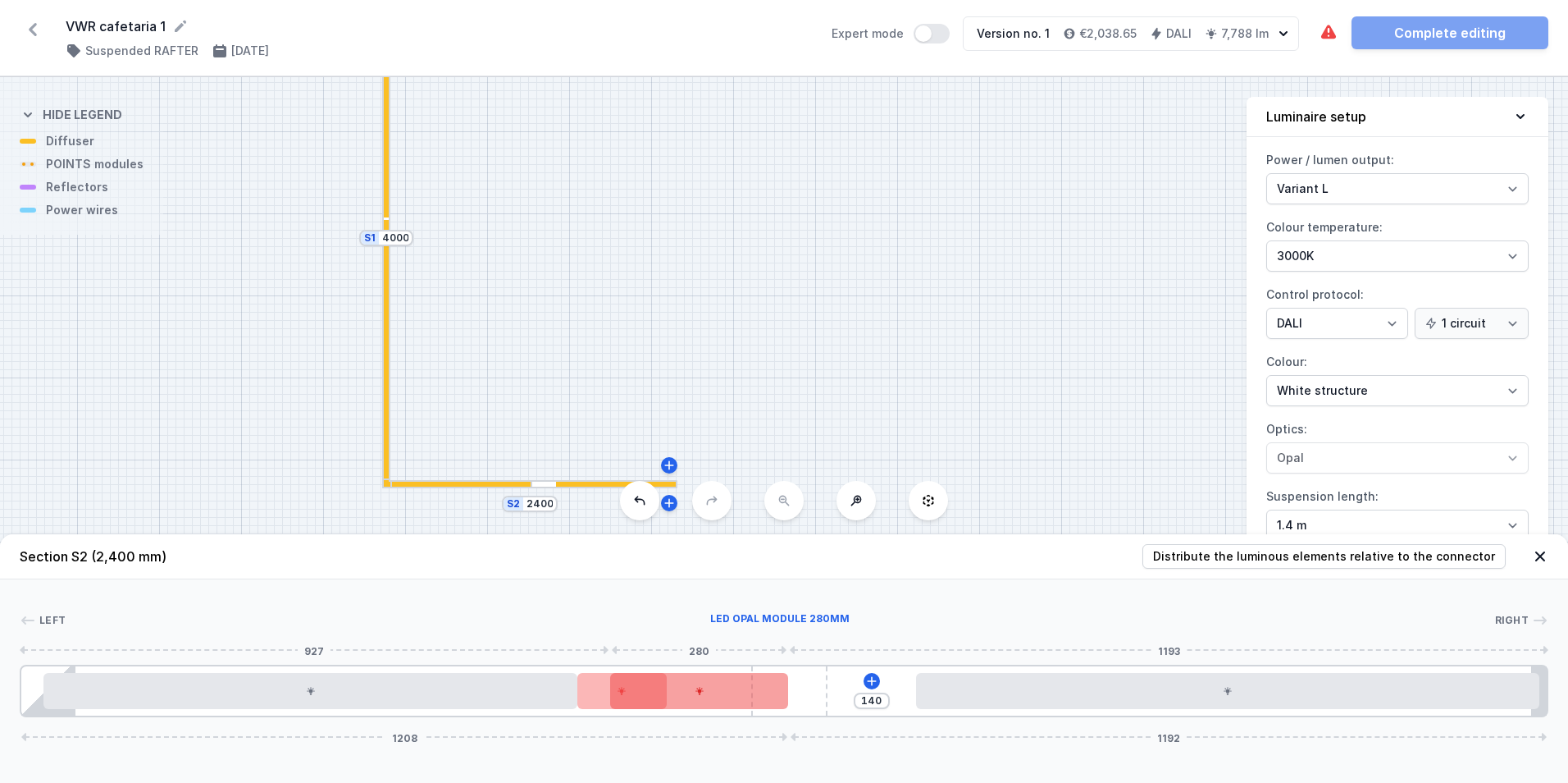
drag, startPoint x: 833, startPoint y: 706, endPoint x: 687, endPoint y: 704, distance: 146.0
drag, startPoint x: 726, startPoint y: 696, endPoint x: 785, endPoint y: 696, distance: 59.0
type input "59"
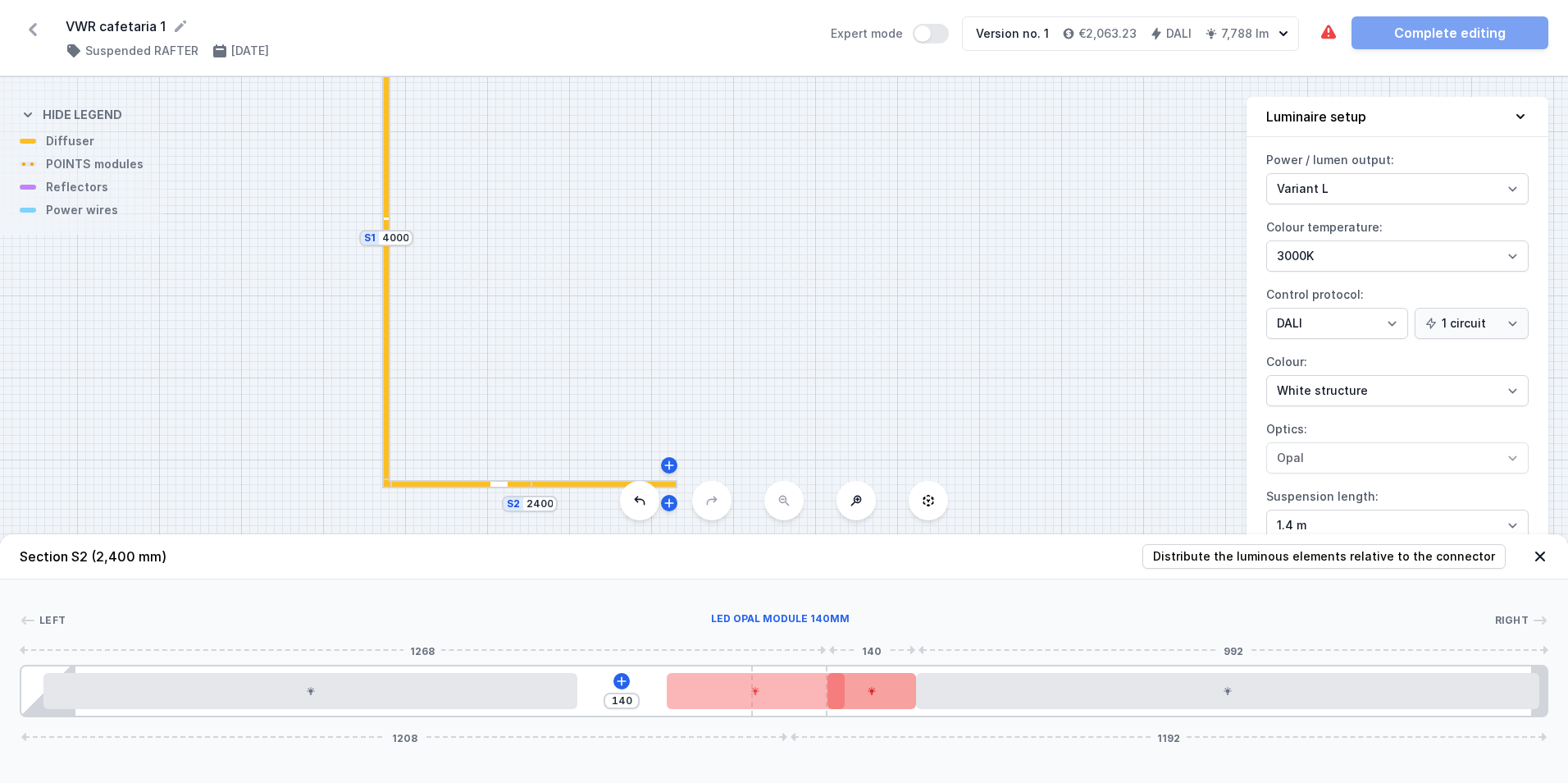
drag, startPoint x: 623, startPoint y: 698, endPoint x: 899, endPoint y: 698, distance: 276.0
type input "52"
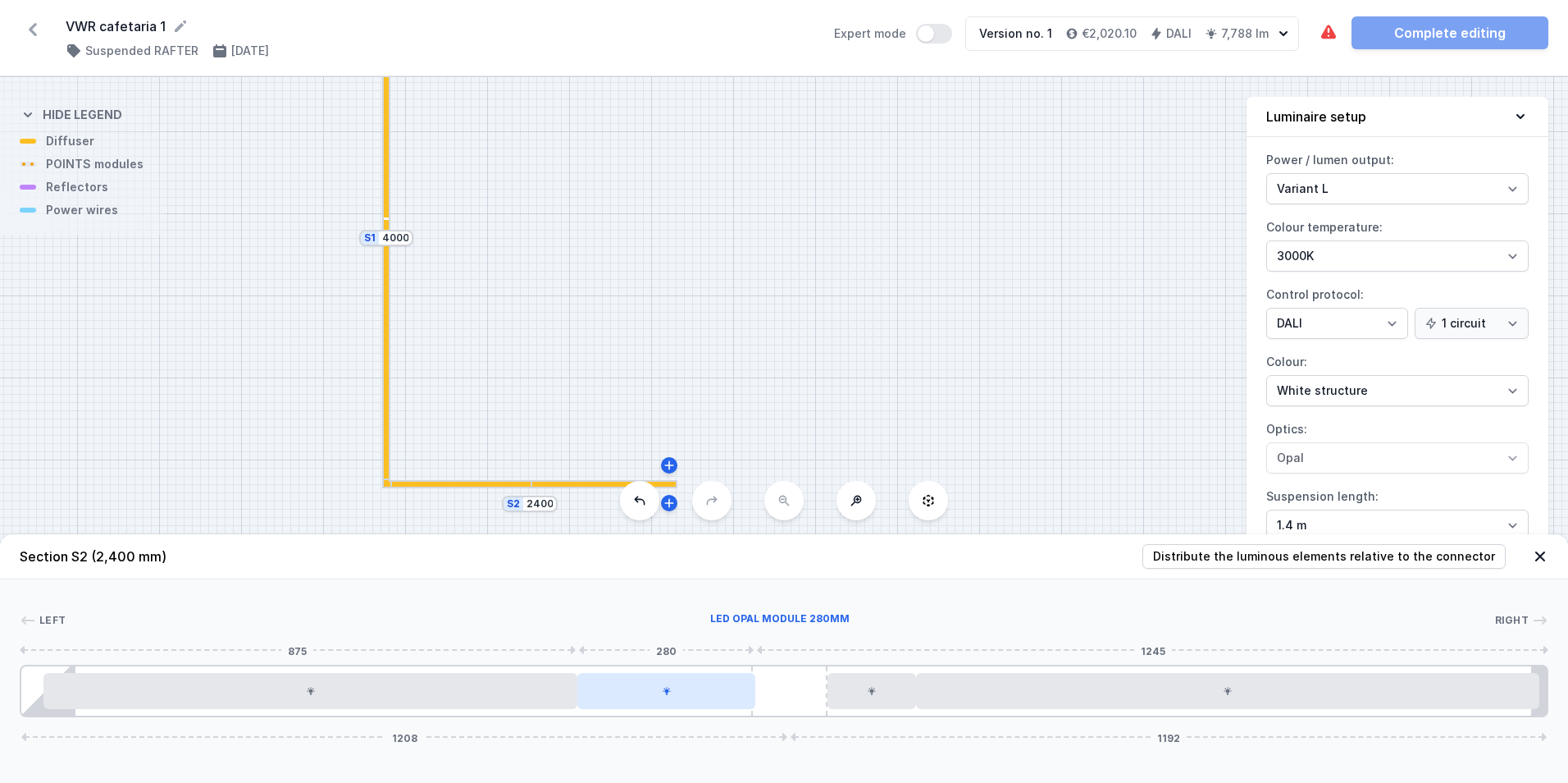
drag, startPoint x: 754, startPoint y: 702, endPoint x: 676, endPoint y: 706, distance: 78.1
click at [676, 706] on div at bounding box center [665, 691] width 178 height 36
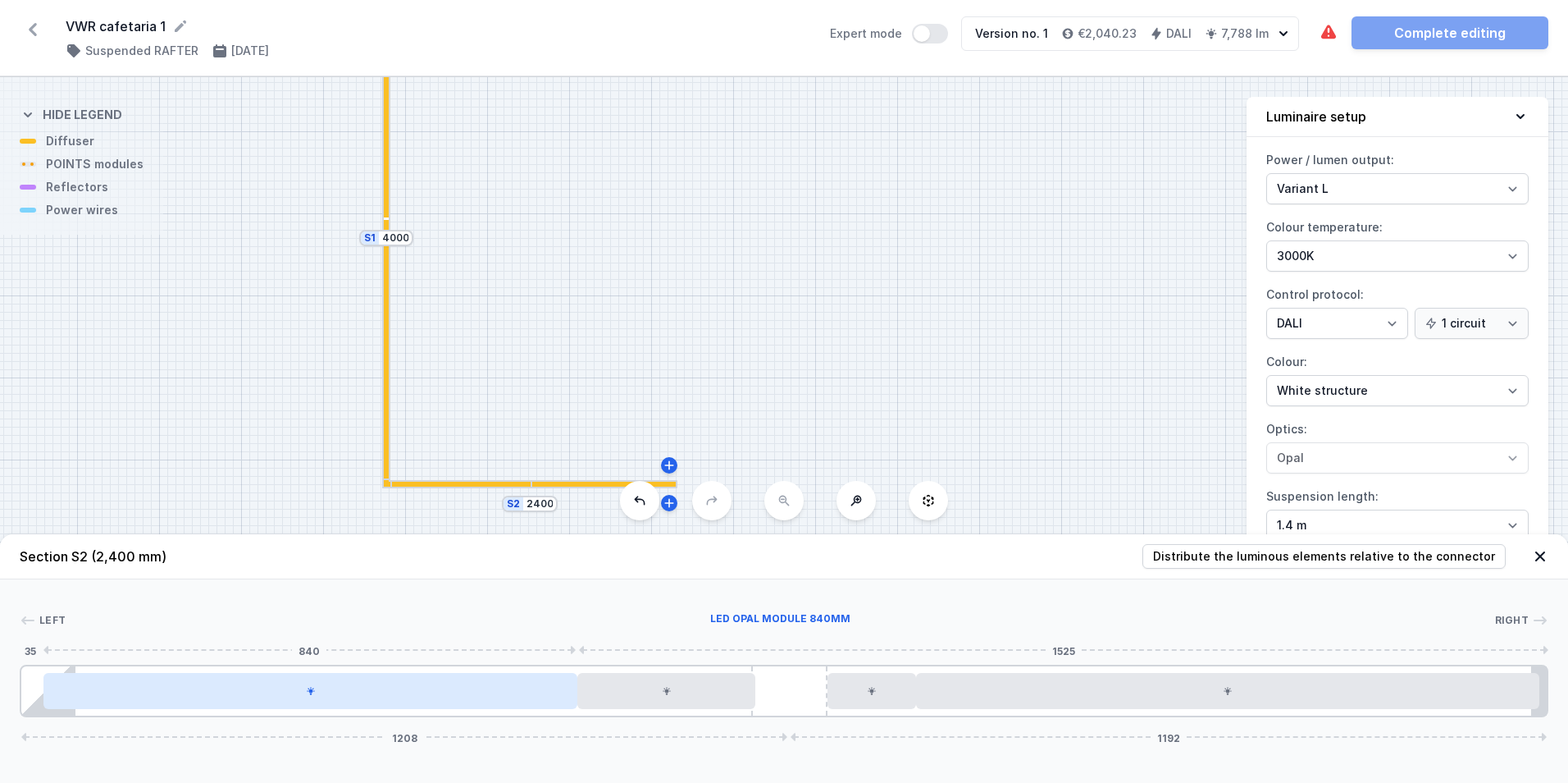
drag, startPoint x: 245, startPoint y: 696, endPoint x: 226, endPoint y: 698, distance: 19.1
click at [226, 698] on div at bounding box center [311, 691] width 534 height 36
drag, startPoint x: 243, startPoint y: 703, endPoint x: 93, endPoint y: 704, distance: 150.0
click at [62, 705] on div at bounding box center [311, 691] width 534 height 36
drag, startPoint x: 534, startPoint y: 693, endPoint x: 381, endPoint y: 692, distance: 153.0
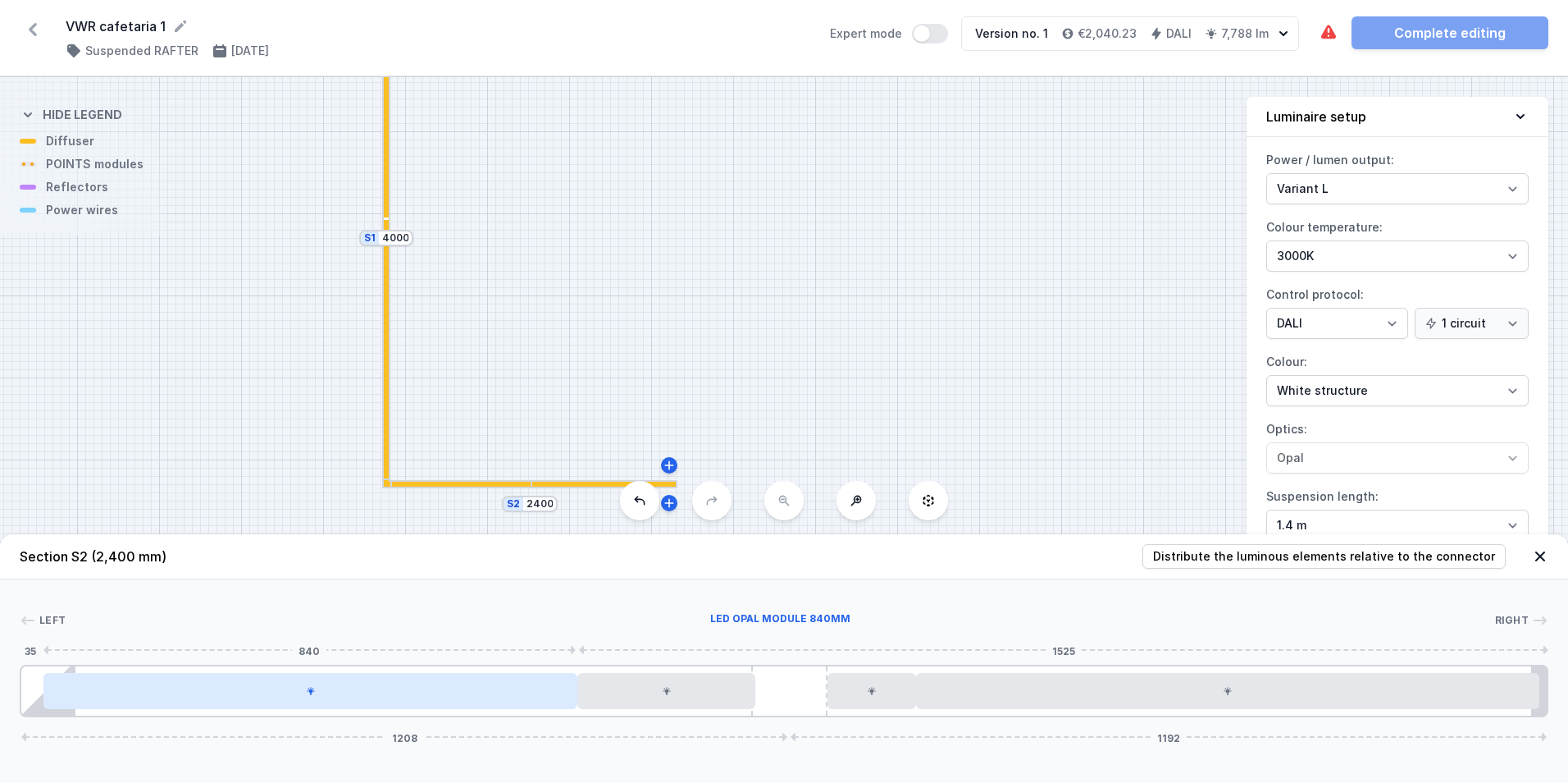
click at [381, 692] on div at bounding box center [311, 691] width 534 height 36
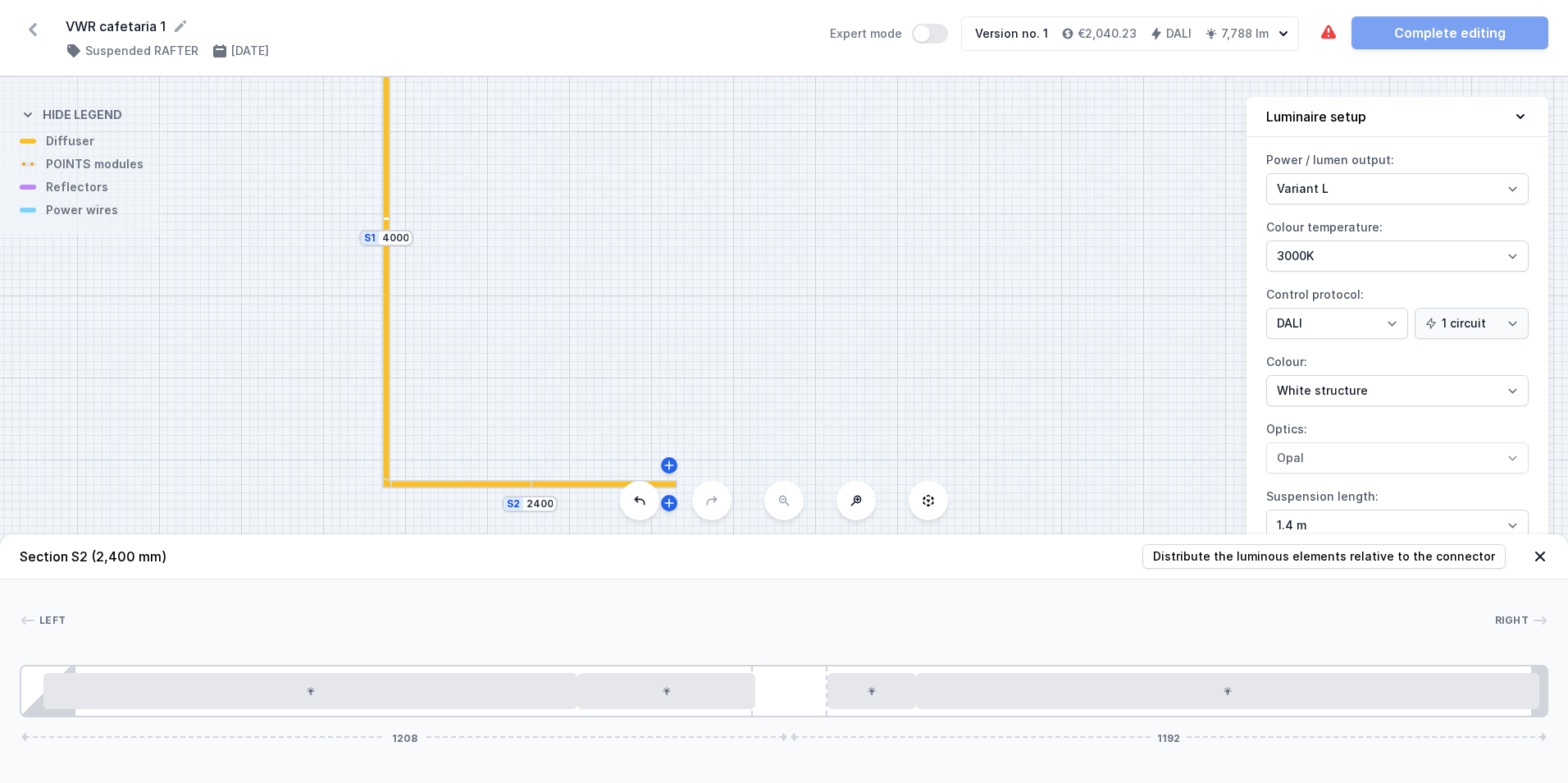
click at [384, 361] on div at bounding box center [385, 360] width 5 height 247
click at [753, 690] on icon at bounding box center [753, 691] width 8 height 8
click at [925, 633] on div "Up Down 1 2 3 4 5 6 7 4 [DATE] 2008 12 980 840 19 140 1400 420 140 47 24 1908 1…" at bounding box center [784, 648] width 1568 height 138
click at [870, 616] on div at bounding box center [773, 620] width 1440 height 17
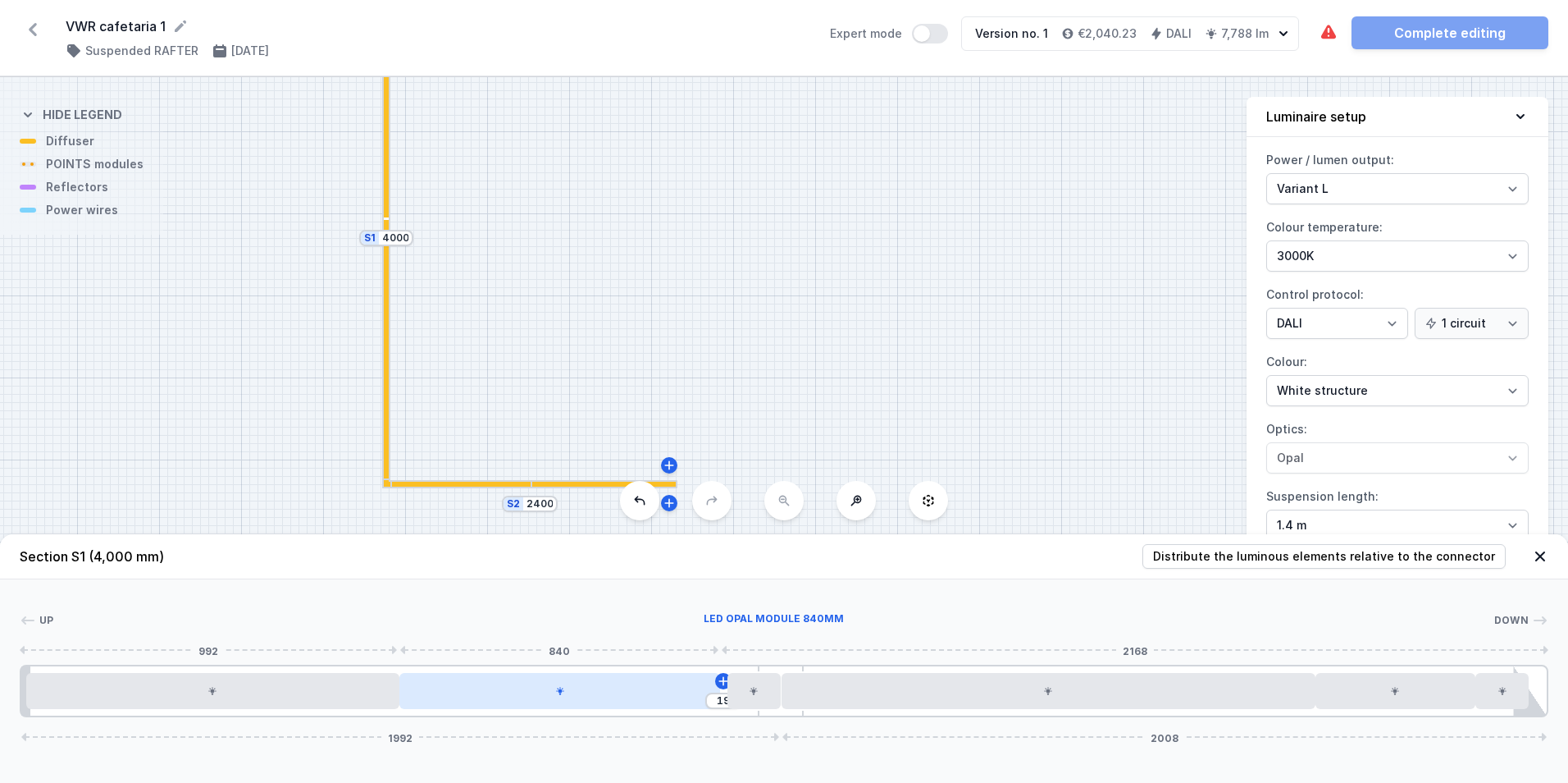
click at [681, 700] on div at bounding box center [559, 691] width 321 height 36
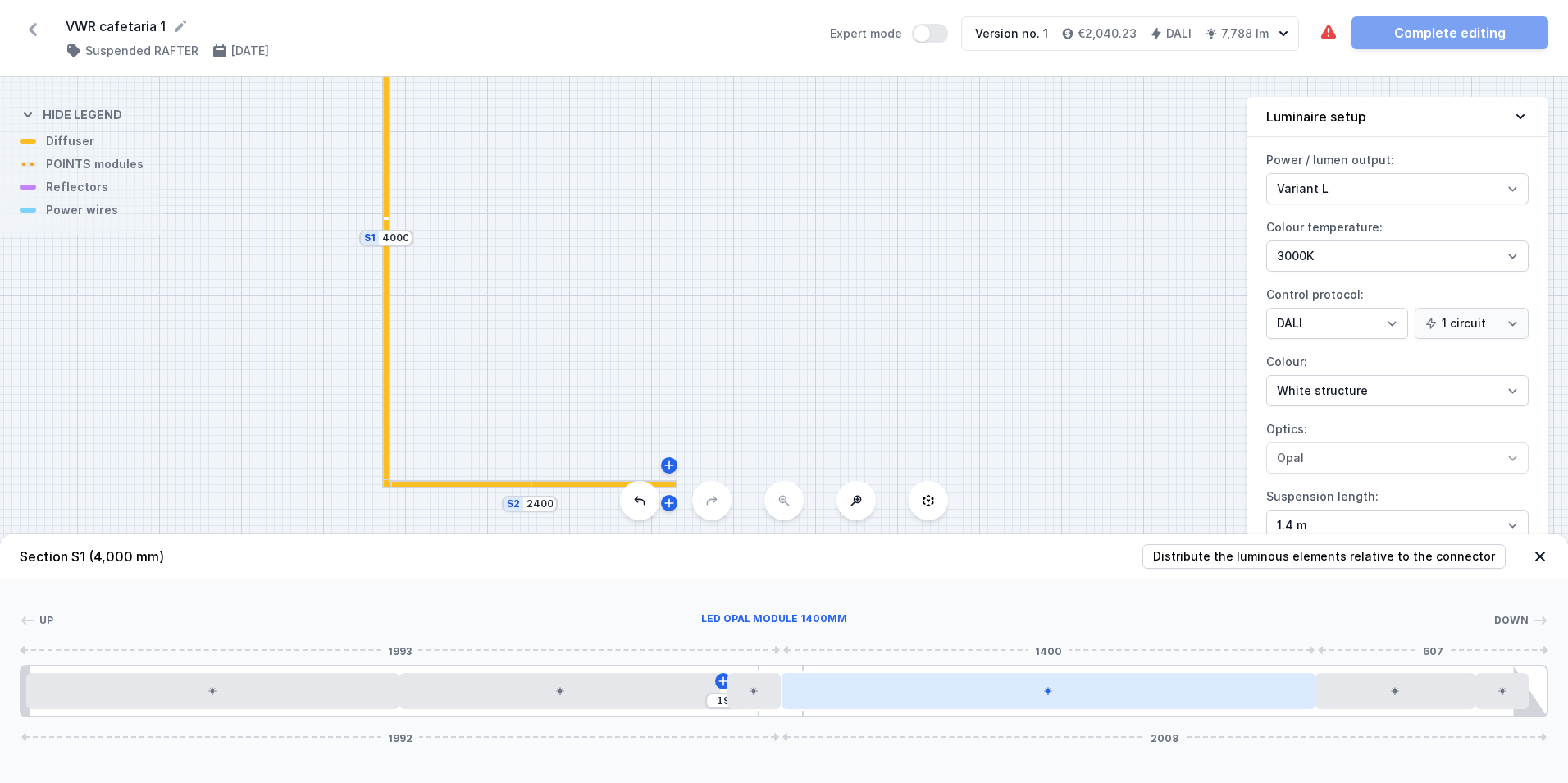
click at [882, 700] on div at bounding box center [1049, 691] width 534 height 36
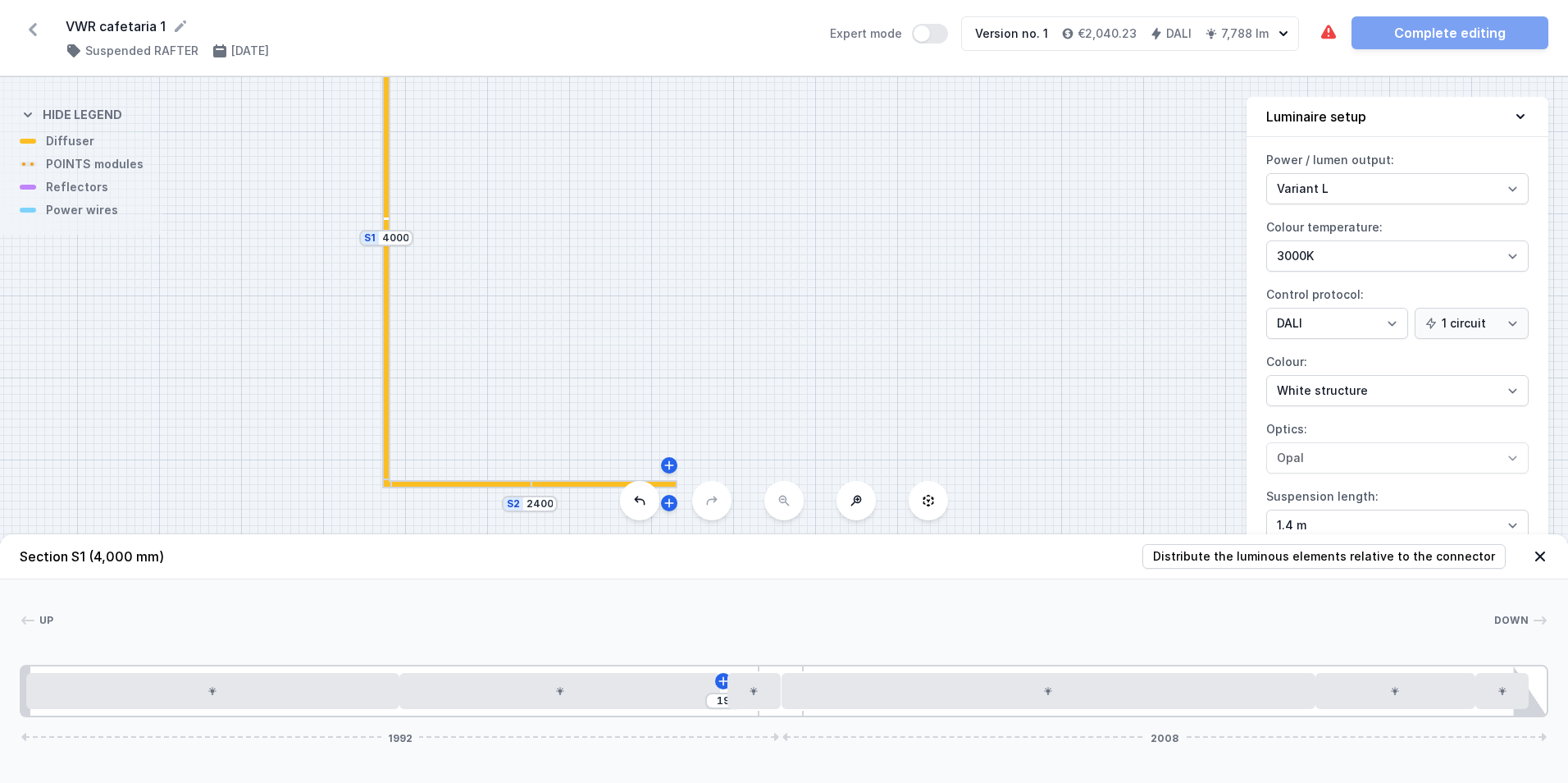
click at [389, 180] on div at bounding box center [385, 104] width 5 height 225
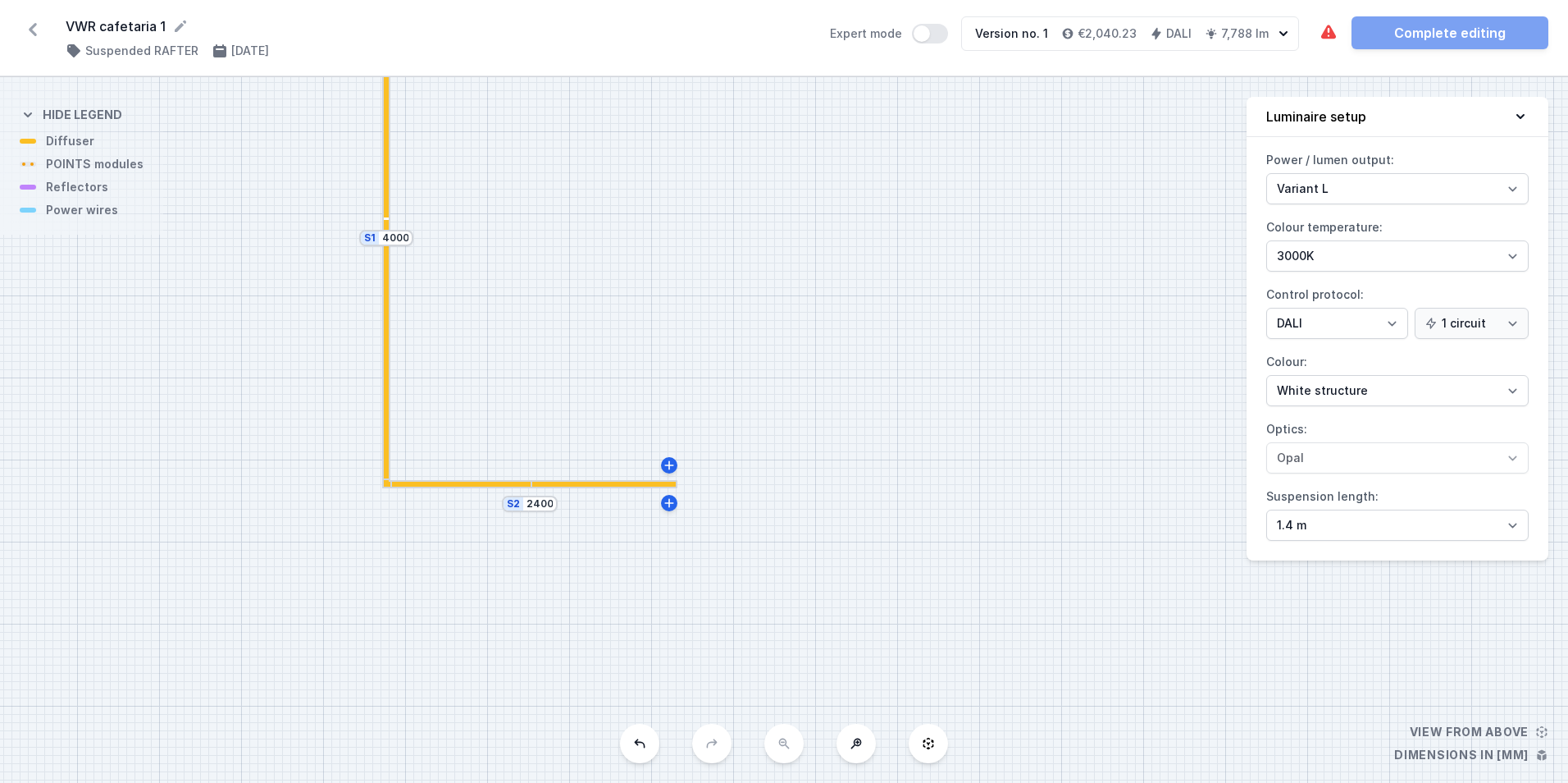
click at [389, 180] on div at bounding box center [385, 104] width 5 height 225
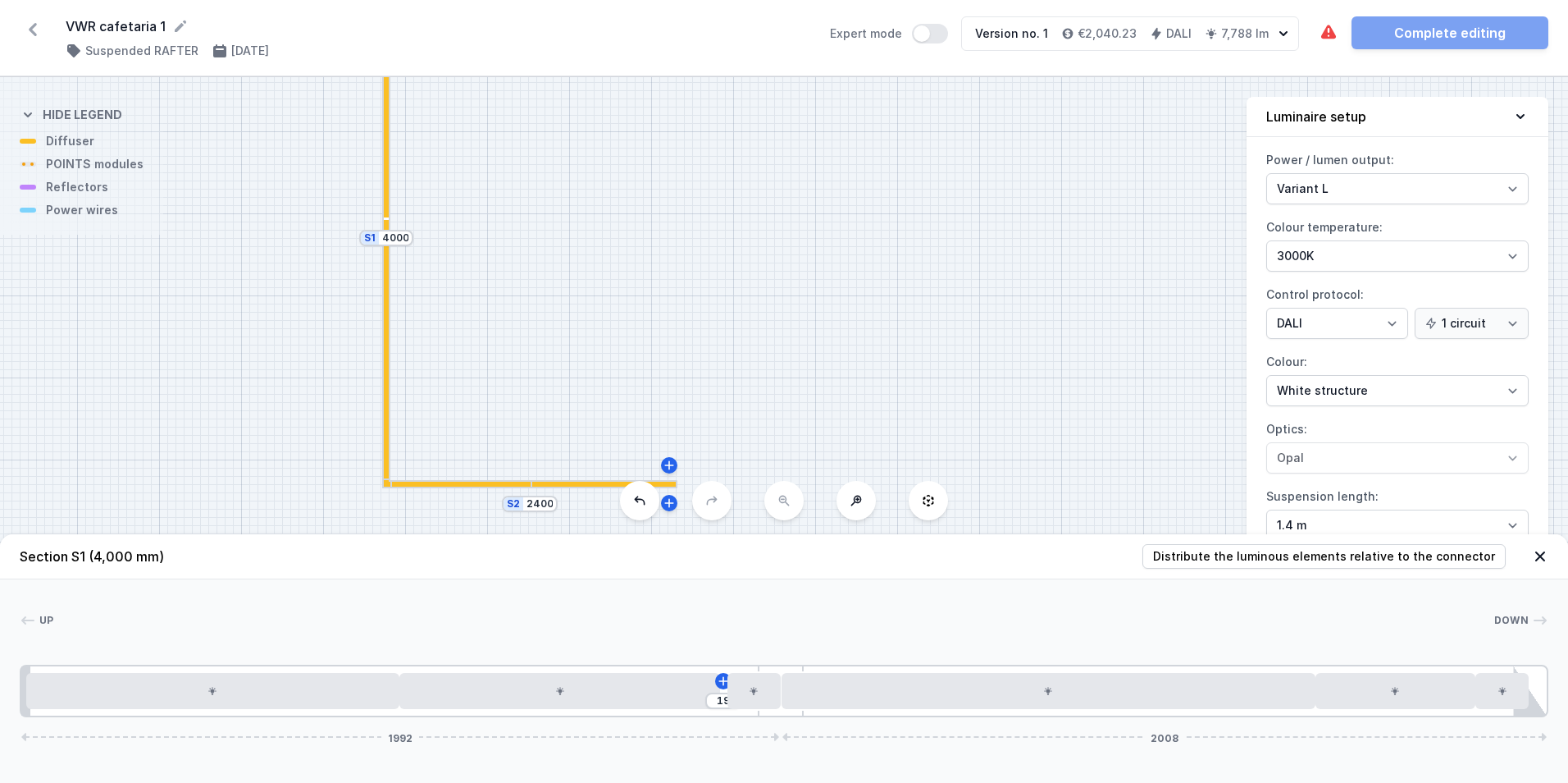
click at [549, 494] on div "S2 2400 S1 4000" at bounding box center [784, 430] width 1568 height 706
click at [558, 486] on div at bounding box center [605, 483] width 147 height 5
click at [1467, 31] on div "The required parts have not been added. Complete editing" at bounding box center [1433, 33] width 230 height 33
click at [1544, 556] on icon at bounding box center [1540, 557] width 17 height 17
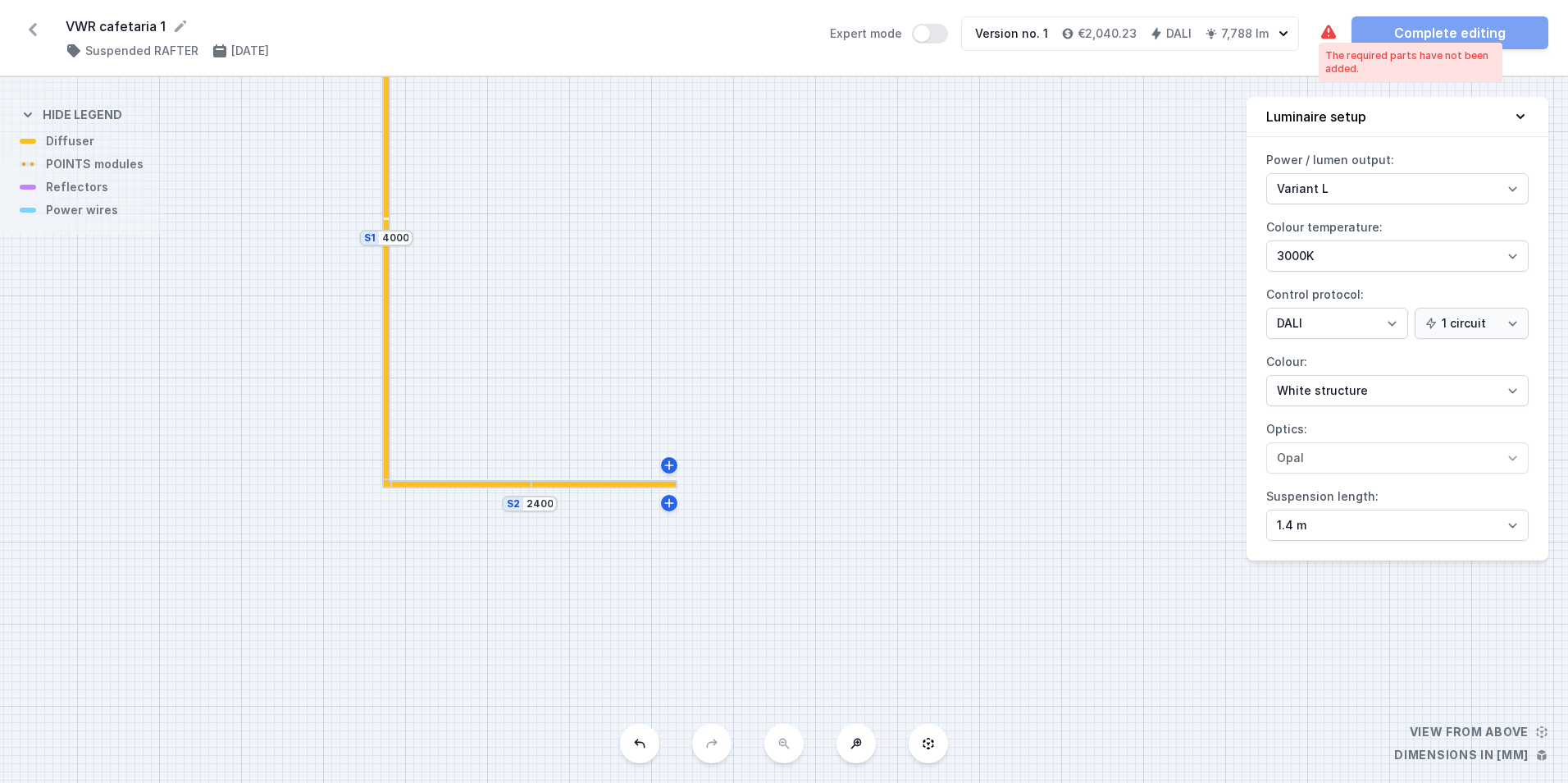
click at [1322, 32] on icon at bounding box center [1328, 33] width 20 height 20
click at [384, 250] on div at bounding box center [385, 360] width 5 height 247
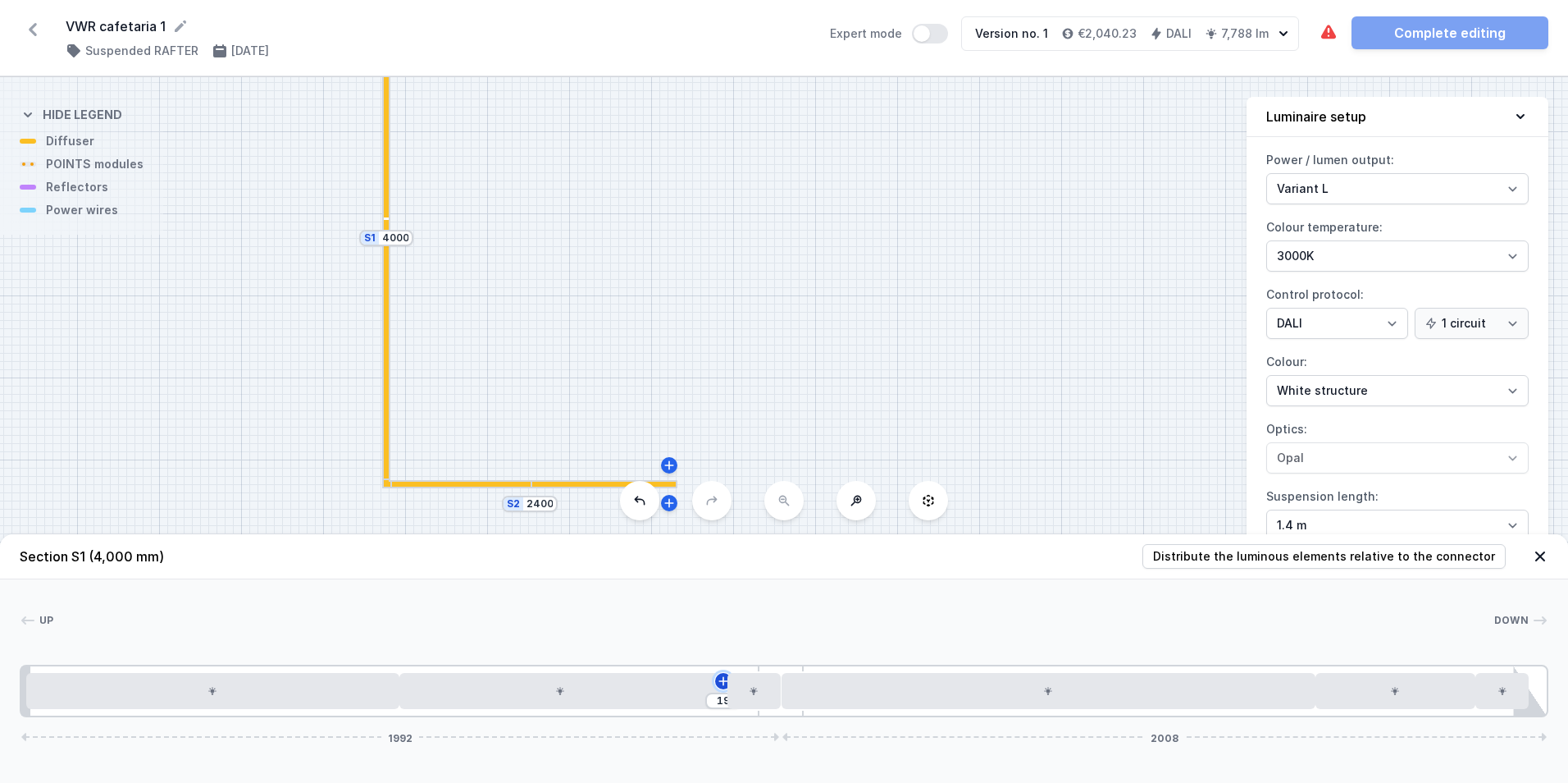
click at [720, 682] on icon at bounding box center [723, 681] width 13 height 13
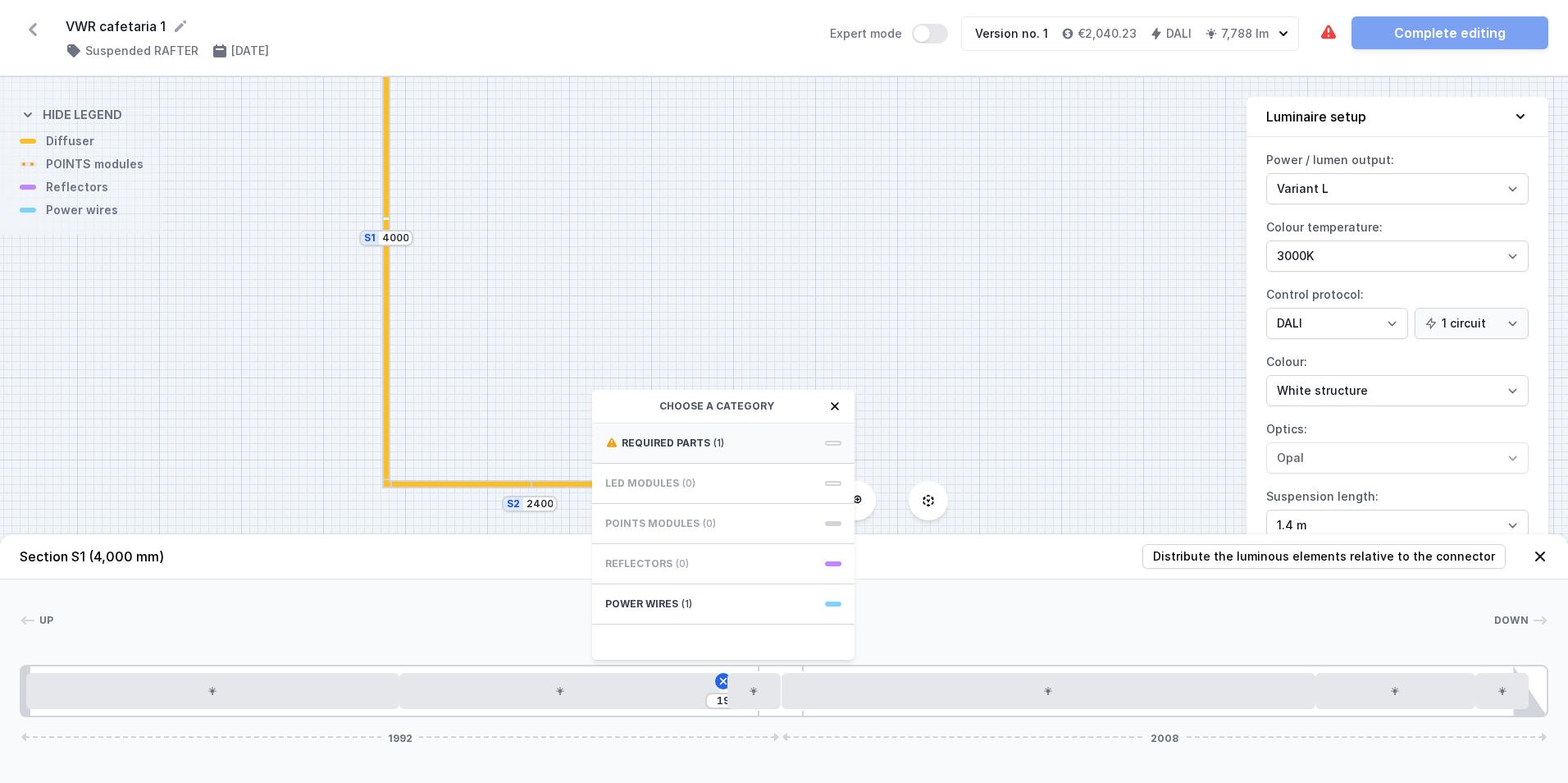
click at [732, 444] on div "Required parts (1)" at bounding box center [723, 443] width 262 height 40
click at [732, 443] on span "Power connection box with cable for RAFTER DA/SW - set 1.5m." at bounding box center [723, 449] width 236 height 33
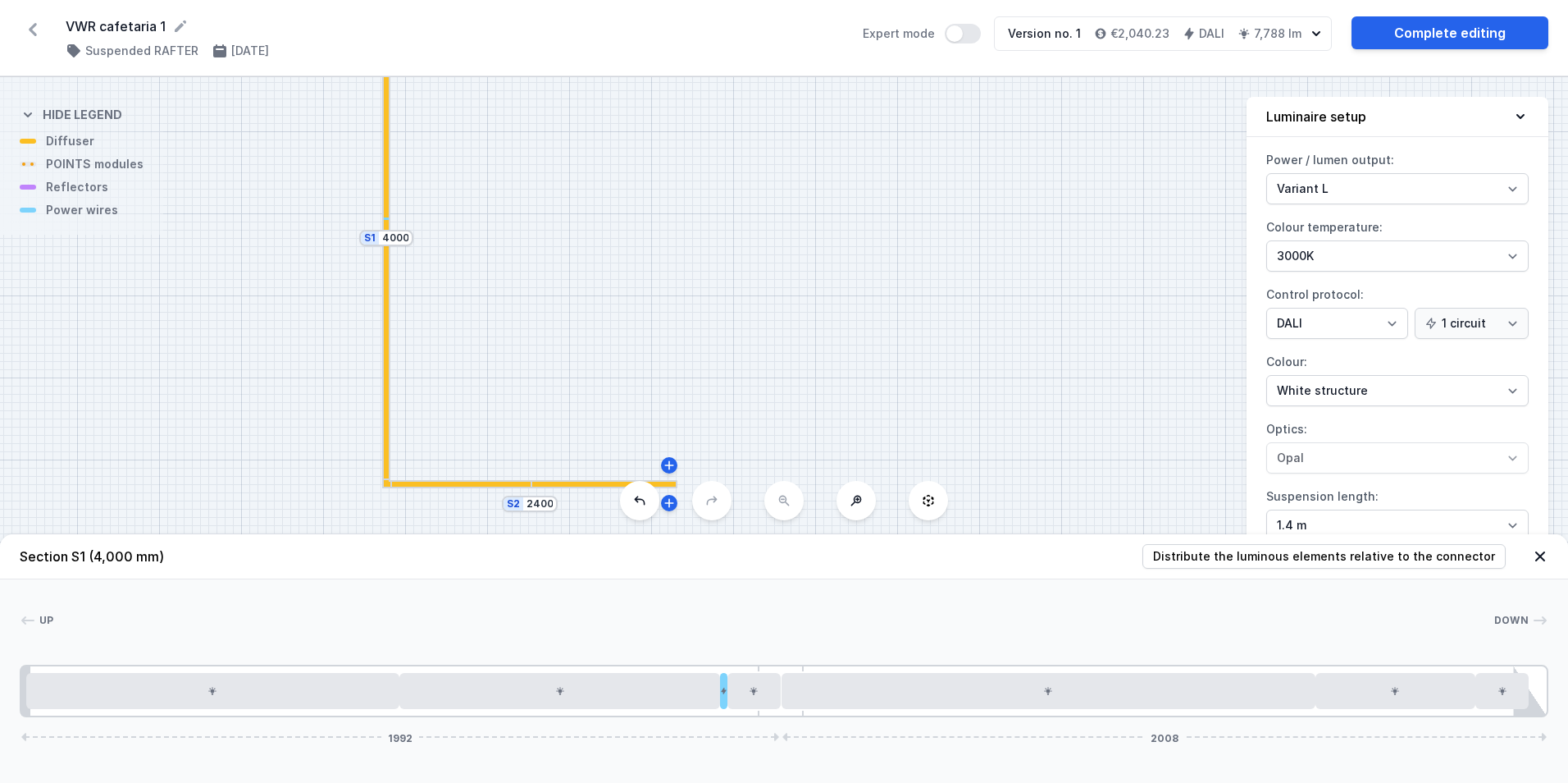
click at [491, 493] on div "S2 2400 S1 4000" at bounding box center [784, 430] width 1568 height 706
click at [510, 487] on div at bounding box center [456, 483] width 148 height 8
click at [391, 211] on div "S2 2400 S1 4000" at bounding box center [784, 430] width 1568 height 706
click at [389, 223] on div at bounding box center [385, 228] width 5 height 18
click at [721, 703] on div at bounding box center [724, 691] width 7 height 36
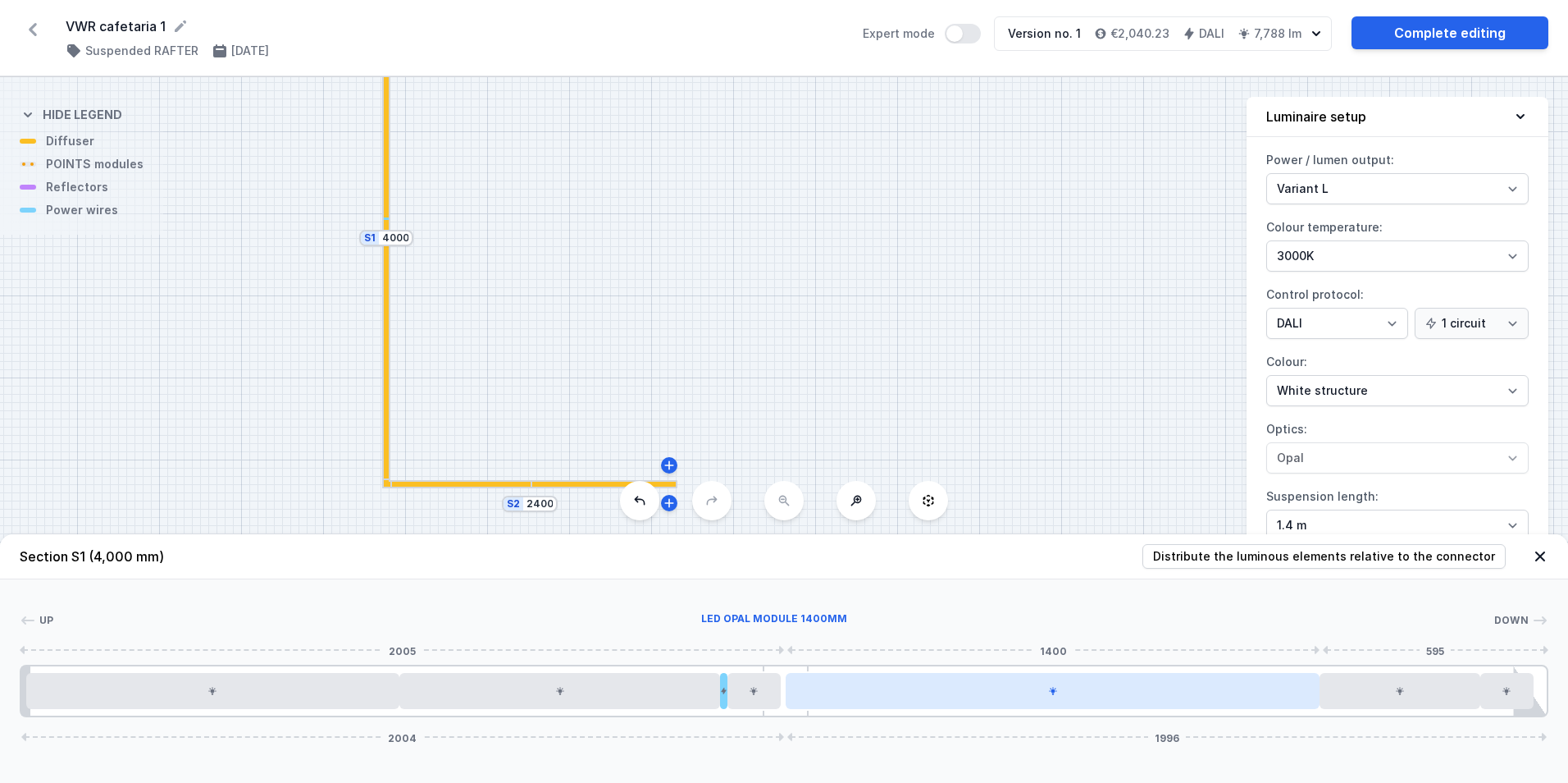
drag, startPoint x: 764, startPoint y: 709, endPoint x: 808, endPoint y: 706, distance: 44.1
click at [808, 706] on div "2004 1996" at bounding box center [784, 691] width 1528 height 52
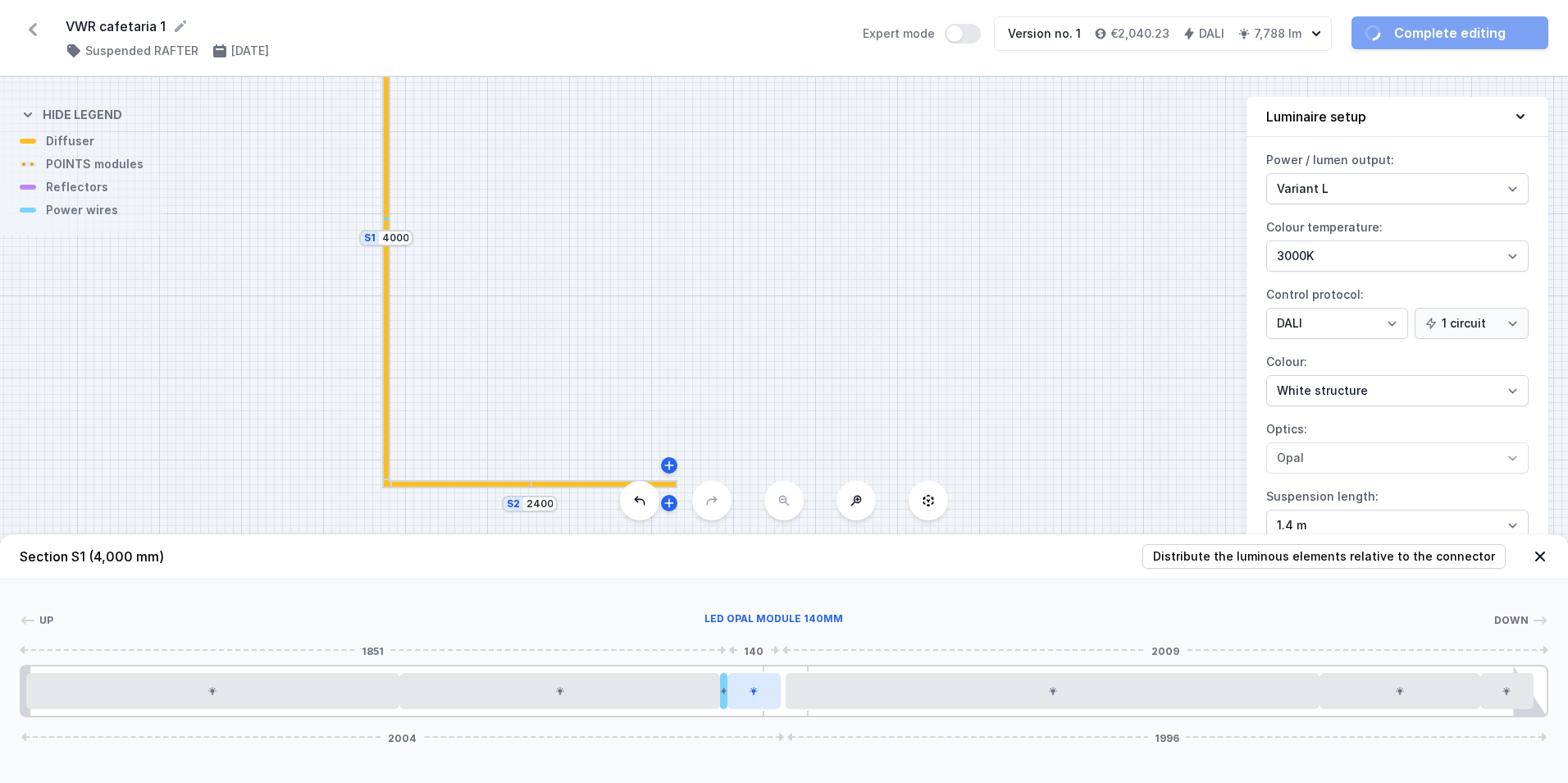
click at [762, 703] on div at bounding box center [754, 691] width 53 height 36
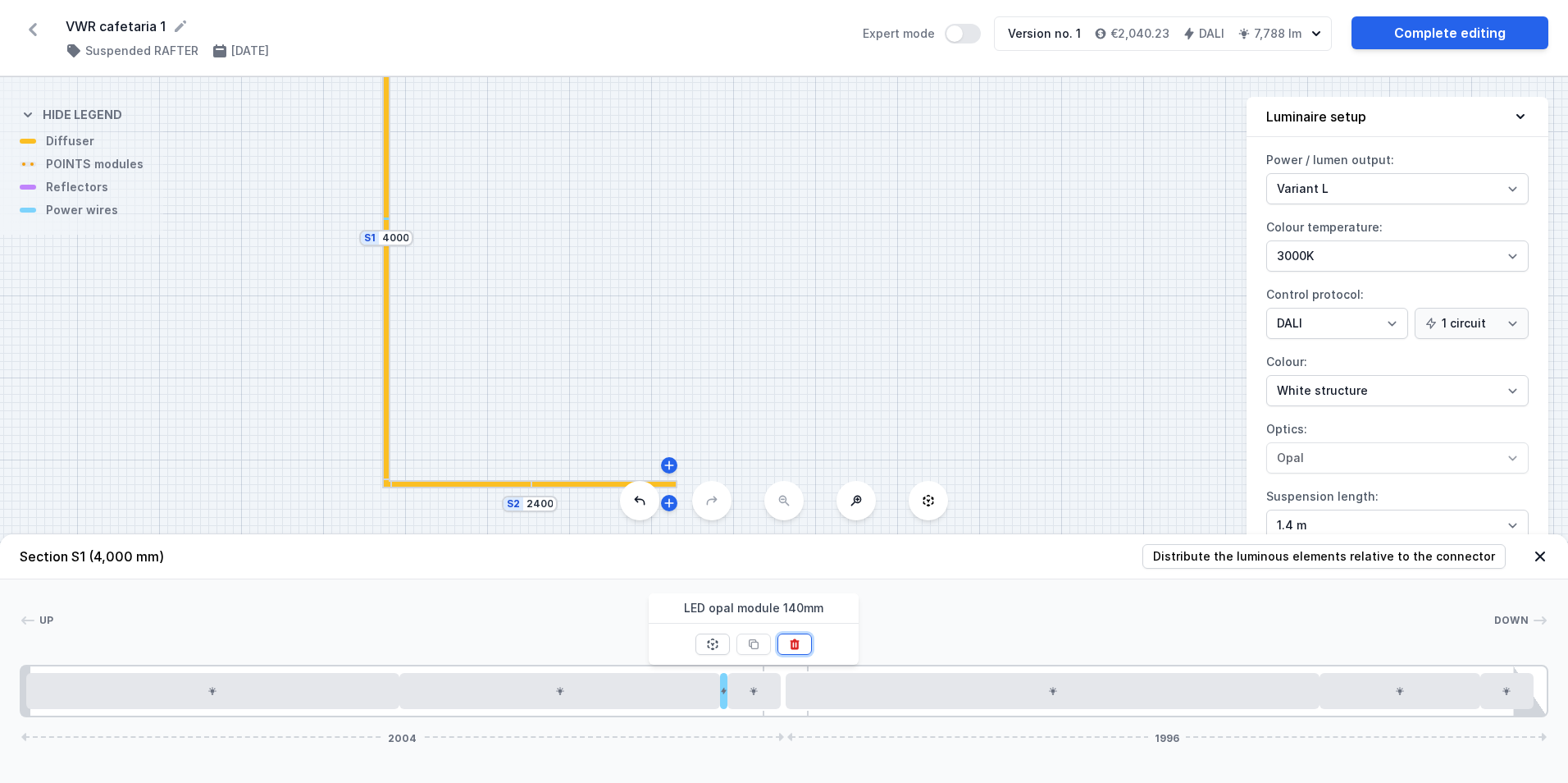
click at [792, 650] on icon at bounding box center [795, 644] width 13 height 13
type input "67"
type input "25"
type input "59"
type input "33"
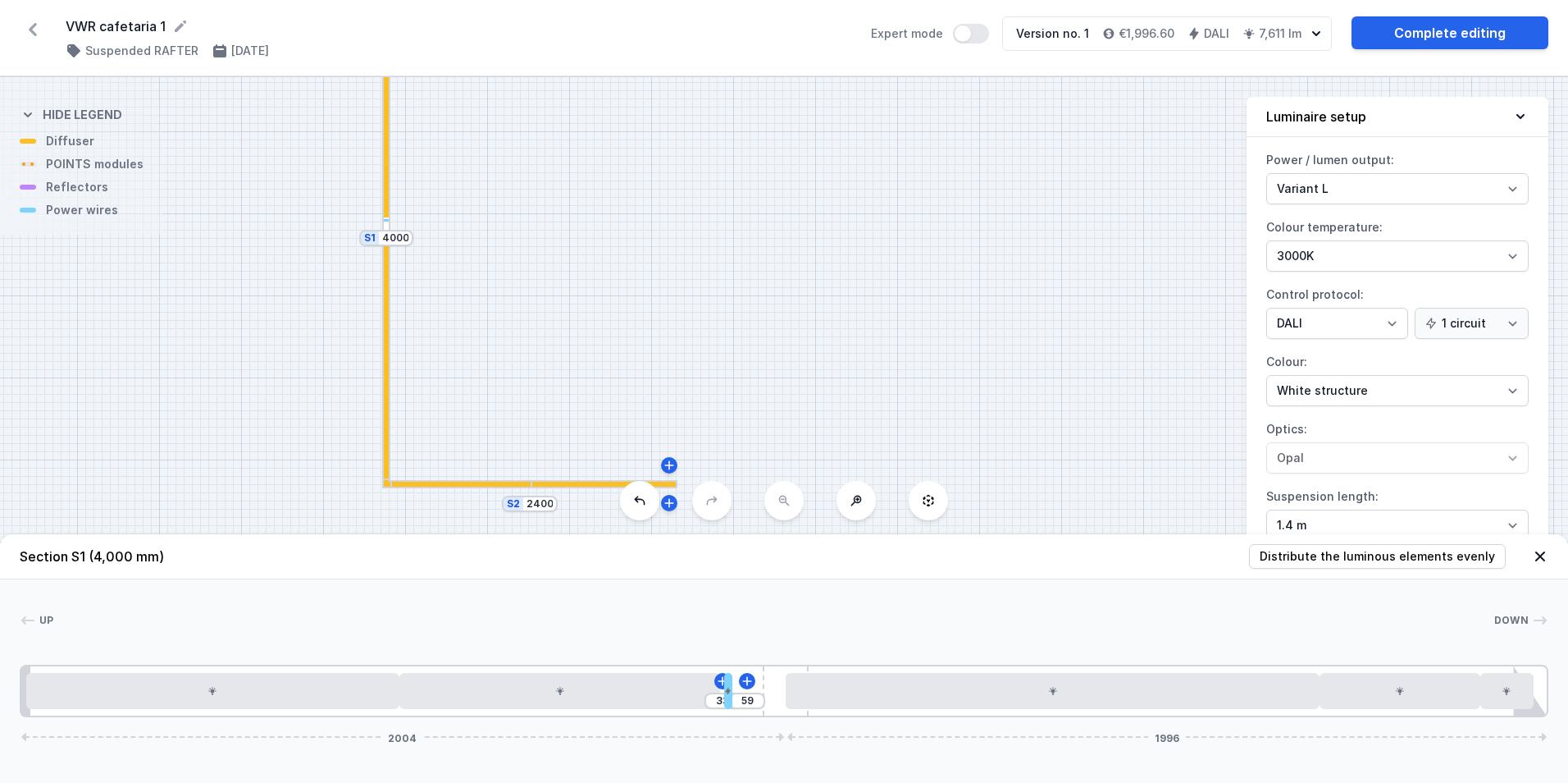
type input "46"
type input "42"
type input "50"
type input "10"
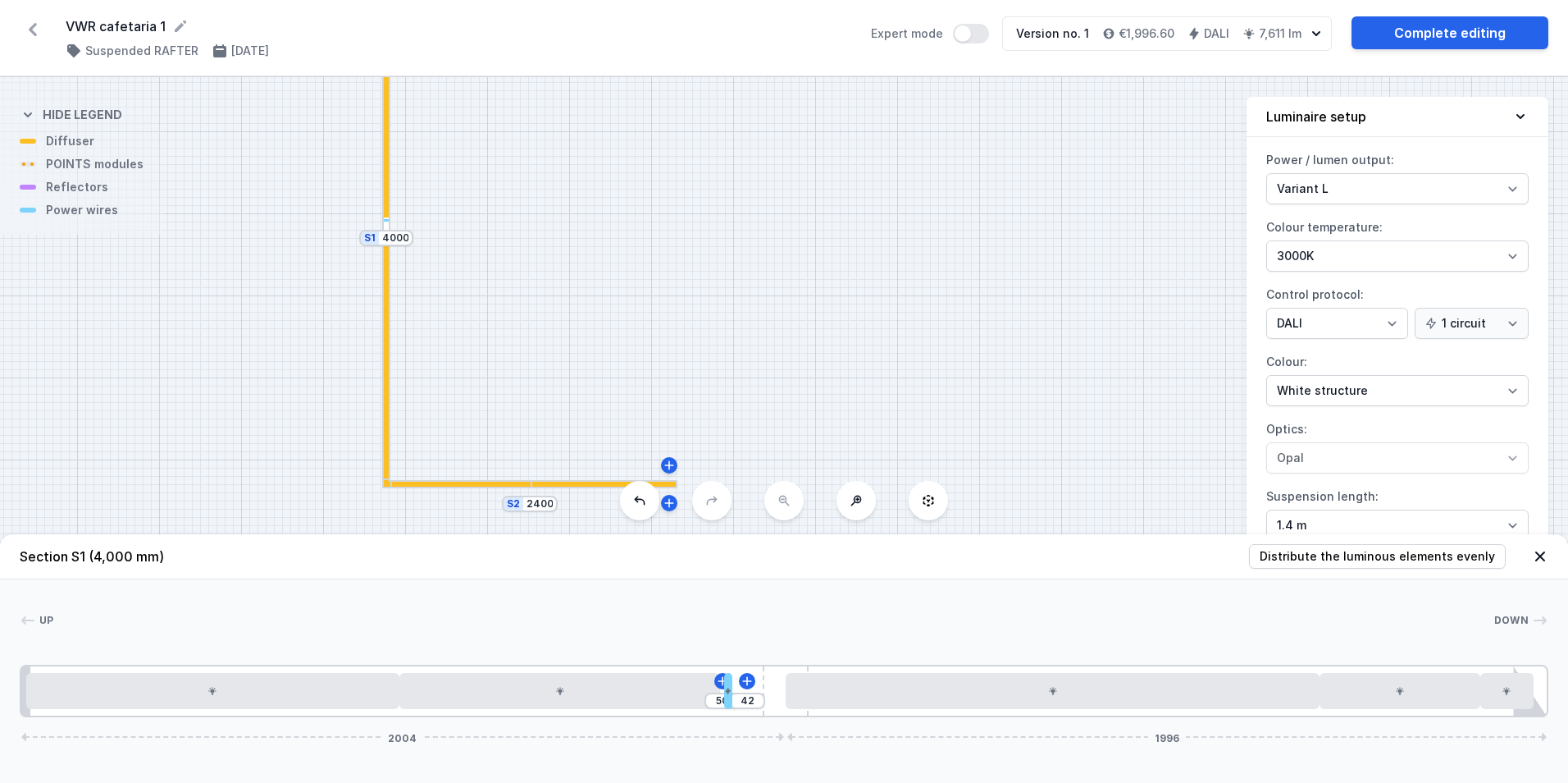
type input "82"
drag, startPoint x: 724, startPoint y: 698, endPoint x: 780, endPoint y: 695, distance: 56.1
click at [780, 695] on div "82 10 2004 1996" at bounding box center [784, 691] width 1528 height 52
click at [734, 680] on icon at bounding box center [735, 681] width 13 height 13
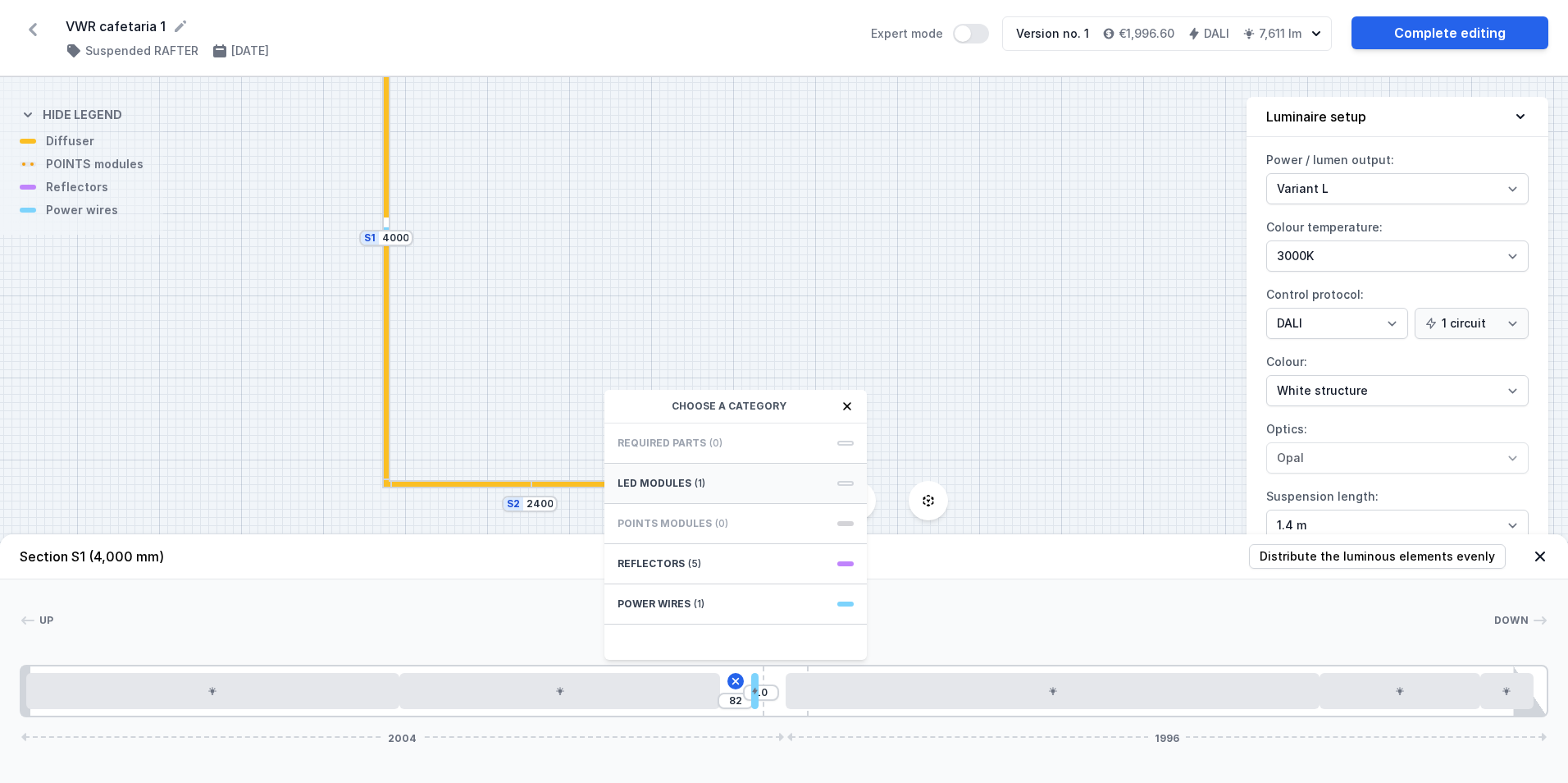
click at [696, 481] on span "(1)" at bounding box center [699, 483] width 10 height 13
click at [748, 436] on span "LED opal module 140mm" at bounding box center [735, 441] width 236 height 17
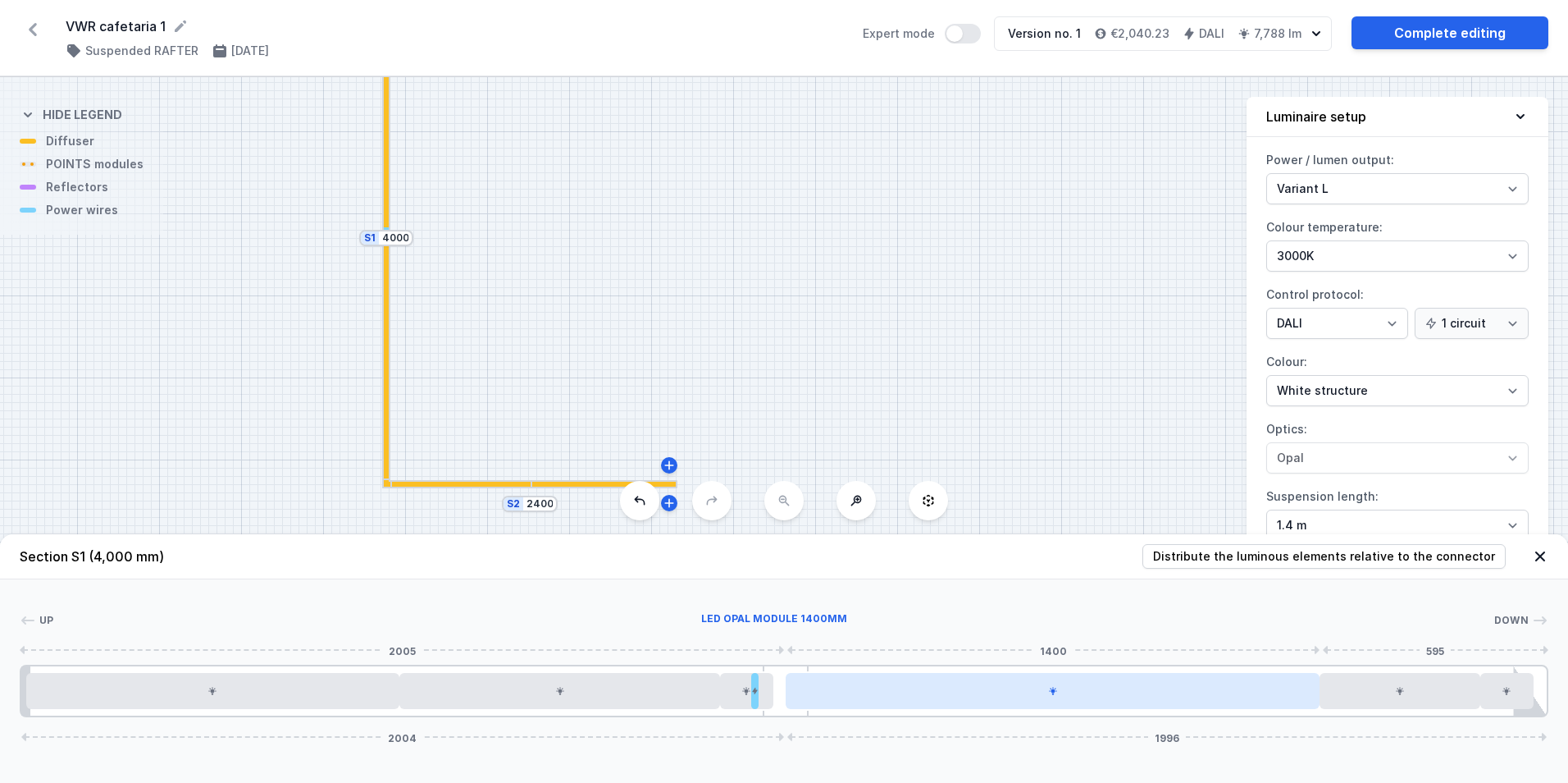
drag, startPoint x: 758, startPoint y: 700, endPoint x: 789, endPoint y: 701, distance: 31.0
click at [789, 701] on div "2004 1996" at bounding box center [784, 691] width 1528 height 52
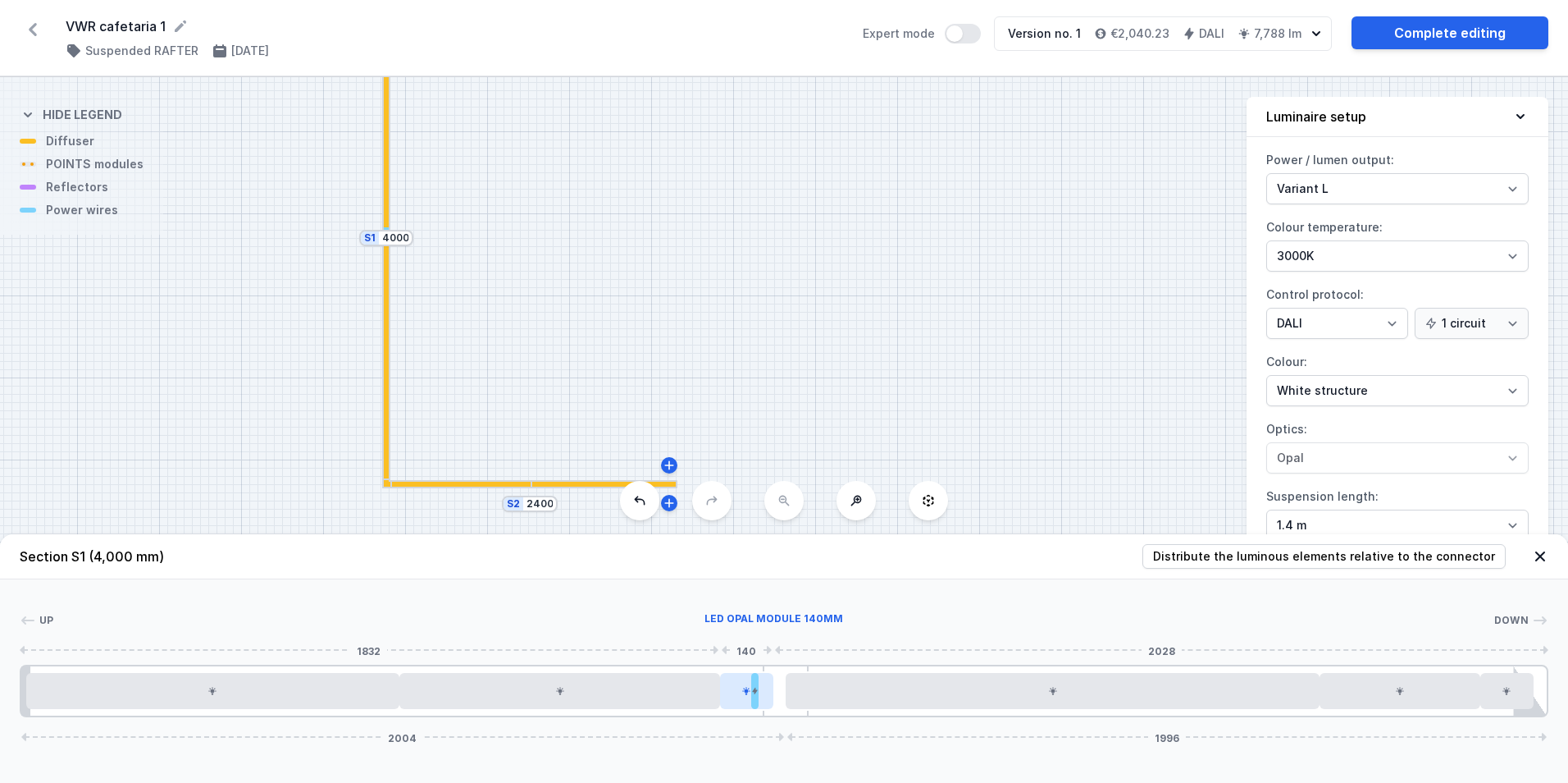
click at [759, 700] on div at bounding box center [746, 691] width 53 height 36
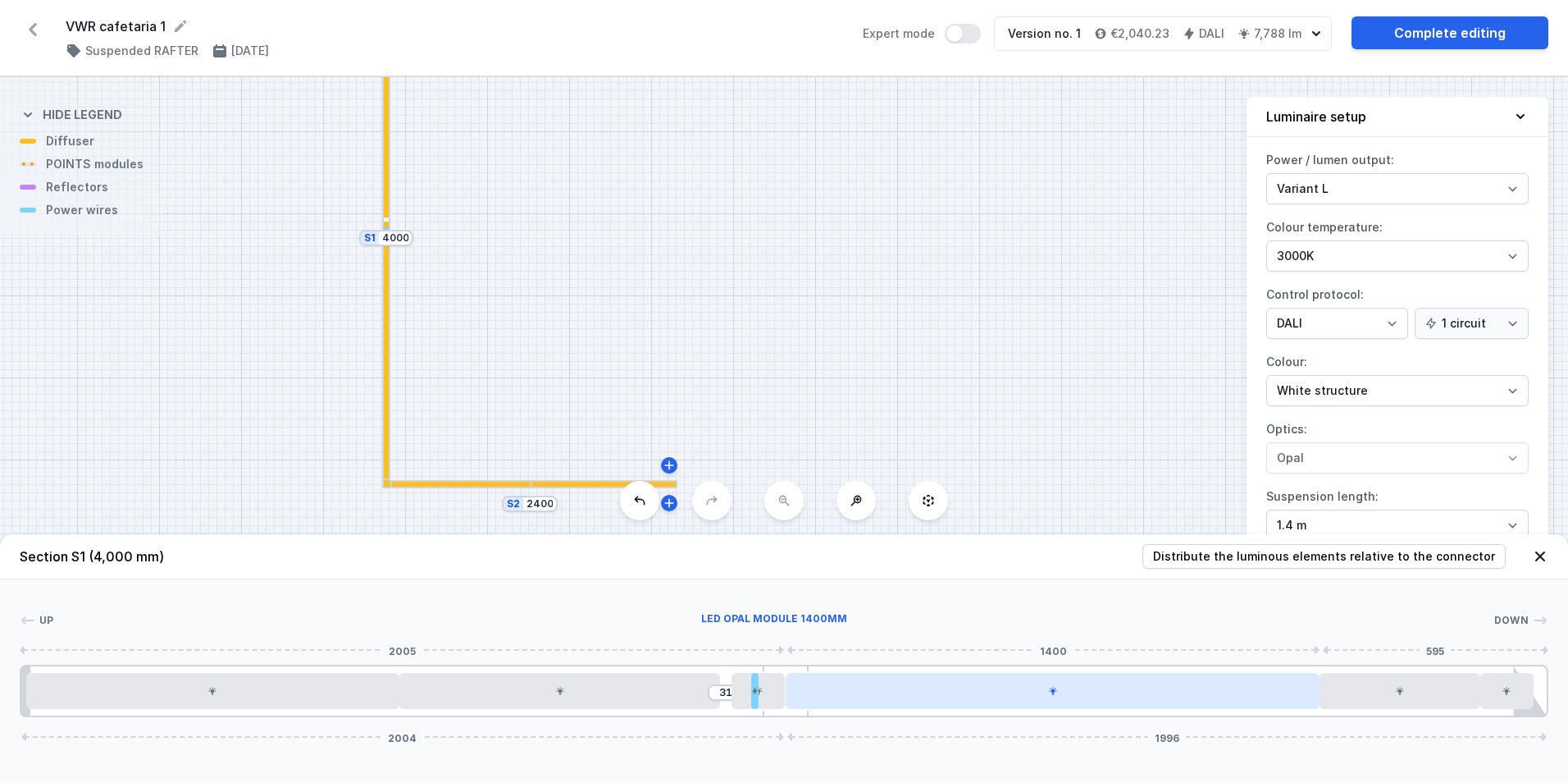
drag, startPoint x: 741, startPoint y: 699, endPoint x: 785, endPoint y: 698, distance: 44.0
click at [785, 698] on div "31 2004 1996" at bounding box center [784, 691] width 1528 height 52
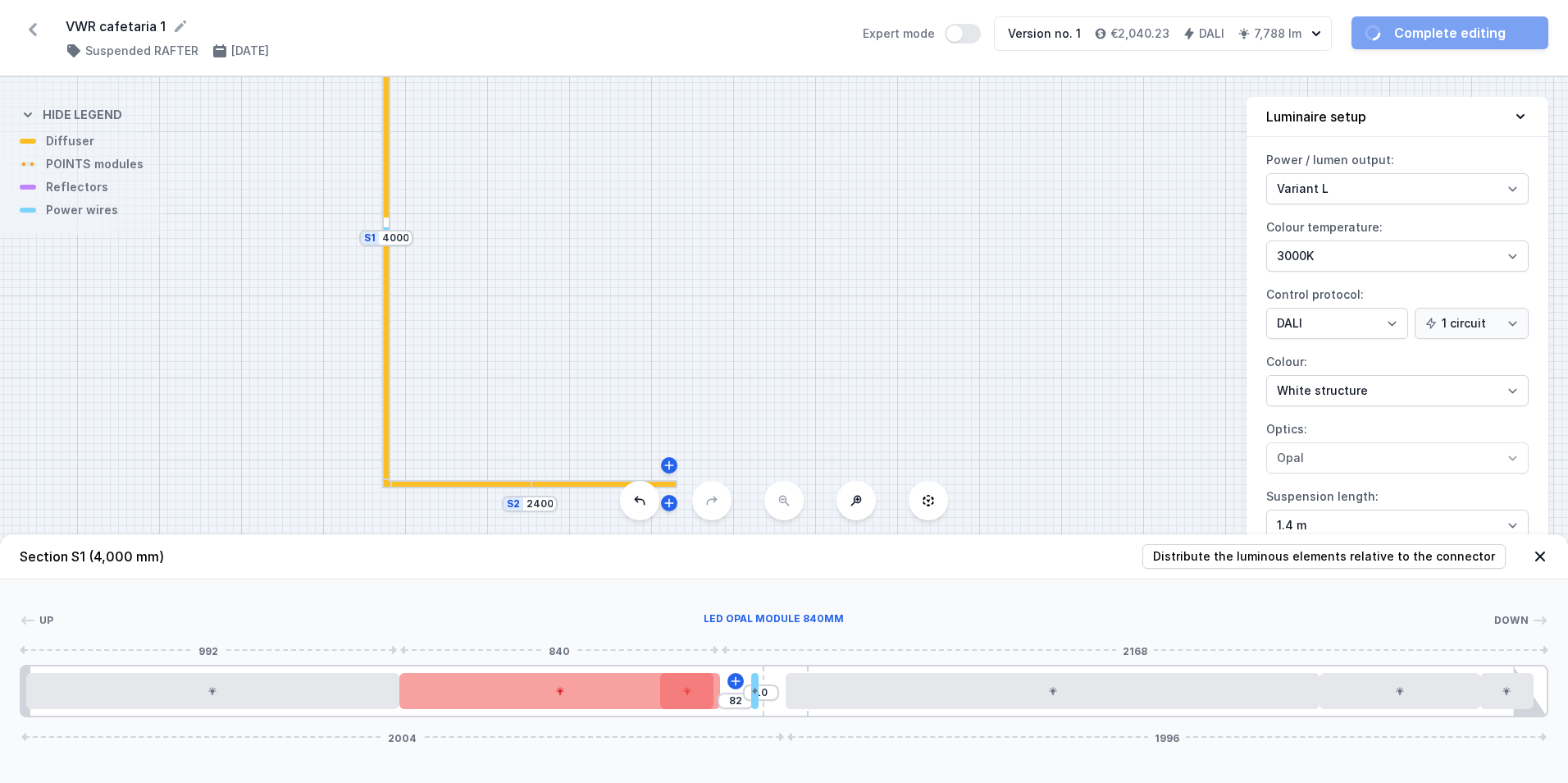
drag, startPoint x: 759, startPoint y: 703, endPoint x: 679, endPoint y: 700, distance: 80.1
click at [679, 700] on div "82 10 2004 1996" at bounding box center [784, 691] width 1528 height 52
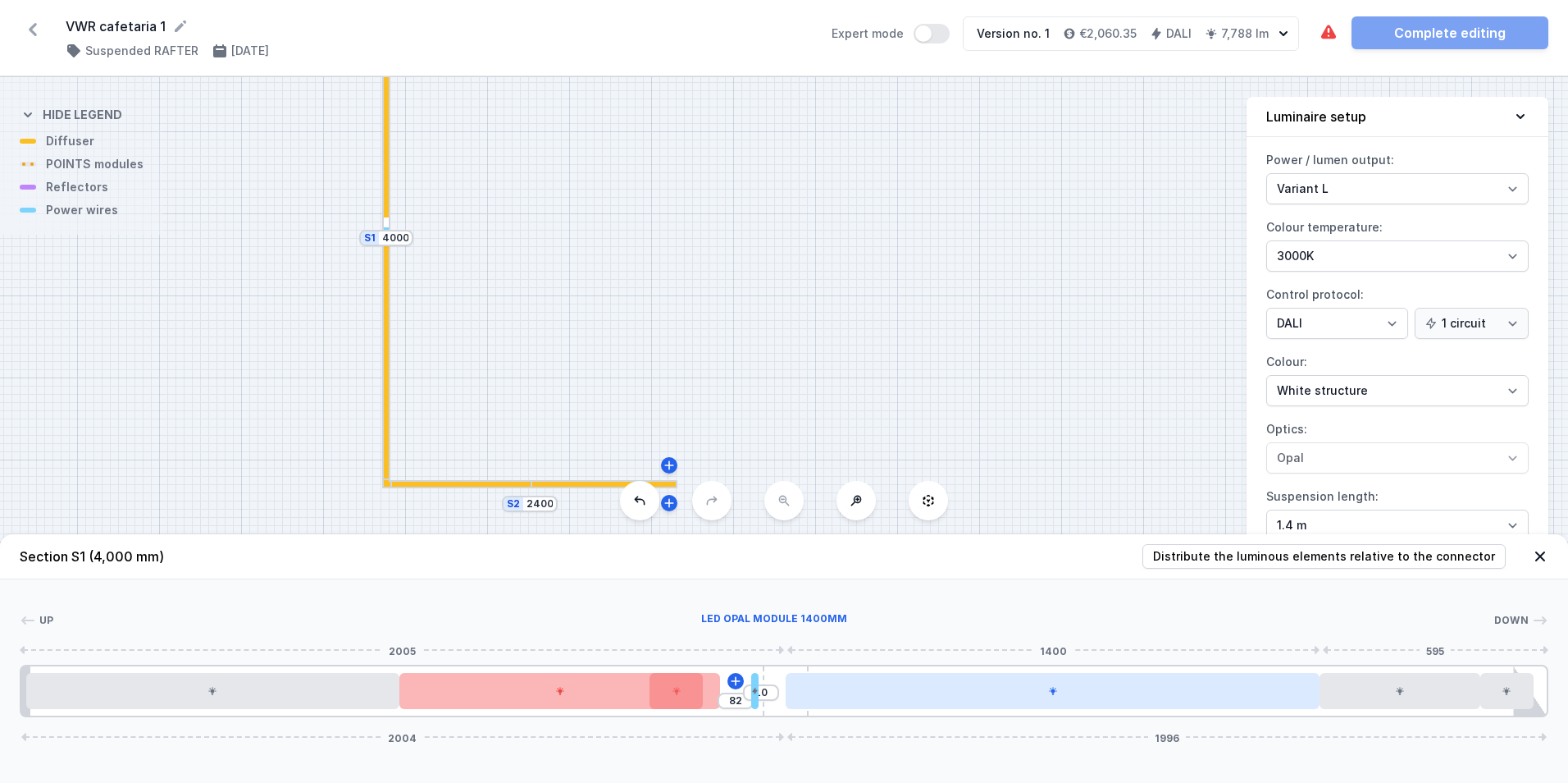
drag, startPoint x: 754, startPoint y: 690, endPoint x: 789, endPoint y: 687, distance: 35.1
click at [789, 687] on div "82 10 2004 1996" at bounding box center [784, 691] width 1528 height 52
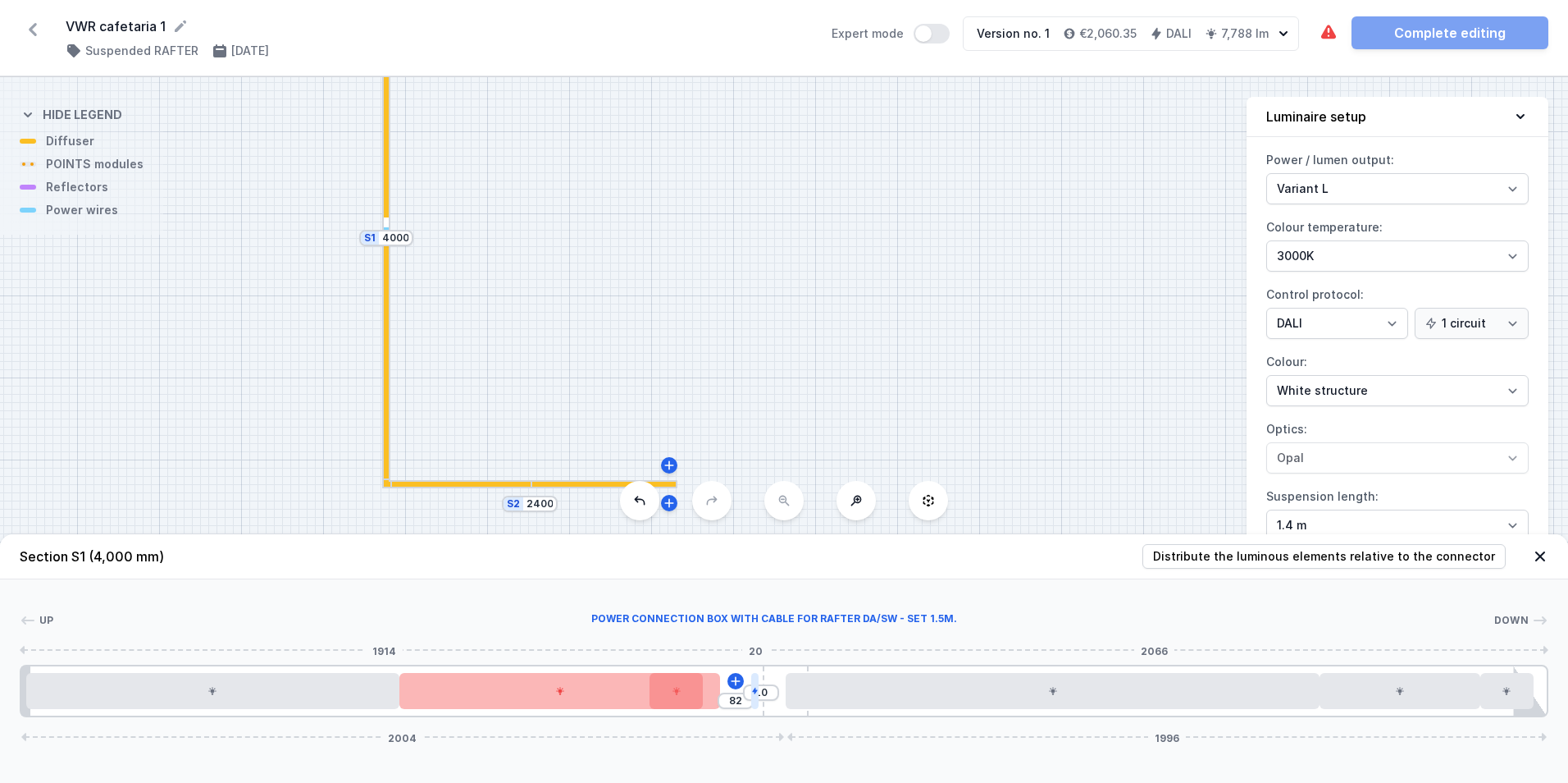
click at [755, 692] on icon at bounding box center [755, 690] width 6 height 7
type input "42"
type input "50"
type input "42"
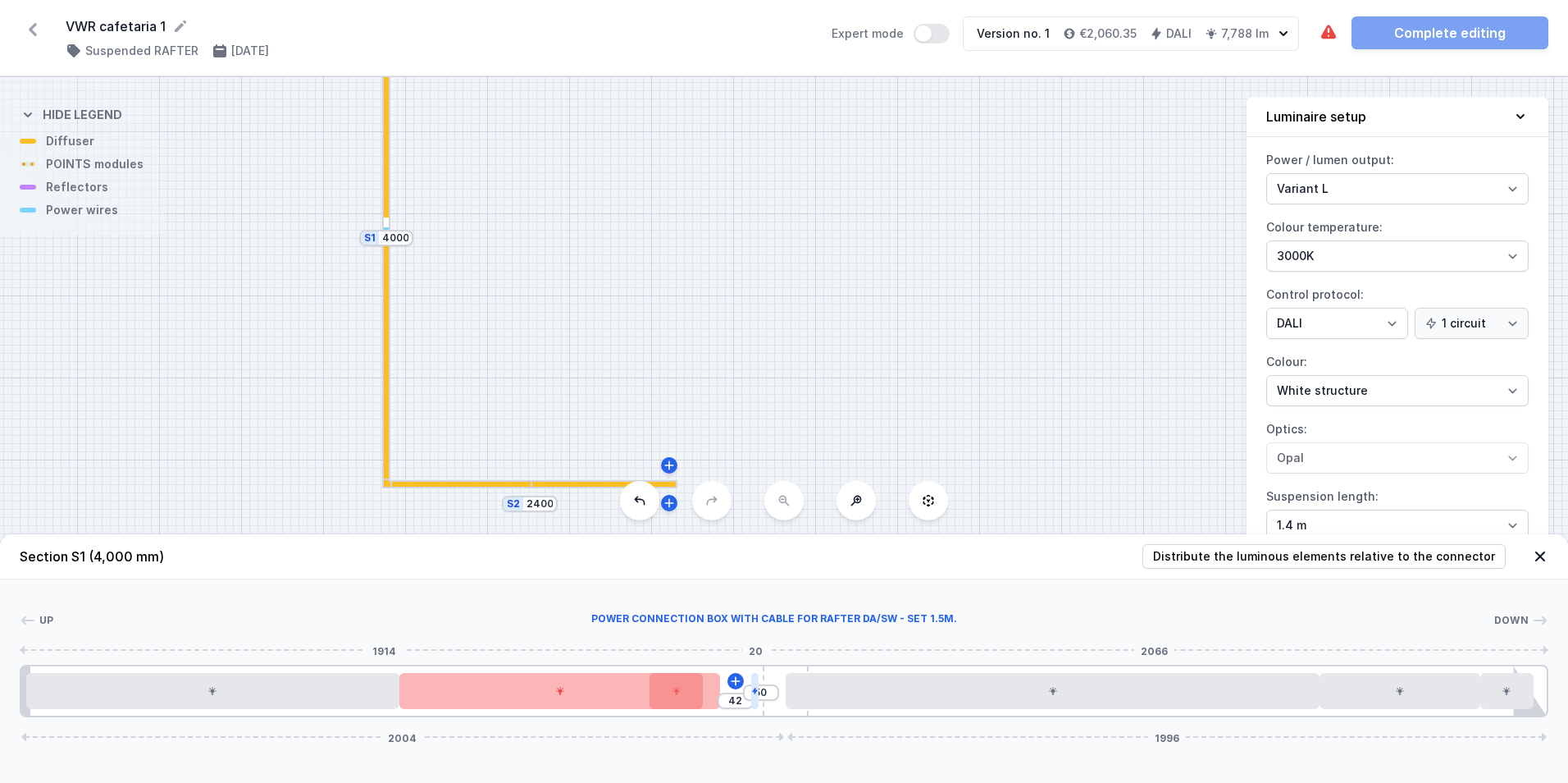
type input "54"
type input "38"
type input "58"
type input "34"
type input "63"
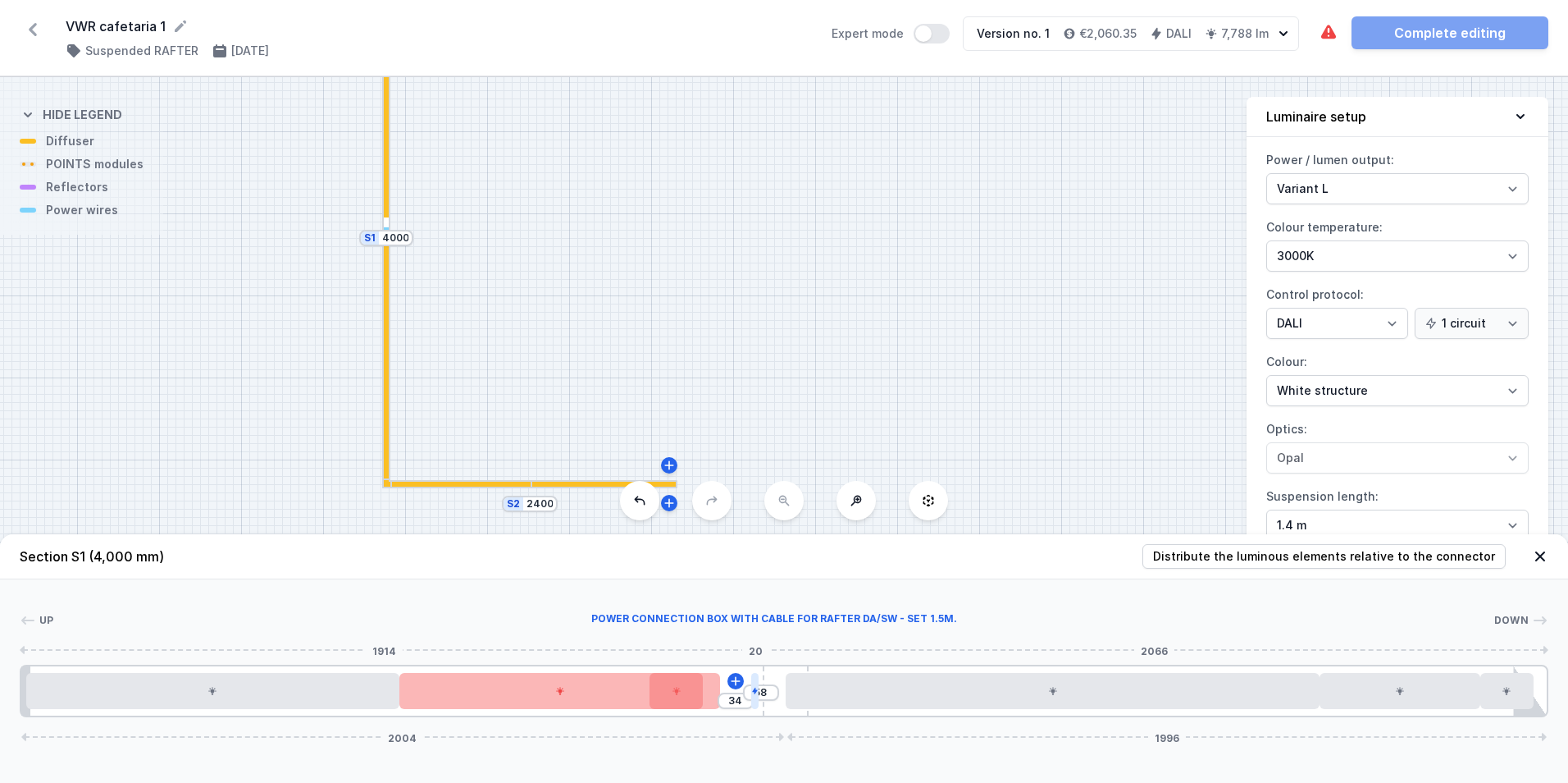
type input "29"
type input "65"
type input "27"
drag, startPoint x: 756, startPoint y: 694, endPoint x: 738, endPoint y: 695, distance: 18.0
click at [738, 695] on div "27 65 2004 1996" at bounding box center [784, 691] width 1528 height 52
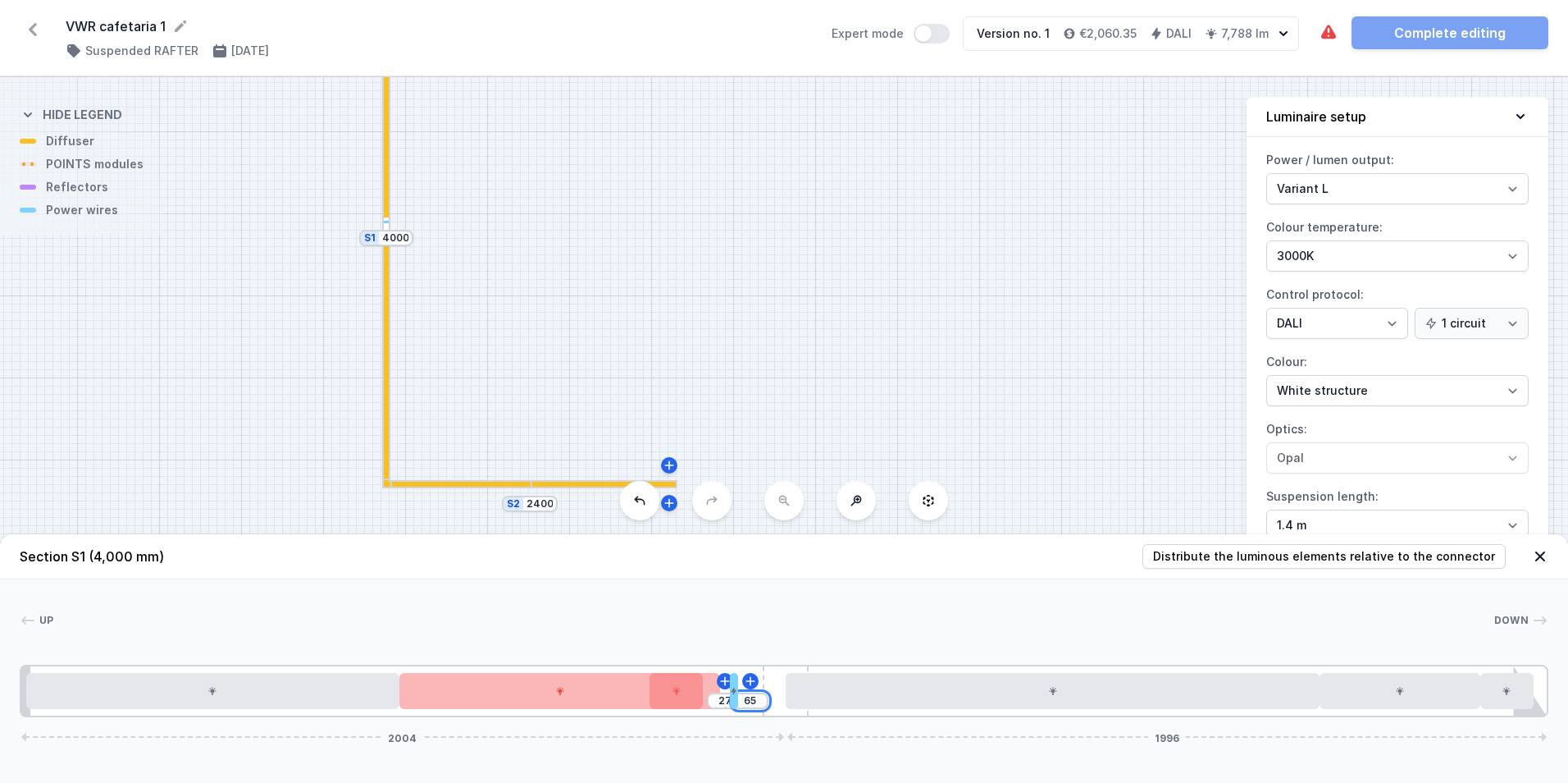
click at [738, 695] on input "65" at bounding box center [750, 700] width 26 height 13
click at [778, 679] on div at bounding box center [784, 690] width 46 height 49
type input "77"
type input "15"
type input "79"
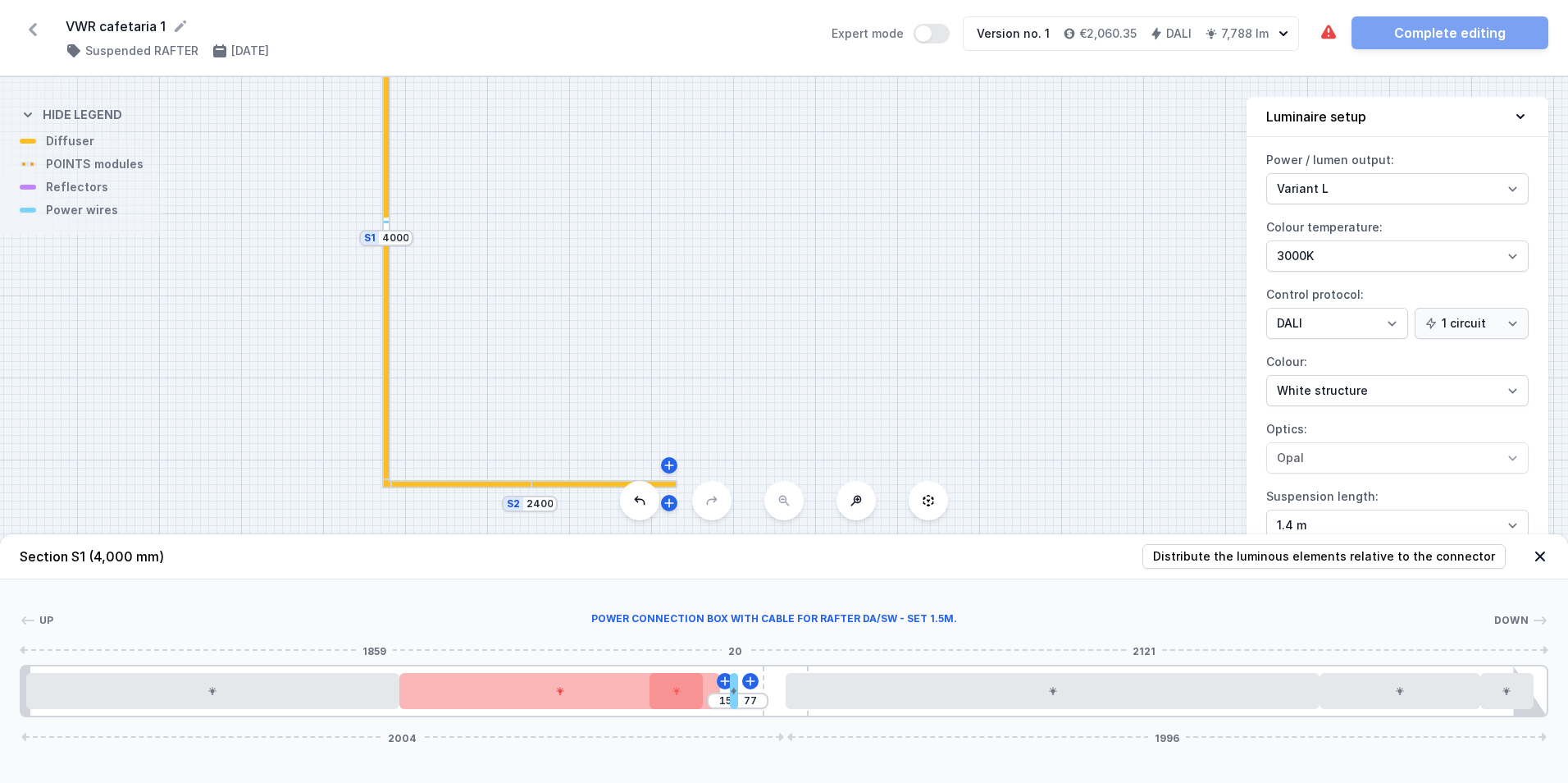
type input "13"
type input "81"
type input "11"
type input "85"
type input "7"
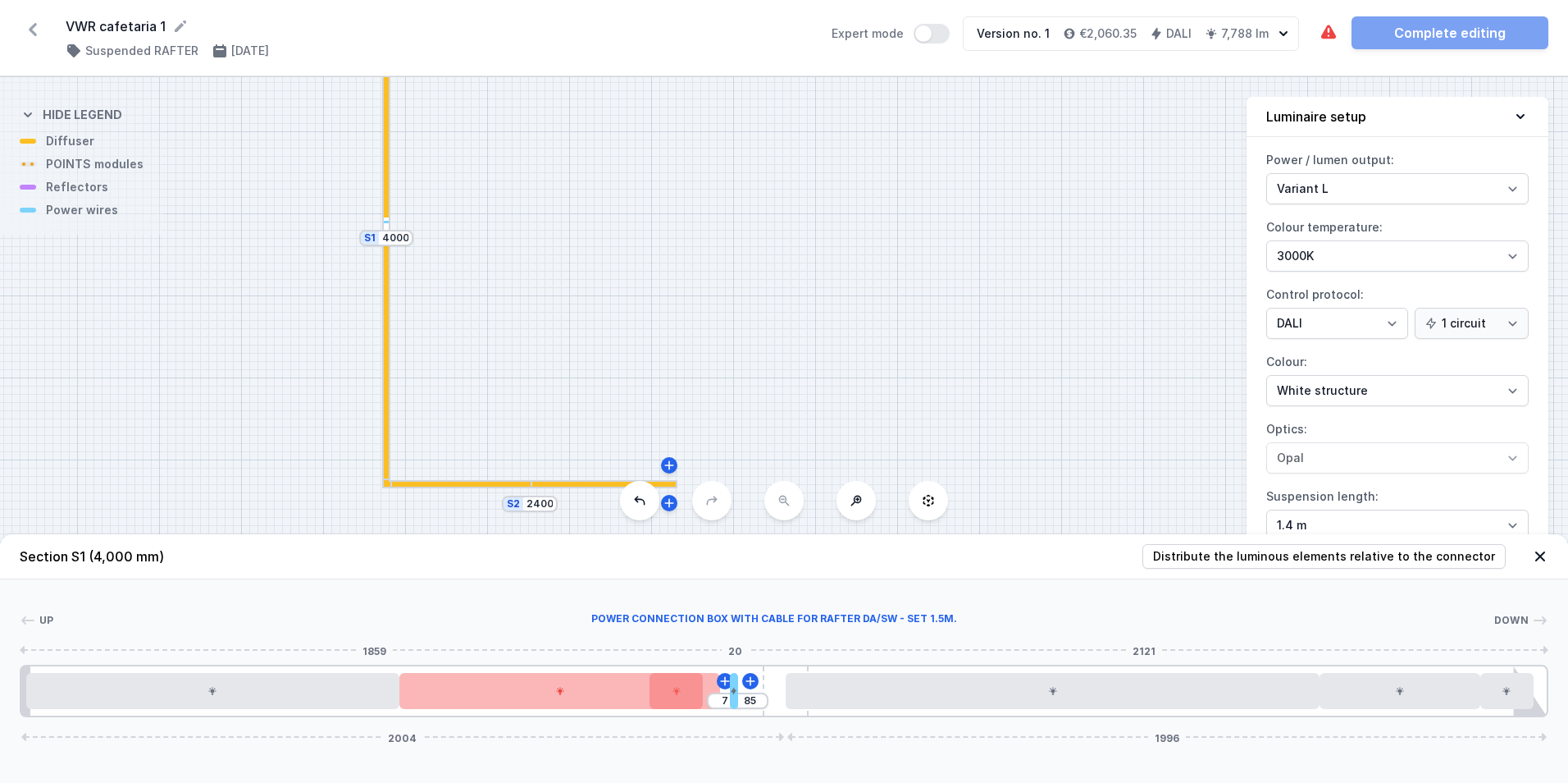
type input "87"
type input "5"
type input "91"
type input "1"
click at [730, 694] on div "94 2004 1996" at bounding box center [784, 691] width 1528 height 52
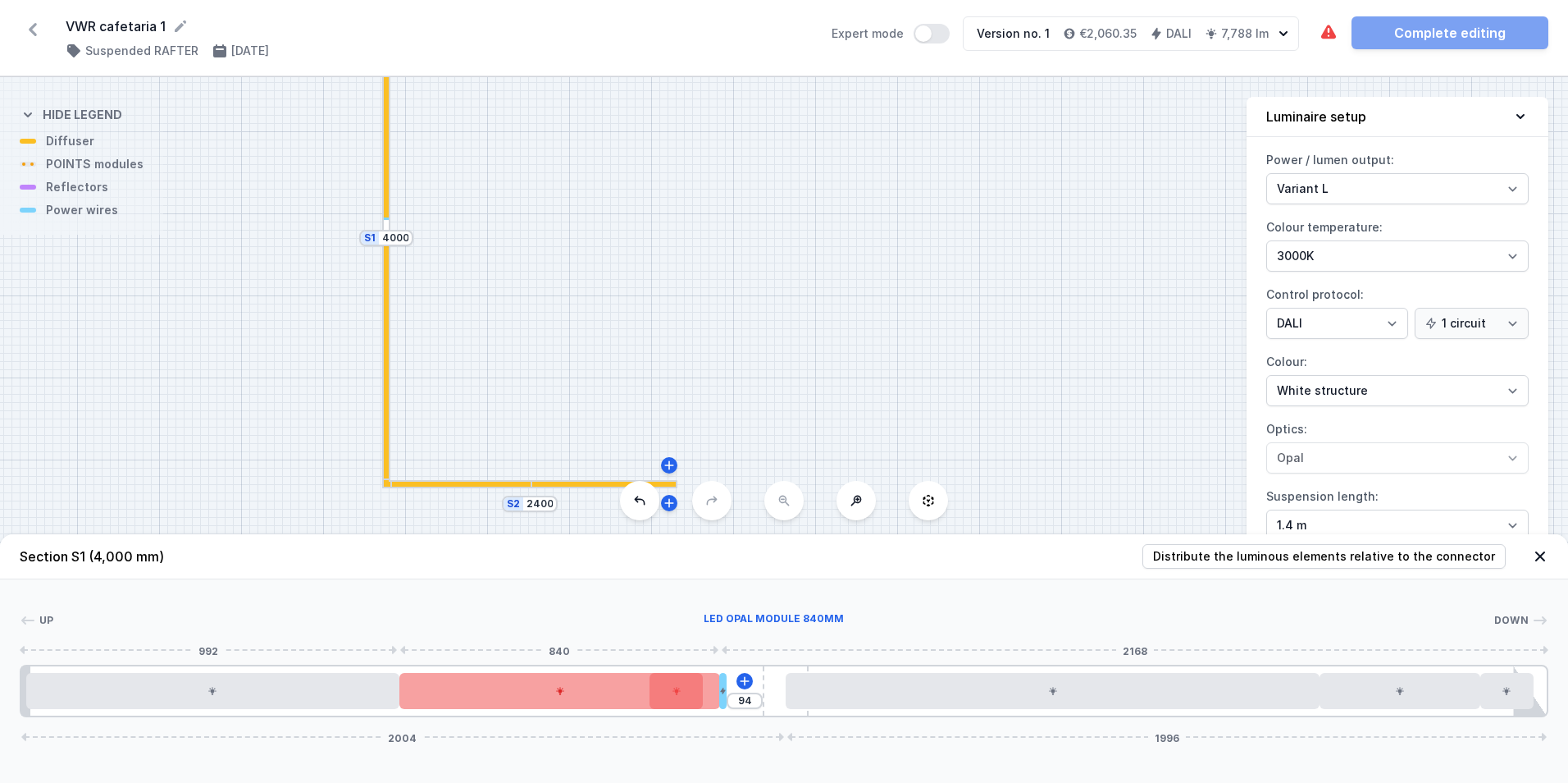
click at [683, 694] on div at bounding box center [559, 691] width 321 height 36
type input "4"
type input "171"
type input "94"
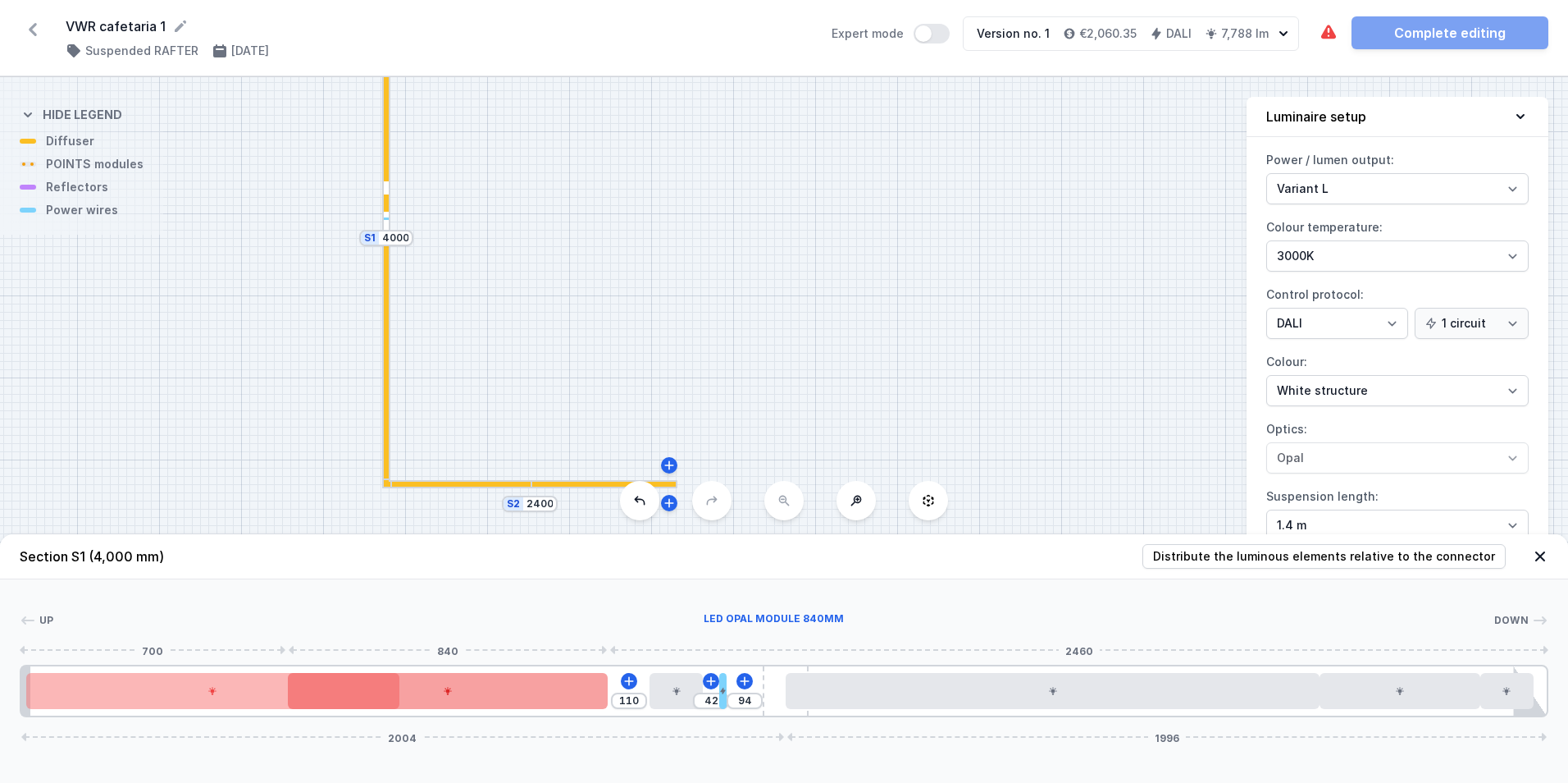
drag, startPoint x: 682, startPoint y: 694, endPoint x: 567, endPoint y: 693, distance: 115.0
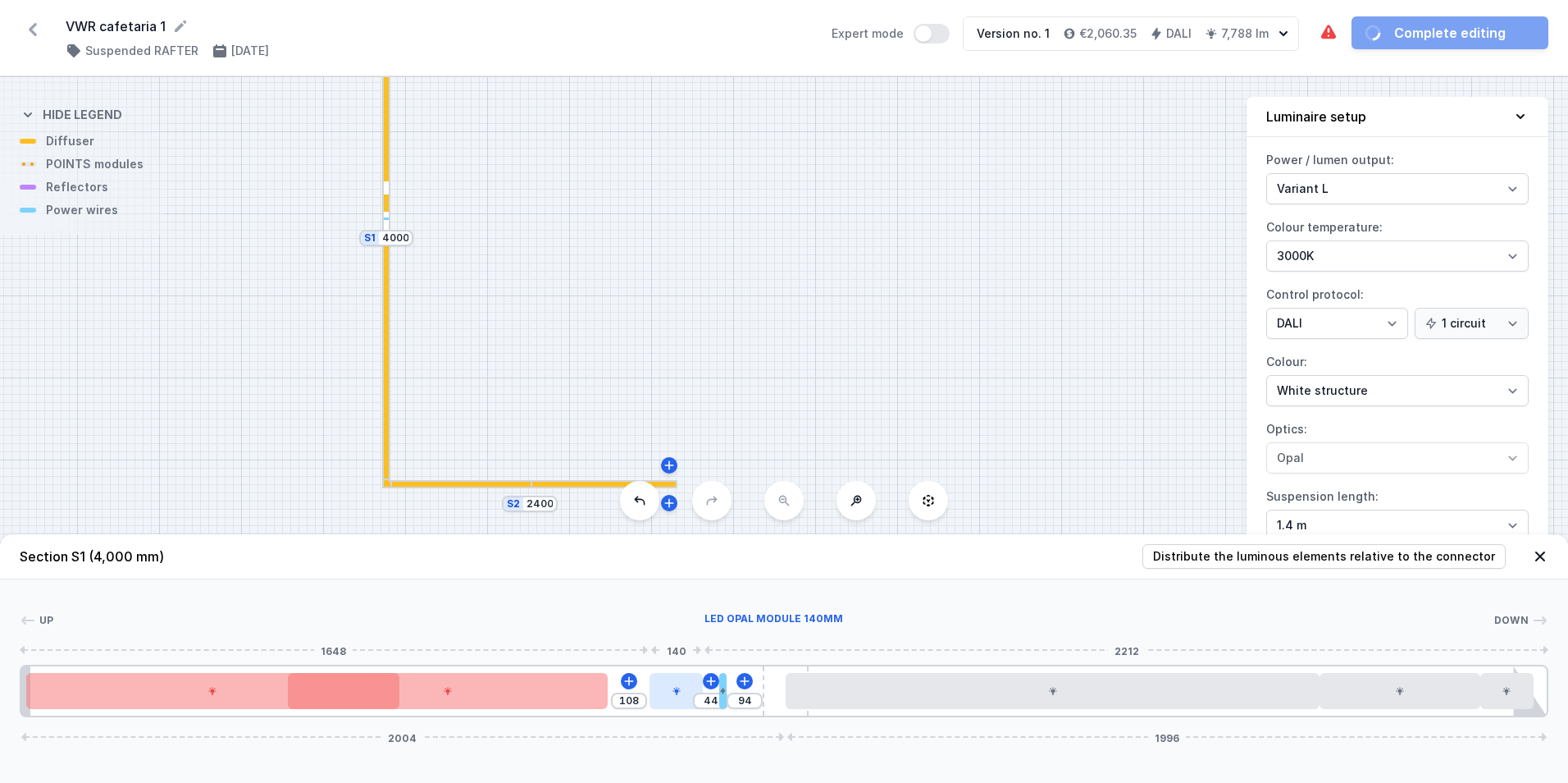
type input "163"
type input "73"
type input "193"
type input "65"
type input "201"
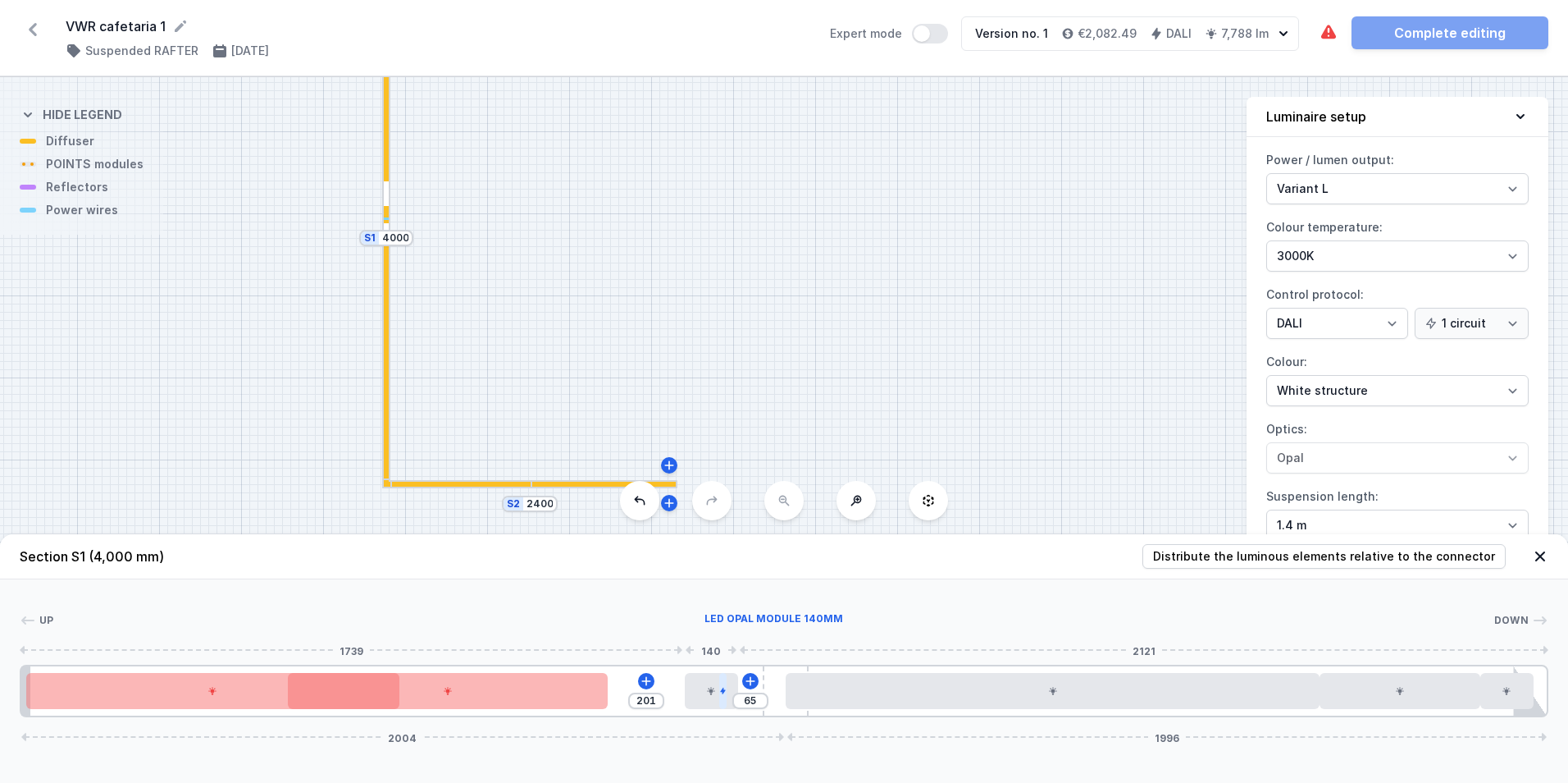
type input "54"
type input "212"
type input "39"
type input "227"
type input "31"
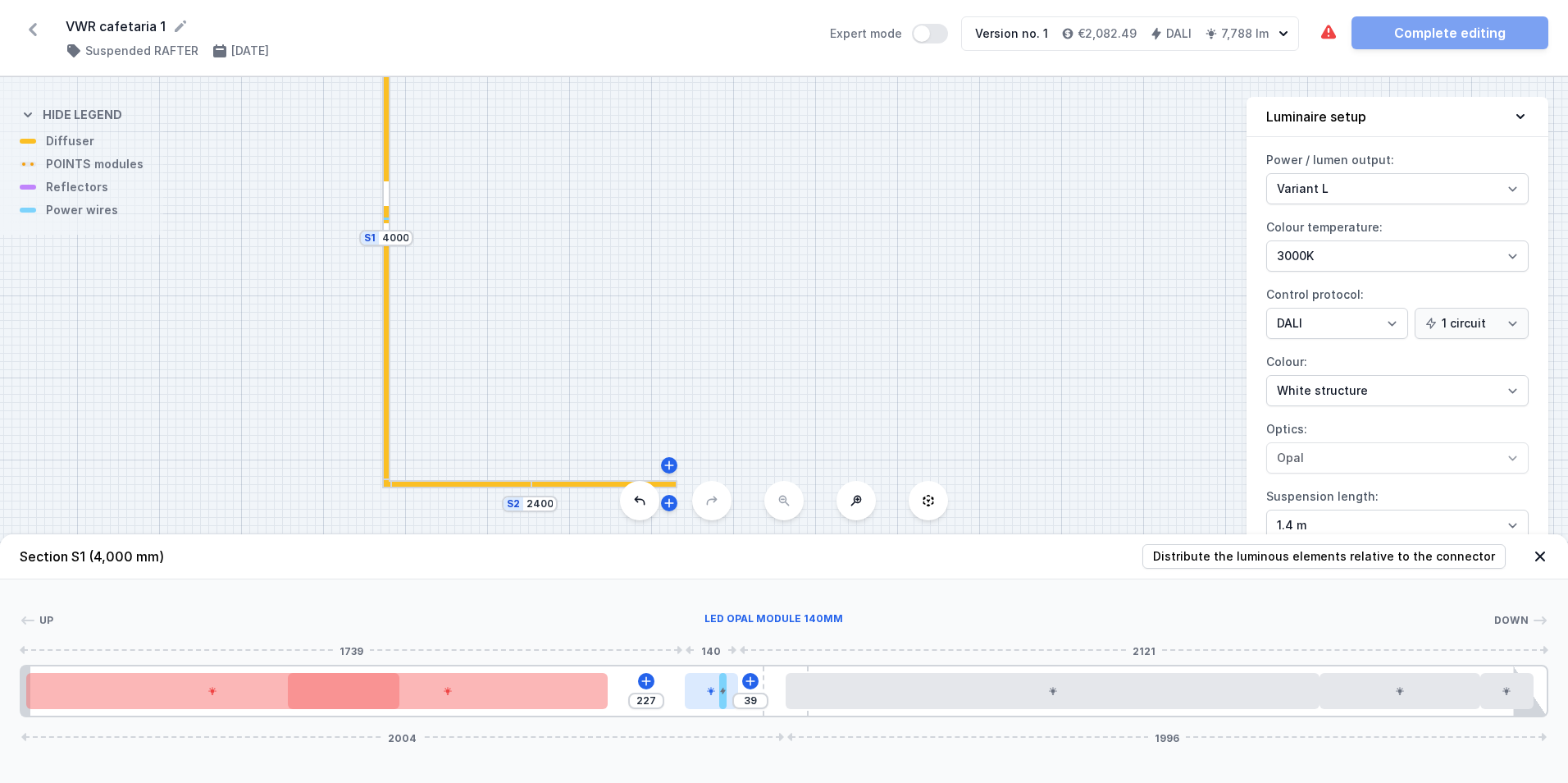
type input "235"
type input "27"
type input "239"
type input "22"
type input "244"
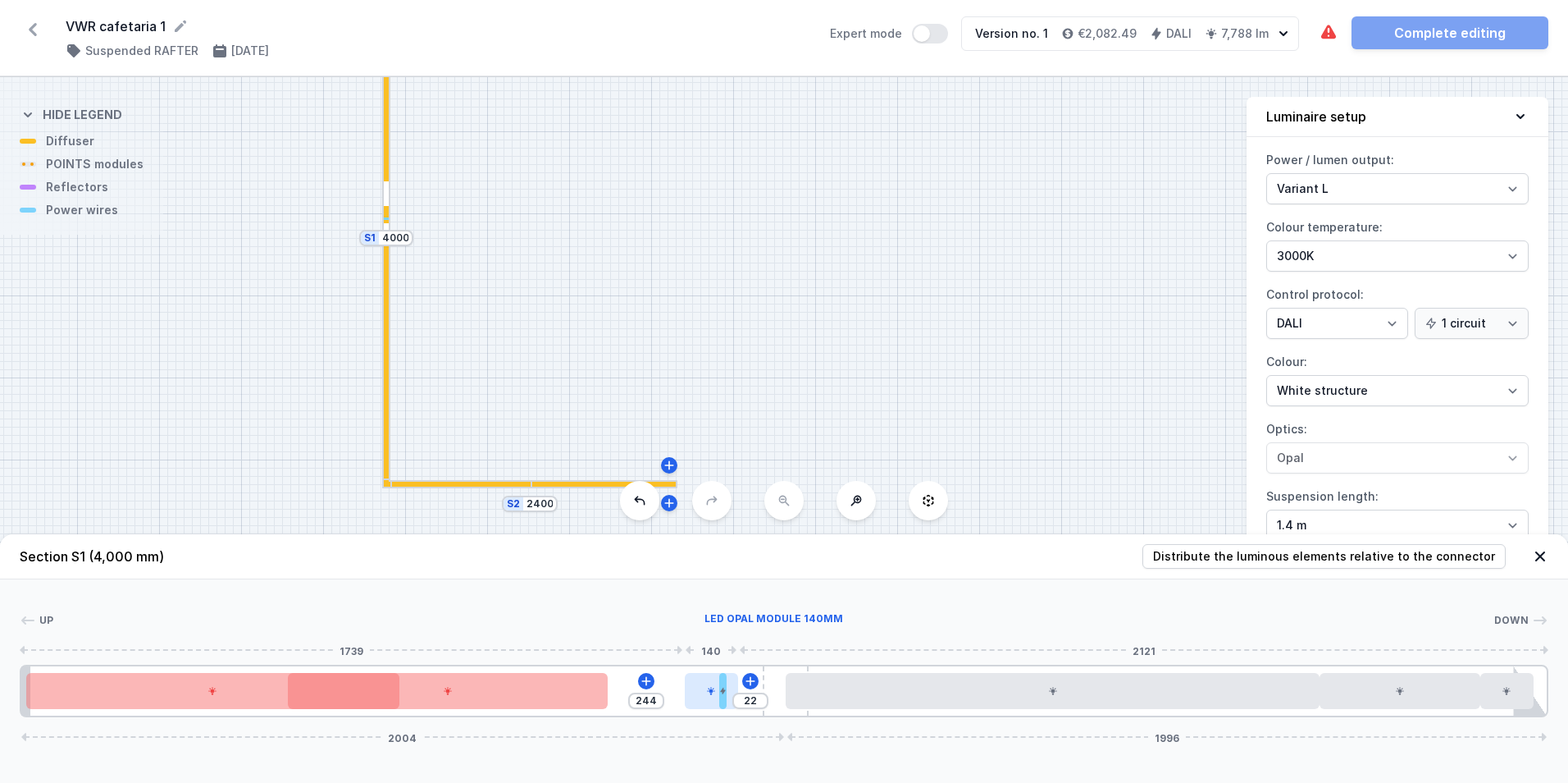
type input "18"
type input "286"
drag, startPoint x: 673, startPoint y: 693, endPoint x: 757, endPoint y: 699, distance: 84.2
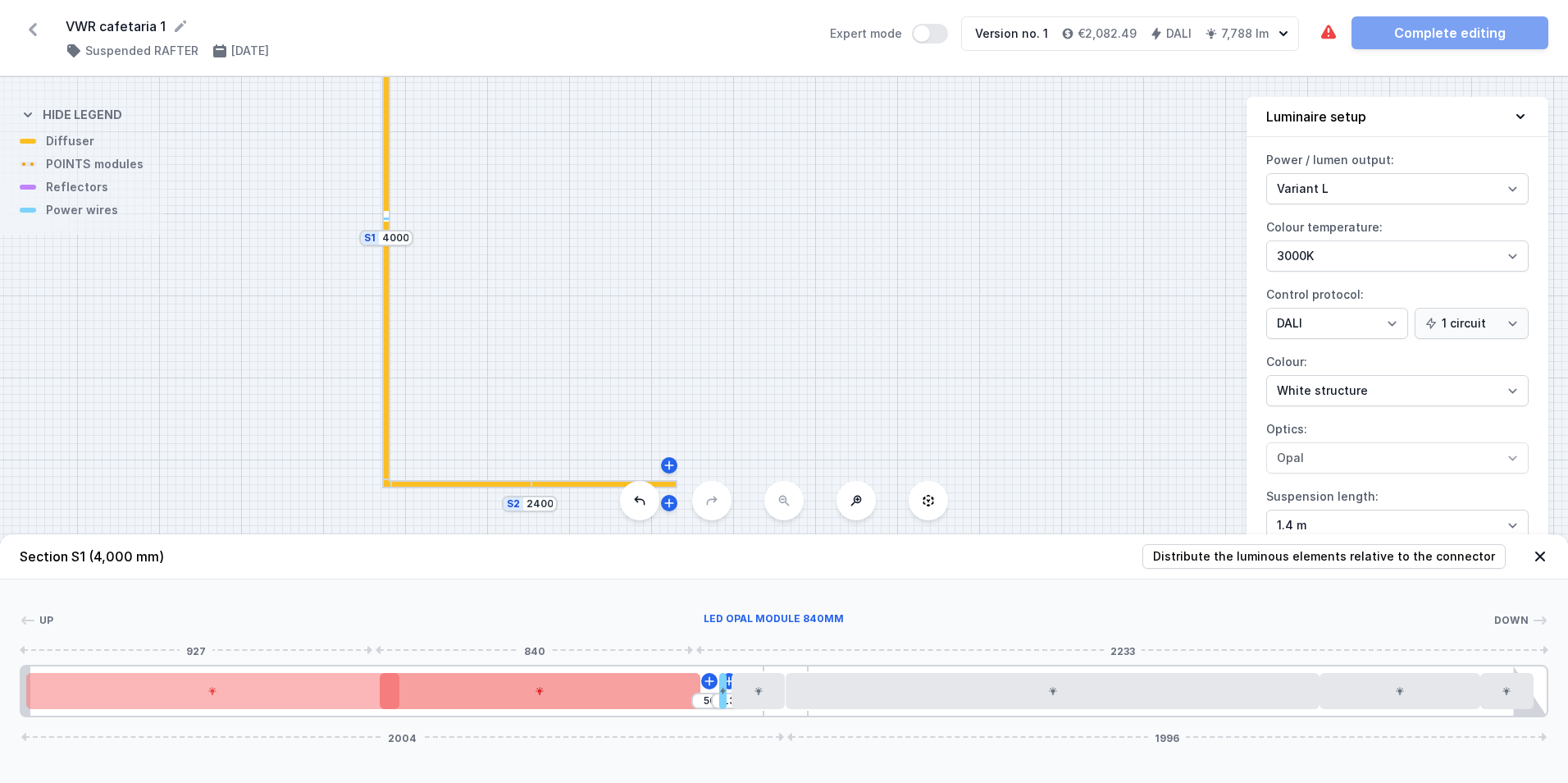
type input "42"
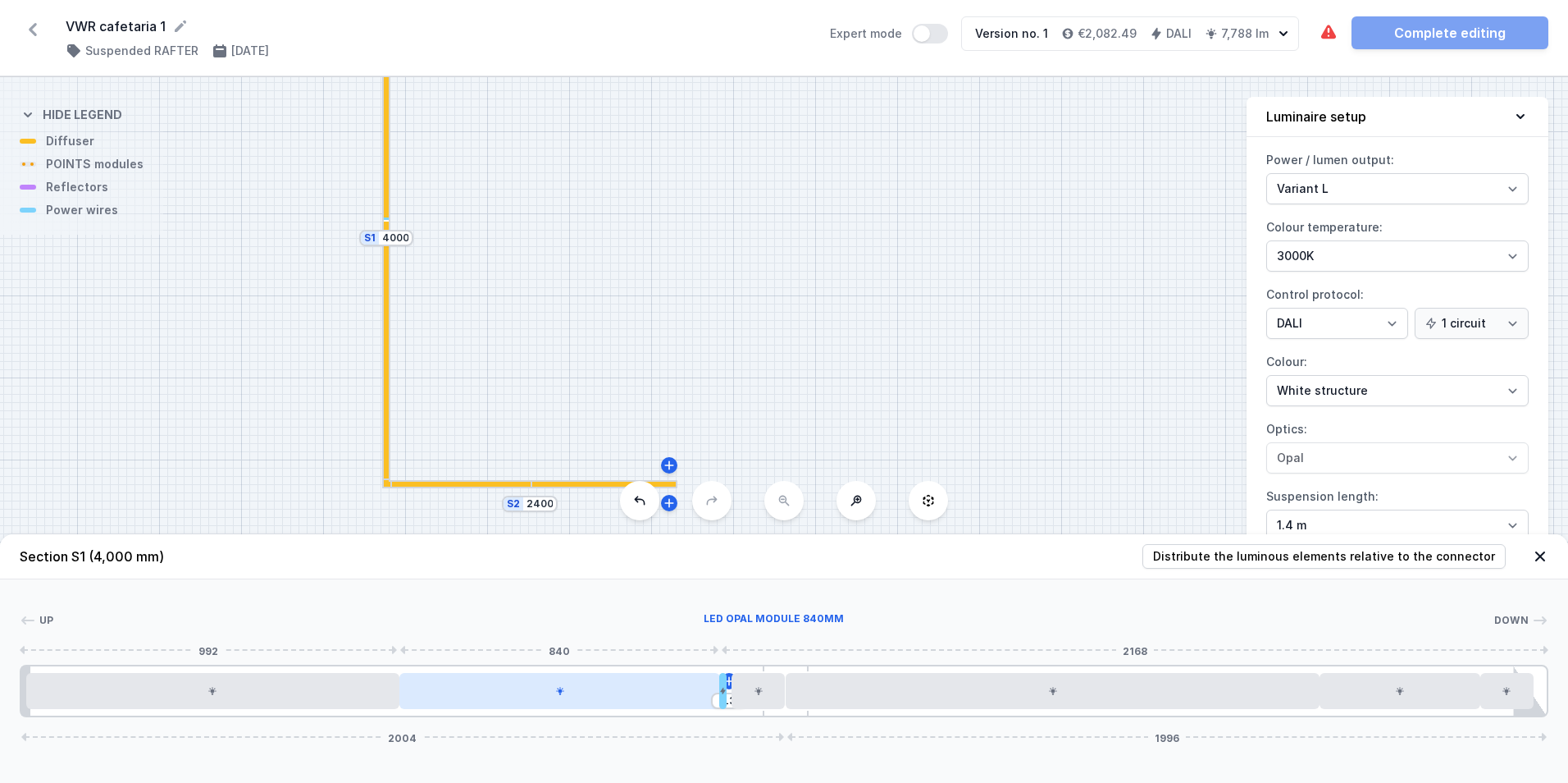
drag, startPoint x: 524, startPoint y: 694, endPoint x: 633, endPoint y: 694, distance: 109.0
click at [633, 694] on div at bounding box center [559, 691] width 321 height 36
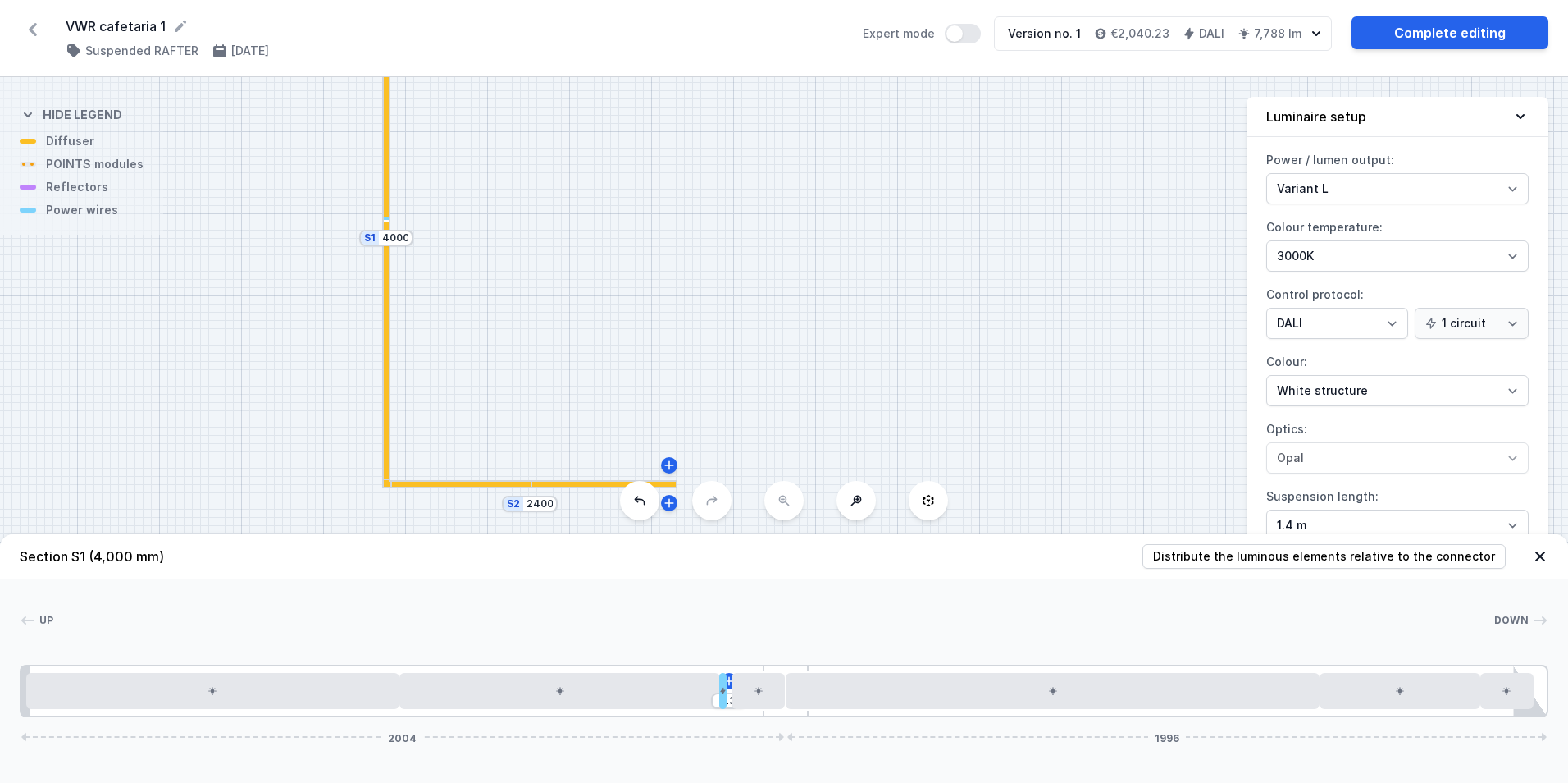
click at [1553, 553] on header "Section S1 (4,000 mm) Distribute the luminous elements relative to the connector" at bounding box center [784, 557] width 1568 height 45
click at [1535, 553] on icon at bounding box center [1540, 557] width 17 height 17
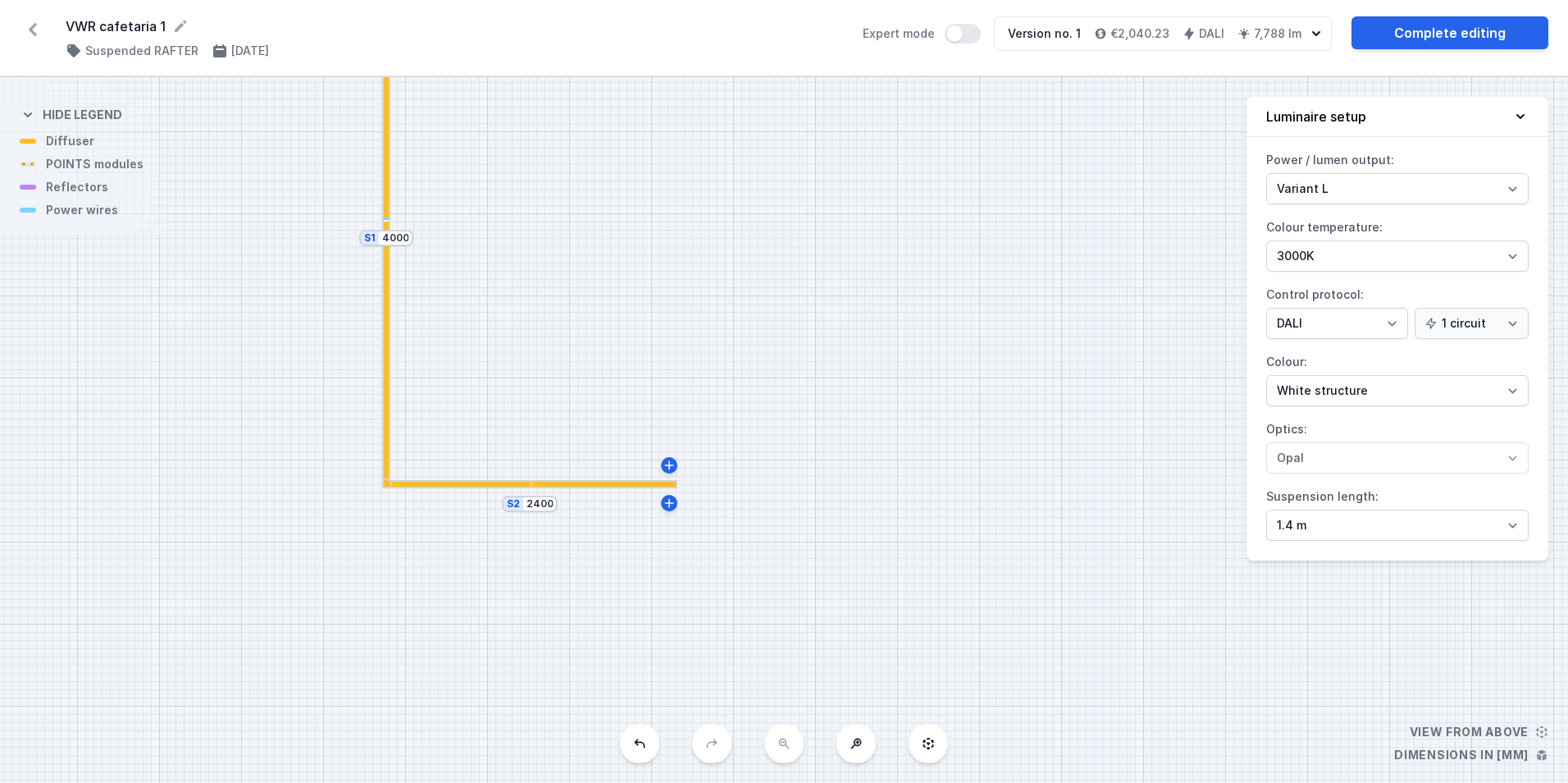
click at [384, 223] on div at bounding box center [385, 230] width 5 height 18
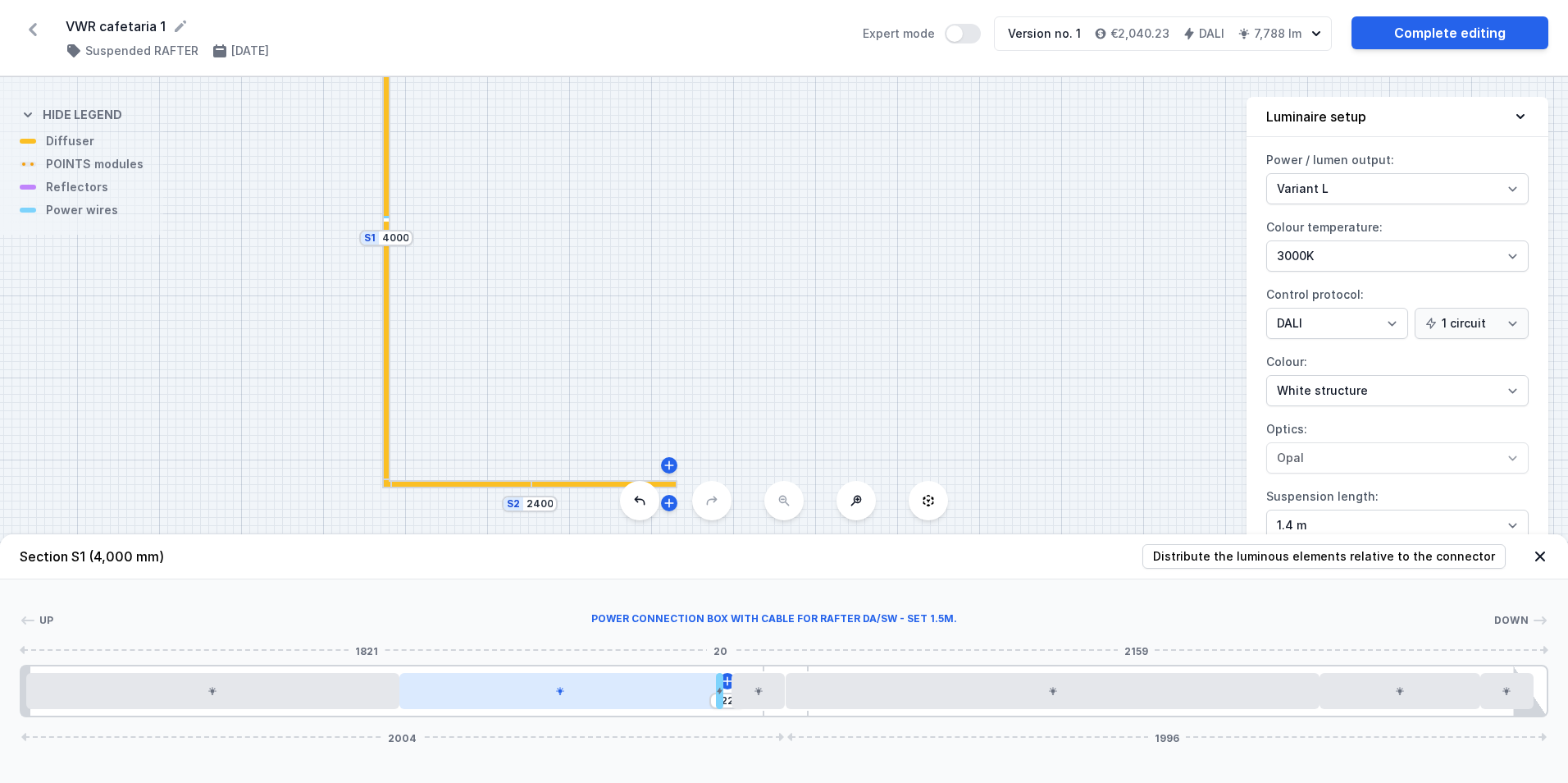
type input "31"
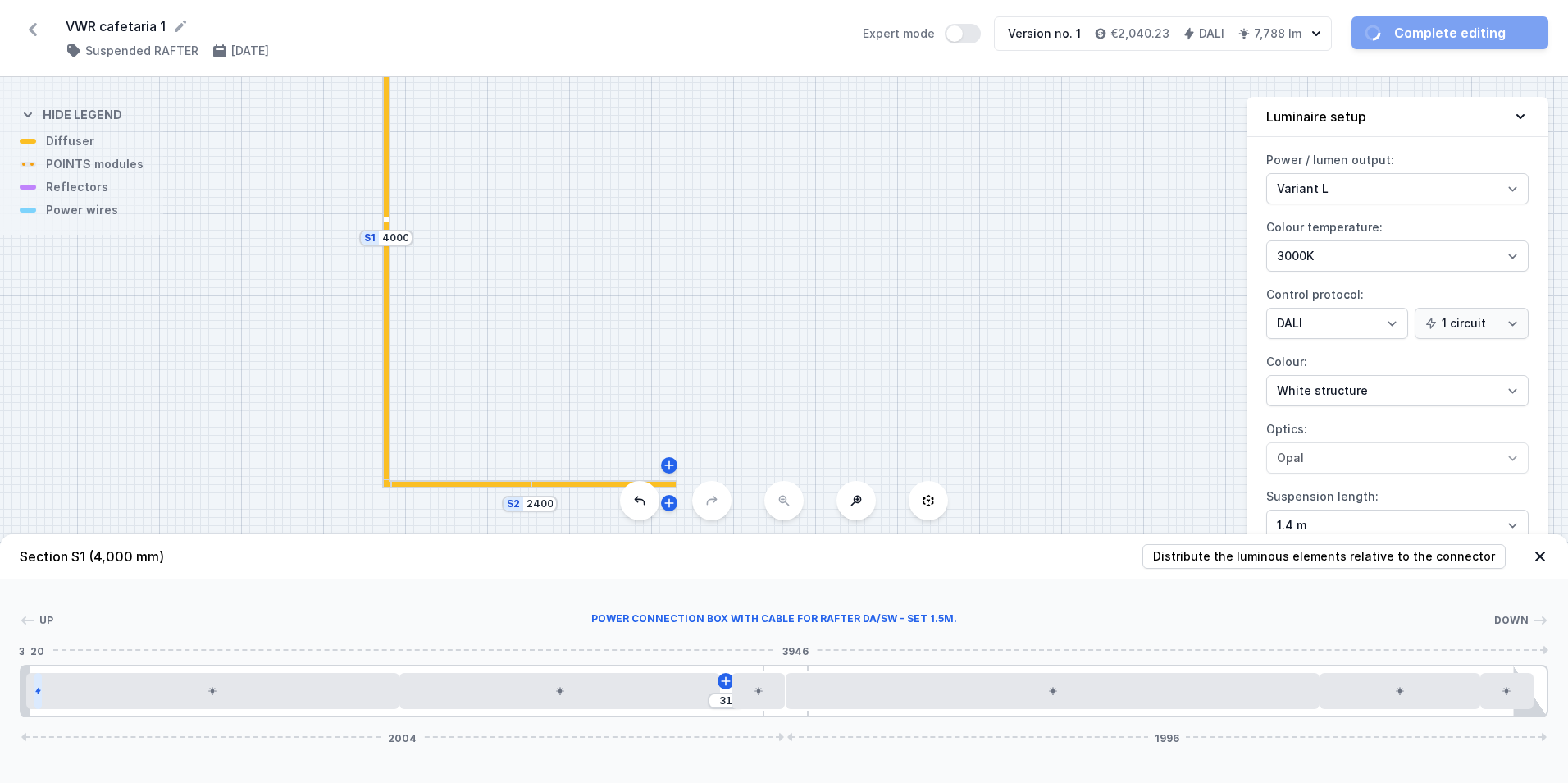
drag, startPoint x: 723, startPoint y: 691, endPoint x: 34, endPoint y: 693, distance: 689.0
click at [34, 693] on icon at bounding box center [38, 691] width 7 height 10
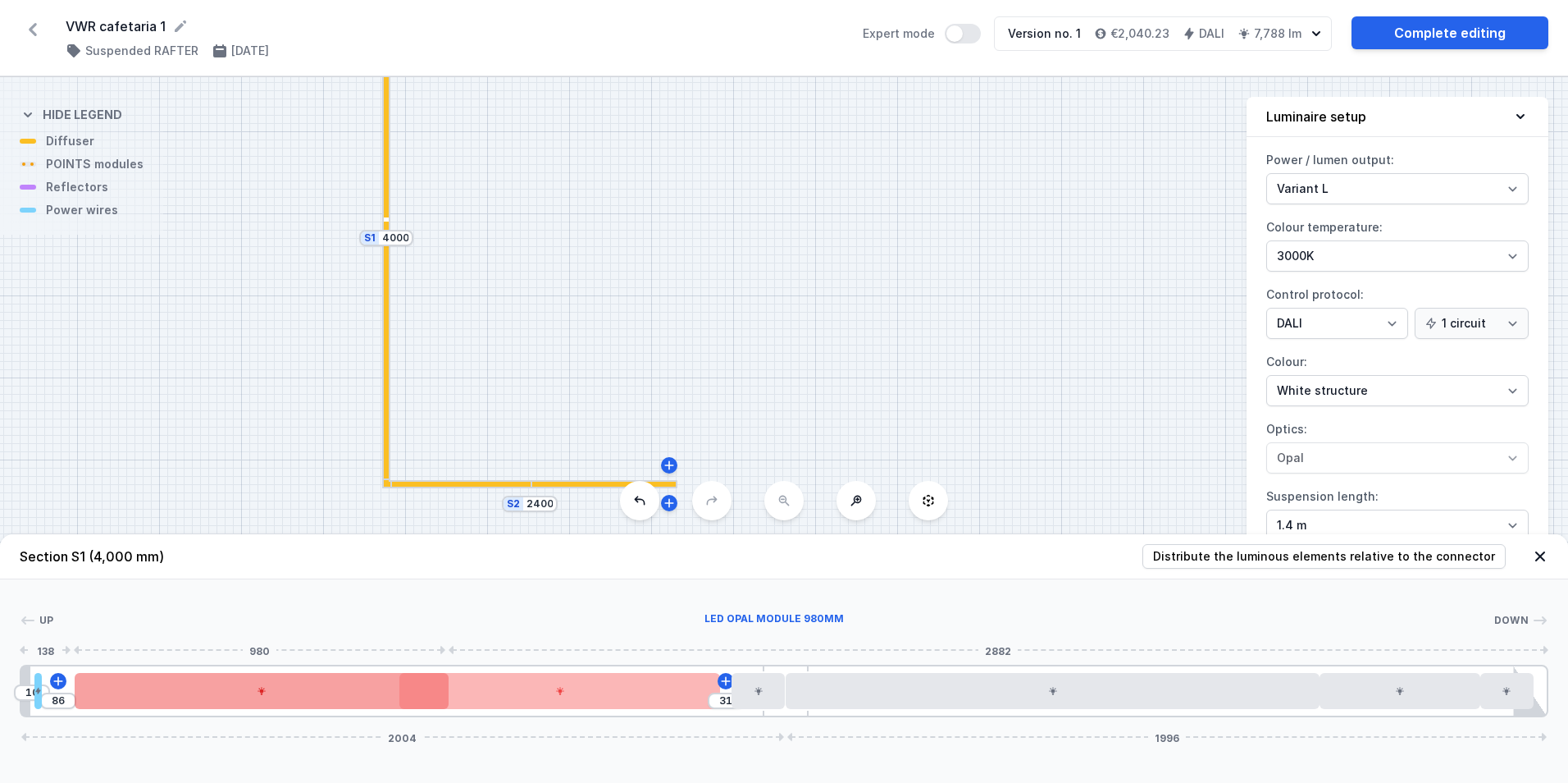
drag, startPoint x: 182, startPoint y: 706, endPoint x: 224, endPoint y: 706, distance: 42.0
click at [224, 706] on div at bounding box center [261, 691] width 374 height 36
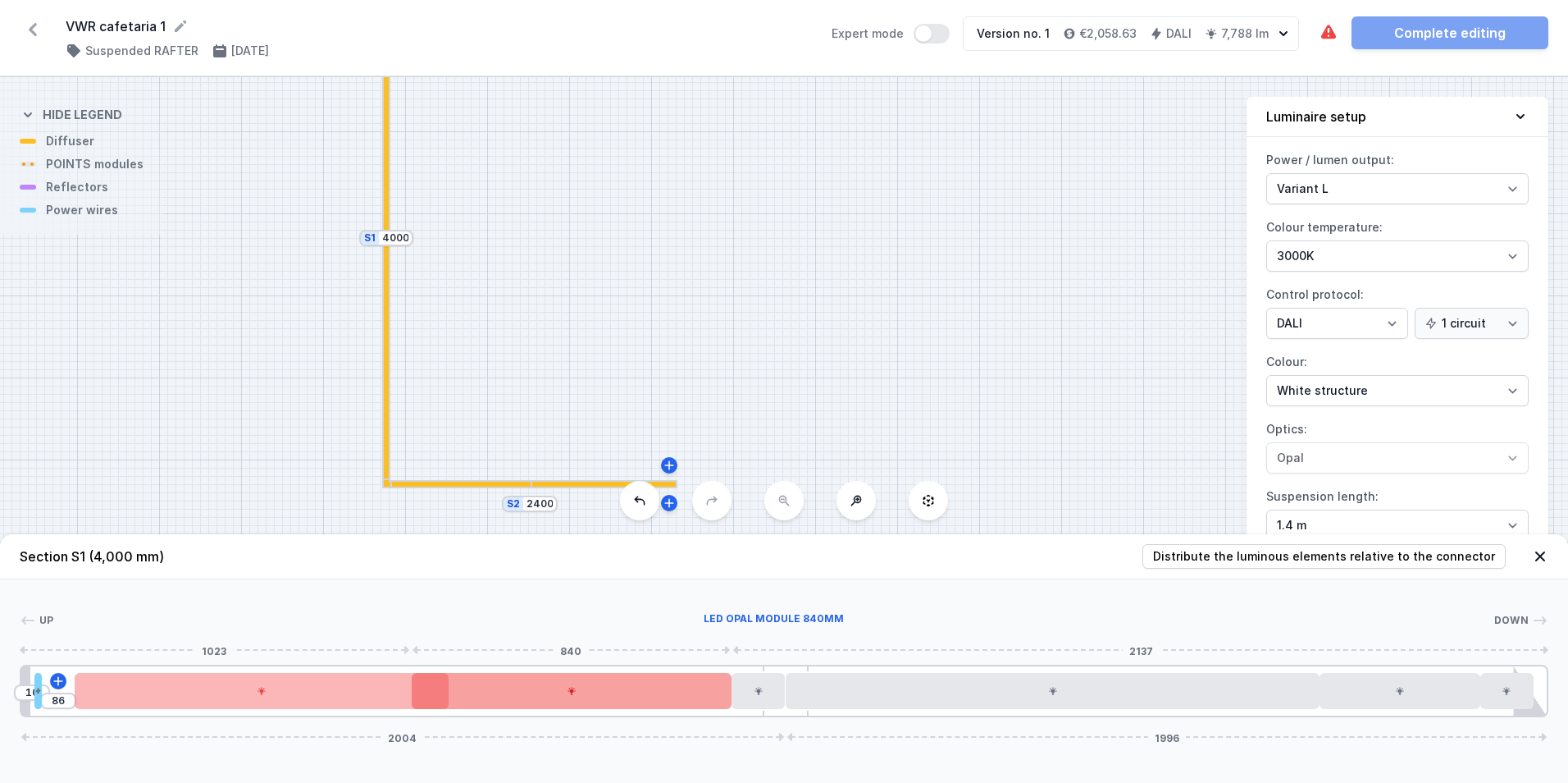
drag, startPoint x: 596, startPoint y: 708, endPoint x: 614, endPoint y: 708, distance: 18.0
click at [614, 708] on div at bounding box center [571, 691] width 321 height 36
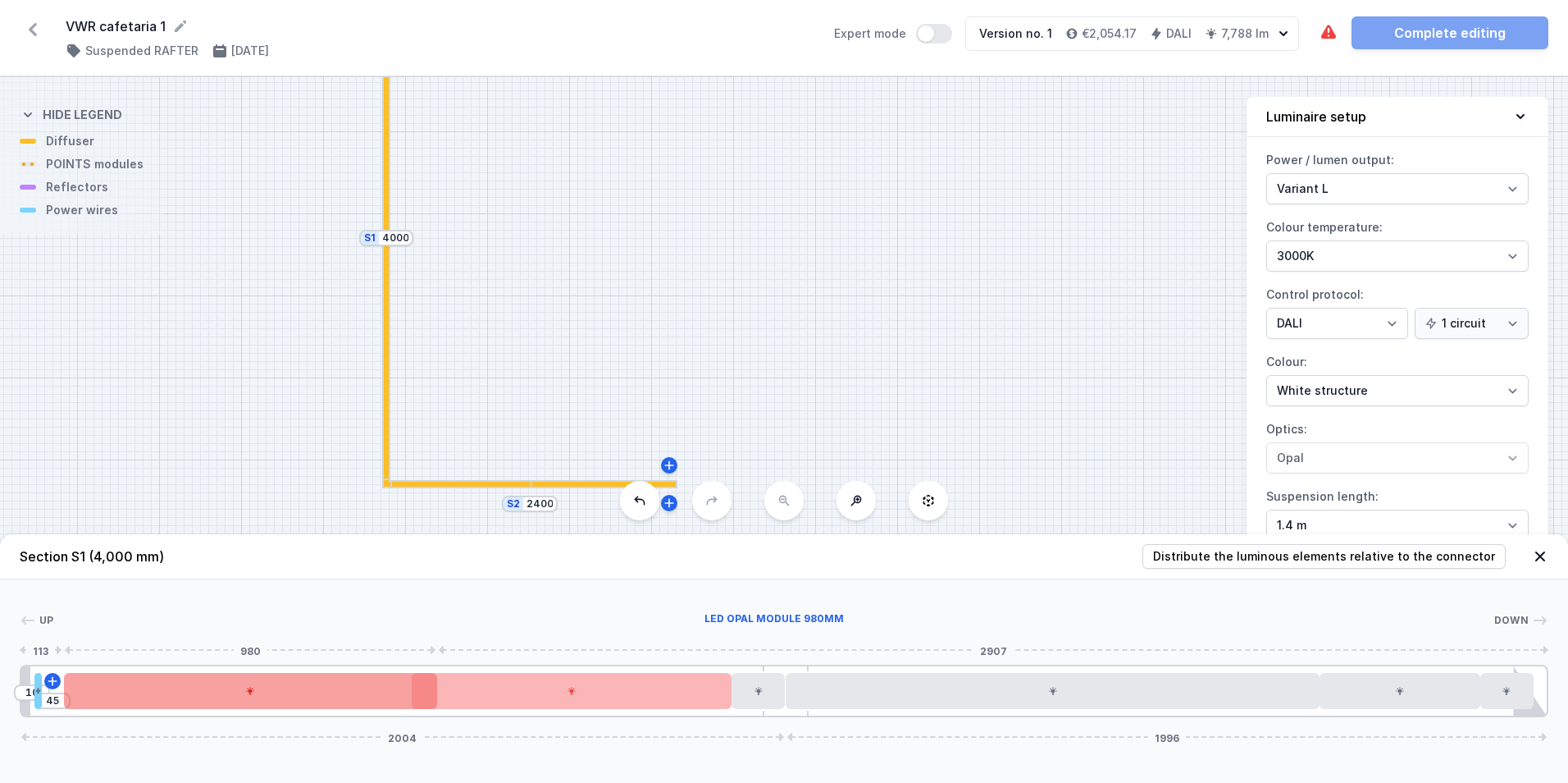
type input "38"
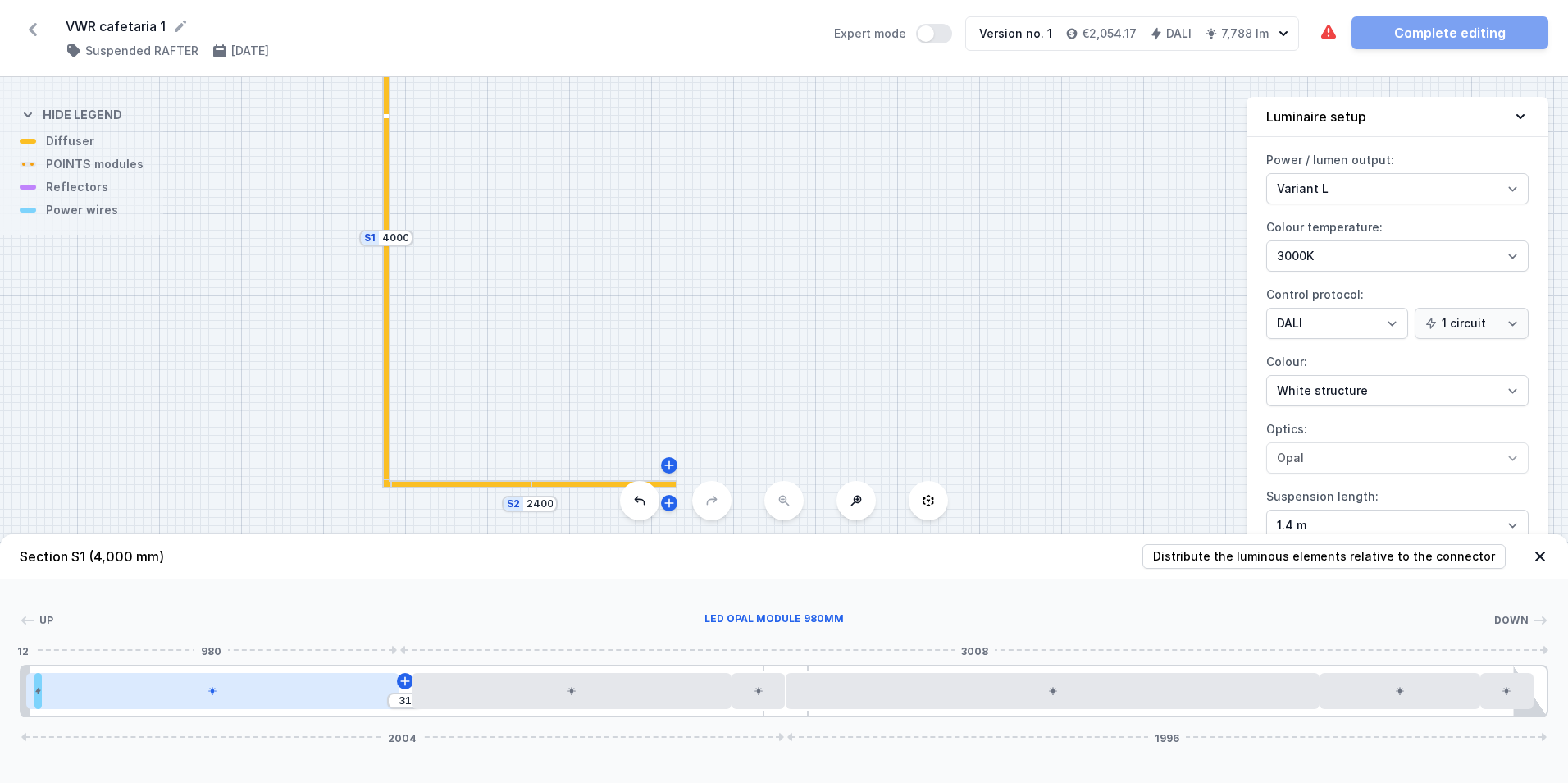
drag, startPoint x: 350, startPoint y: 695, endPoint x: 315, endPoint y: 693, distance: 35.1
click at [315, 693] on div at bounding box center [213, 691] width 374 height 36
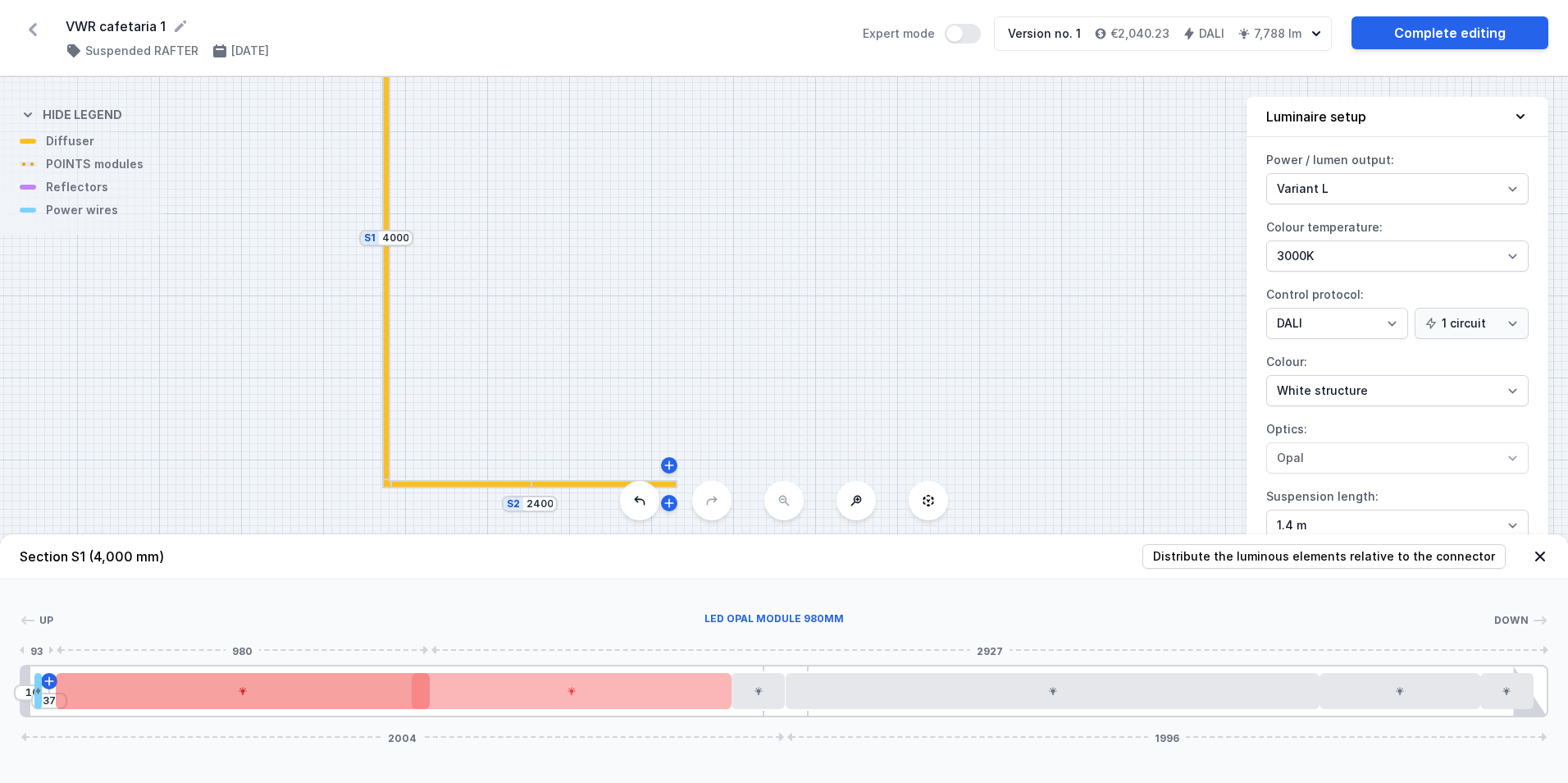
type input "35"
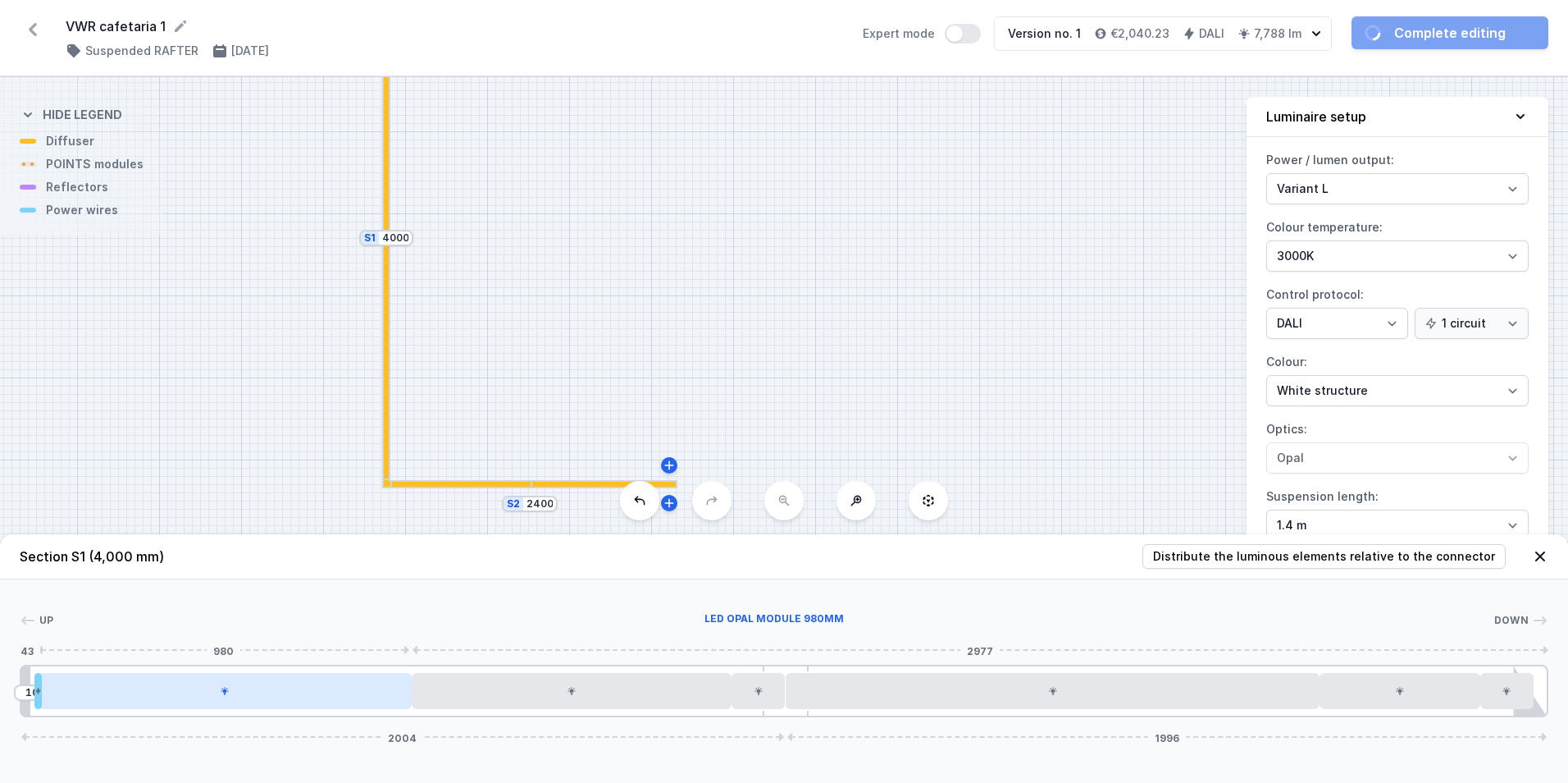
drag, startPoint x: 321, startPoint y: 693, endPoint x: 342, endPoint y: 690, distance: 21.2
click at [342, 690] on div at bounding box center [225, 691] width 374 height 36
click at [43, 704] on div at bounding box center [213, 691] width 374 height 36
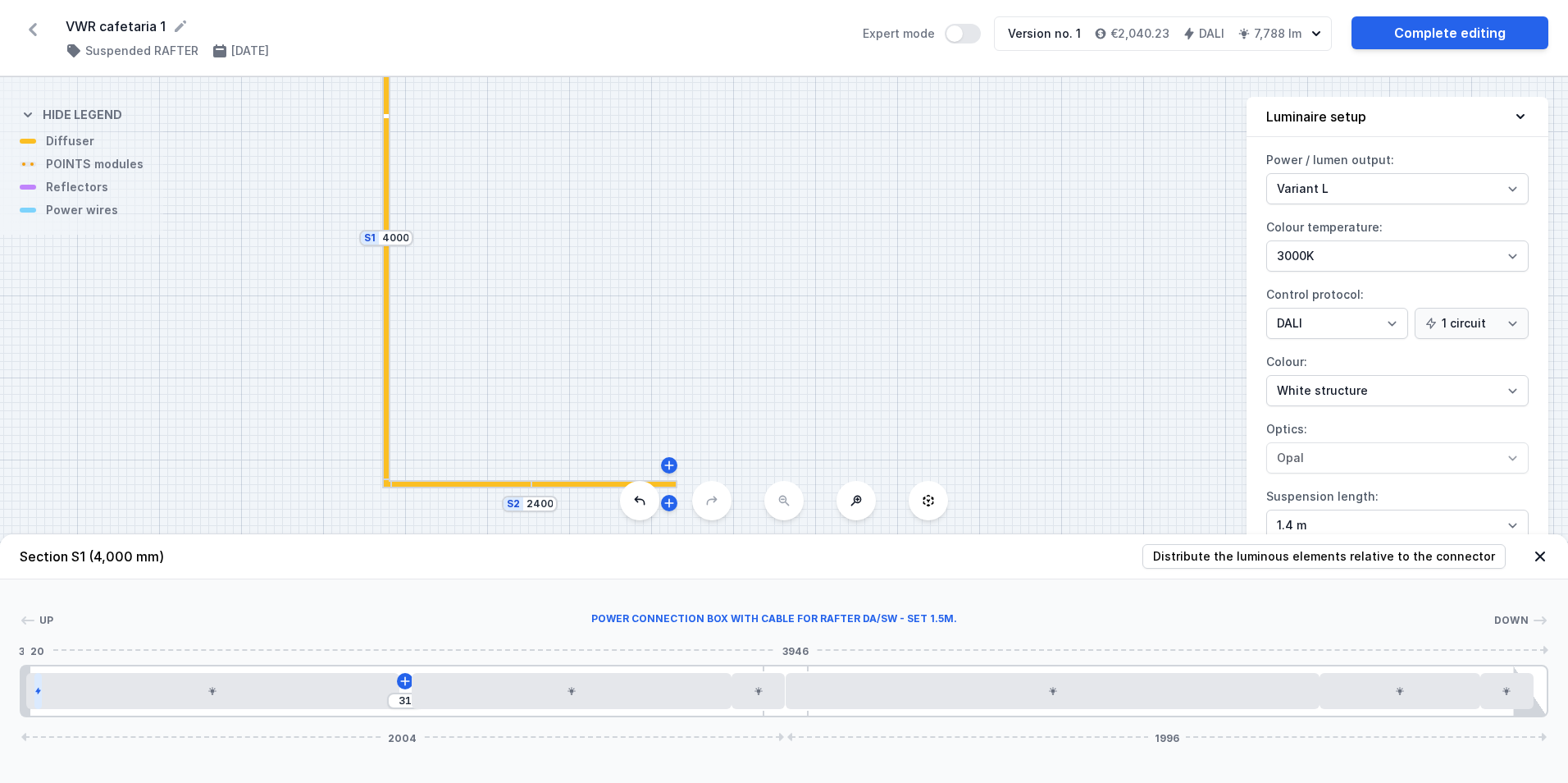
click at [42, 696] on div at bounding box center [38, 691] width 7 height 36
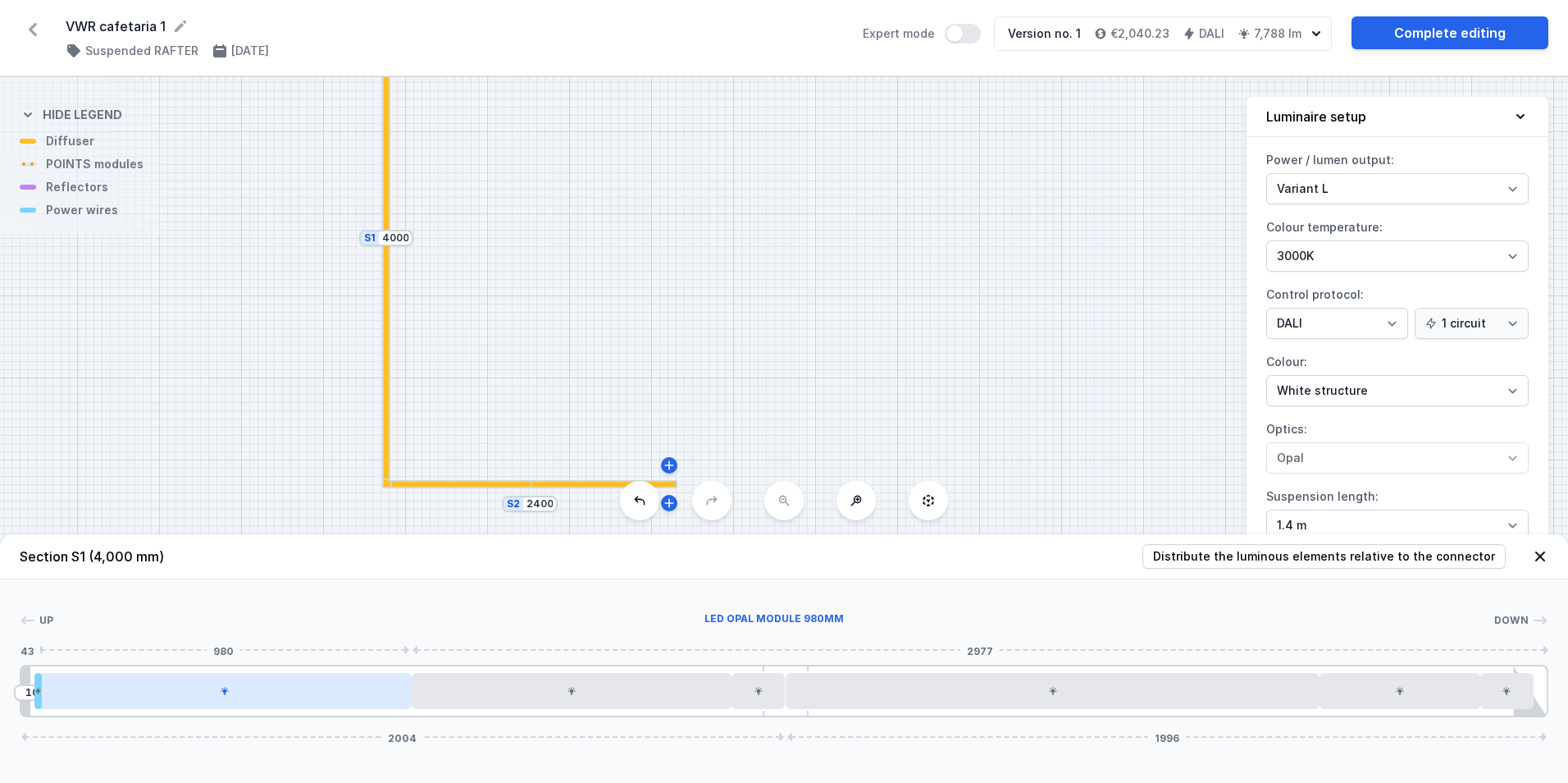
drag, startPoint x: 284, startPoint y: 695, endPoint x: 313, endPoint y: 695, distance: 29.0
click at [313, 695] on div at bounding box center [225, 691] width 374 height 36
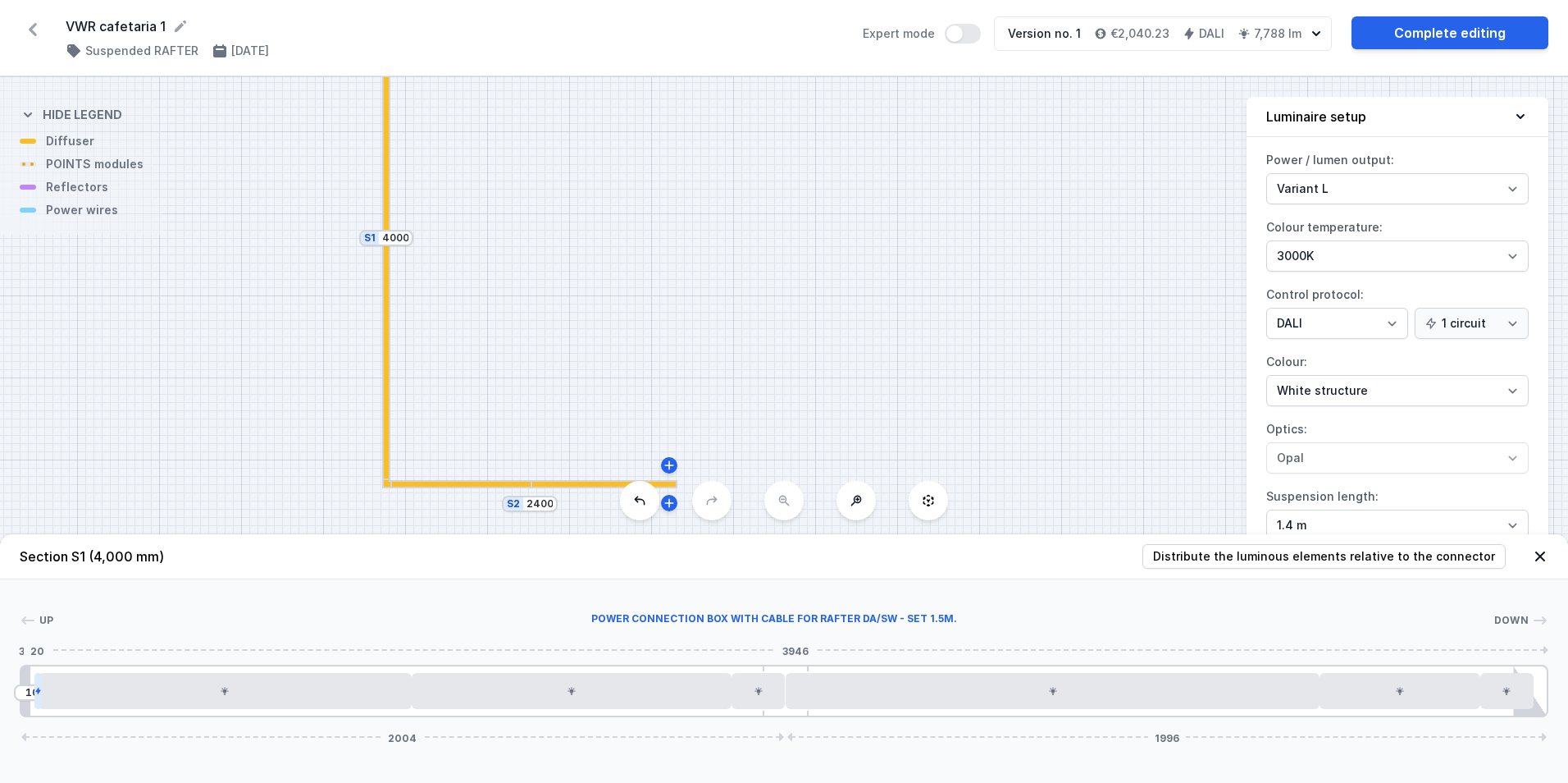
click at [37, 694] on icon at bounding box center [38, 691] width 7 height 10
drag, startPoint x: 37, startPoint y: 695, endPoint x: 17, endPoint y: 695, distance: 20.0
click at [21, 691] on div "10" at bounding box center [21, 691] width 0 height 0
drag, startPoint x: 36, startPoint y: 695, endPoint x: 24, endPoint y: 695, distance: 12.0
click at [21, 691] on div "10" at bounding box center [21, 691] width 0 height 0
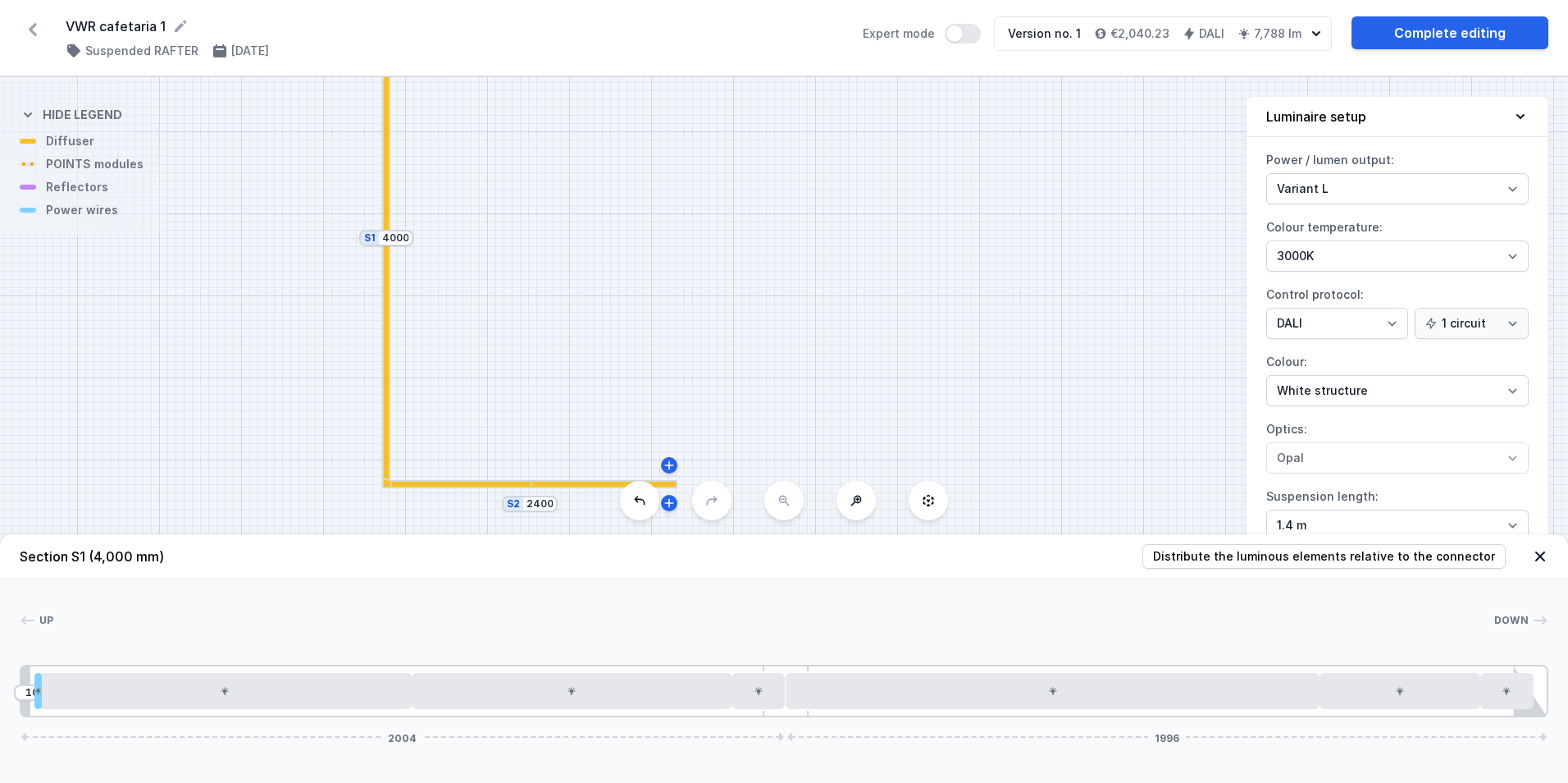
click at [1539, 556] on icon at bounding box center [1539, 556] width 10 height 10
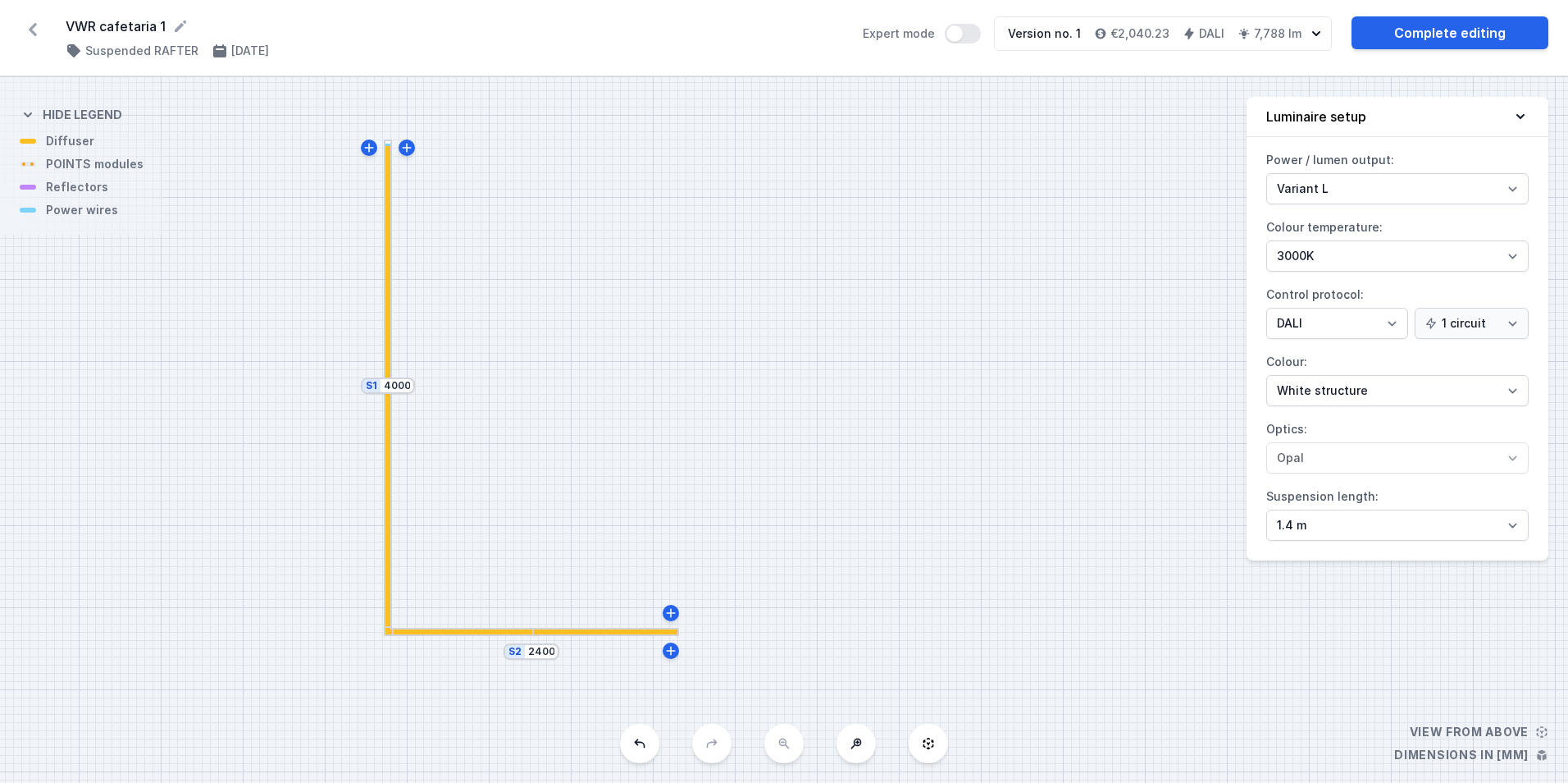
drag, startPoint x: 786, startPoint y: 384, endPoint x: 777, endPoint y: 561, distance: 177.2
click at [783, 566] on div "S2 2400 S1 4000" at bounding box center [784, 430] width 1568 height 706
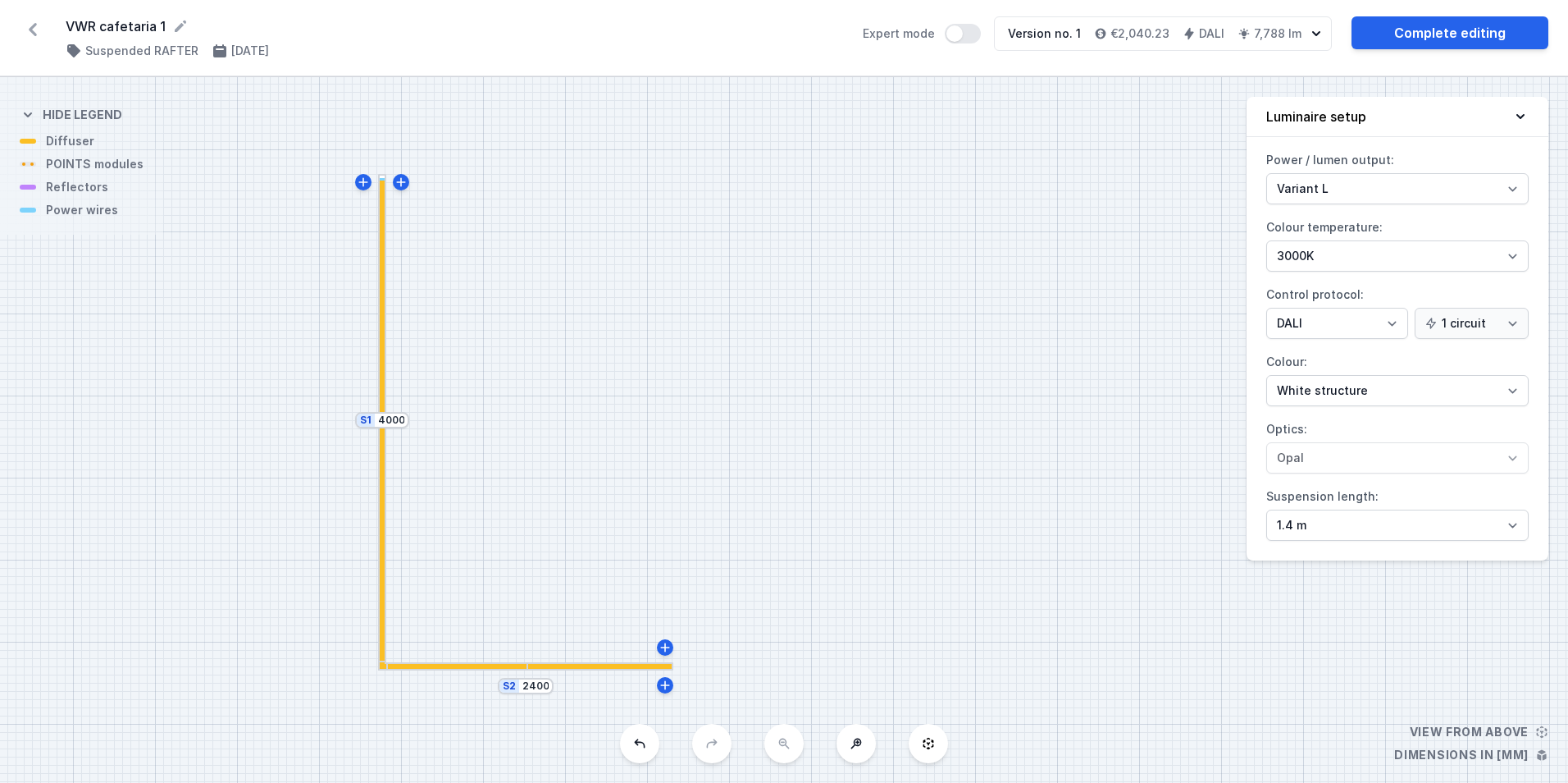
click at [60, 196] on div "S2 2400 S1 4000" at bounding box center [784, 430] width 1568 height 706
click at [77, 190] on div "S2 2400 S1 4000" at bounding box center [784, 430] width 1568 height 706
click at [108, 209] on div "S2 2400 S1 4000" at bounding box center [784, 430] width 1568 height 706
click at [97, 214] on div "S2 2400 S1 4000" at bounding box center [784, 430] width 1568 height 706
click at [600, 673] on div "S2 2400 S1 4000" at bounding box center [784, 430] width 1568 height 706
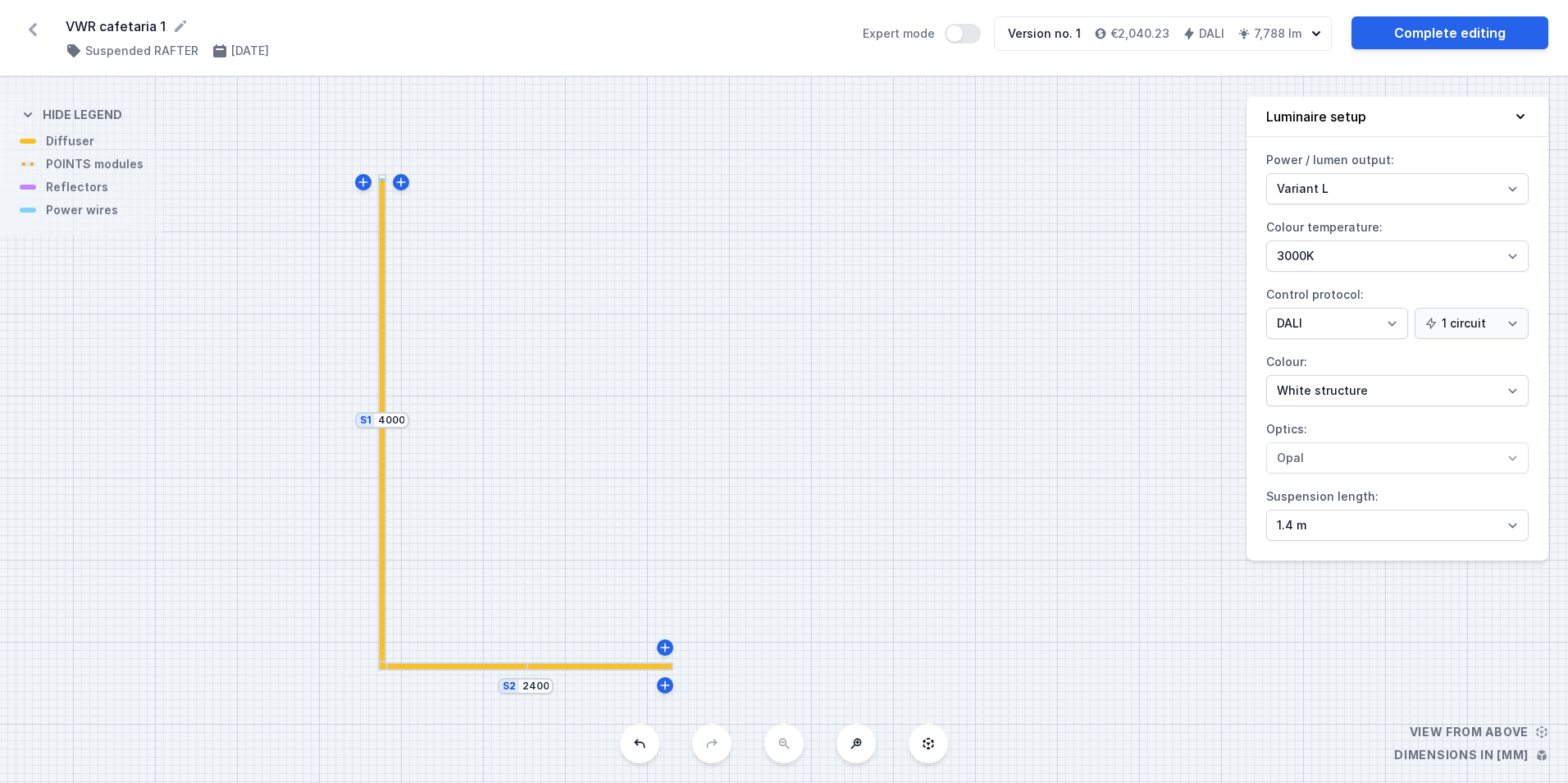
click at [589, 671] on div "S2 2400 S1 4000" at bounding box center [784, 430] width 1568 height 706
click at [474, 669] on div at bounding box center [451, 666] width 148 height 8
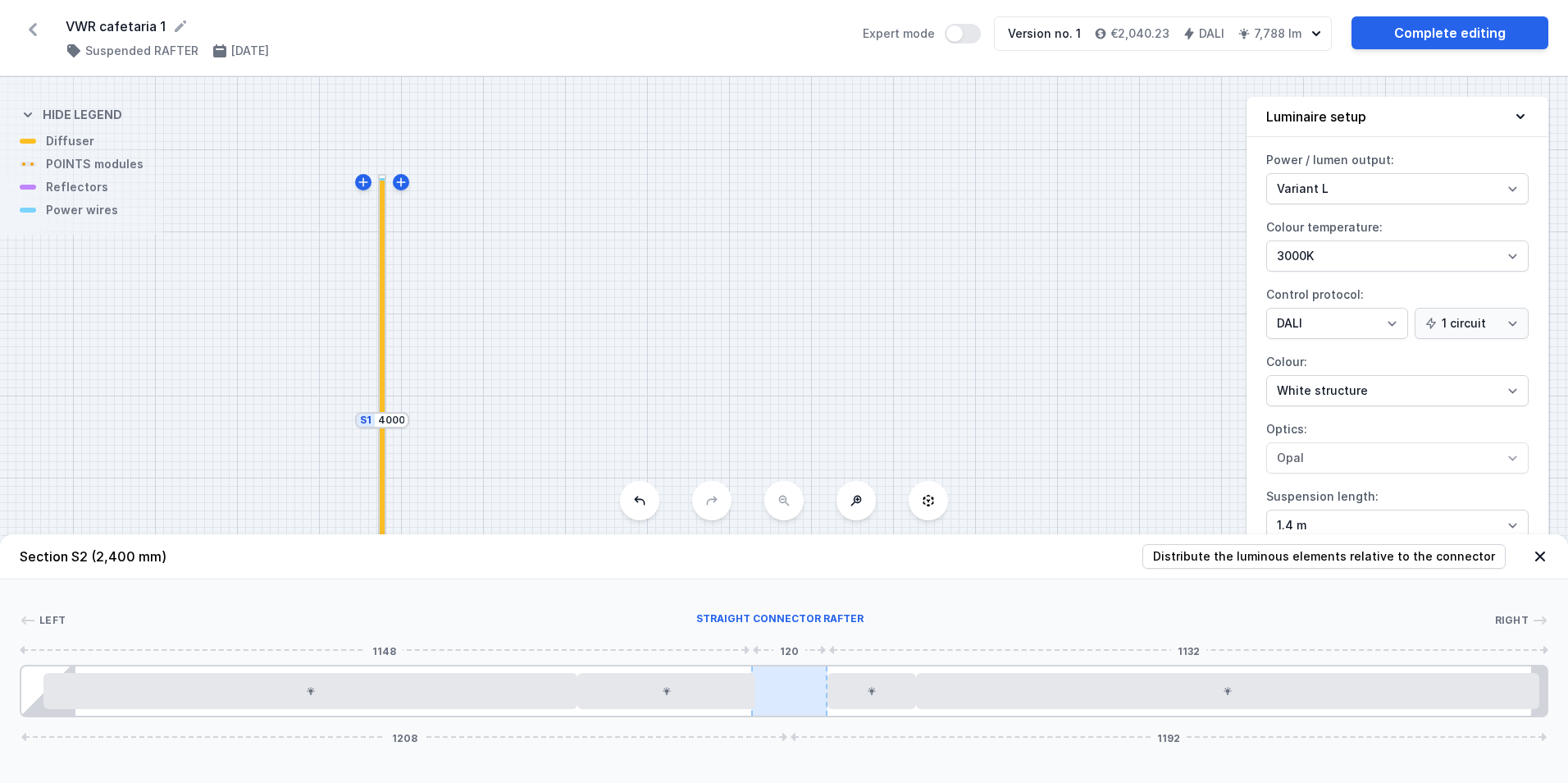
click at [802, 705] on div at bounding box center [789, 690] width 76 height 49
